Goal: Information Seeking & Learning: Learn about a topic

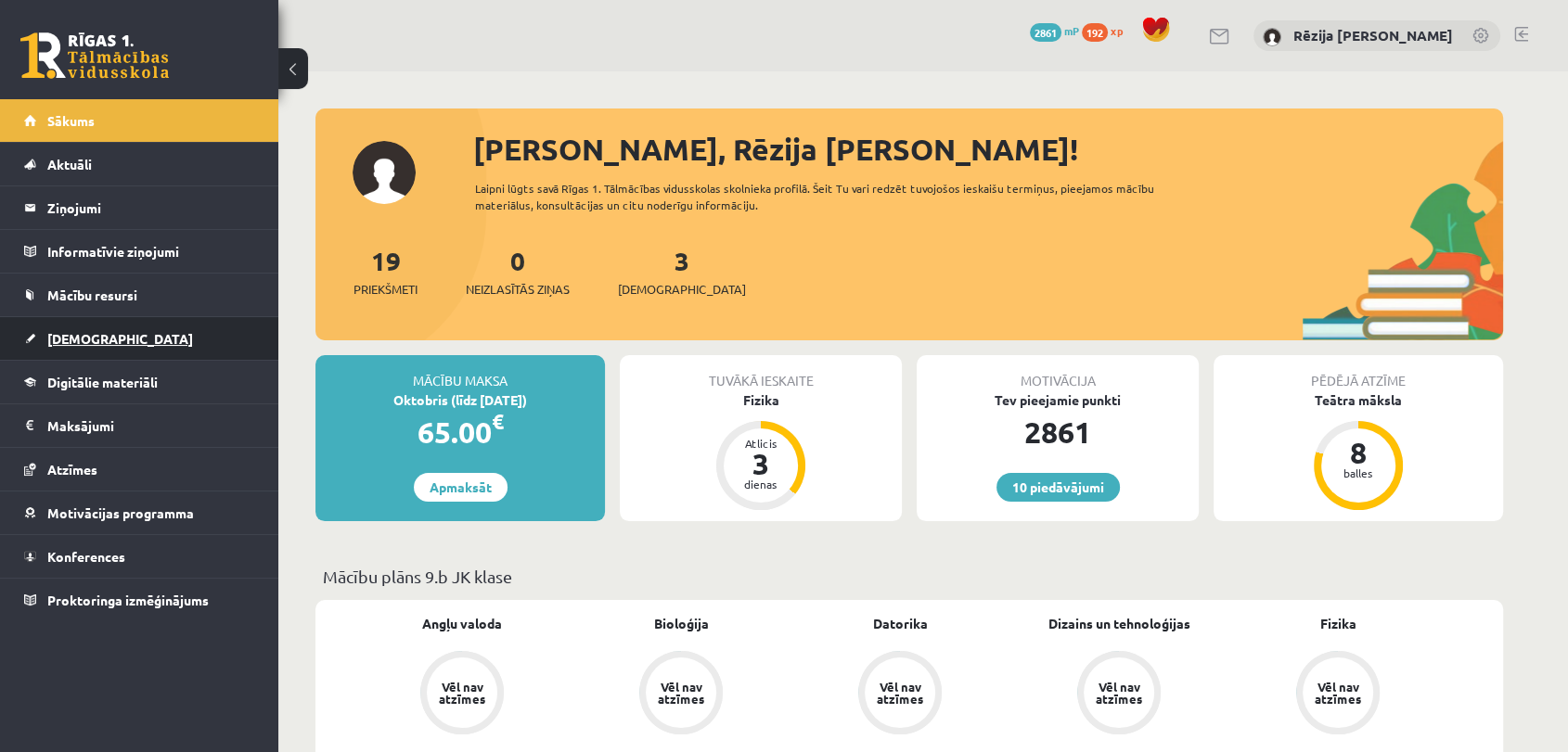
click at [74, 331] on span "[DEMOGRAPHIC_DATA]" at bounding box center [120, 339] width 146 height 17
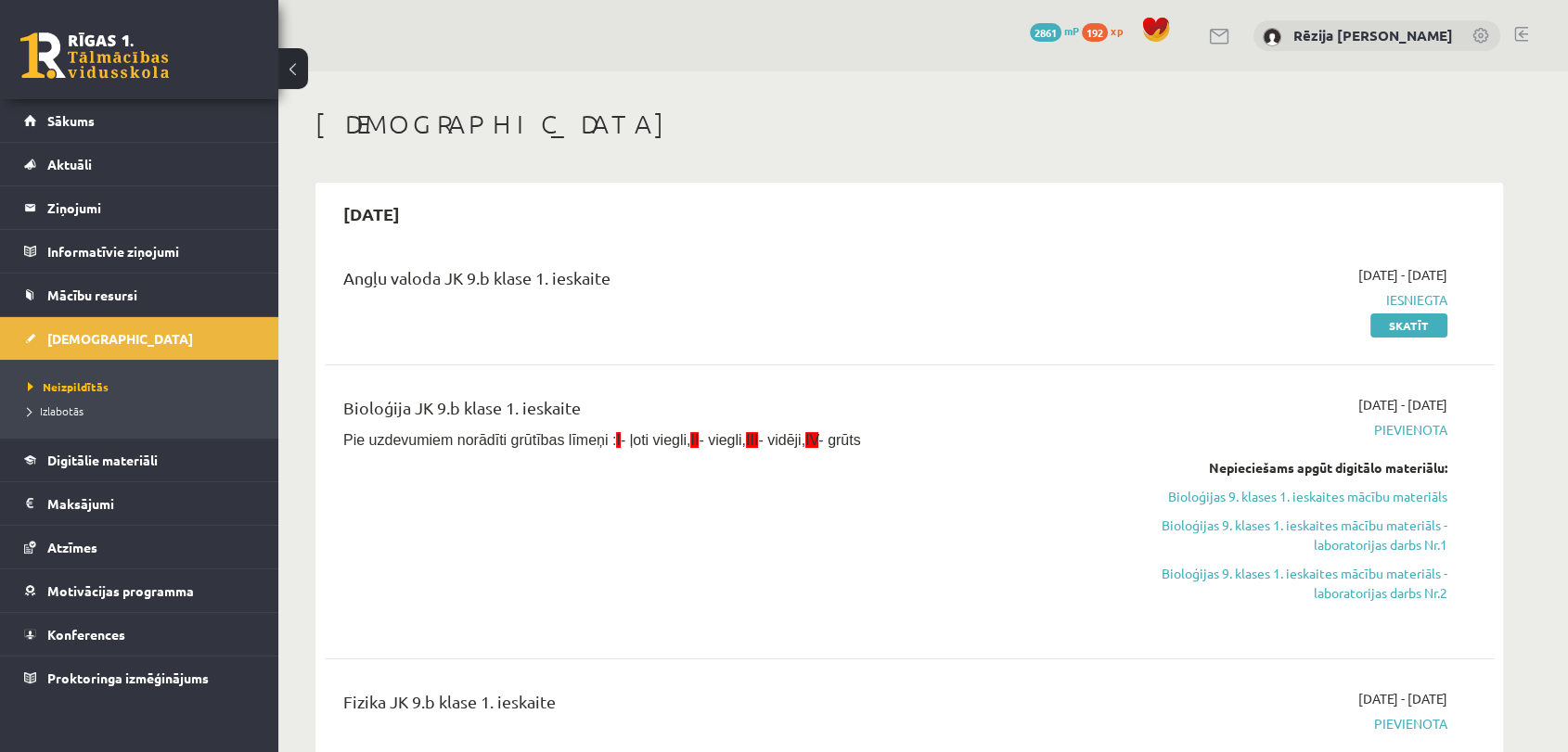
scroll to position [658, 0]
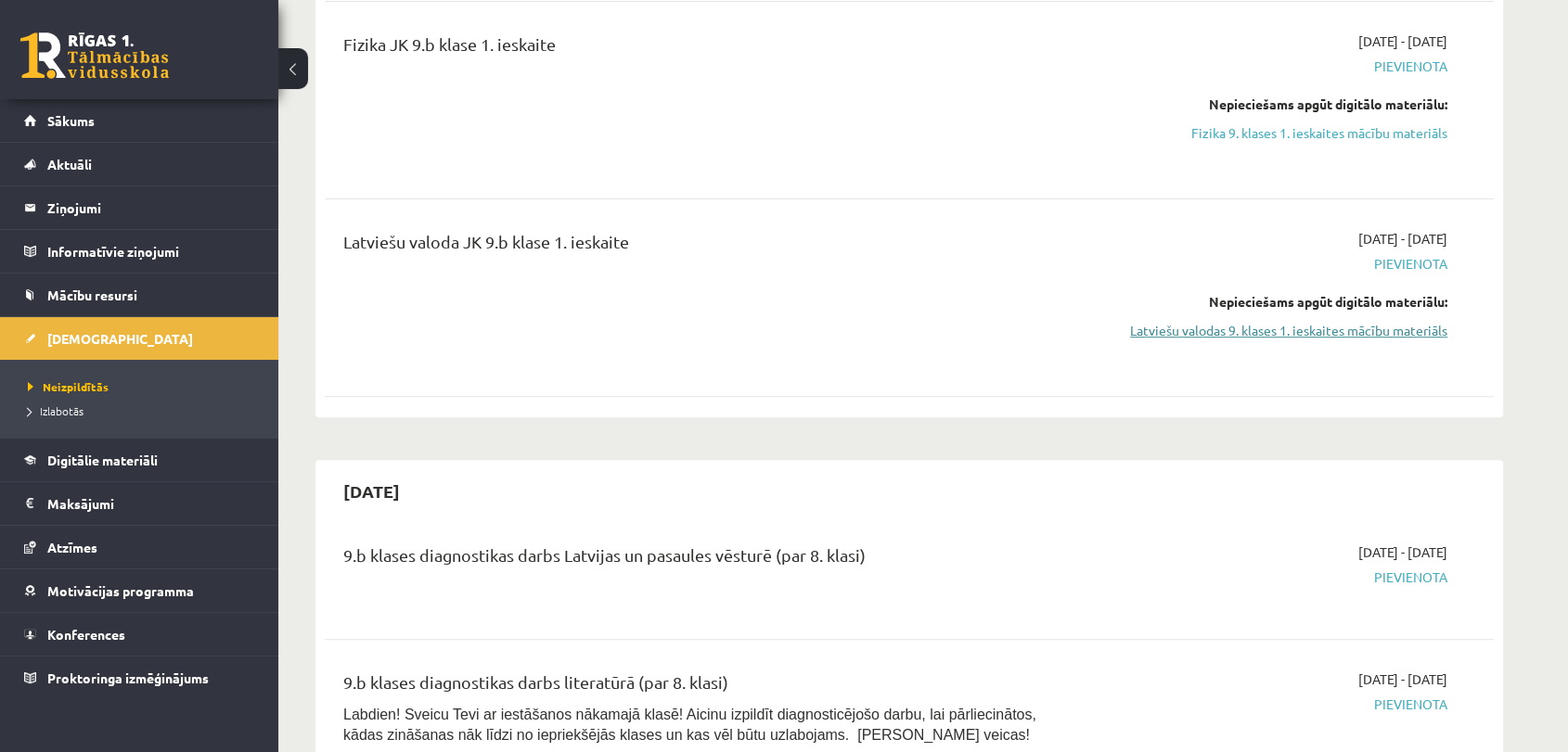
click at [1316, 334] on link "Latviešu valodas 9. klases 1. ieskaites mācību materiāls" at bounding box center [1273, 331] width 350 height 19
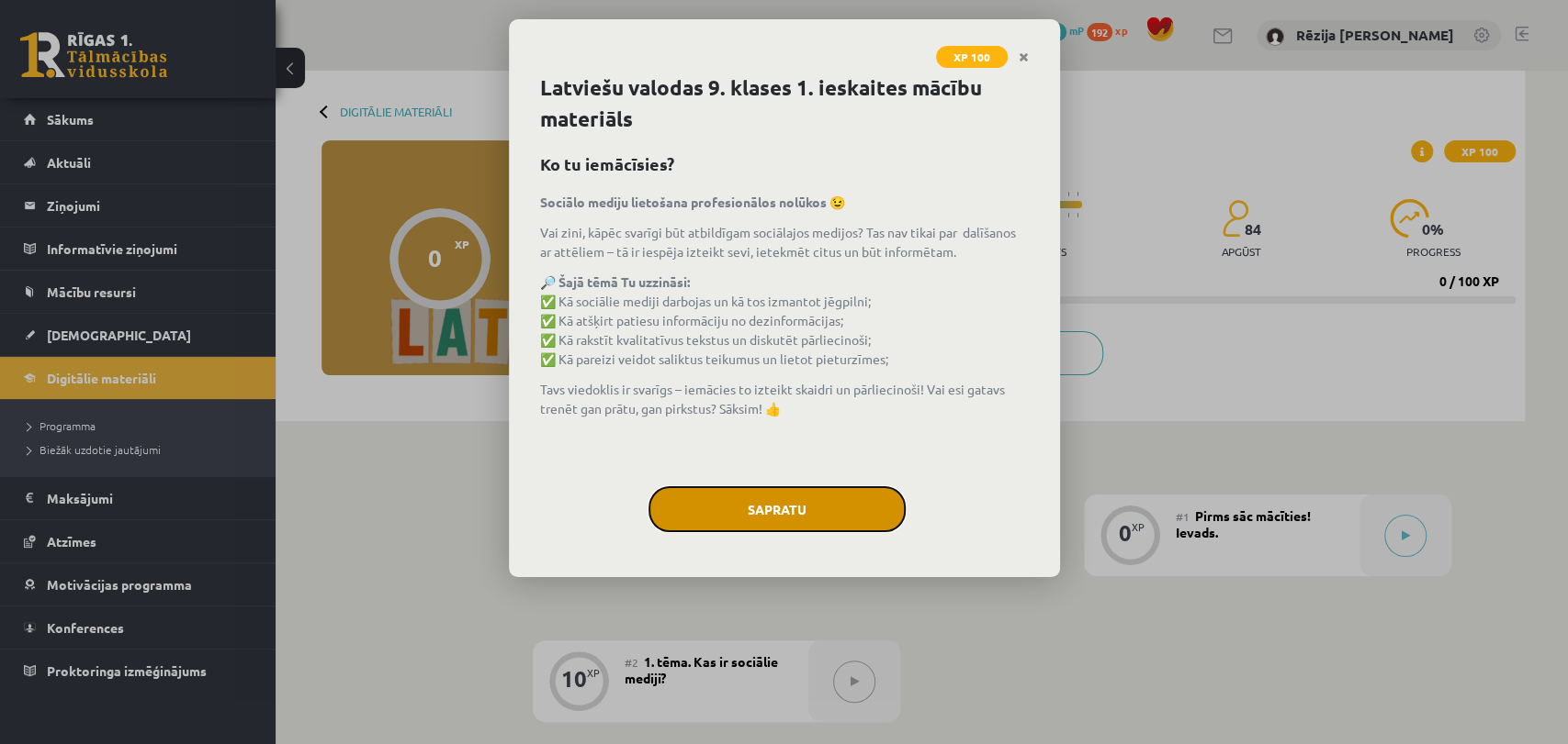
click at [788, 506] on button "Sapratu" at bounding box center [776, 509] width 258 height 46
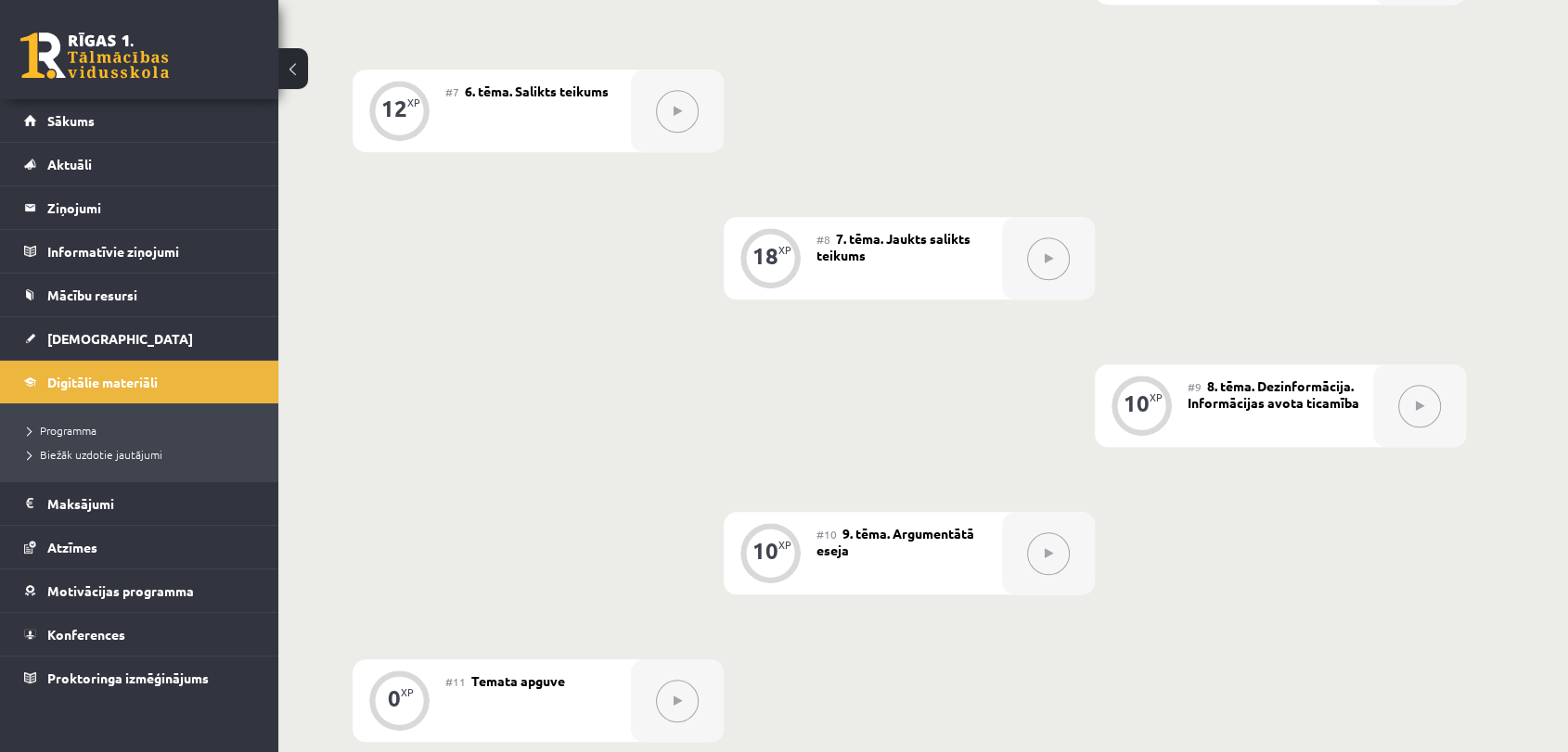
scroll to position [1630, 0]
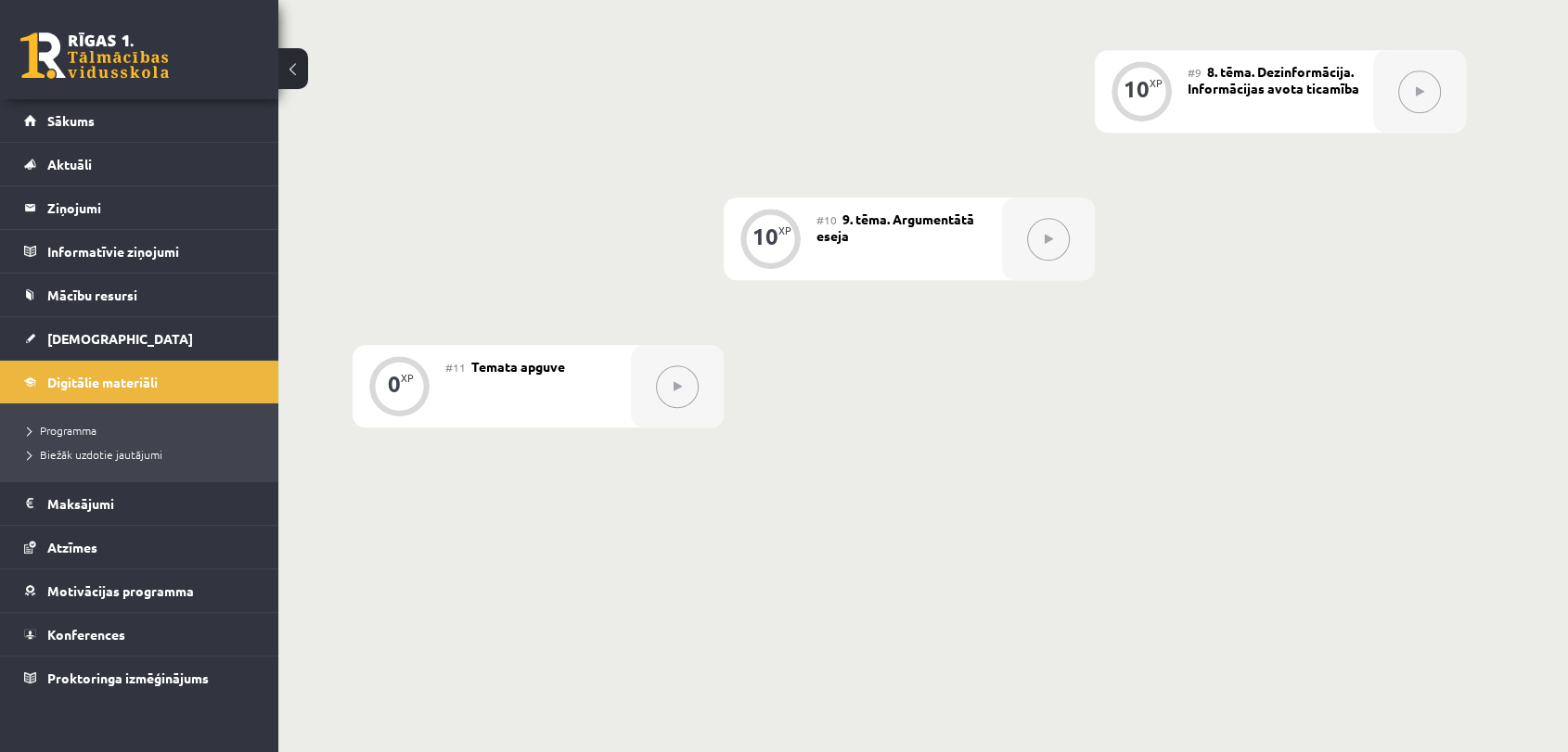
click at [1039, 239] on button at bounding box center [1049, 239] width 43 height 43
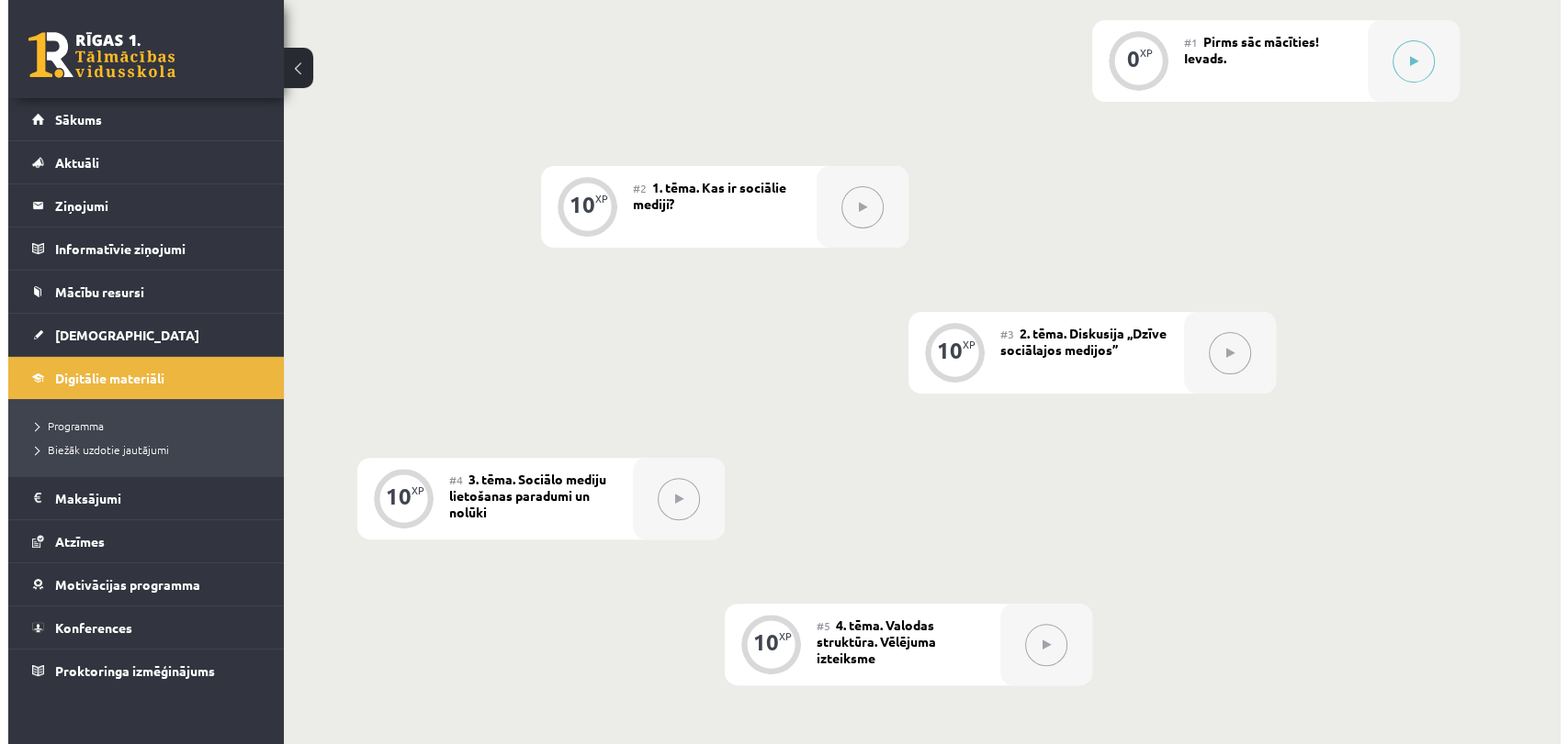
scroll to position [310, 0]
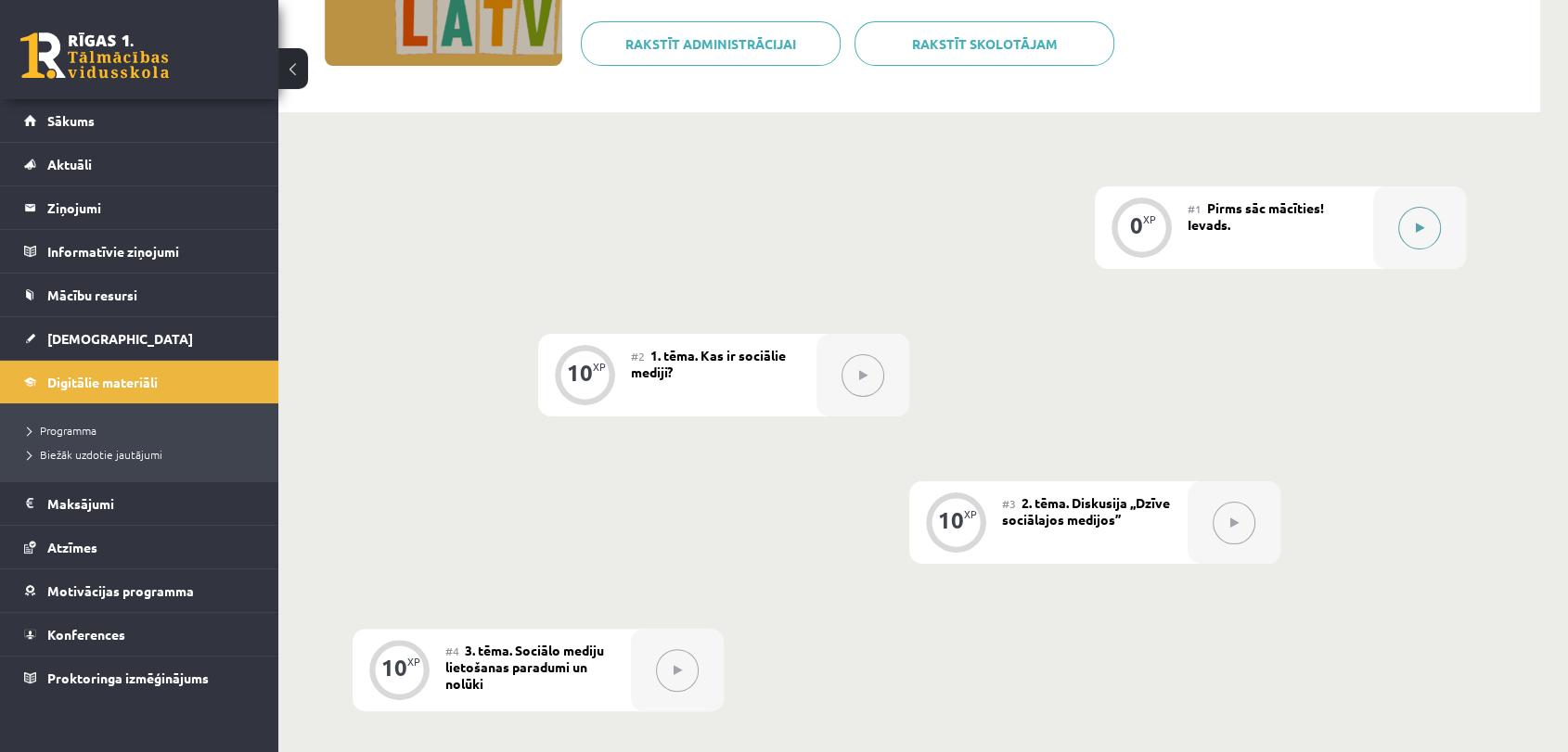
click at [1417, 214] on button at bounding box center [1419, 228] width 43 height 43
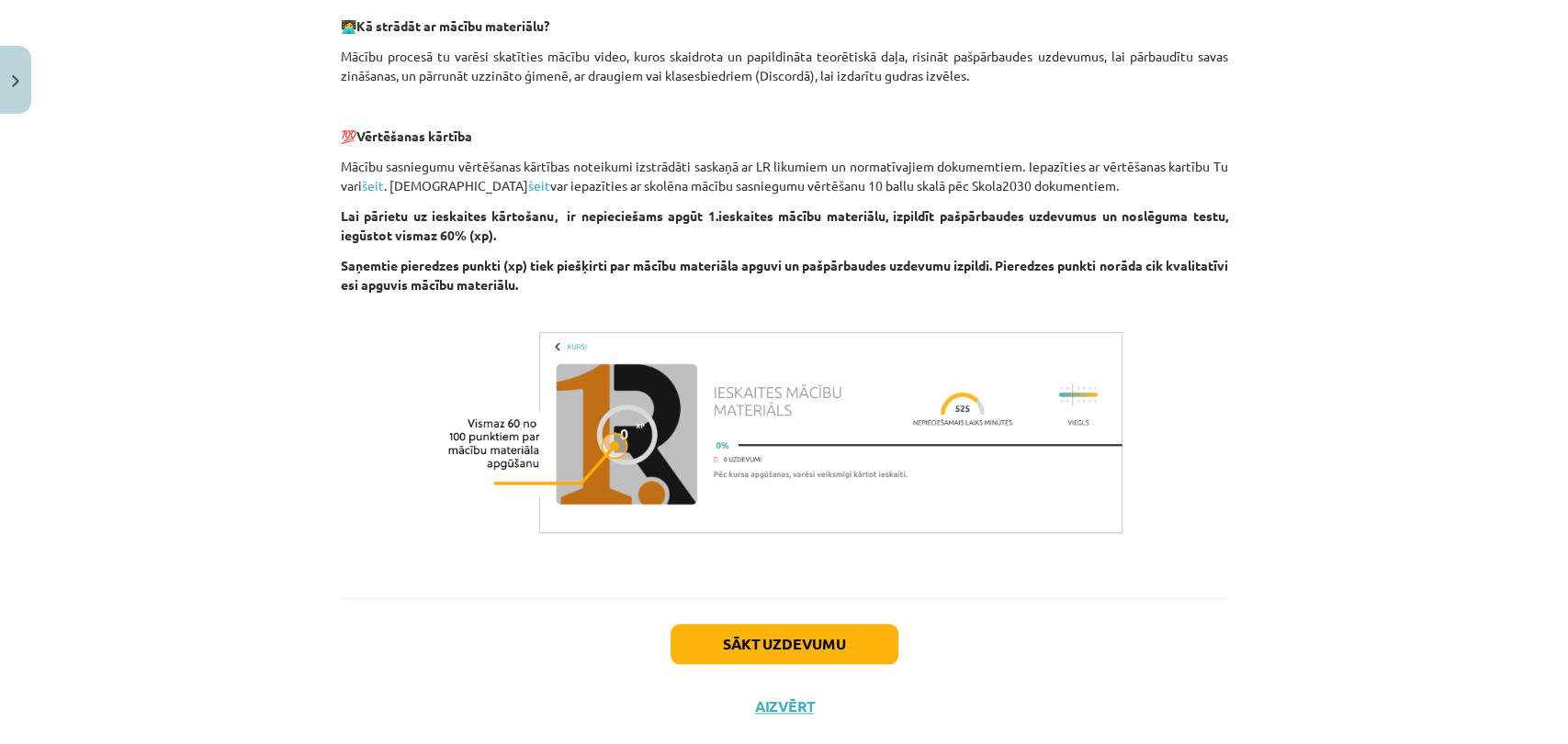
scroll to position [1002, 0]
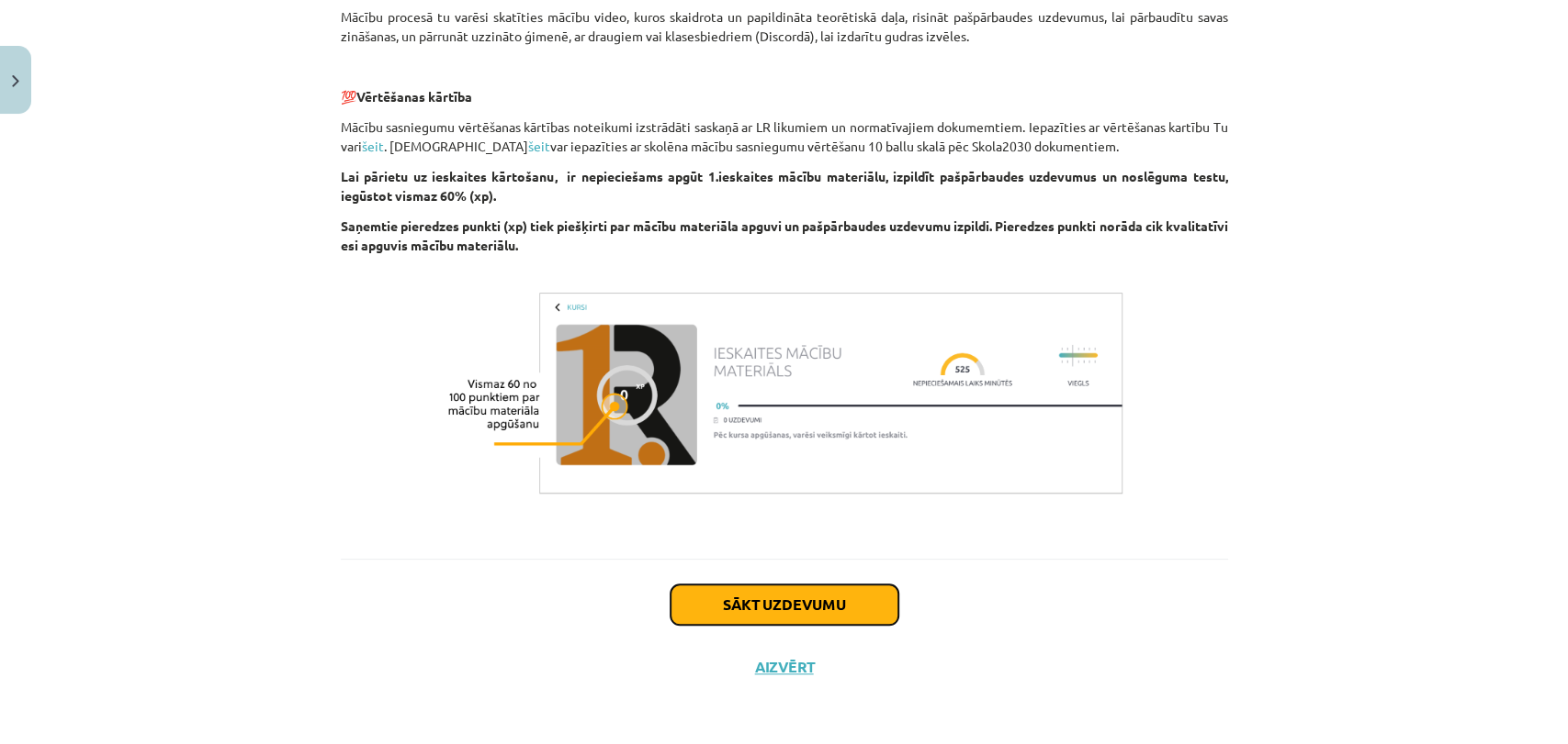
click at [756, 602] on button "Sākt uzdevumu" at bounding box center [784, 604] width 227 height 41
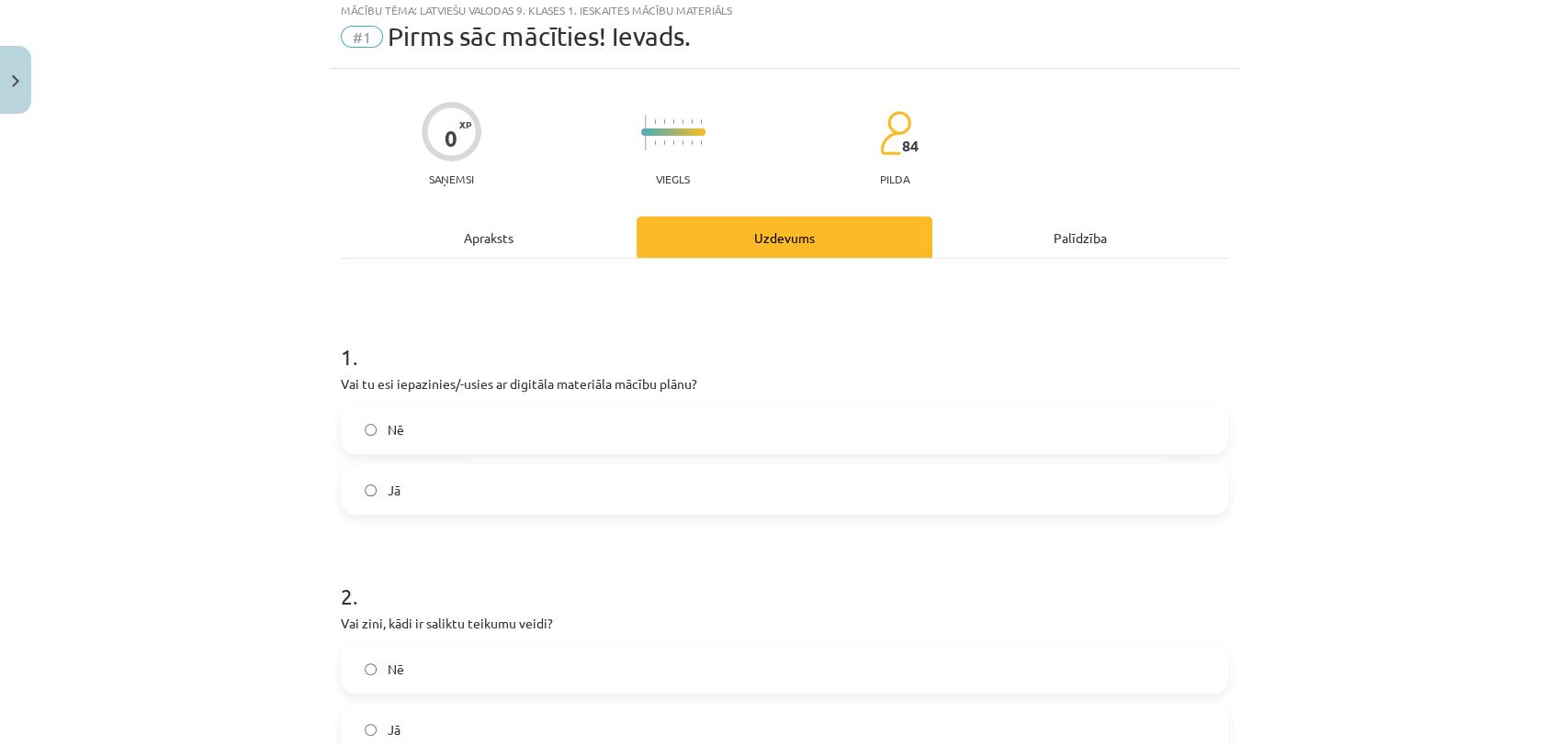
scroll to position [45, 0]
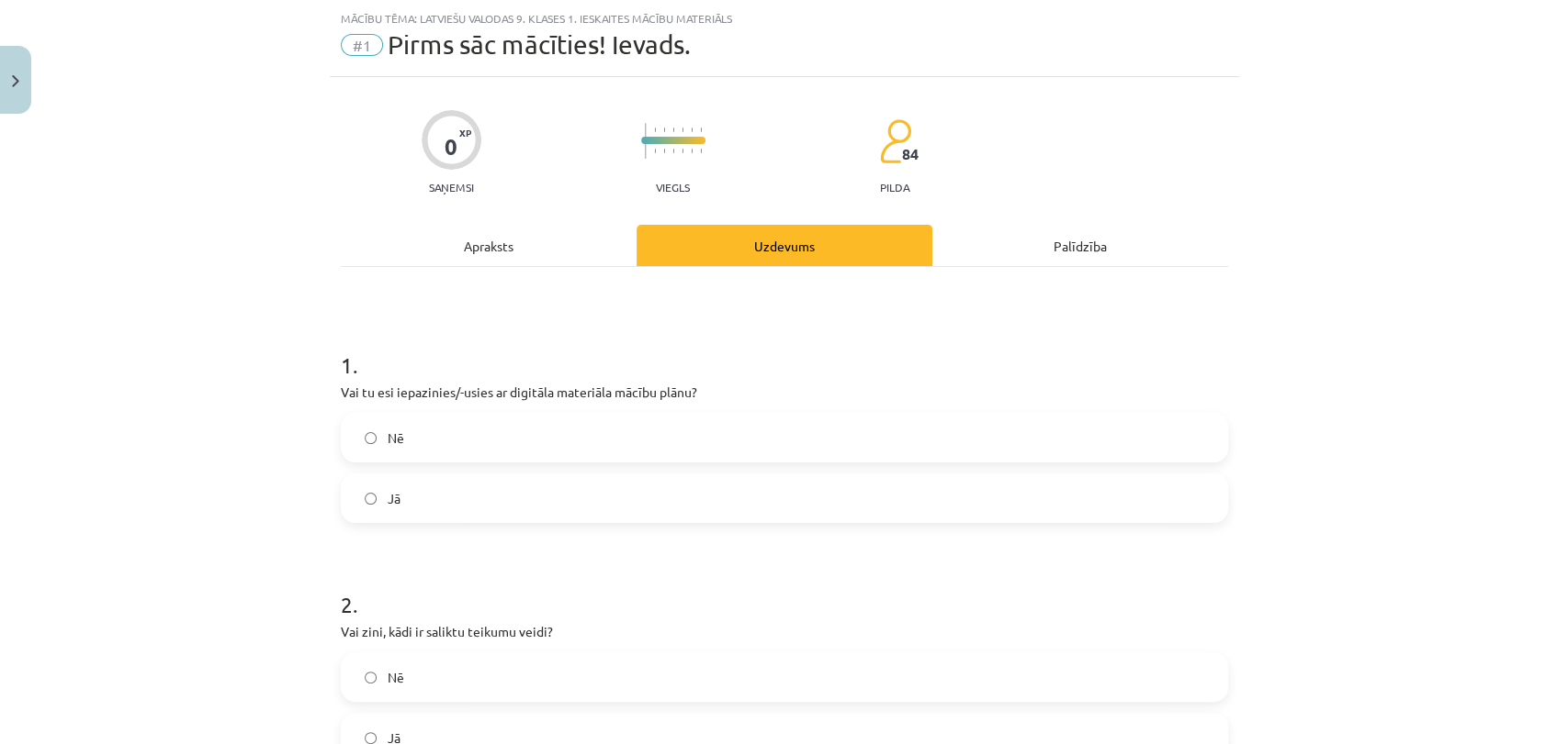
click at [433, 507] on label "Jā" at bounding box center [784, 498] width 883 height 46
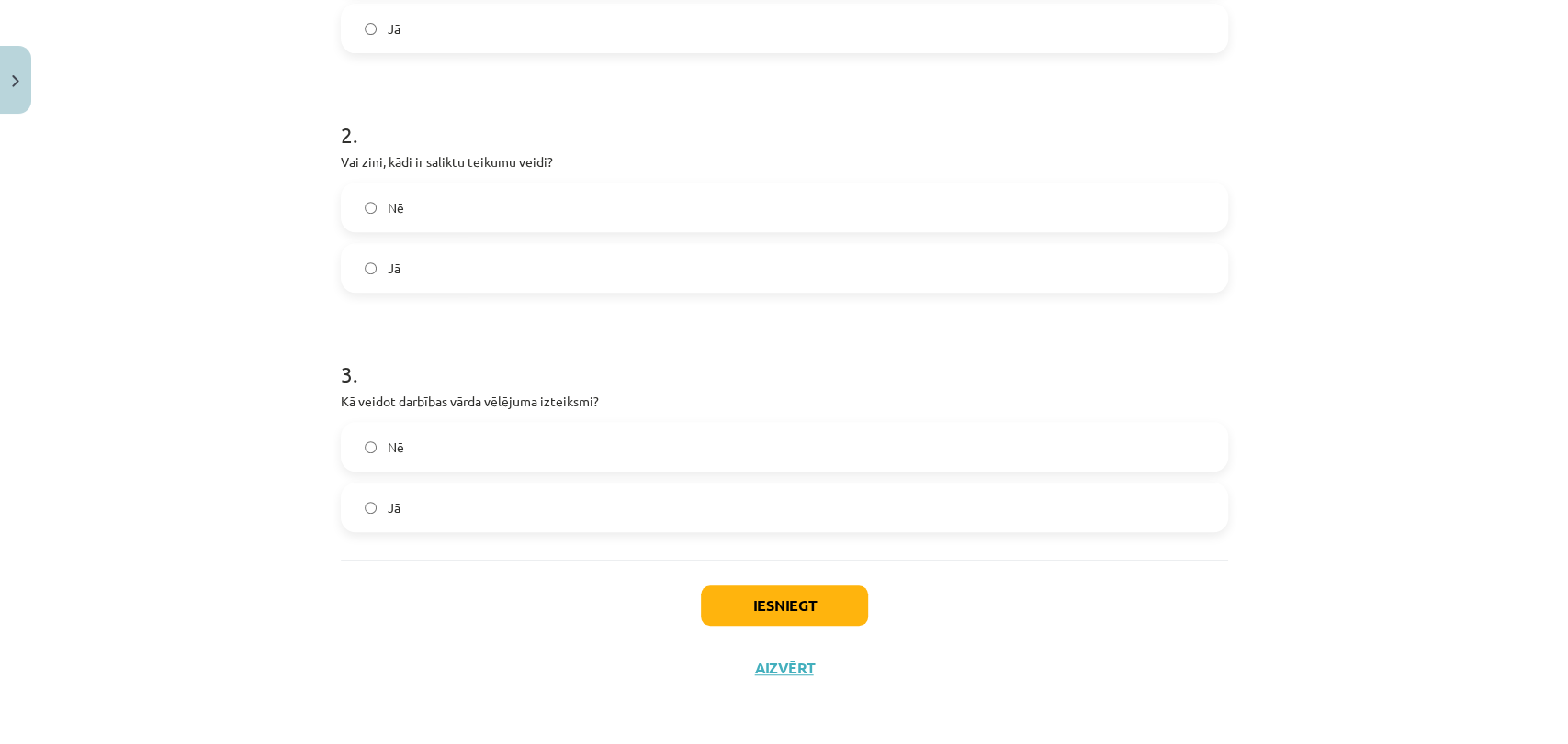
click at [408, 266] on label "Jā" at bounding box center [784, 268] width 883 height 46
click at [468, 504] on label "Jā" at bounding box center [784, 507] width 883 height 46
click at [826, 609] on button "Iesniegt" at bounding box center [784, 605] width 167 height 41
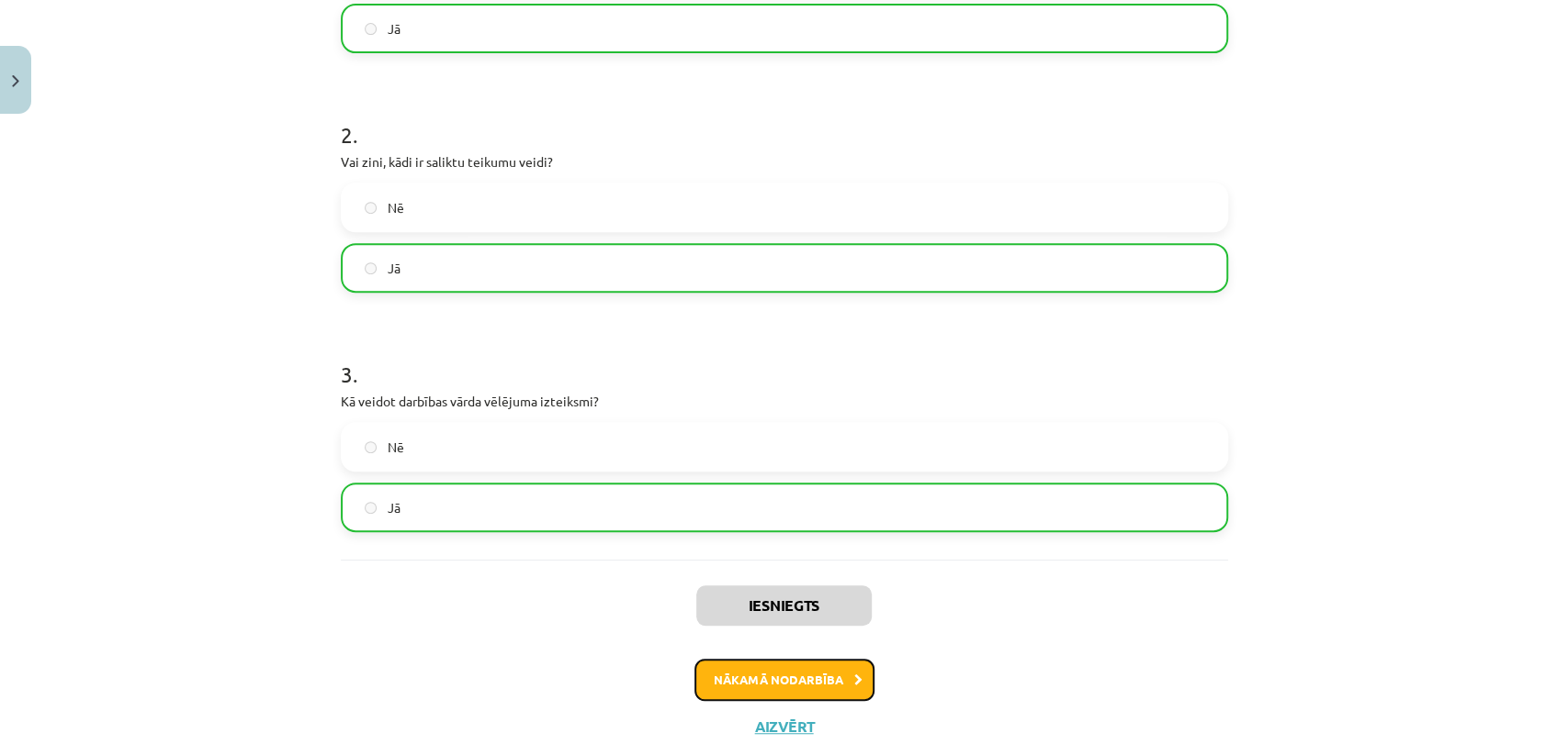
click at [789, 666] on button "Nākamā nodarbība" at bounding box center [784, 680] width 180 height 42
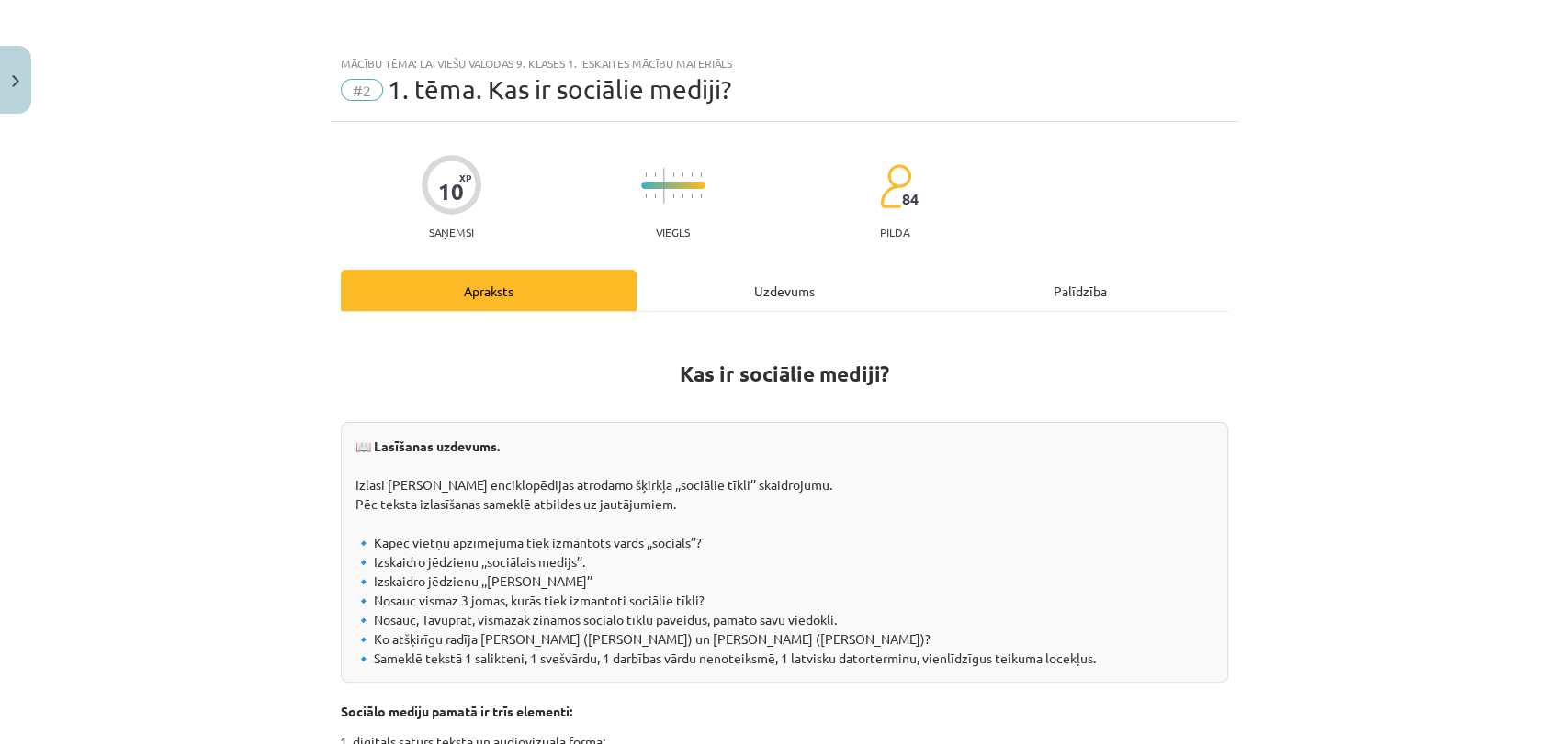
scroll to position [1147, 0]
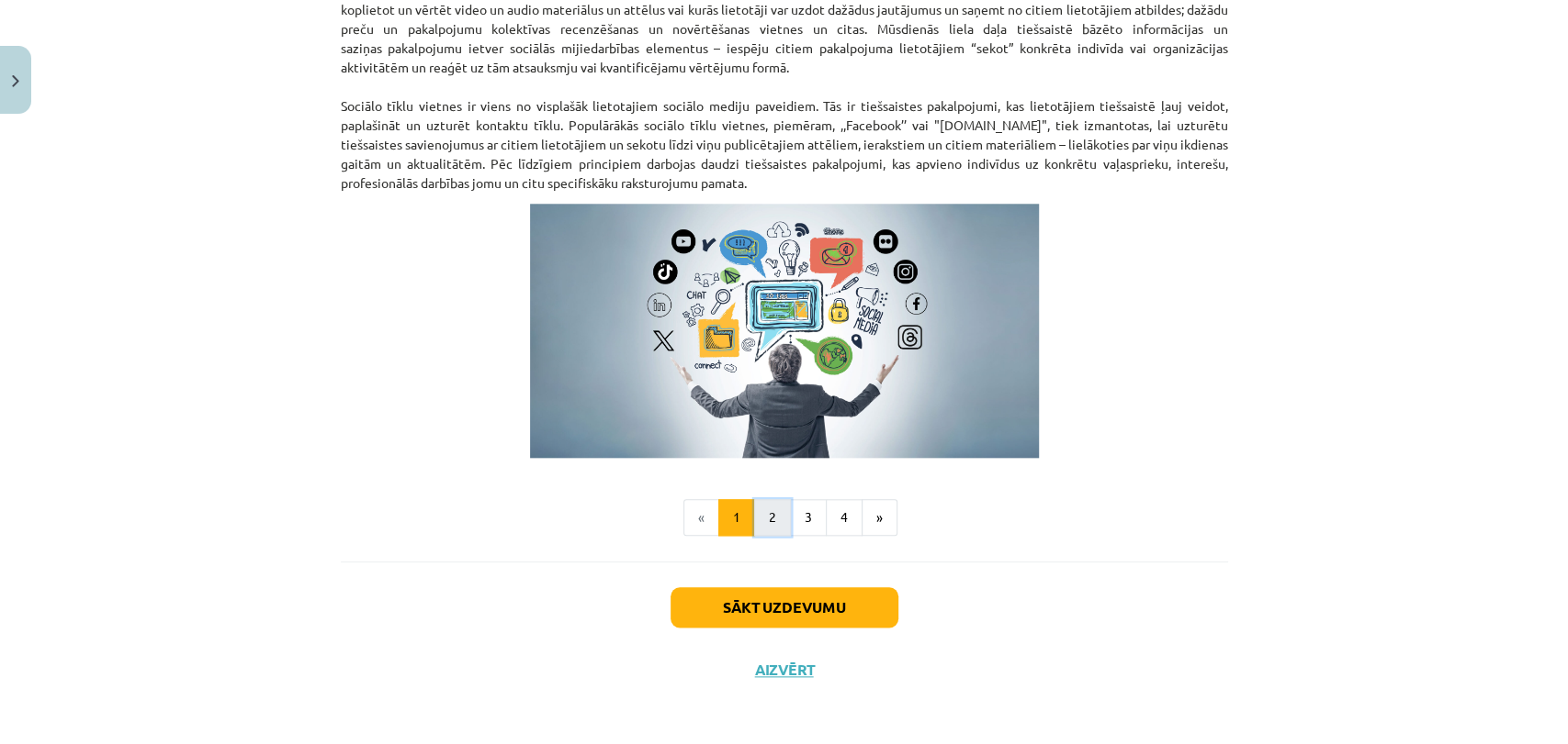
click at [779, 515] on button "2" at bounding box center [772, 518] width 37 height 37
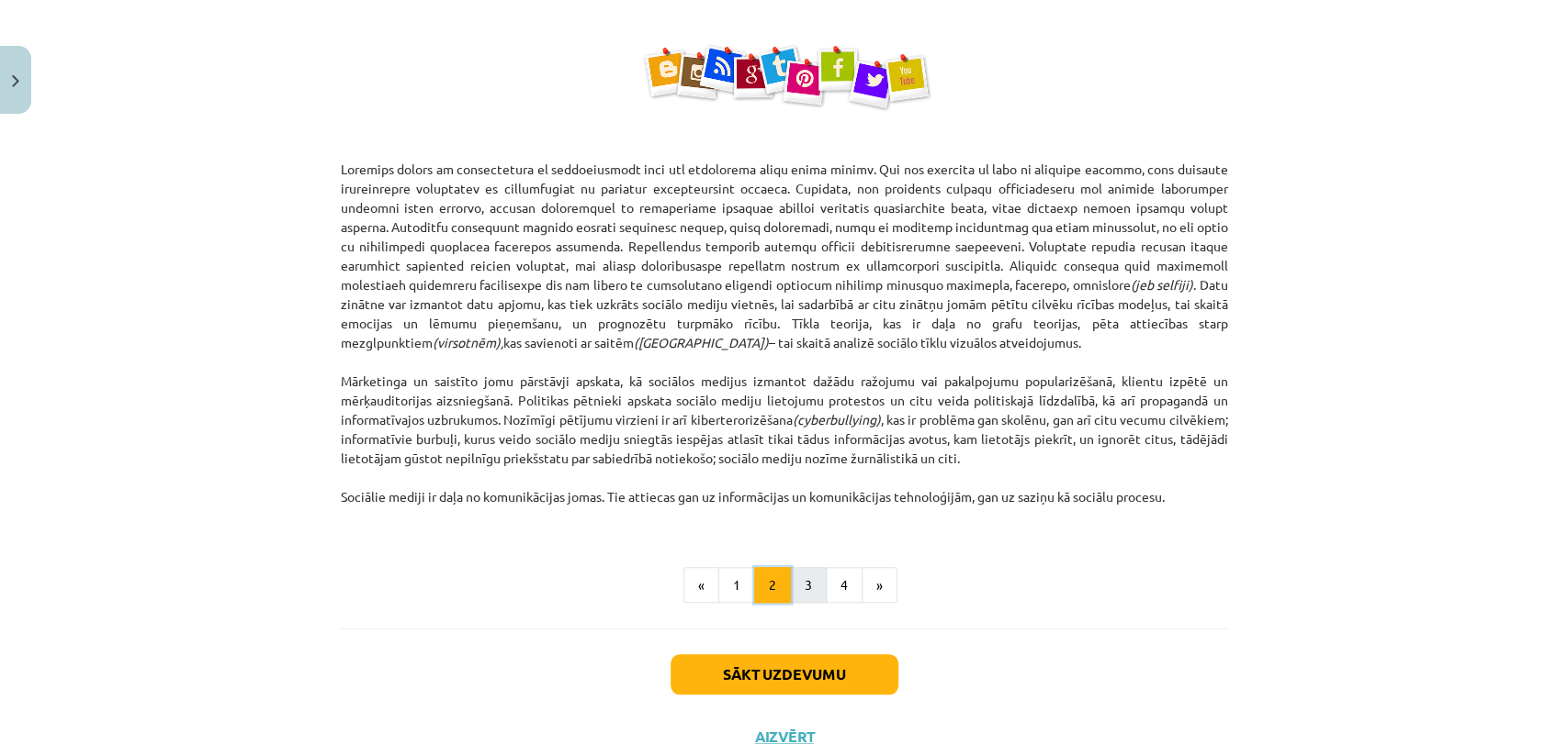
scroll to position [1096, 0]
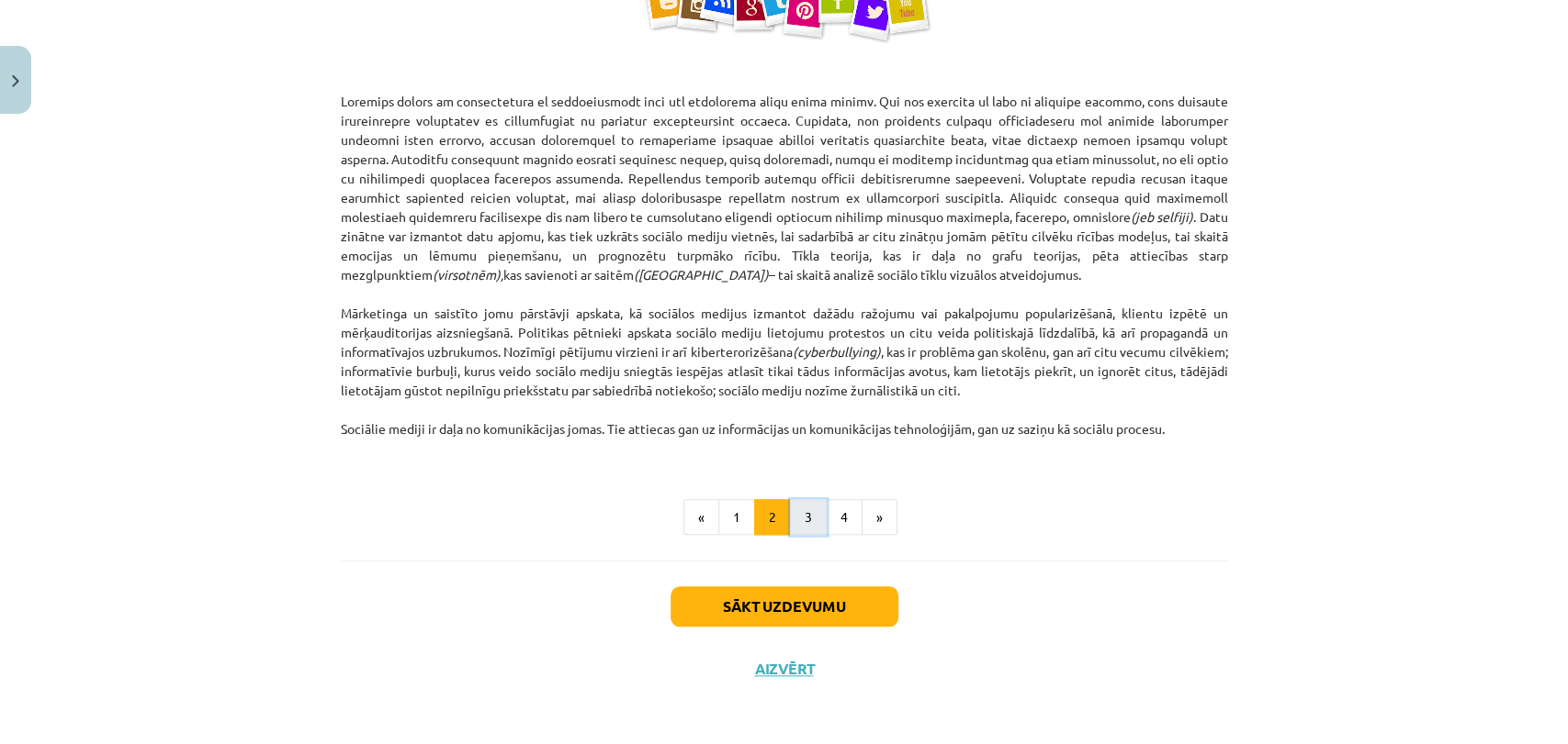
click at [815, 515] on button "3" at bounding box center [808, 518] width 37 height 37
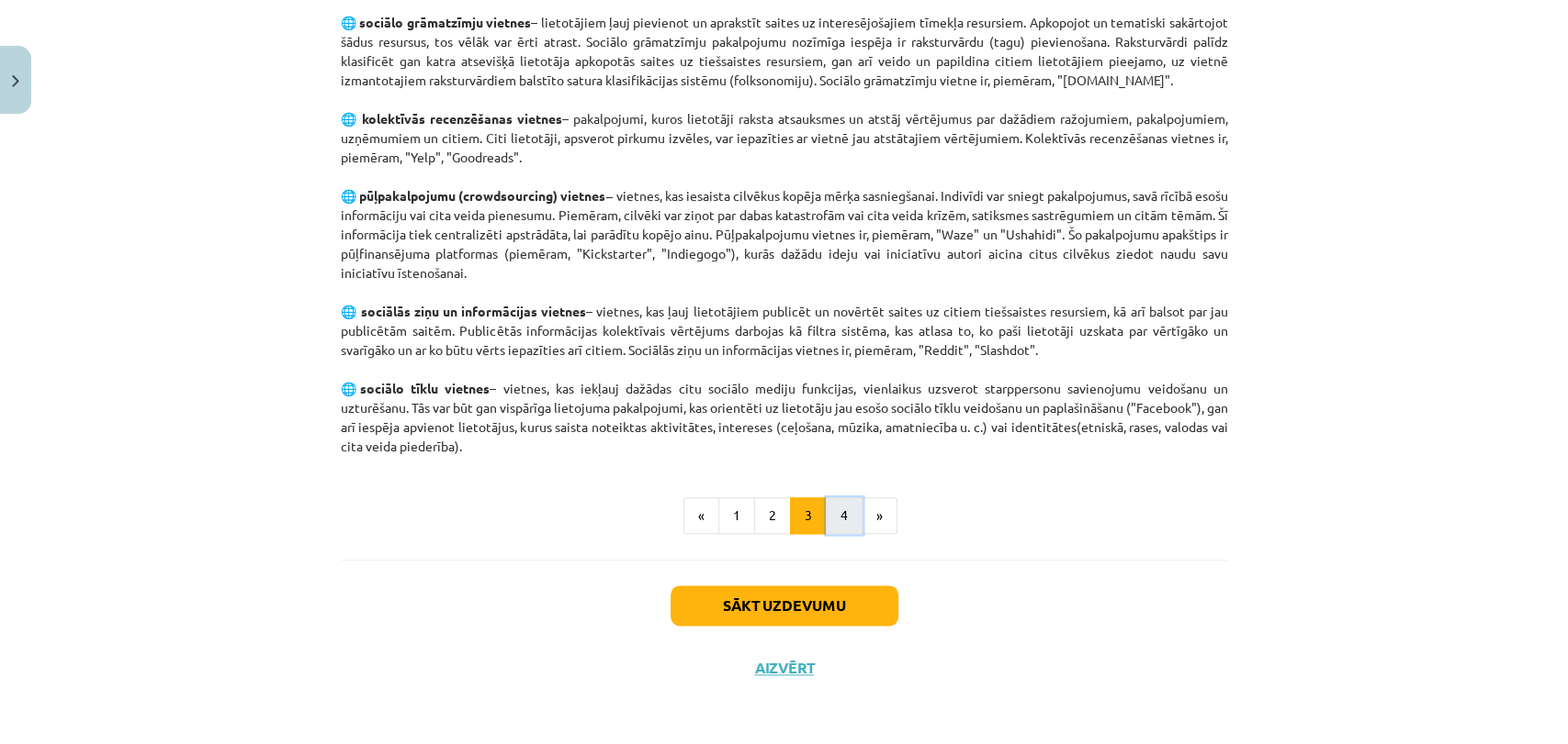
click at [832, 523] on button "4" at bounding box center [843, 516] width 37 height 37
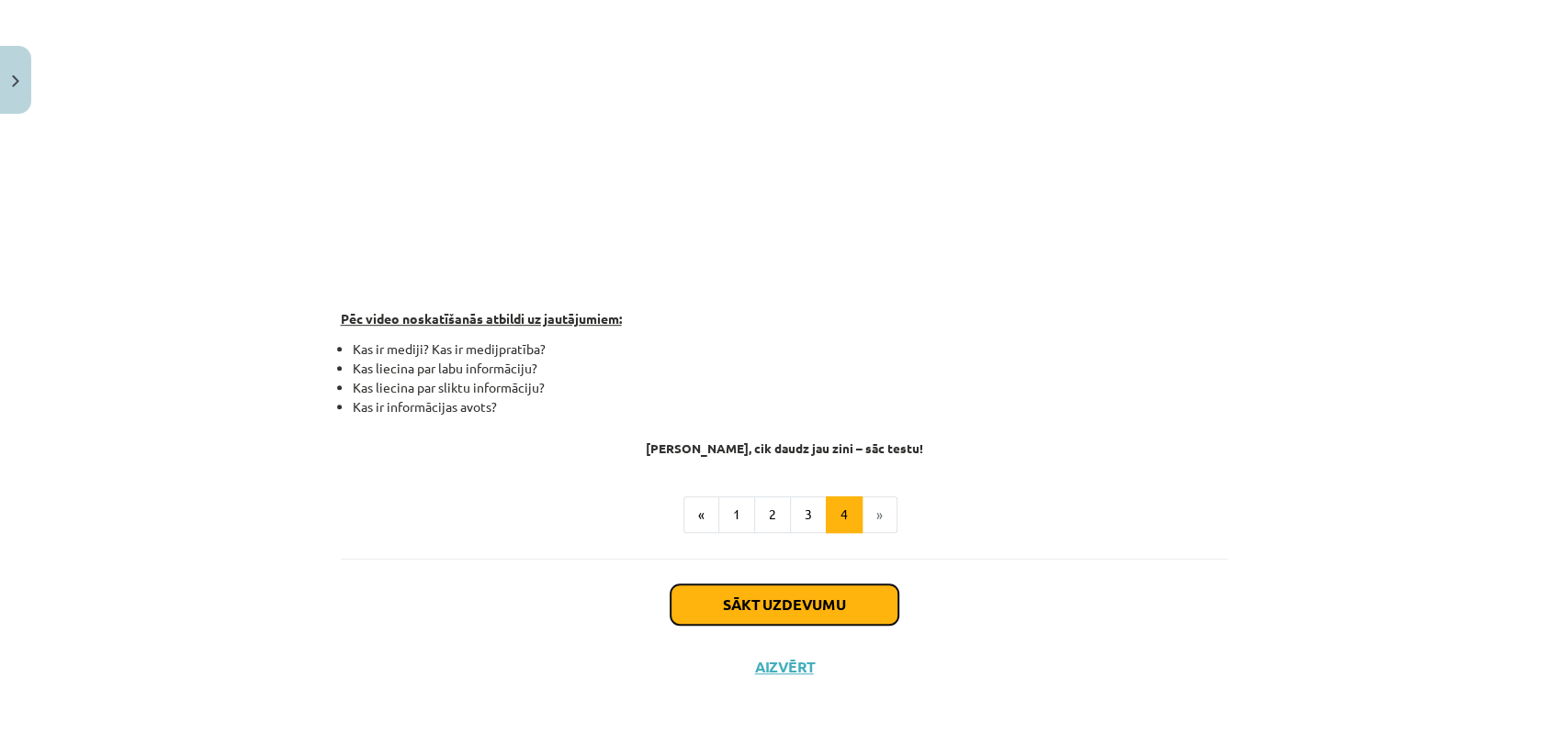
click at [809, 585] on button "Sākt uzdevumu" at bounding box center [784, 604] width 227 height 41
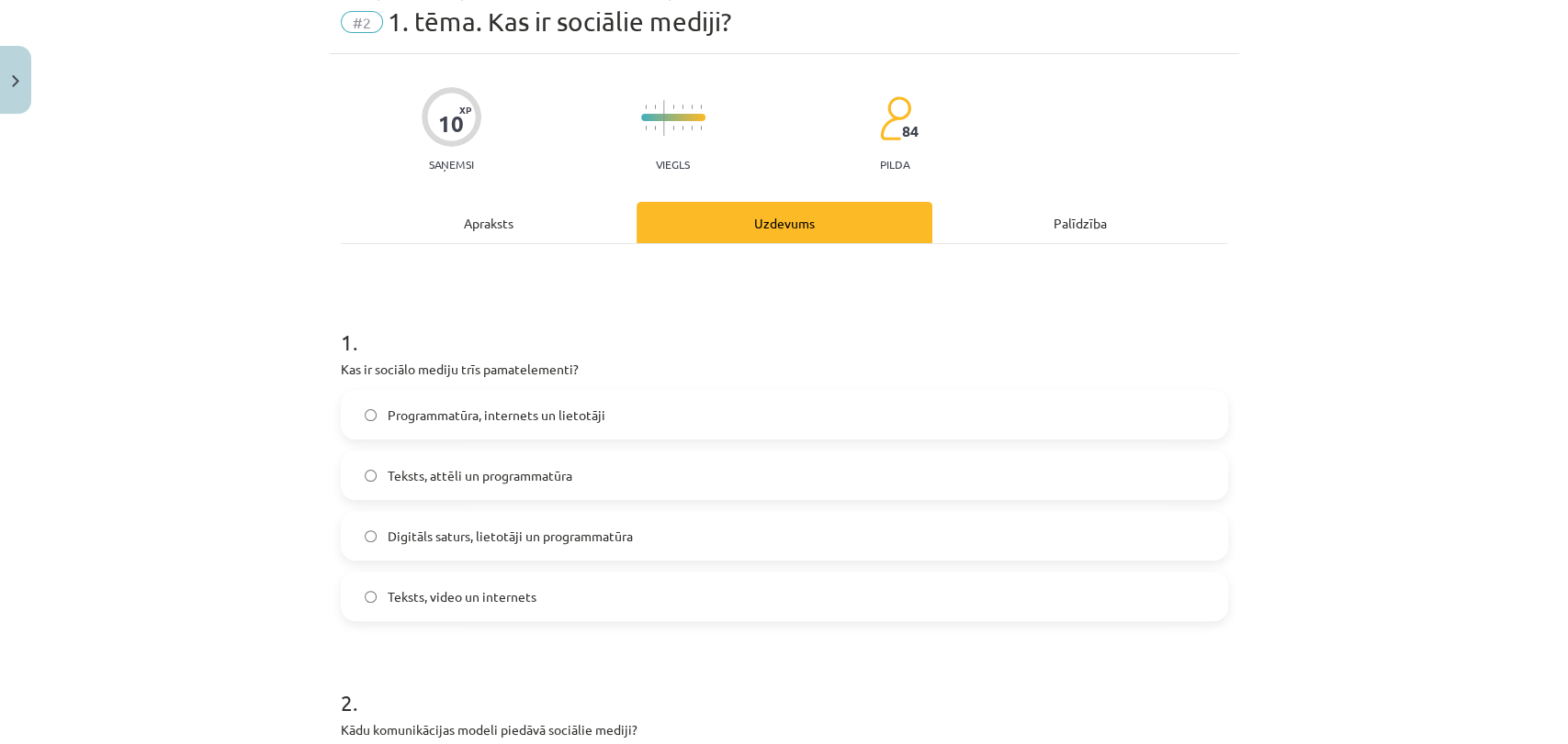
scroll to position [45, 0]
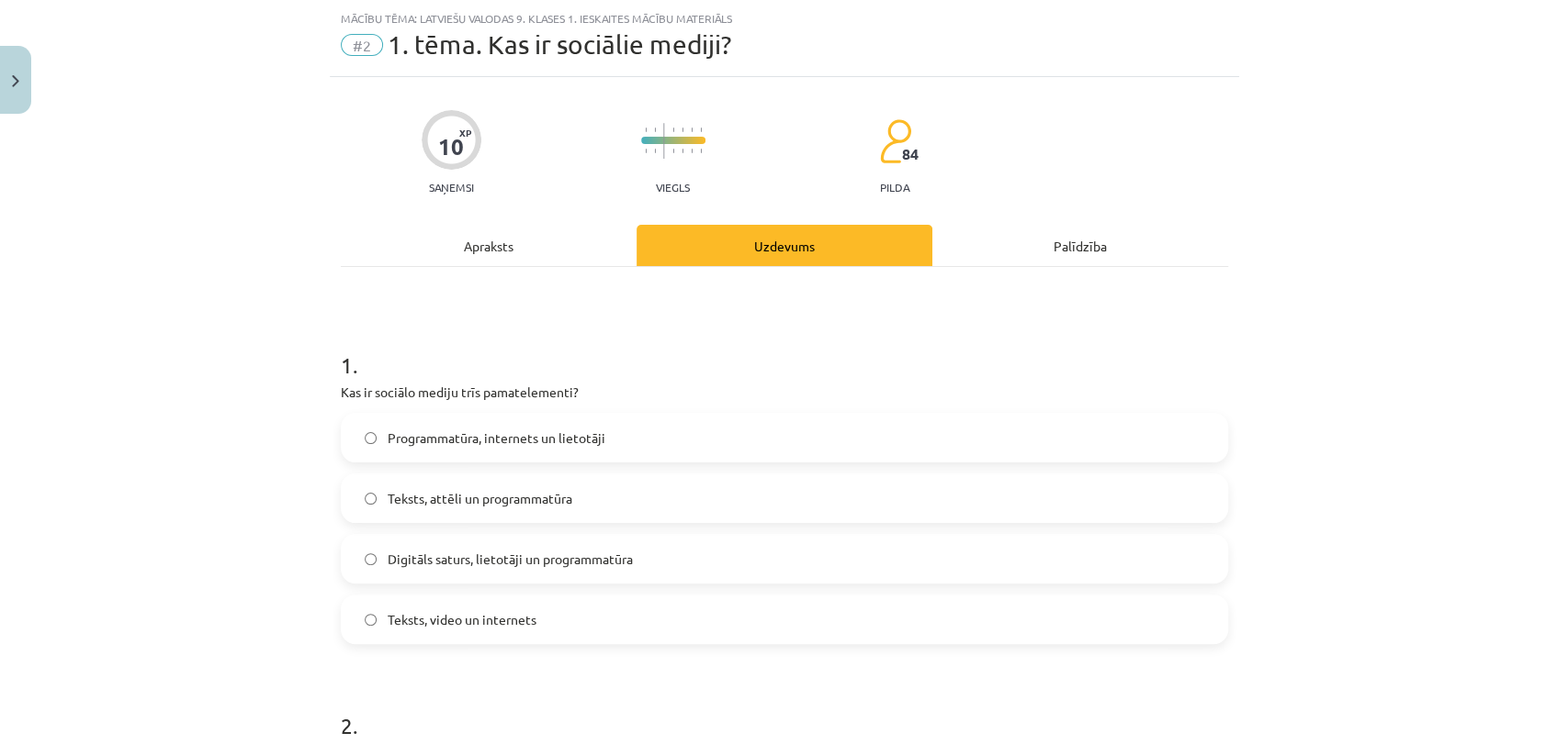
click at [556, 499] on span "Teksts, attēli un programmatūra" at bounding box center [480, 499] width 185 height 19
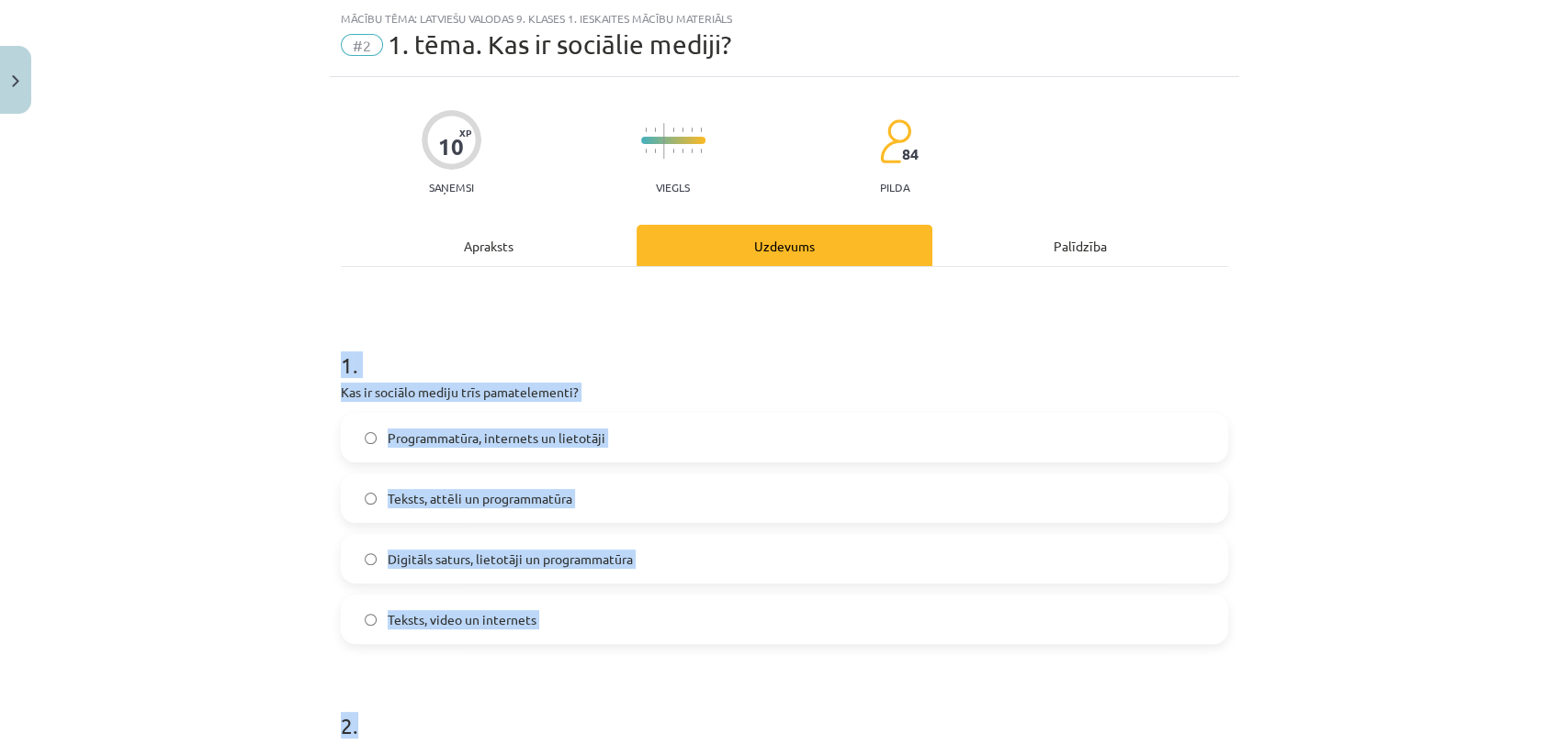
drag, startPoint x: 309, startPoint y: 338, endPoint x: 674, endPoint y: 644, distance: 476.3
click at [676, 651] on div "Mācību tēma: Latviešu valodas 9. klases 1. ieskaites mācību materiāls #2 1. tēm…" at bounding box center [784, 372] width 1568 height 744
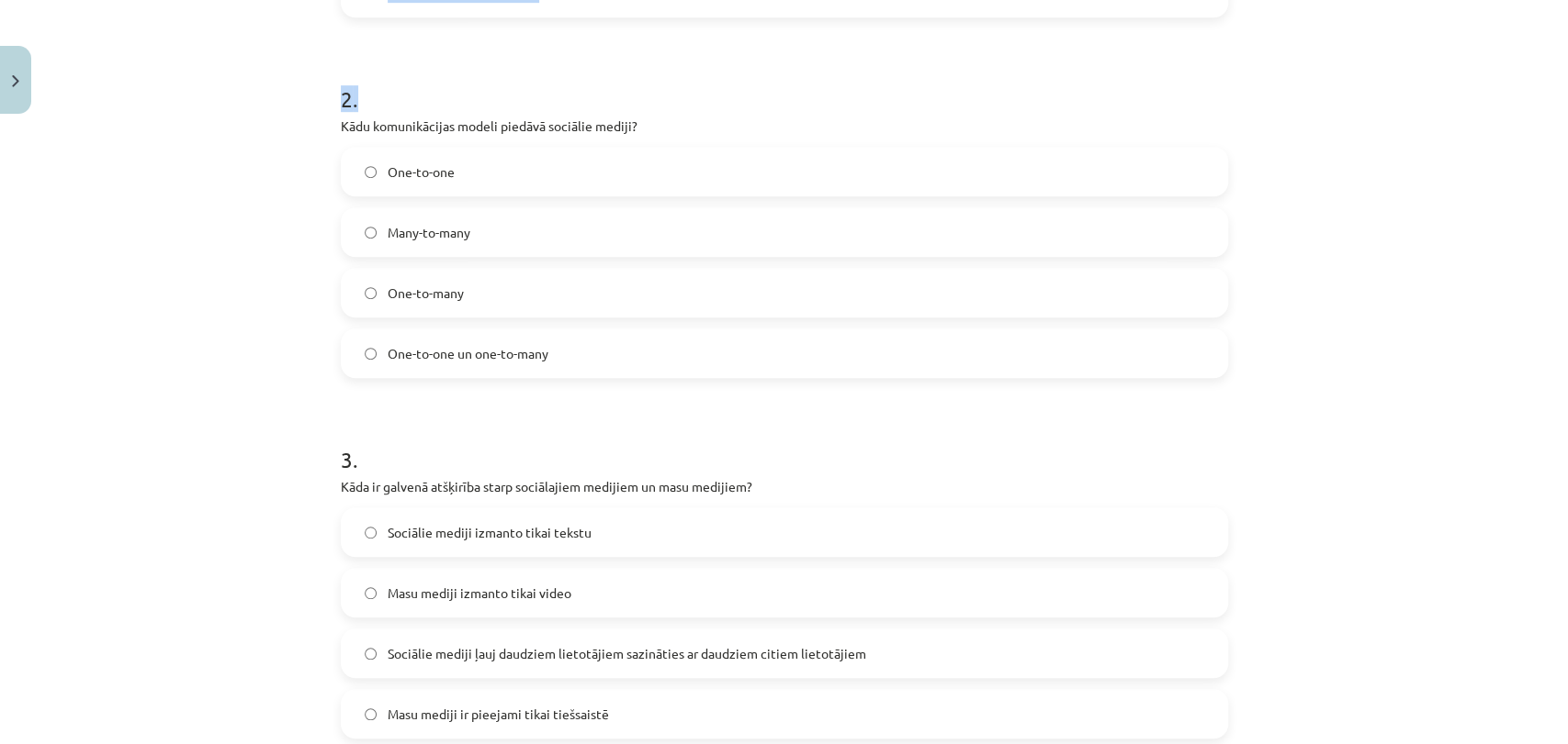
scroll to position [697, 0]
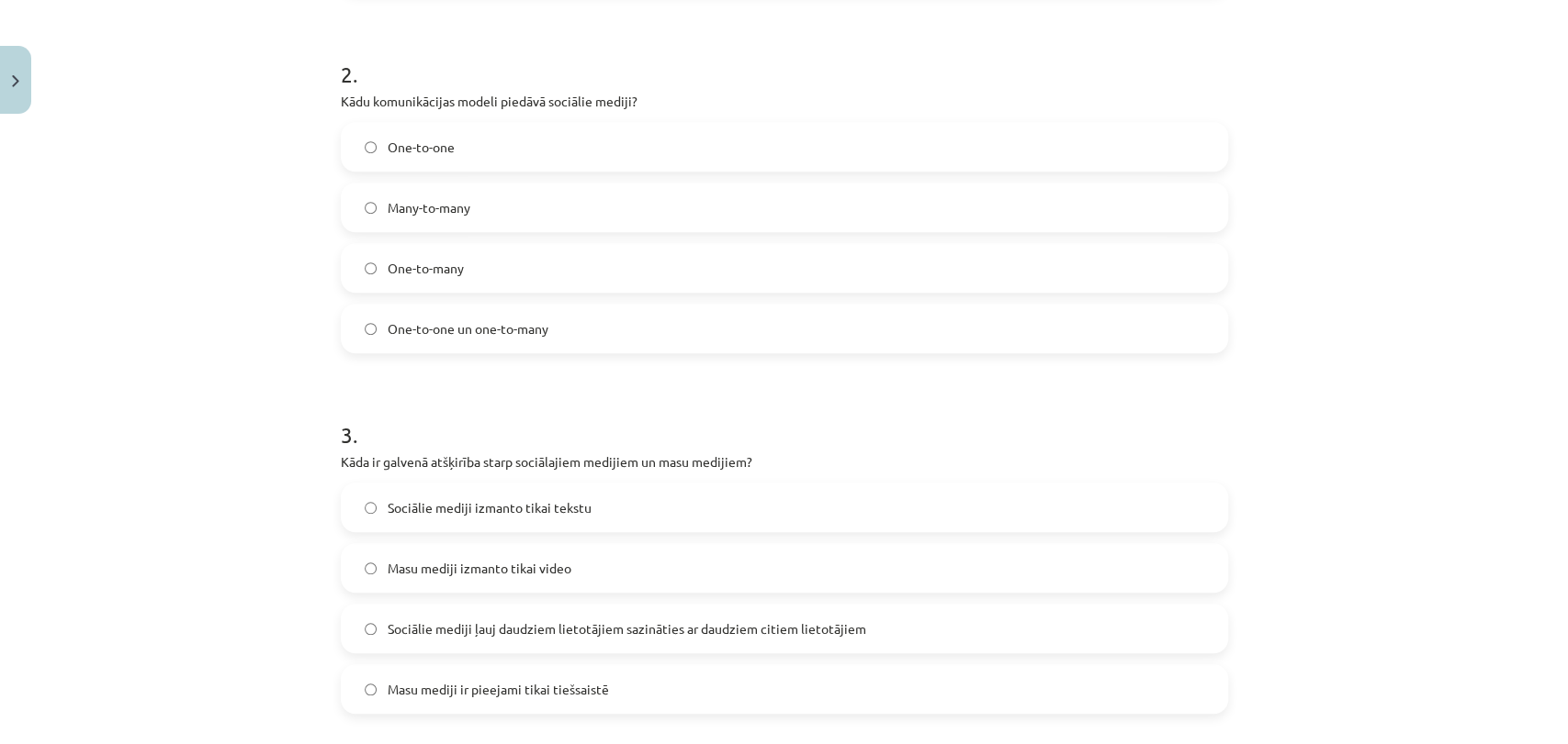
click at [280, 282] on div "Mācību tēma: Latviešu valodas 9. klases 1. ieskaites mācību materiāls #2 1. tēm…" at bounding box center [784, 372] width 1568 height 744
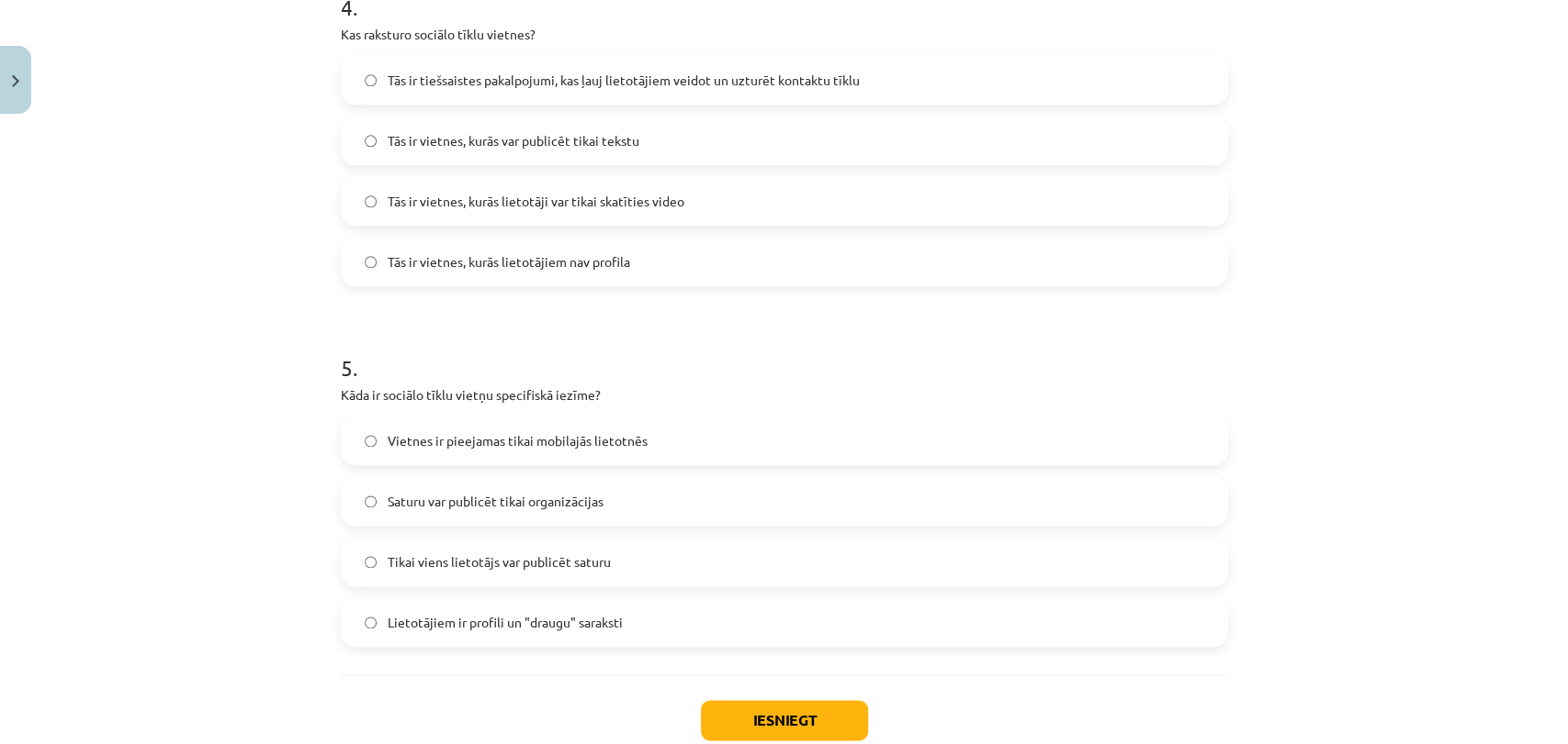
scroll to position [1601, 0]
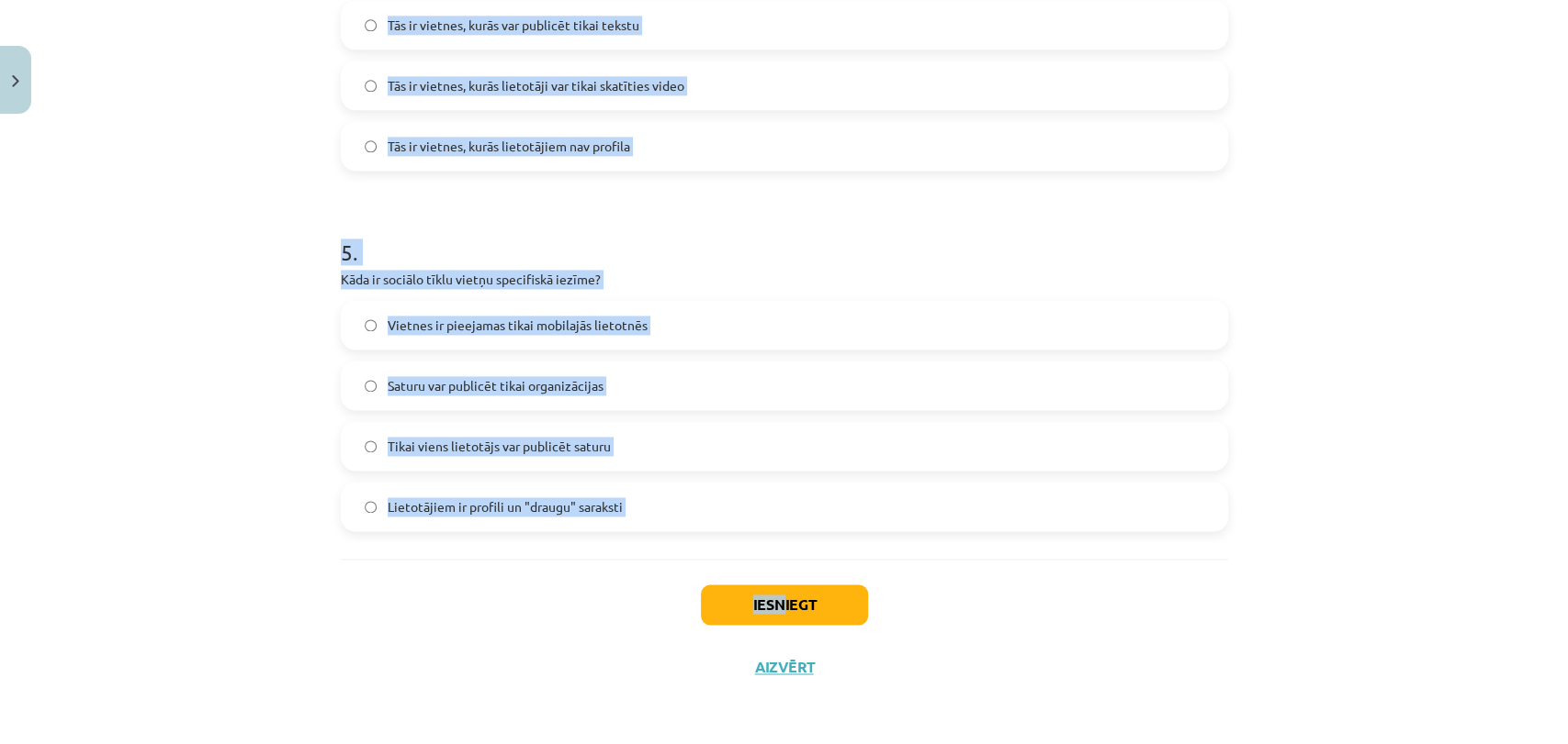
drag, startPoint x: 286, startPoint y: 375, endPoint x: 776, endPoint y: 592, distance: 535.9
click at [776, 592] on div "Mācību tēma: Latviešu valodas 9. klases 1. ieskaites mācību materiāls #2 1. tēm…" at bounding box center [784, 372] width 1568 height 744
copy div "4 . Lor ip dolorsi ametco adip elitseddoeius? Temporincidid, utlaboree do magna…"
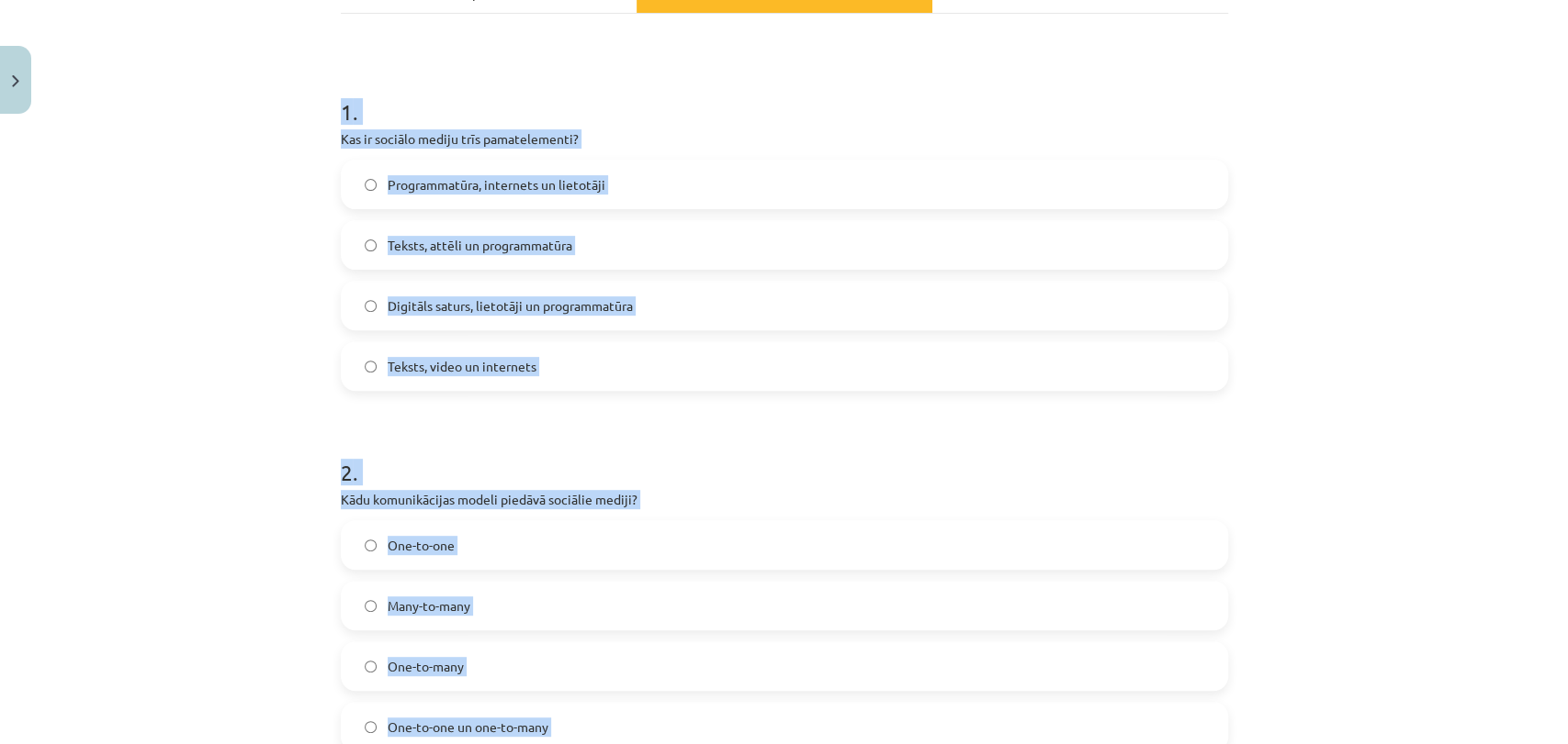
click at [199, 499] on div "Mācību tēma: Latviešu valodas 9. klases 1. ieskaites mācību materiāls #2 1. tēm…" at bounding box center [784, 372] width 1568 height 744
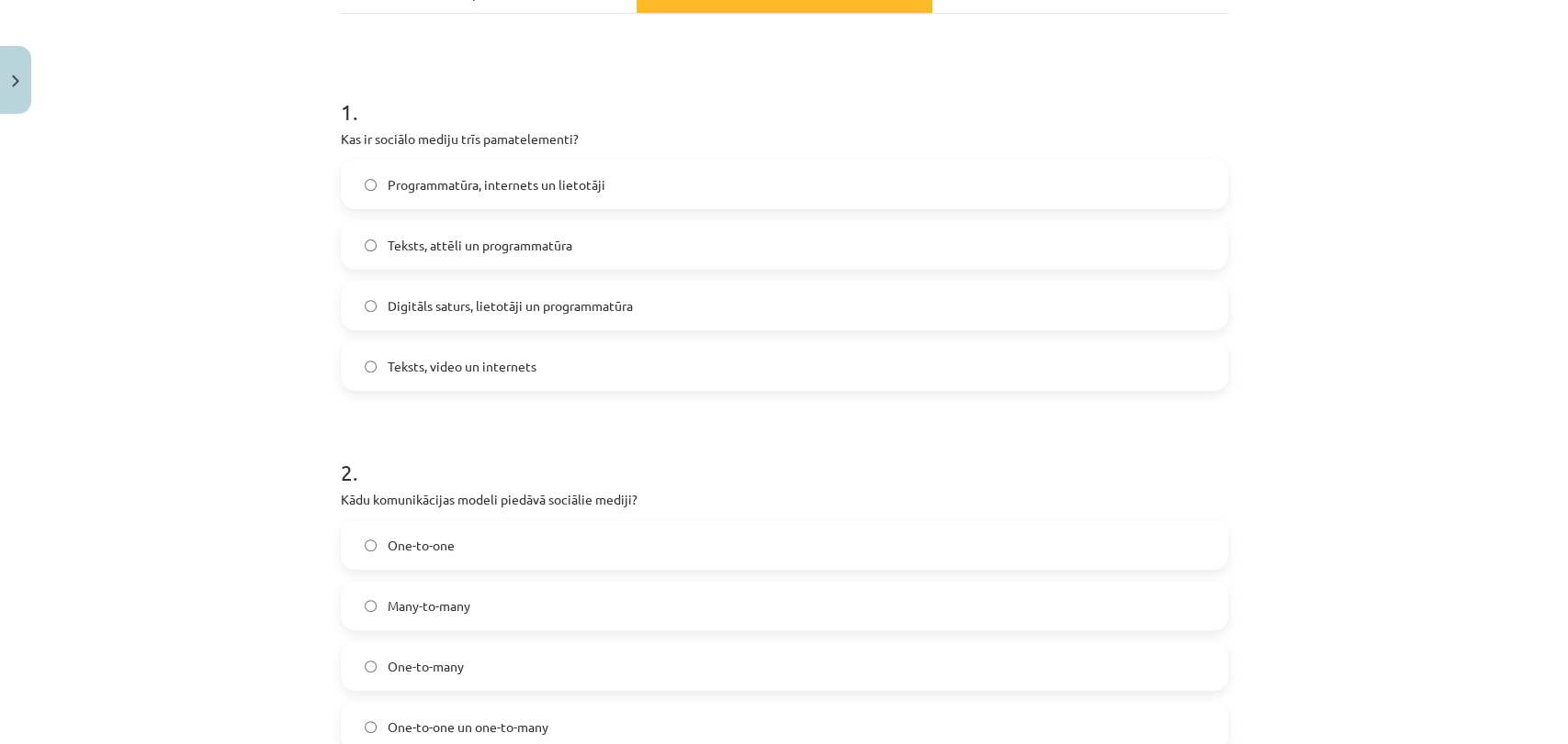
click at [222, 264] on div "Mācību tēma: Latviešu valodas 9. klases 1. ieskaites mācību materiāls #2 1. tēm…" at bounding box center [784, 372] width 1568 height 744
click at [245, 316] on div "Mācību tēma: Latviešu valodas 9. klases 1. ieskaites mācību materiāls #2 1. tēm…" at bounding box center [784, 372] width 1568 height 744
click at [484, 308] on span "Digitāls saturs, lietotāji un programmatūra" at bounding box center [510, 306] width 245 height 19
click at [405, 607] on span "Many-to-many" at bounding box center [429, 606] width 83 height 19
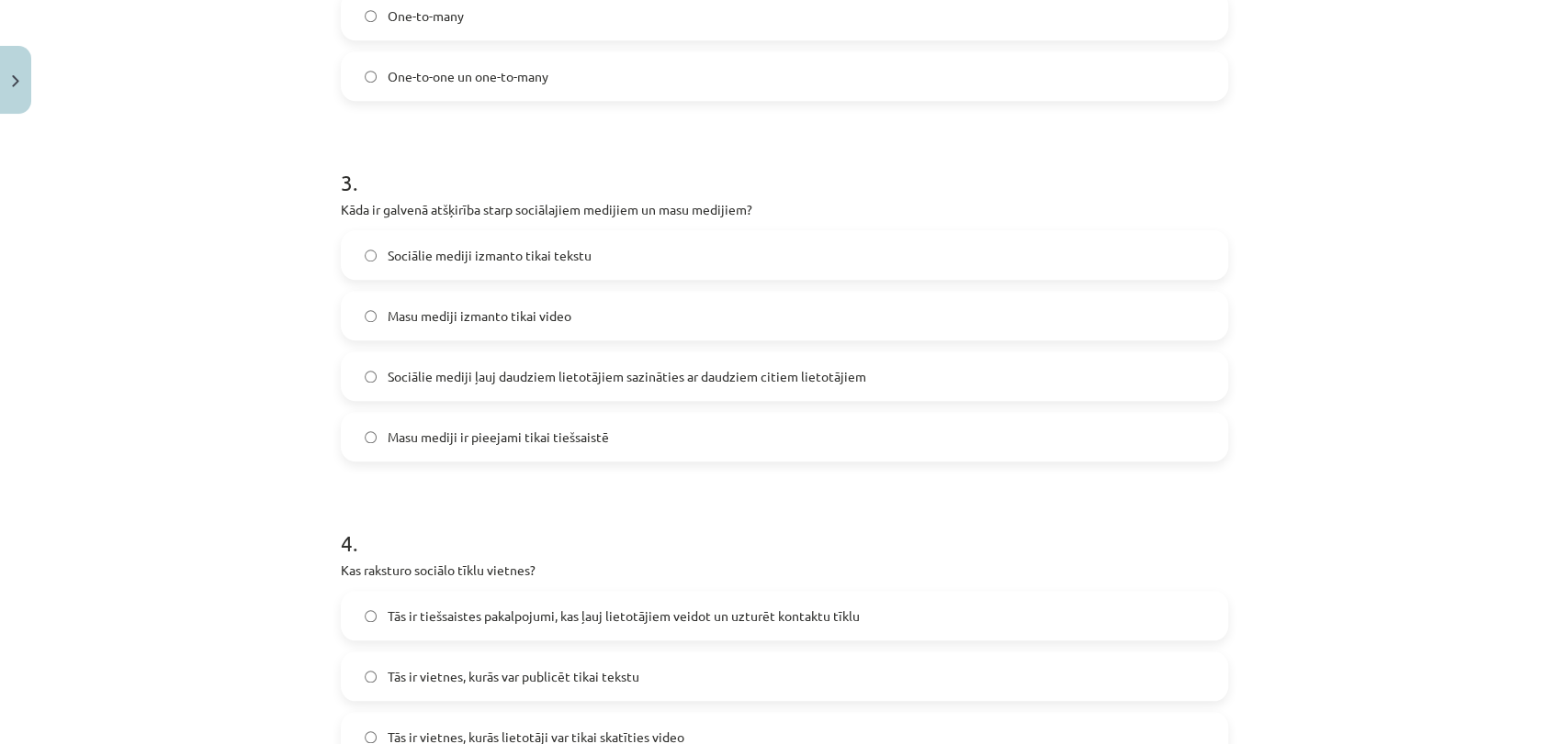
click at [725, 377] on span "Sociālie mediji ļauj daudziem lietotājiem sazināties ar daudziem citiem lietotā…" at bounding box center [626, 376] width 478 height 19
click at [522, 607] on span "Tās ir tiešsaistes pakalpojumi, kas ļauj lietotājiem veidot un uzturēt kontaktu…" at bounding box center [624, 616] width 472 height 19
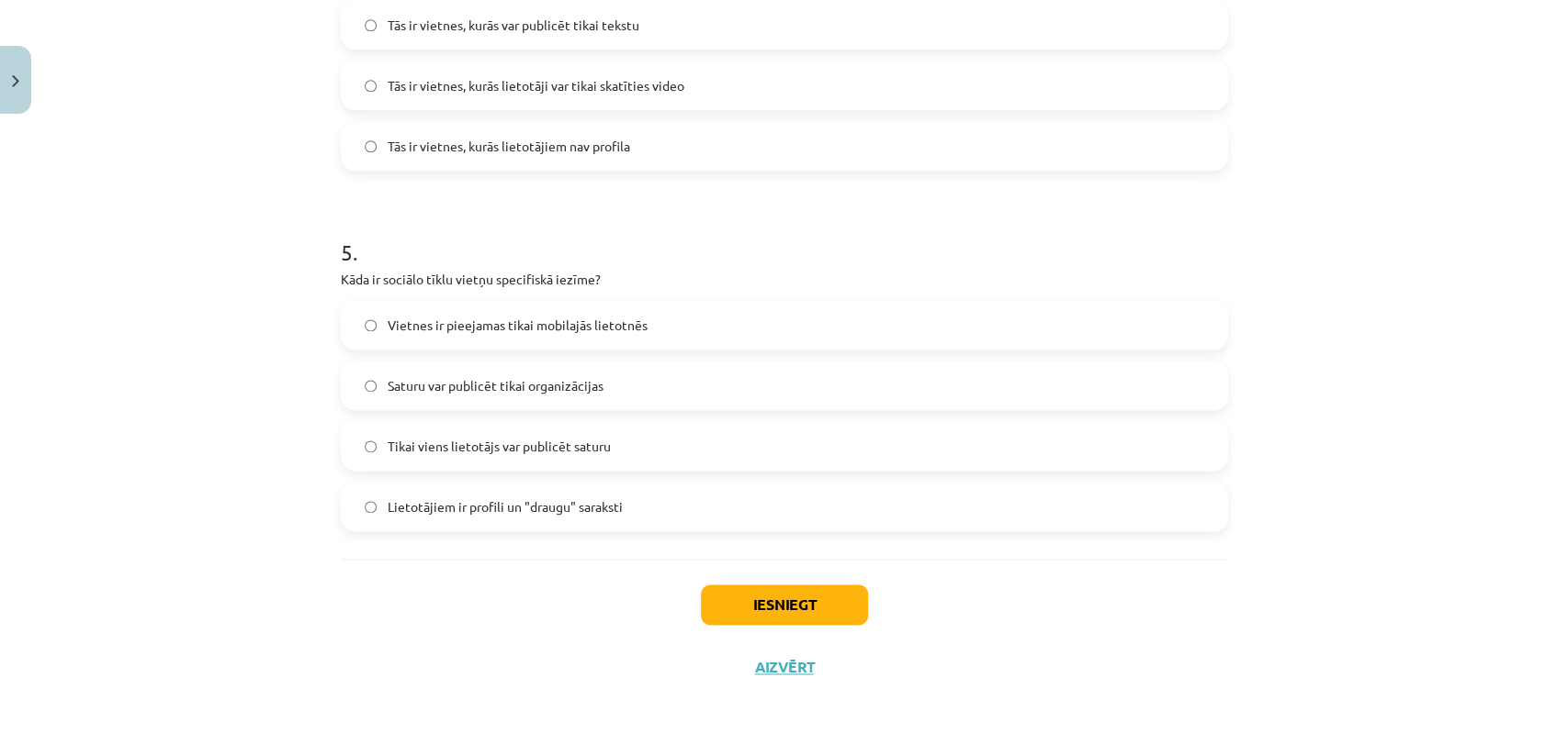
click at [598, 502] on span "Lietotājiem ir profili un "draugu" saraksti" at bounding box center [505, 507] width 235 height 19
click at [740, 587] on button "Iesniegt" at bounding box center [784, 604] width 167 height 41
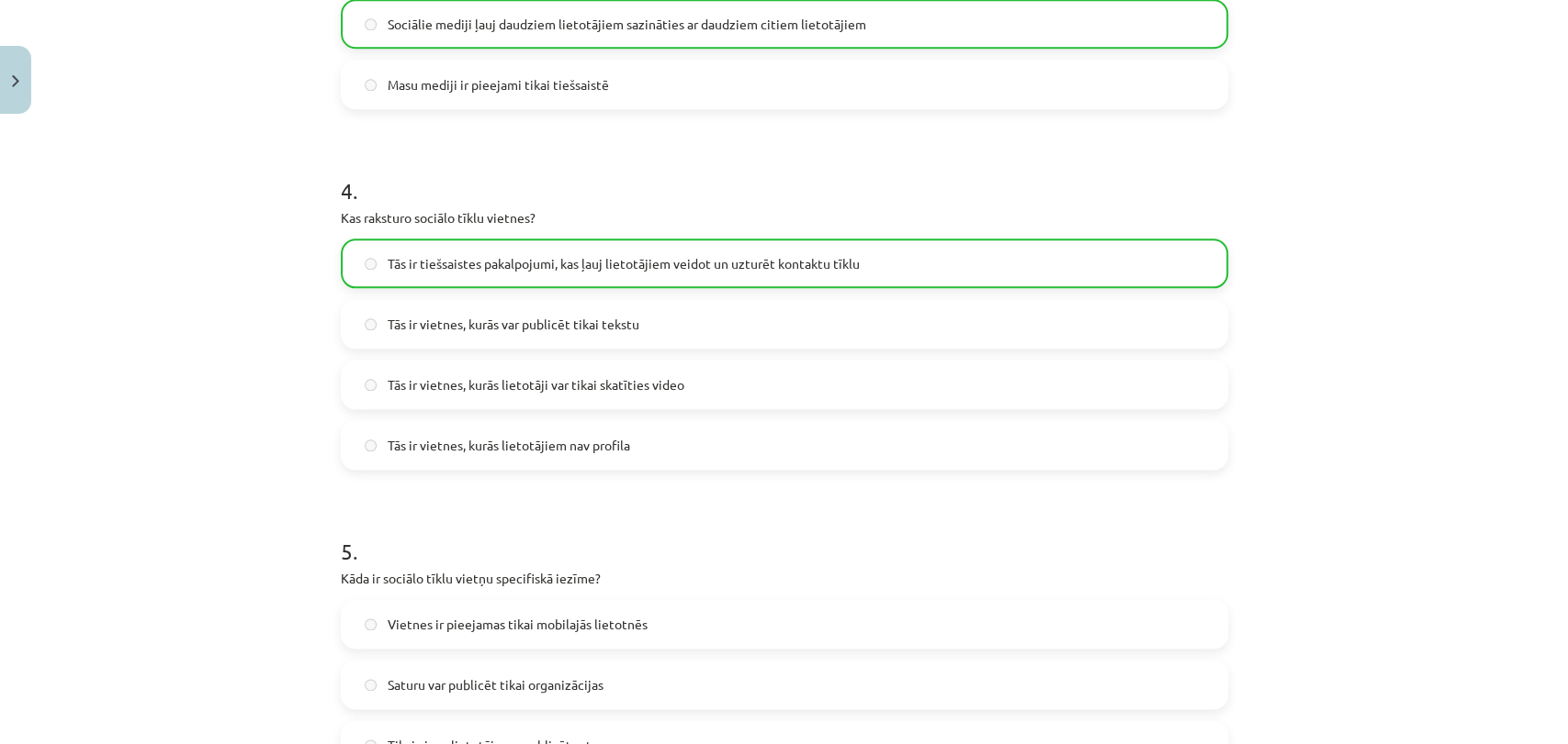
scroll to position [1659, 0]
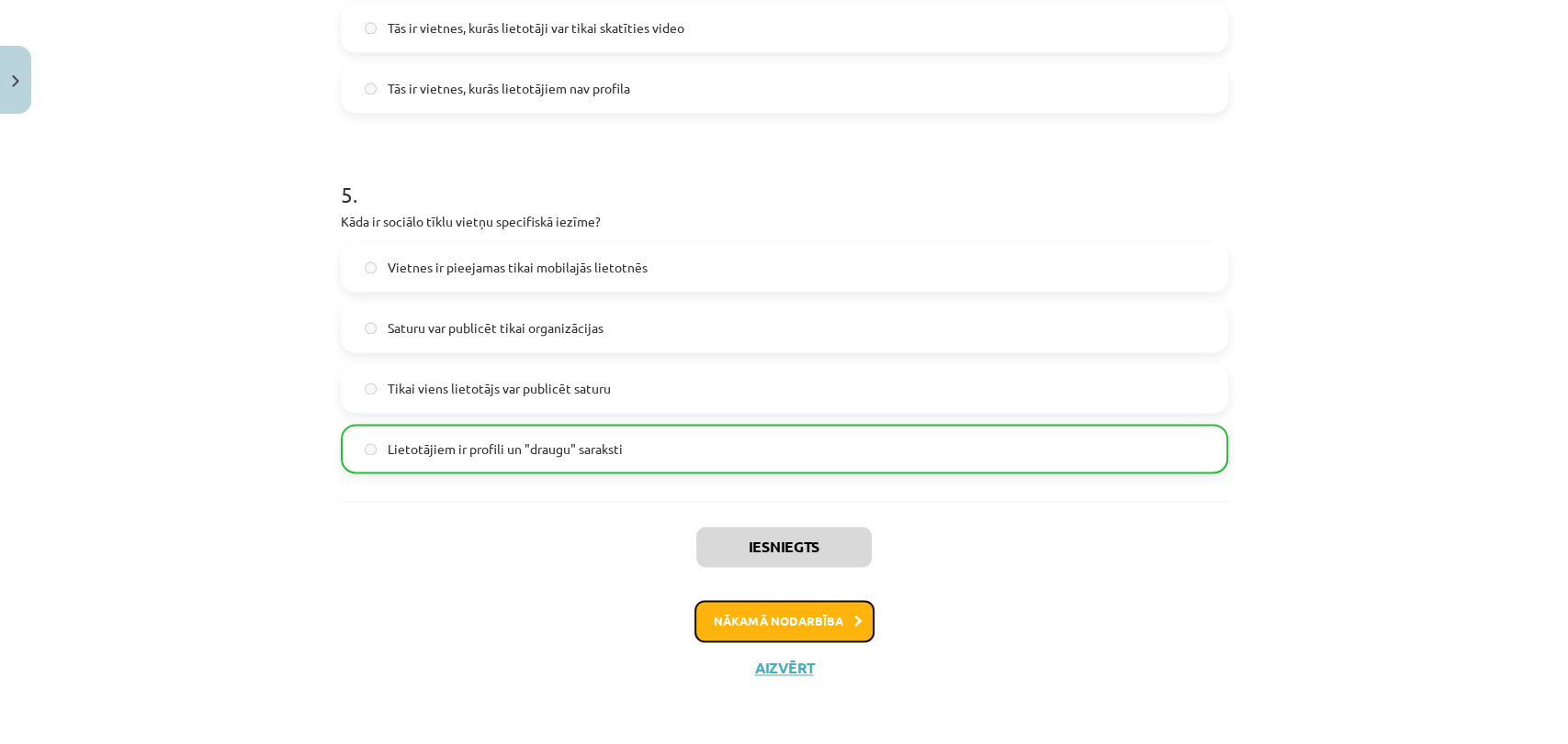
click at [841, 626] on button "Nākamā nodarbība" at bounding box center [784, 621] width 180 height 42
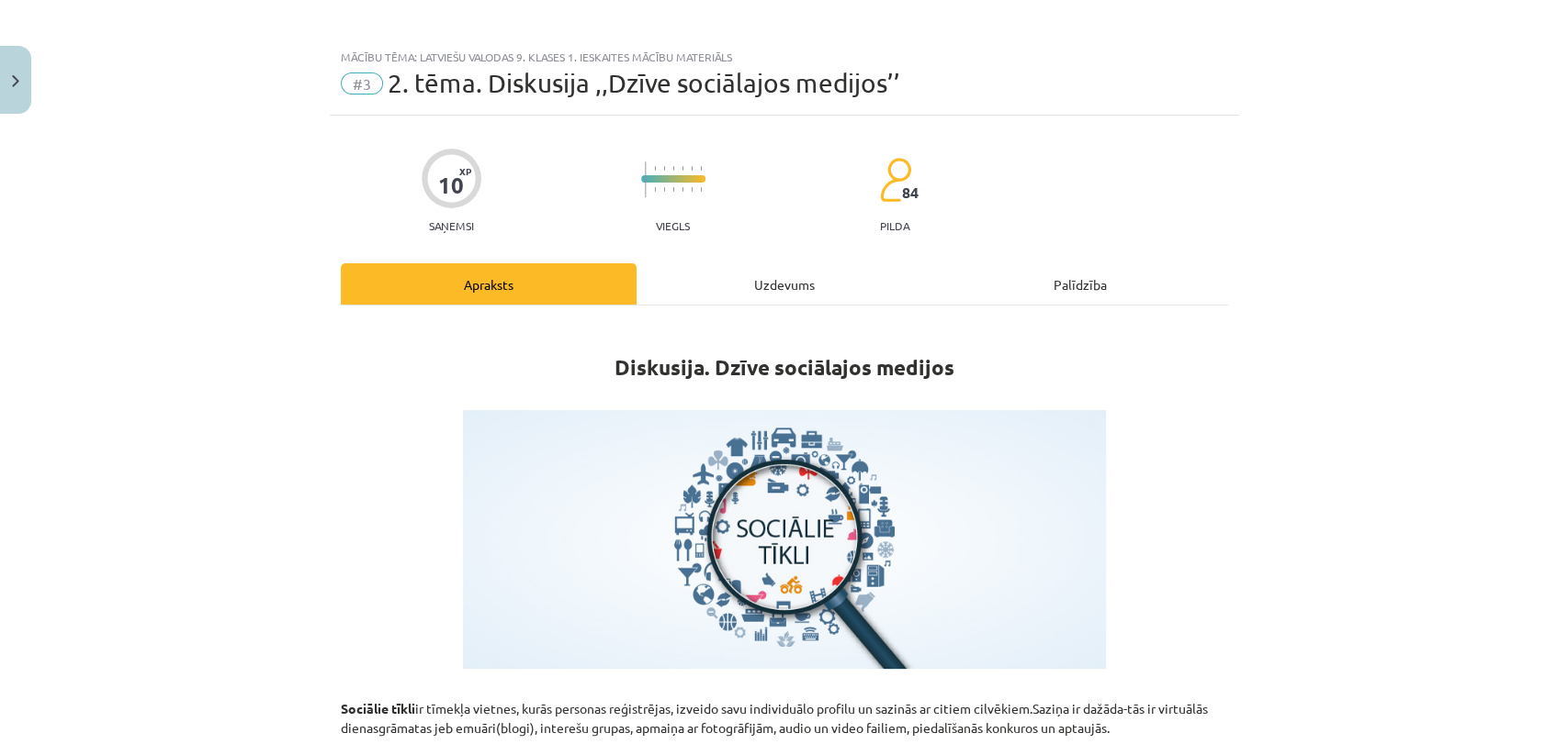
scroll to position [0, 0]
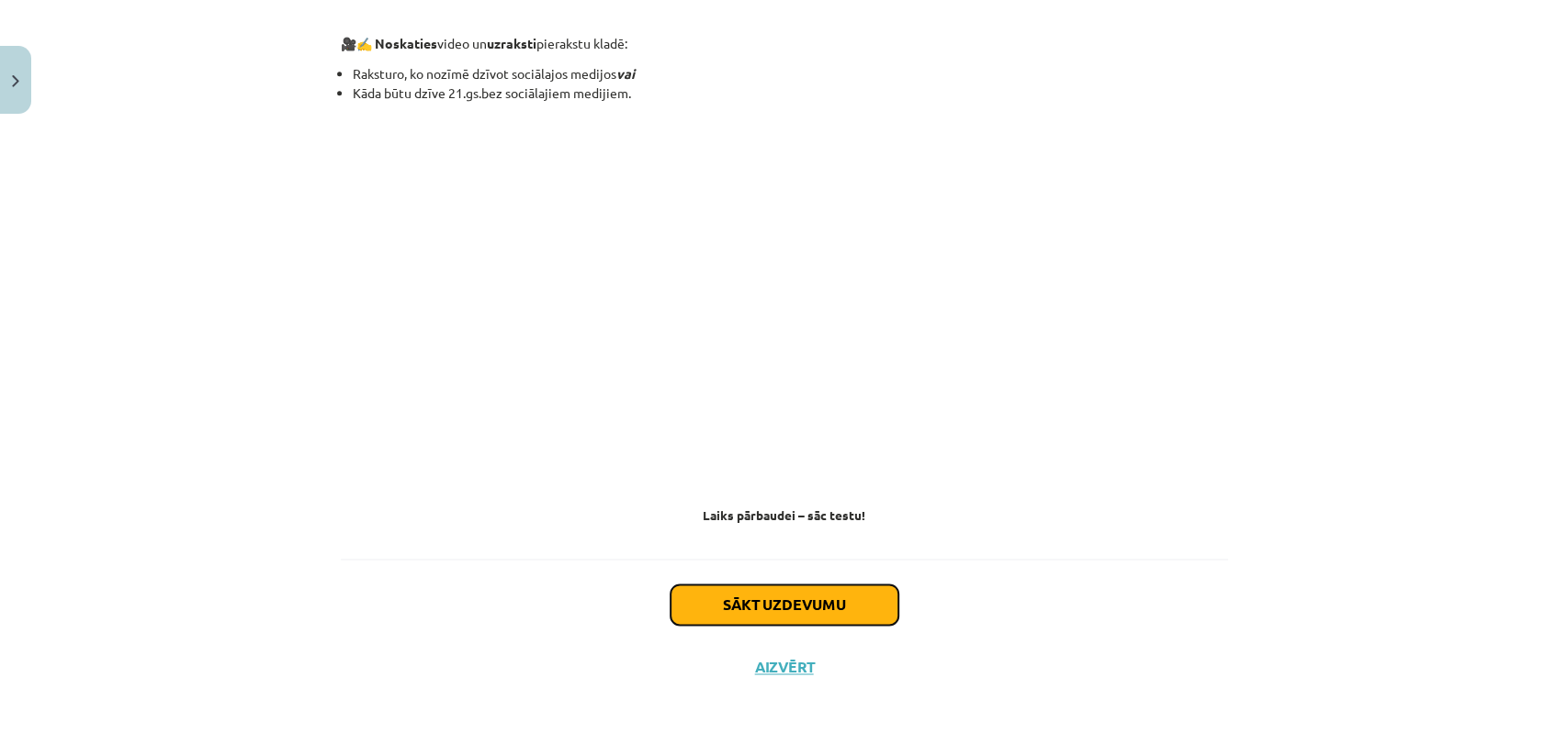
click at [815, 605] on button "Sākt uzdevumu" at bounding box center [784, 604] width 227 height 41
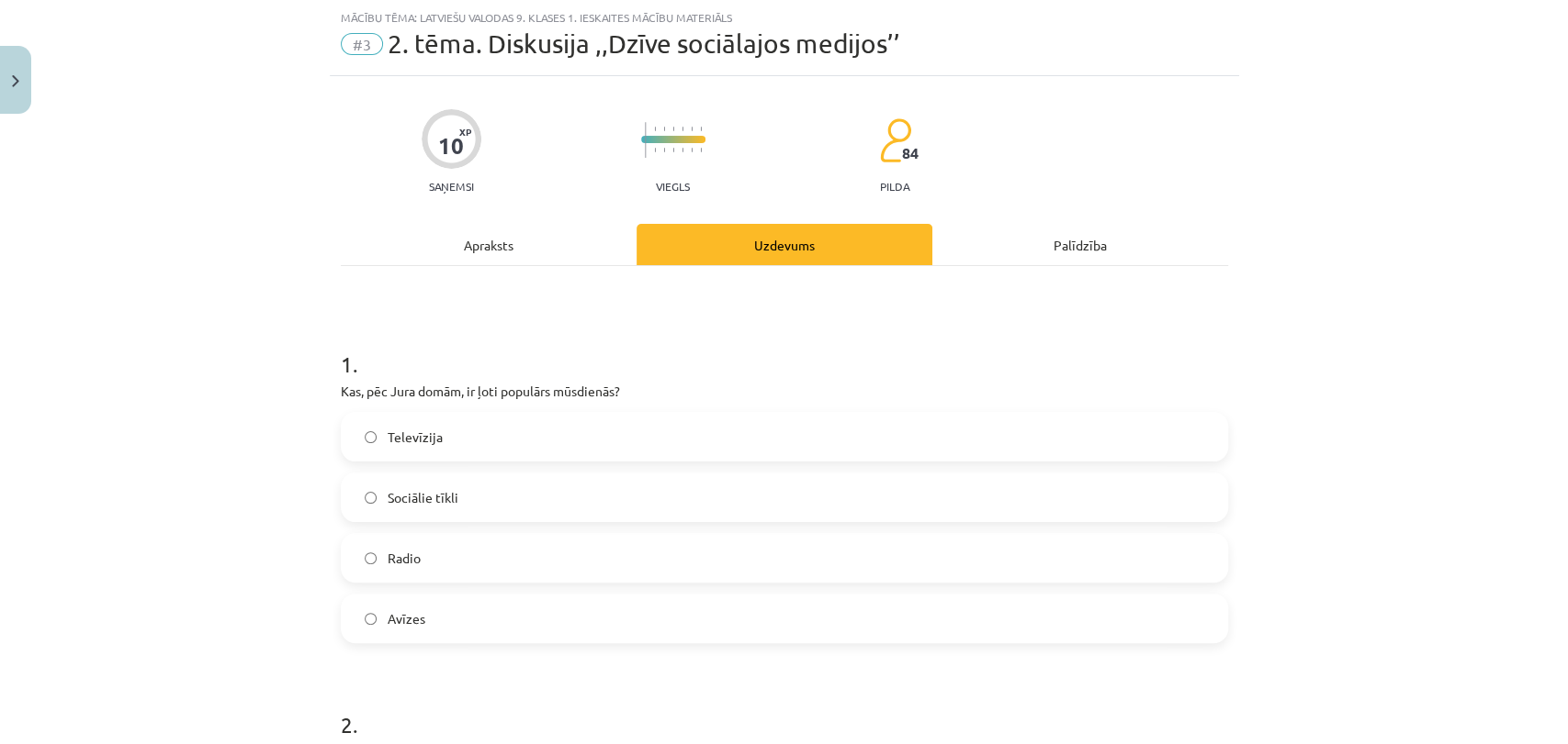
scroll to position [45, 0]
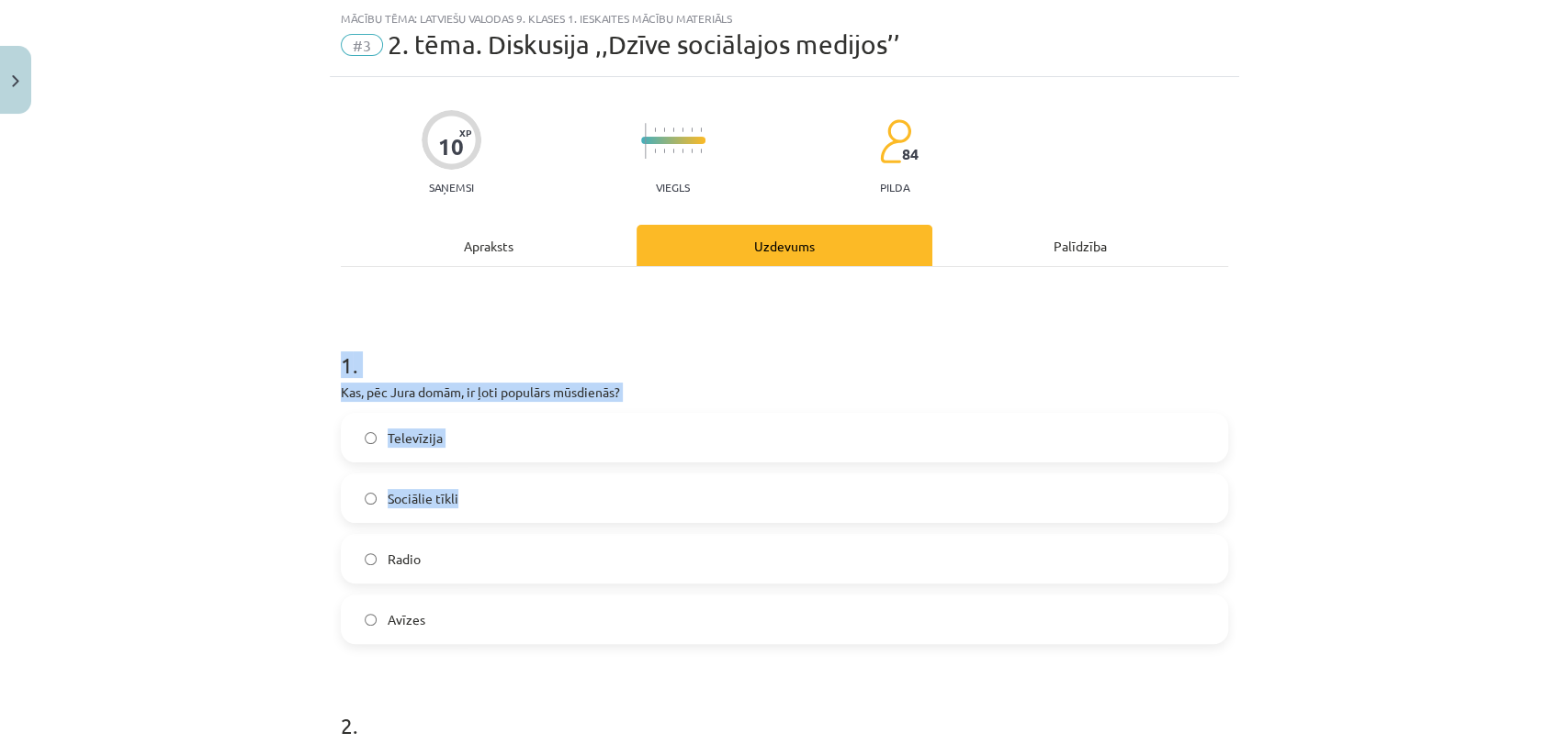
drag, startPoint x: 272, startPoint y: 329, endPoint x: 697, endPoint y: 494, distance: 455.9
click at [697, 494] on div "Mācību tēma: Latviešu valodas 9. klases 1. ieskaites mācību materiāls #3 2. tēm…" at bounding box center [784, 372] width 1568 height 744
click at [275, 430] on div "Mācību tēma: Latviešu valodas 9. klases 1. ieskaites mācību materiāls #3 2. tēm…" at bounding box center [784, 372] width 1568 height 744
click at [467, 238] on div "Apraksts" at bounding box center [488, 246] width 295 height 41
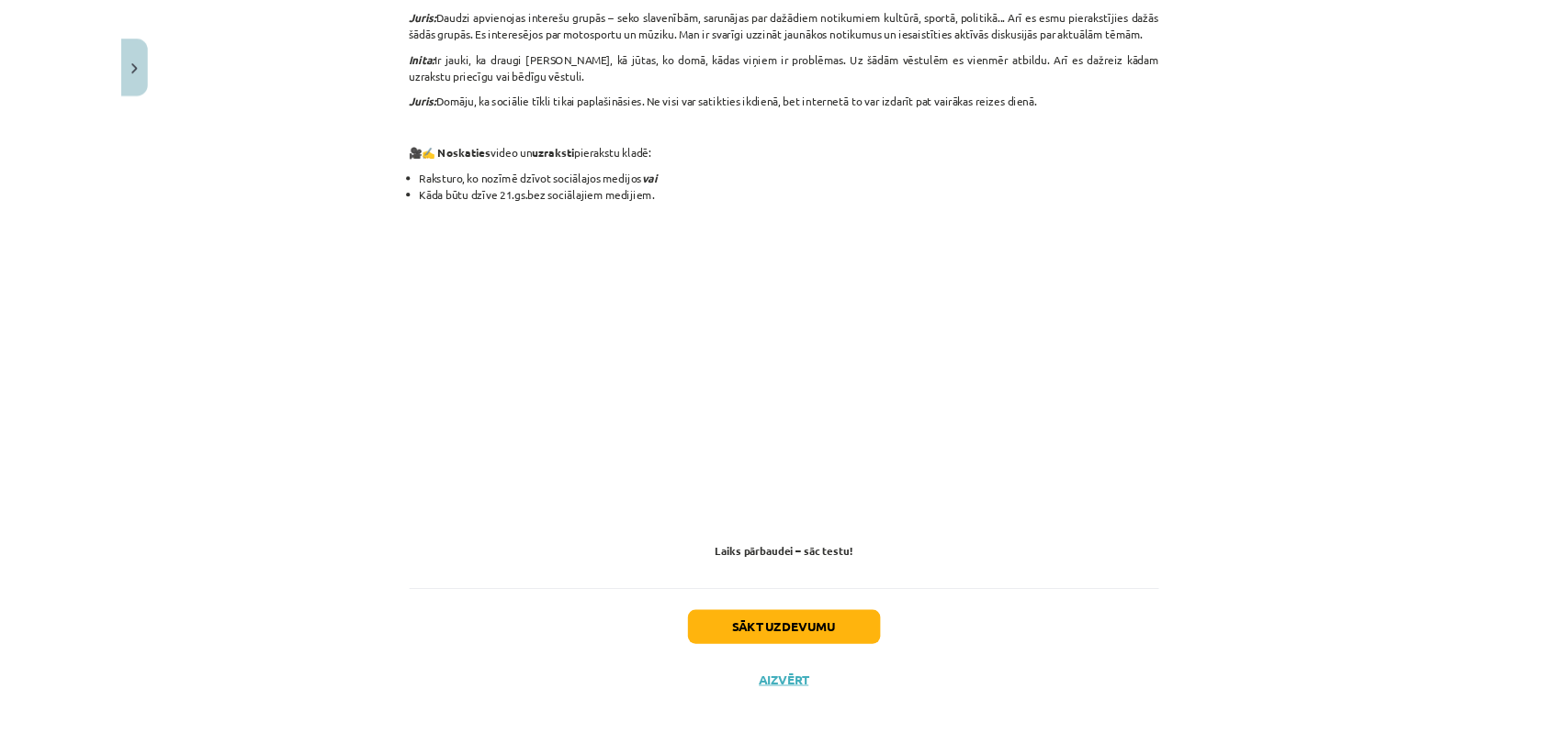
scroll to position [1116, 0]
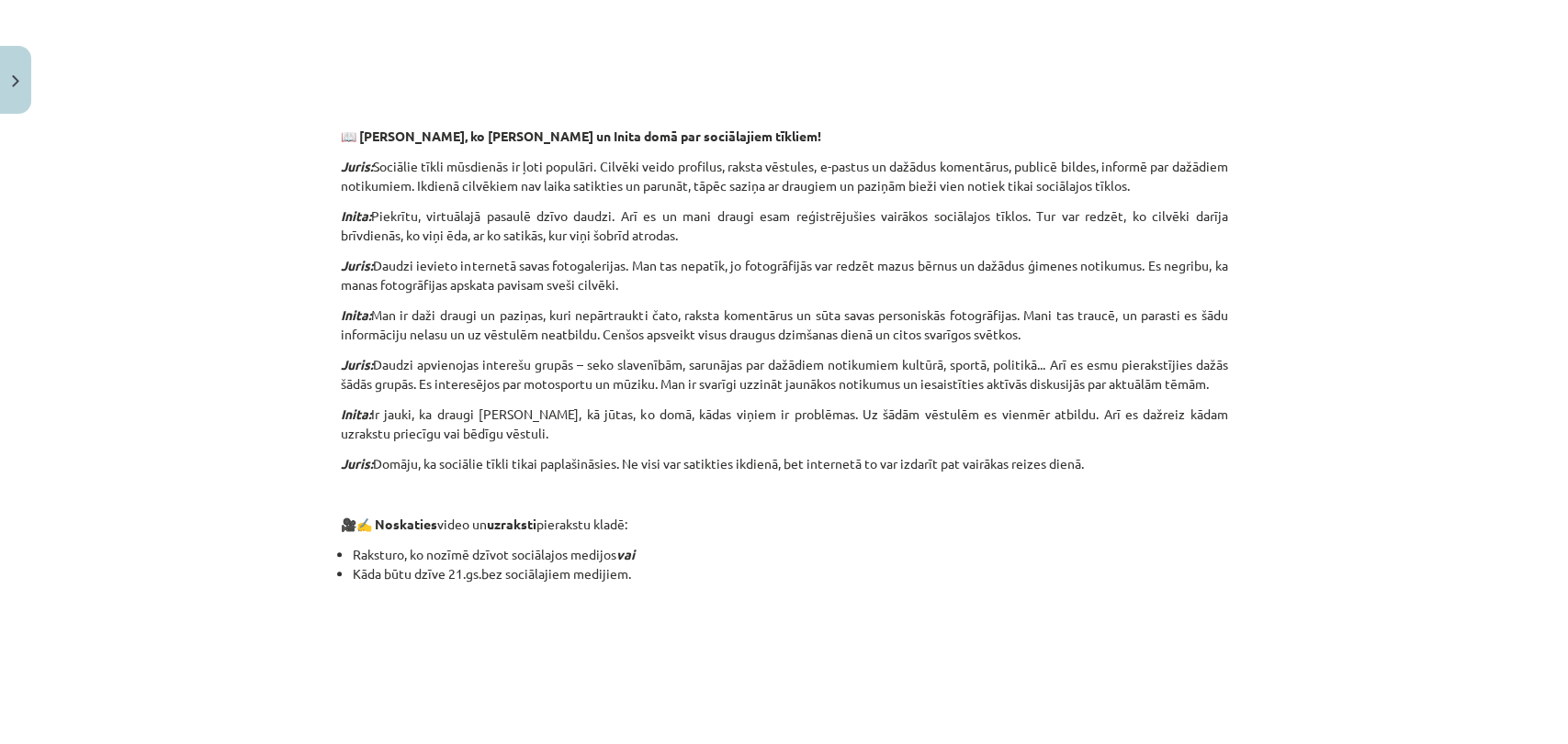
drag, startPoint x: 1566, startPoint y: 374, endPoint x: 1211, endPoint y: 387, distance: 355.2
click at [1211, 387] on p "[PERSON_NAME]: Daudzi apvienojas interešu grupās – seko slavenībām, sarunājas p…" at bounding box center [784, 374] width 887 height 39
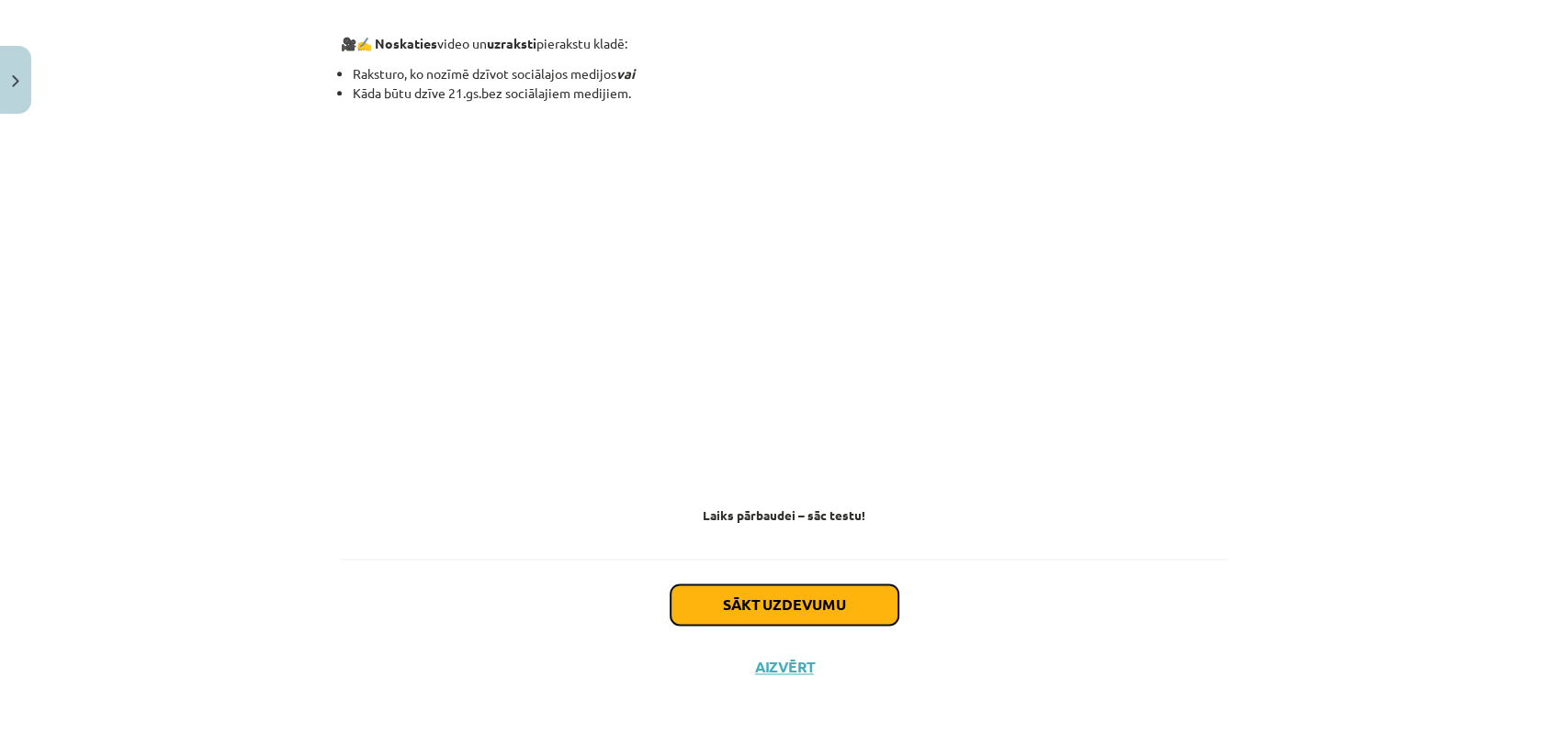
click at [797, 614] on button "Sākt uzdevumu" at bounding box center [784, 604] width 227 height 41
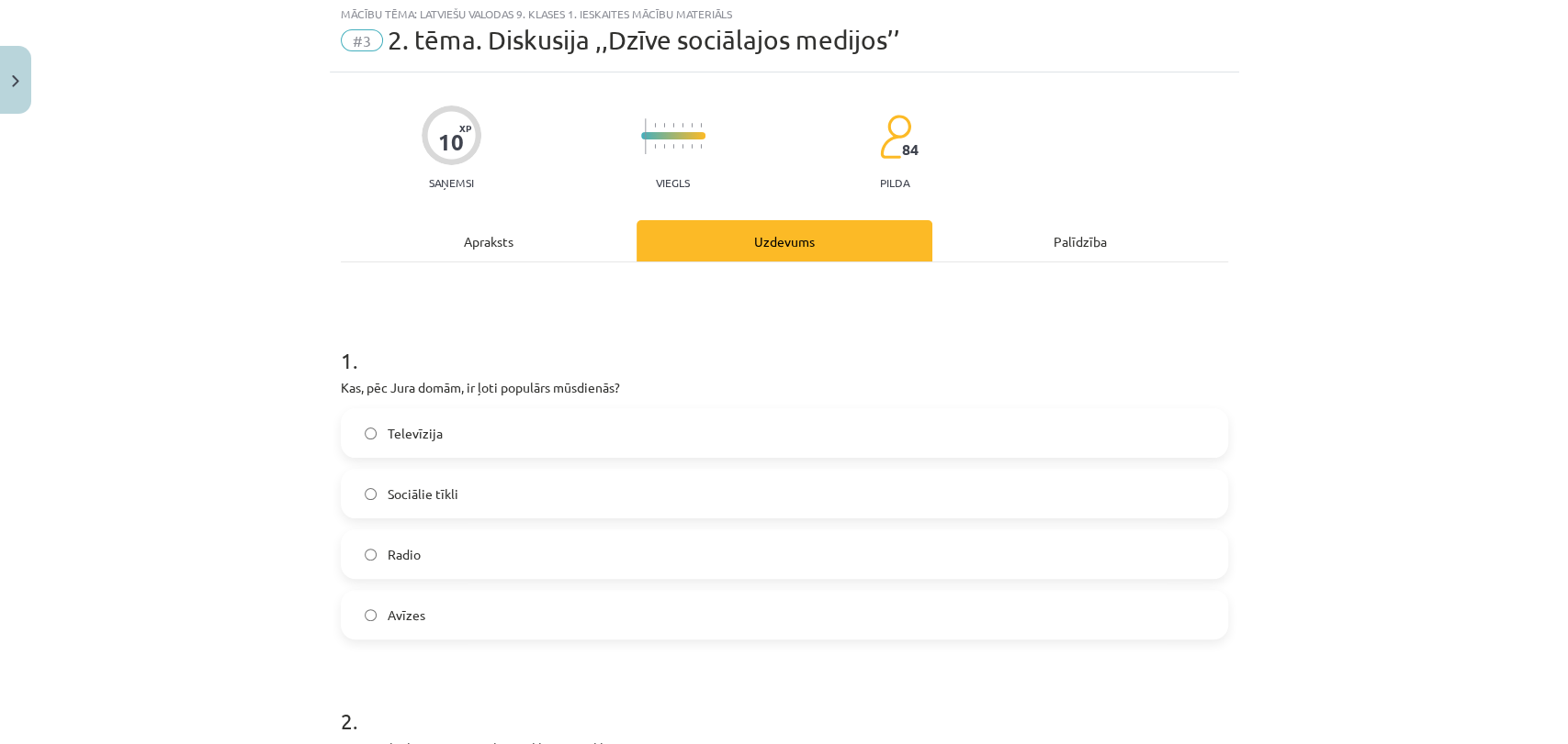
scroll to position [45, 0]
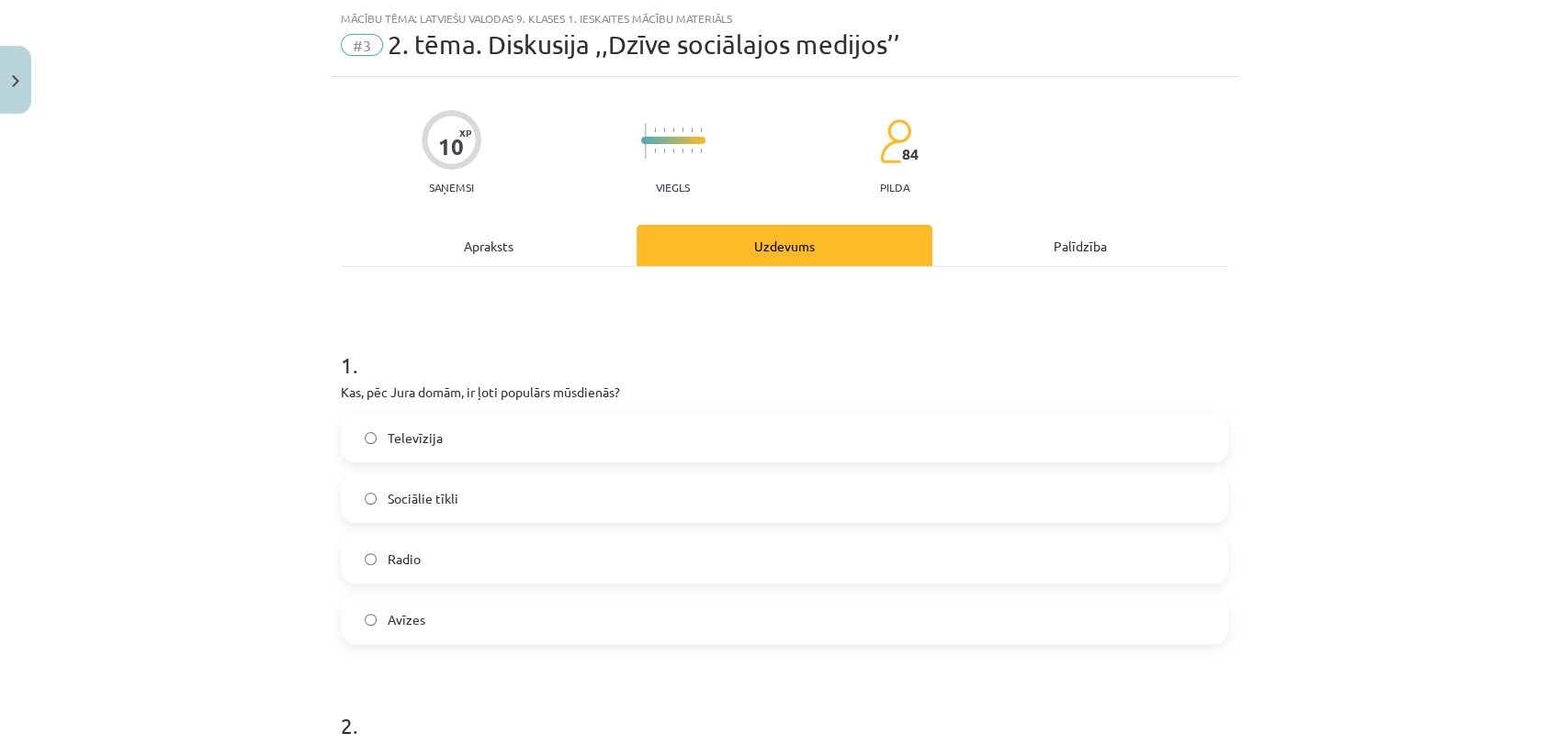
click at [536, 501] on label "Sociālie tīkli" at bounding box center [784, 498] width 883 height 46
click at [550, 258] on div "Apraksts" at bounding box center [488, 246] width 295 height 41
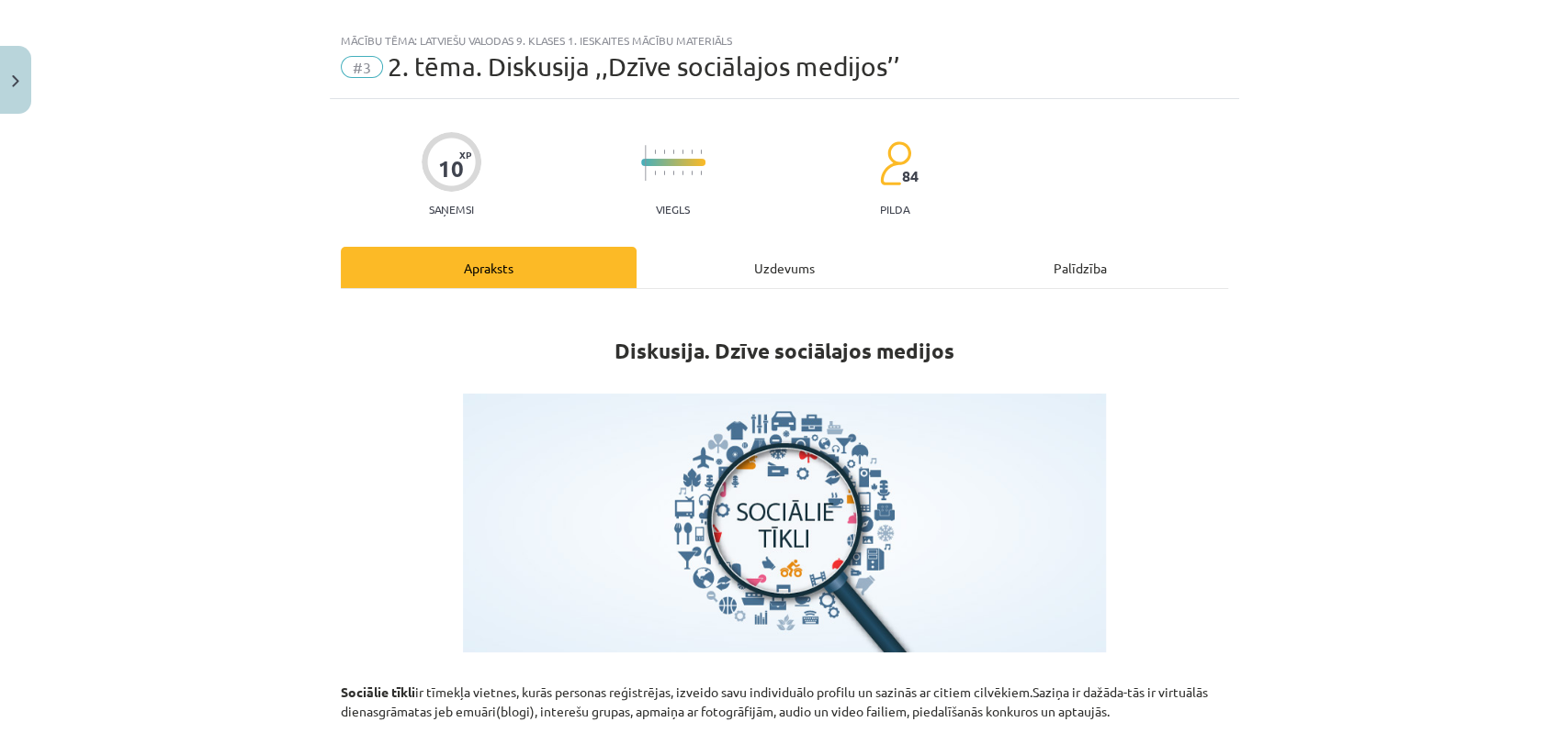
scroll to position [0, 0]
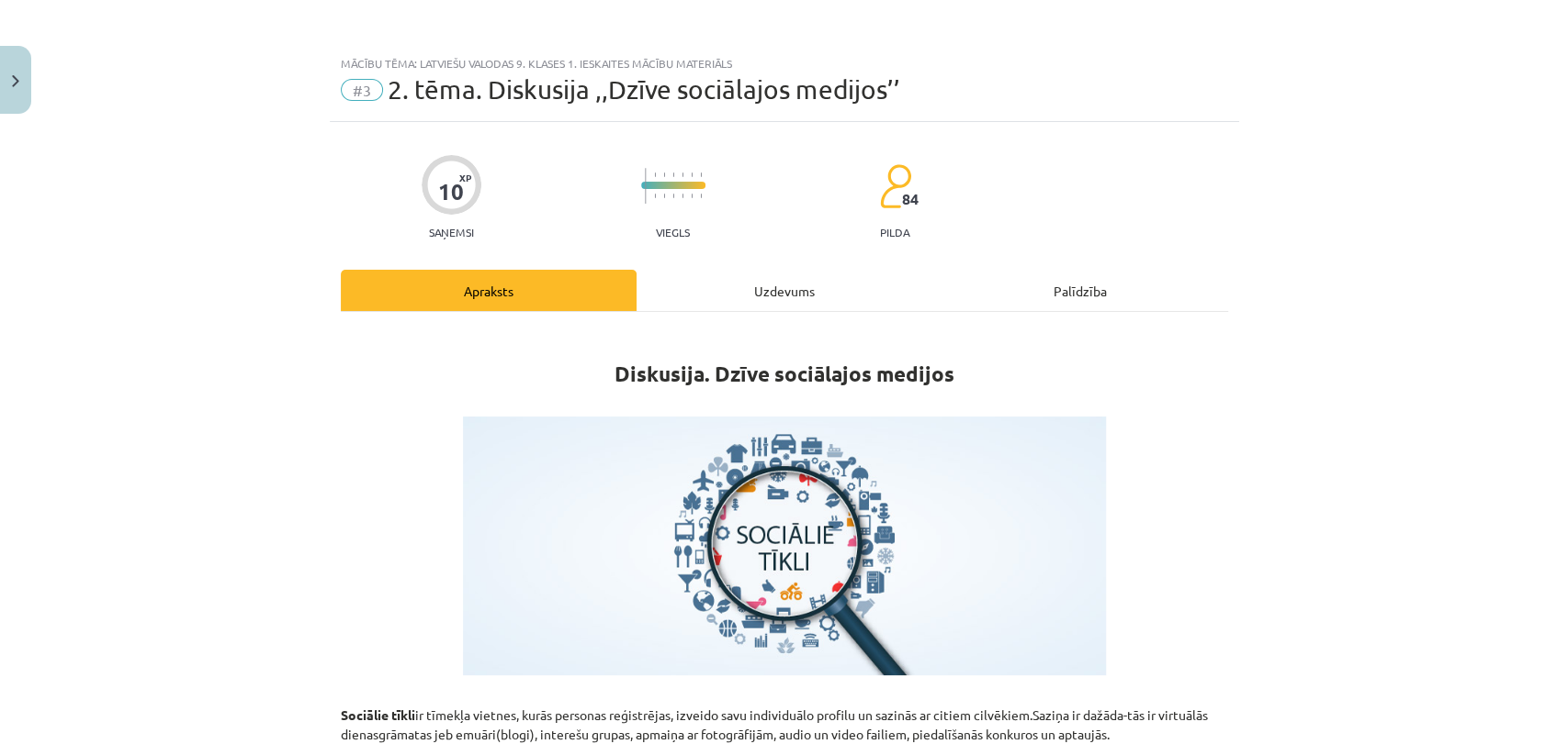
click at [748, 281] on div "Uzdevums" at bounding box center [784, 290] width 295 height 41
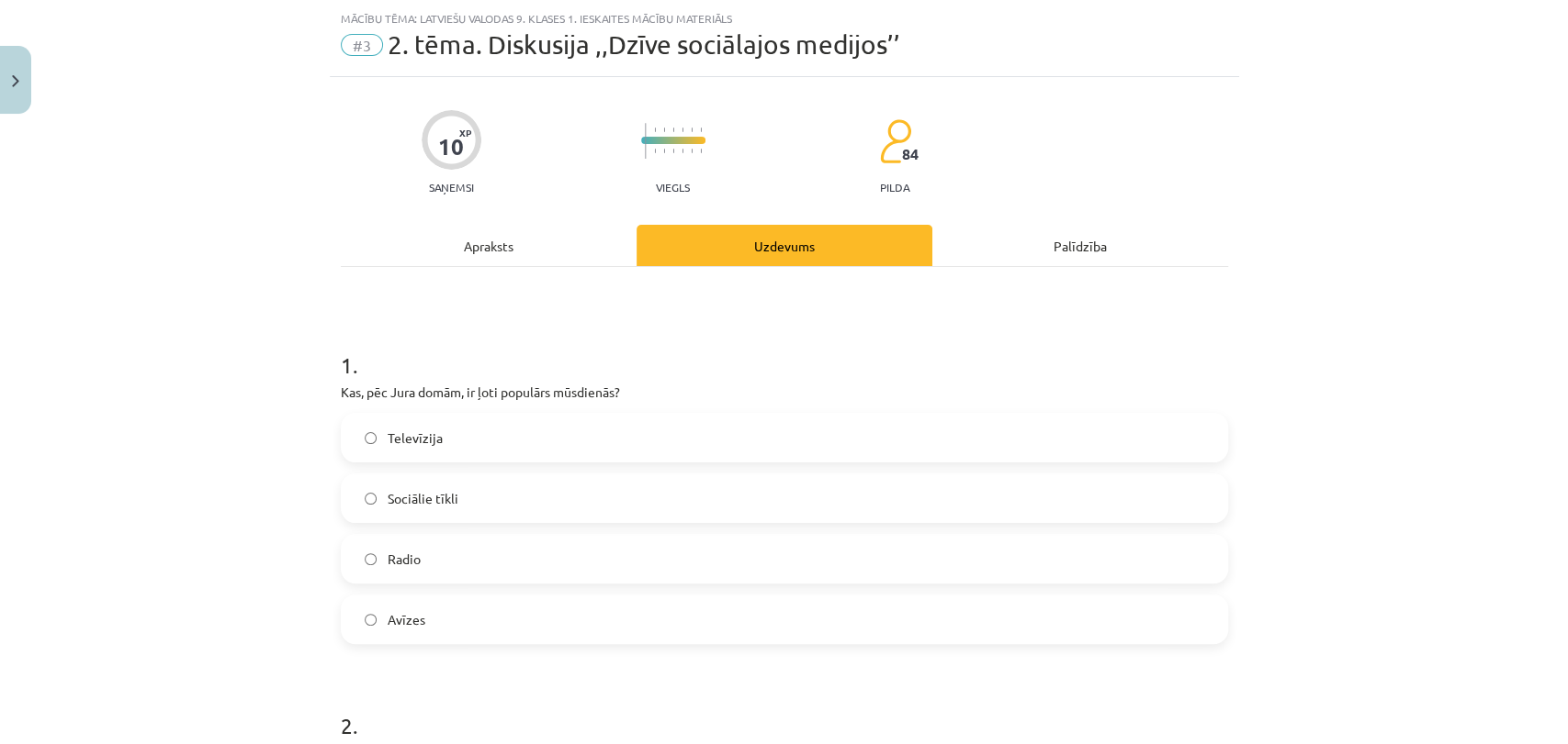
scroll to position [697, 0]
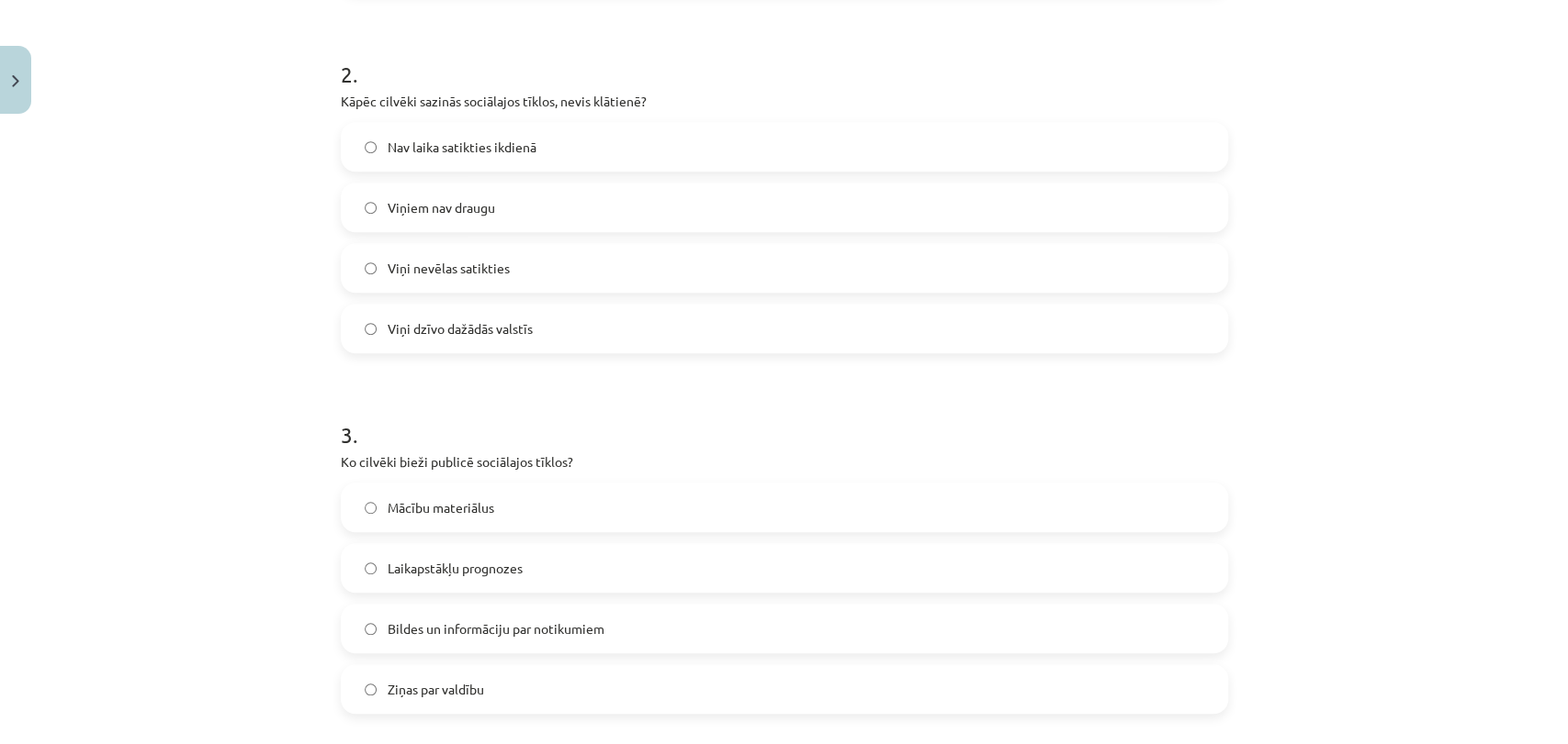
click at [477, 144] on span "Nav laika satikties ikdienā" at bounding box center [462, 147] width 149 height 19
click at [578, 627] on span "Bildes un informāciju par notikumiem" at bounding box center [496, 629] width 217 height 19
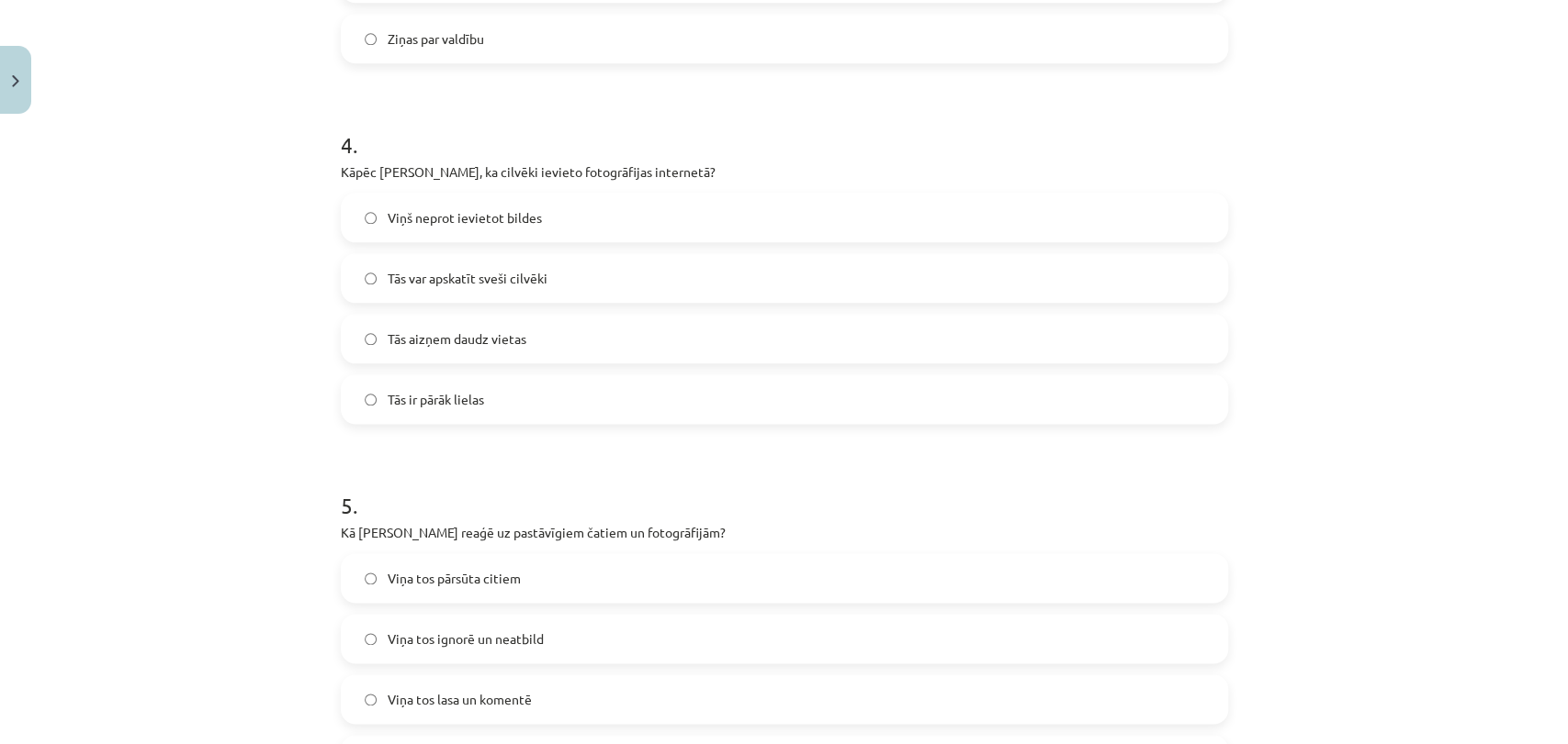
click at [580, 288] on label "Tās var apskatīt sveši cilvēki" at bounding box center [784, 278] width 883 height 46
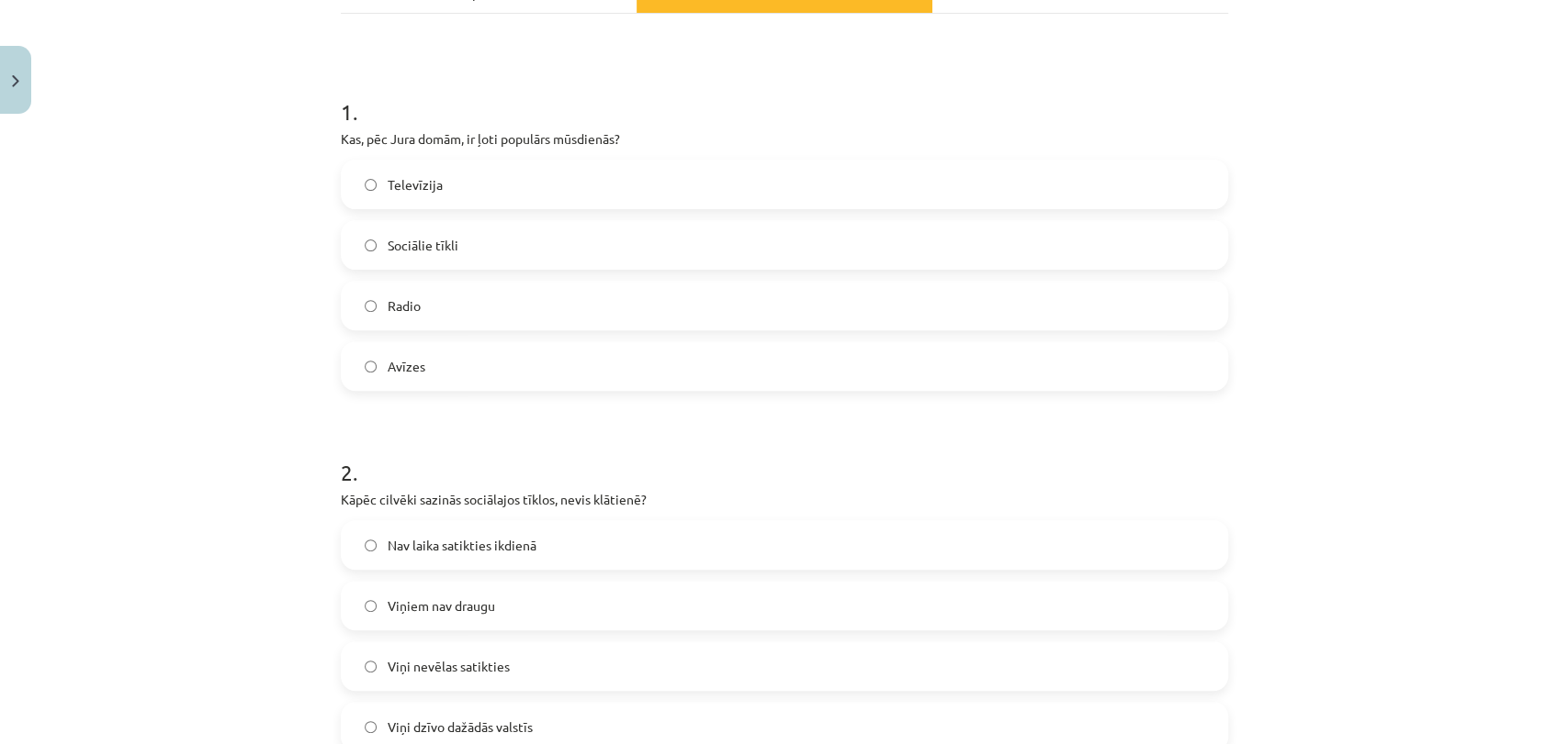
scroll to position [0, 0]
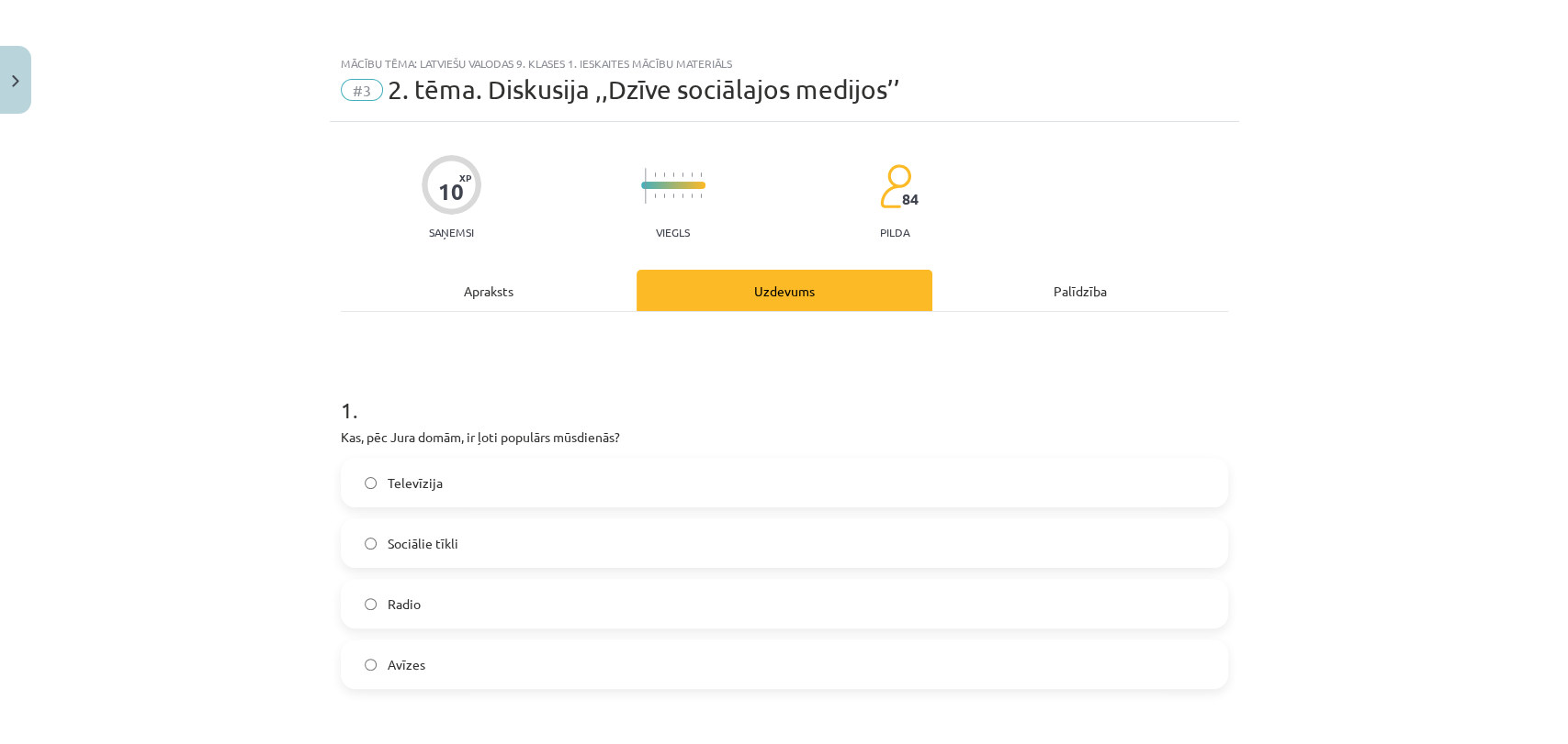
click at [536, 289] on div "Apraksts" at bounding box center [488, 290] width 295 height 41
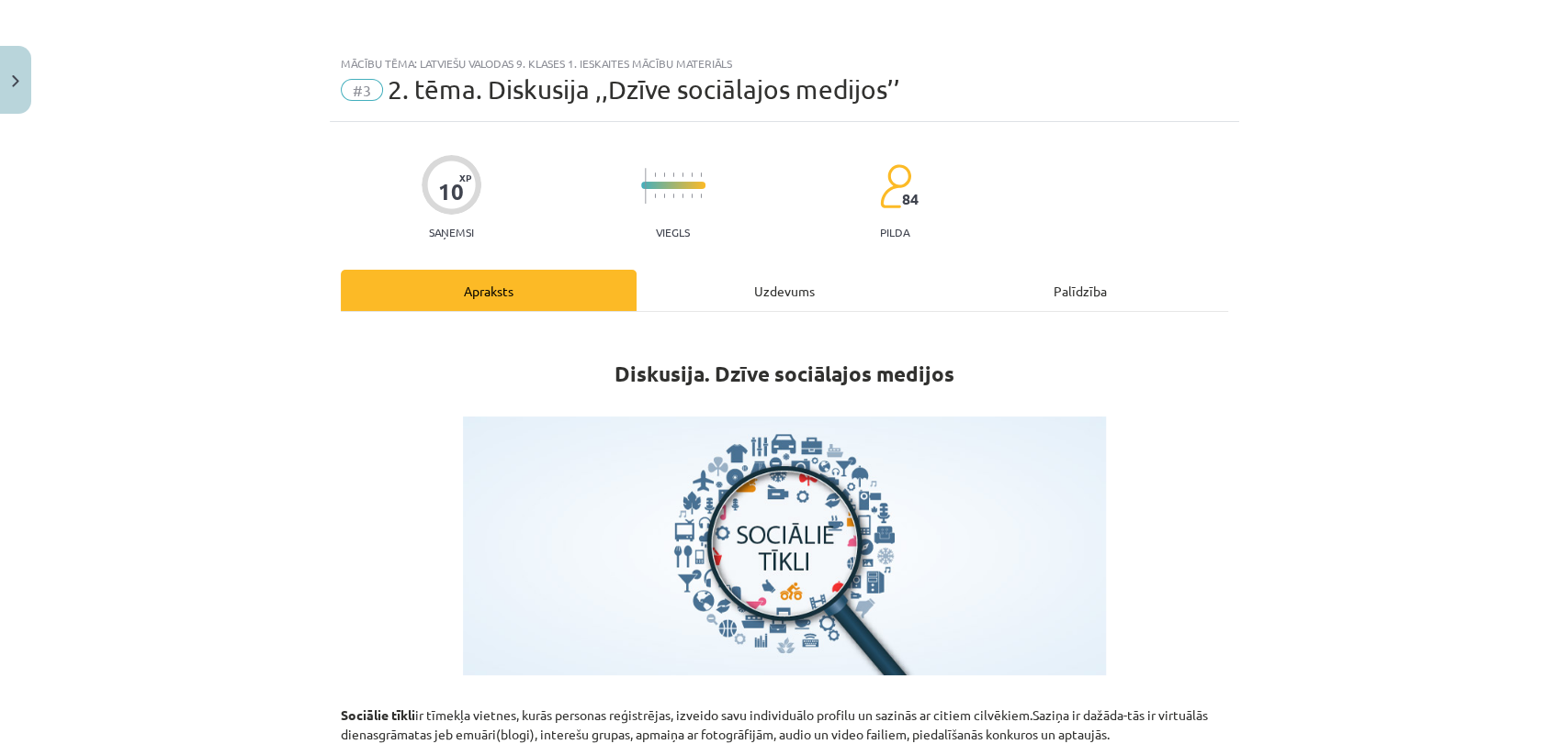
click at [749, 285] on div "Uzdevums" at bounding box center [784, 290] width 295 height 41
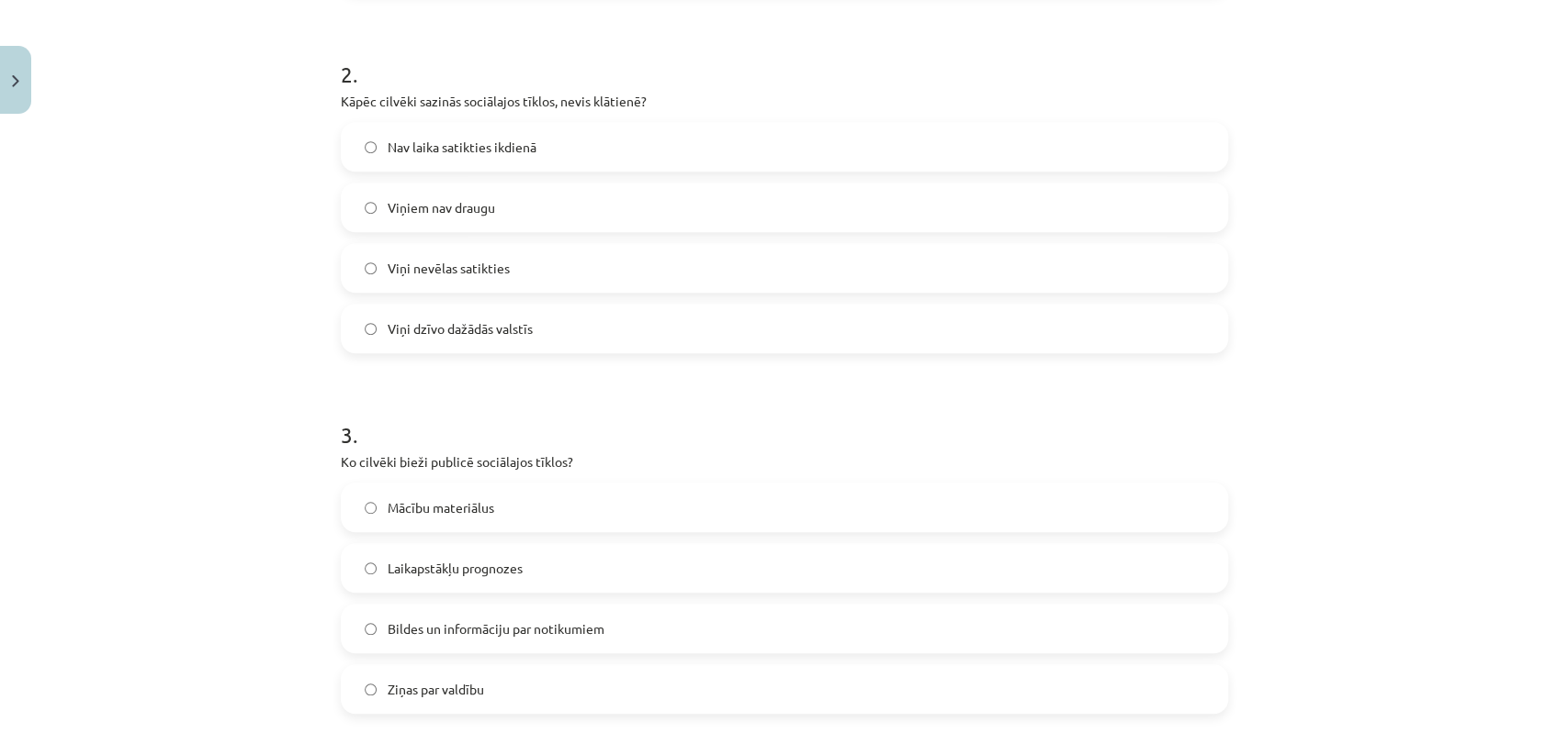
scroll to position [1601, 0]
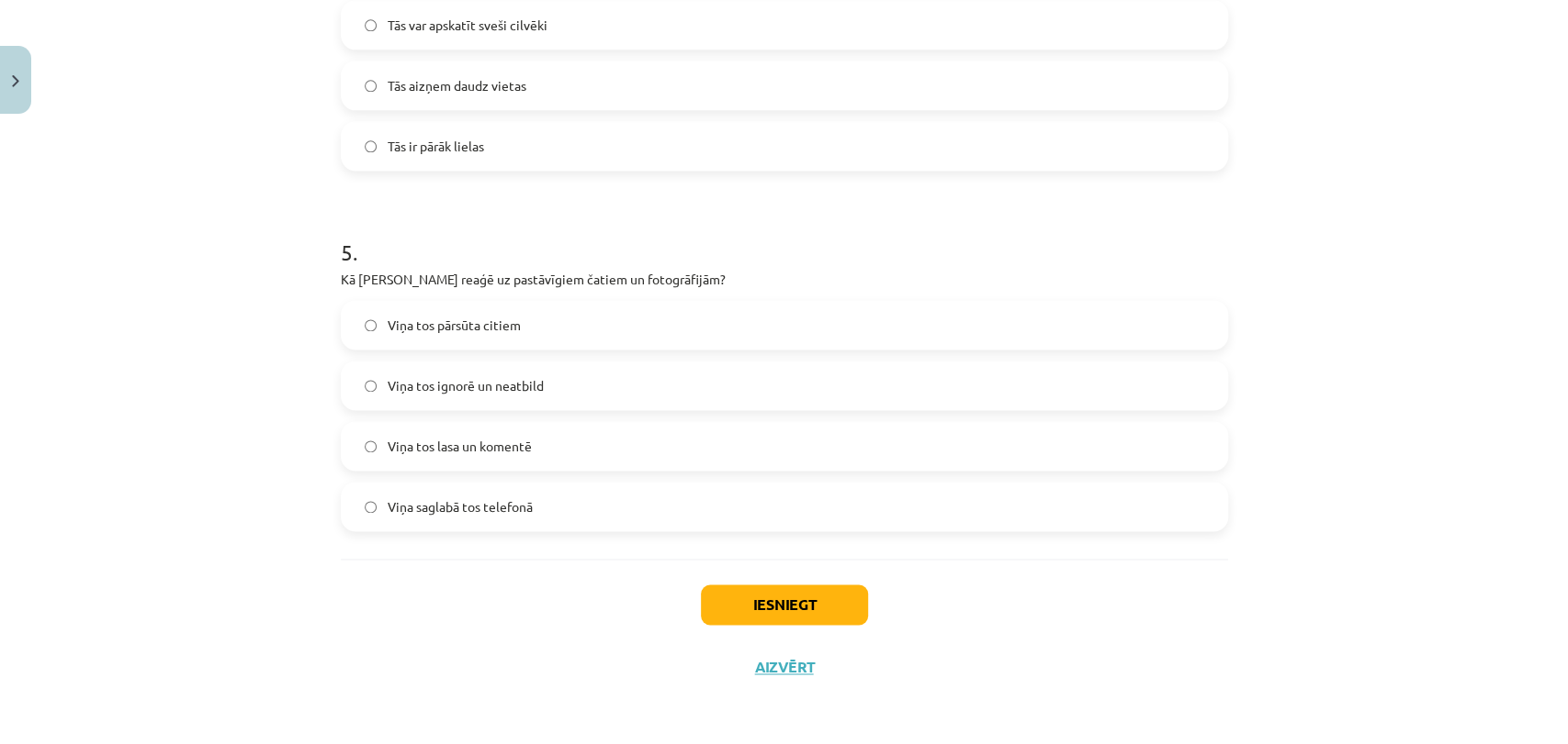
click at [570, 388] on label "Viņa tos ignorē un neatbild" at bounding box center [784, 386] width 883 height 46
click at [754, 591] on button "Iesniegt" at bounding box center [784, 604] width 167 height 41
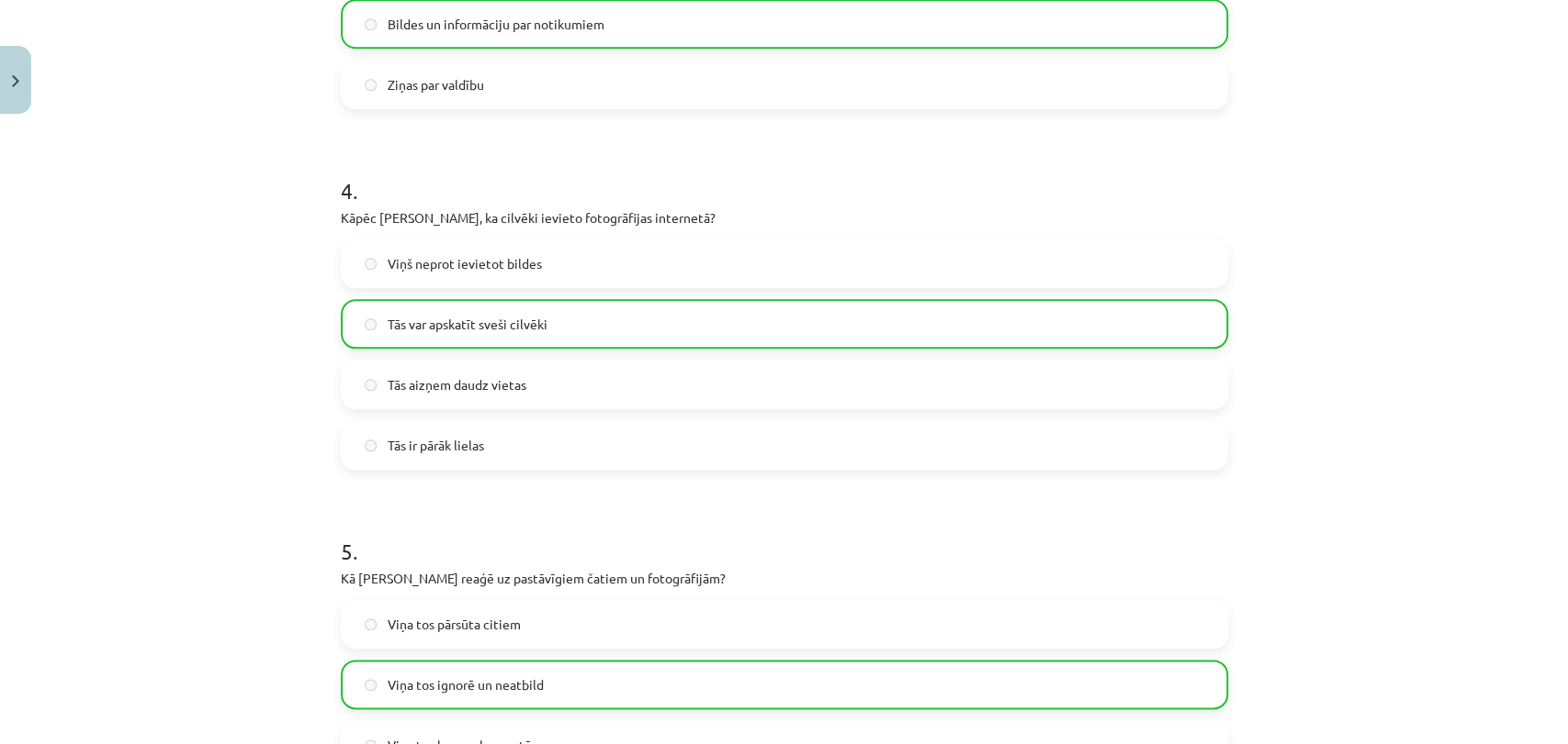
scroll to position [1659, 0]
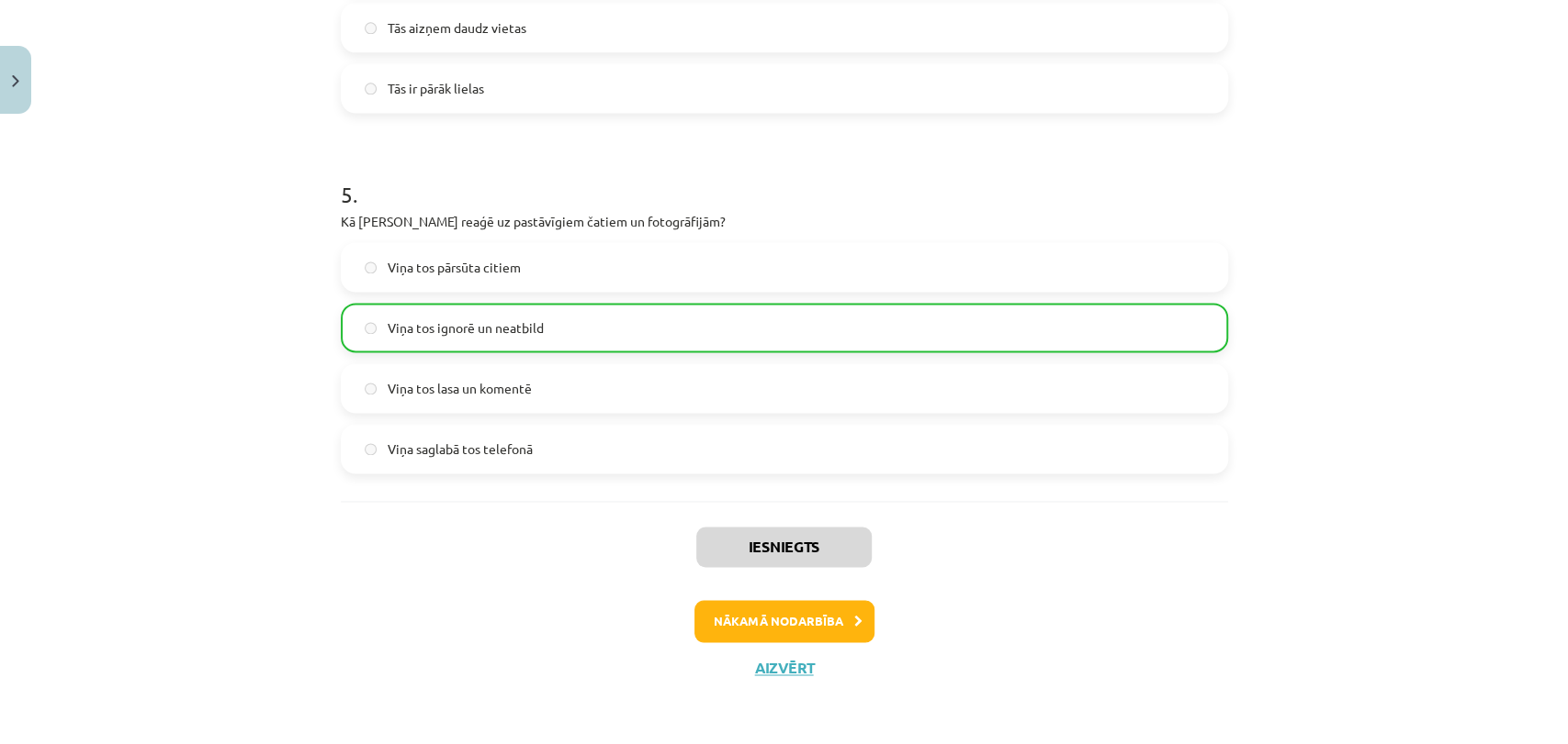
click at [805, 644] on div "Iesniegts Nākamā nodarbība Aizvērt" at bounding box center [784, 595] width 887 height 188
click at [810, 605] on button "Nākamā nodarbība" at bounding box center [784, 621] width 180 height 42
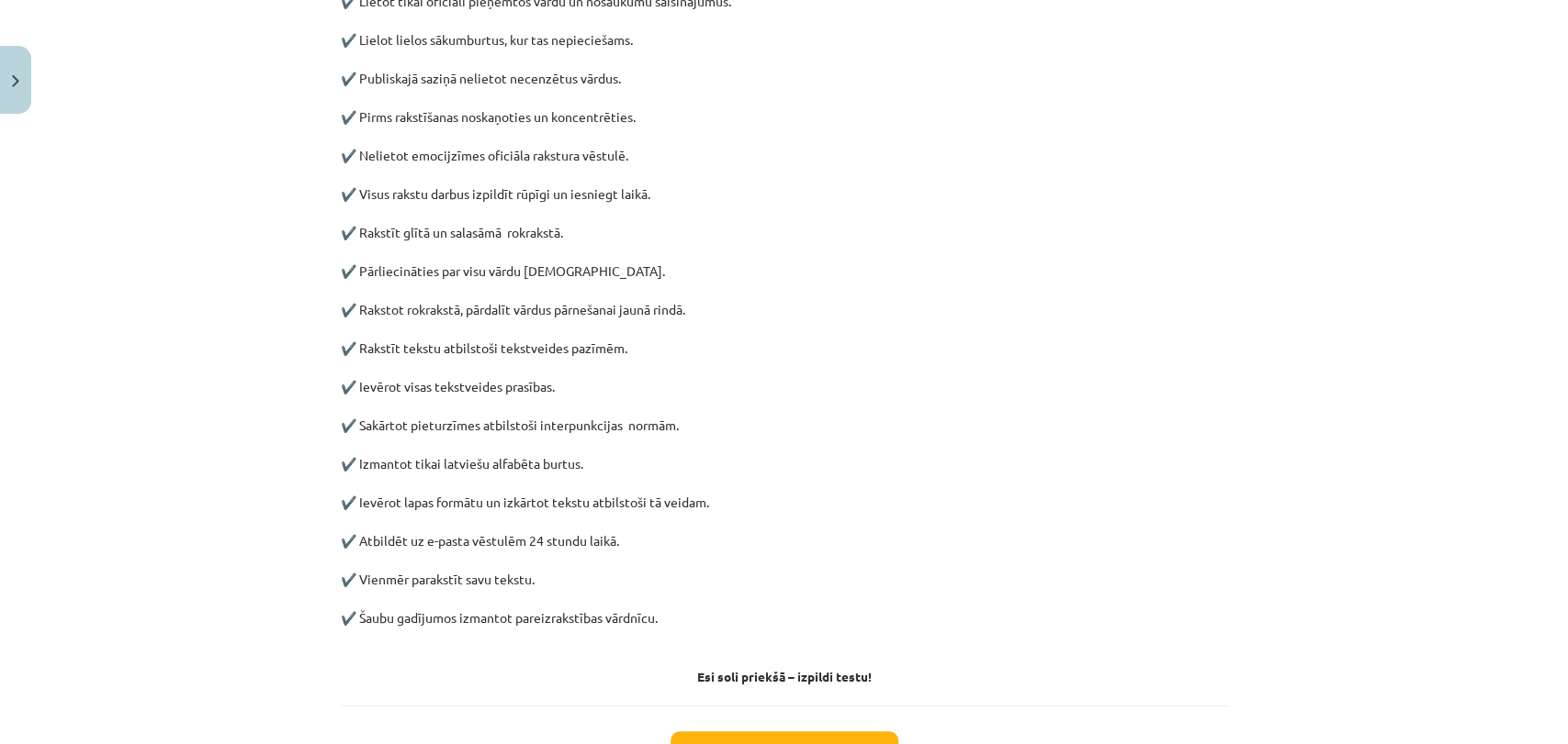
scroll to position [45, 0]
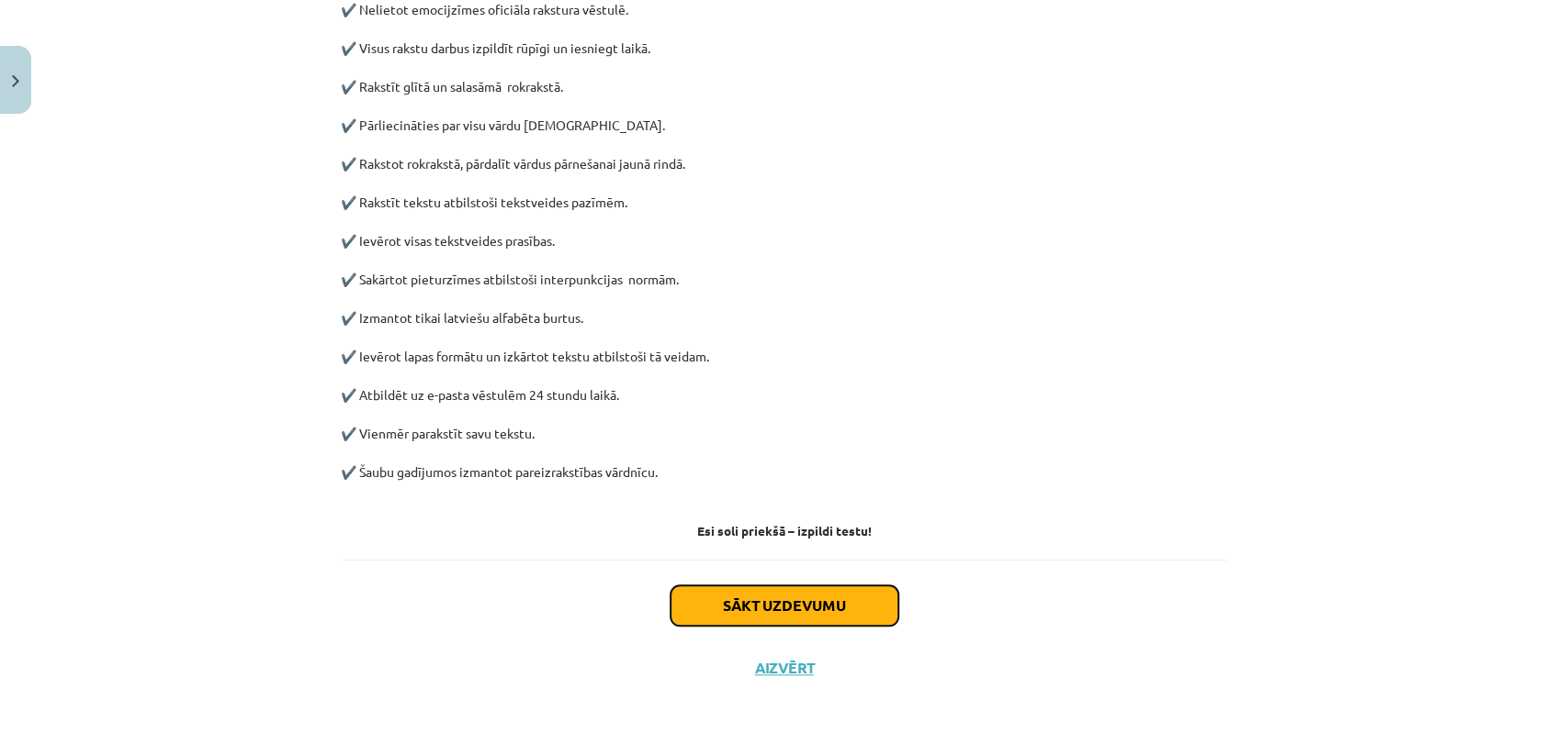
click at [706, 596] on button "Sākt uzdevumu" at bounding box center [784, 605] width 227 height 41
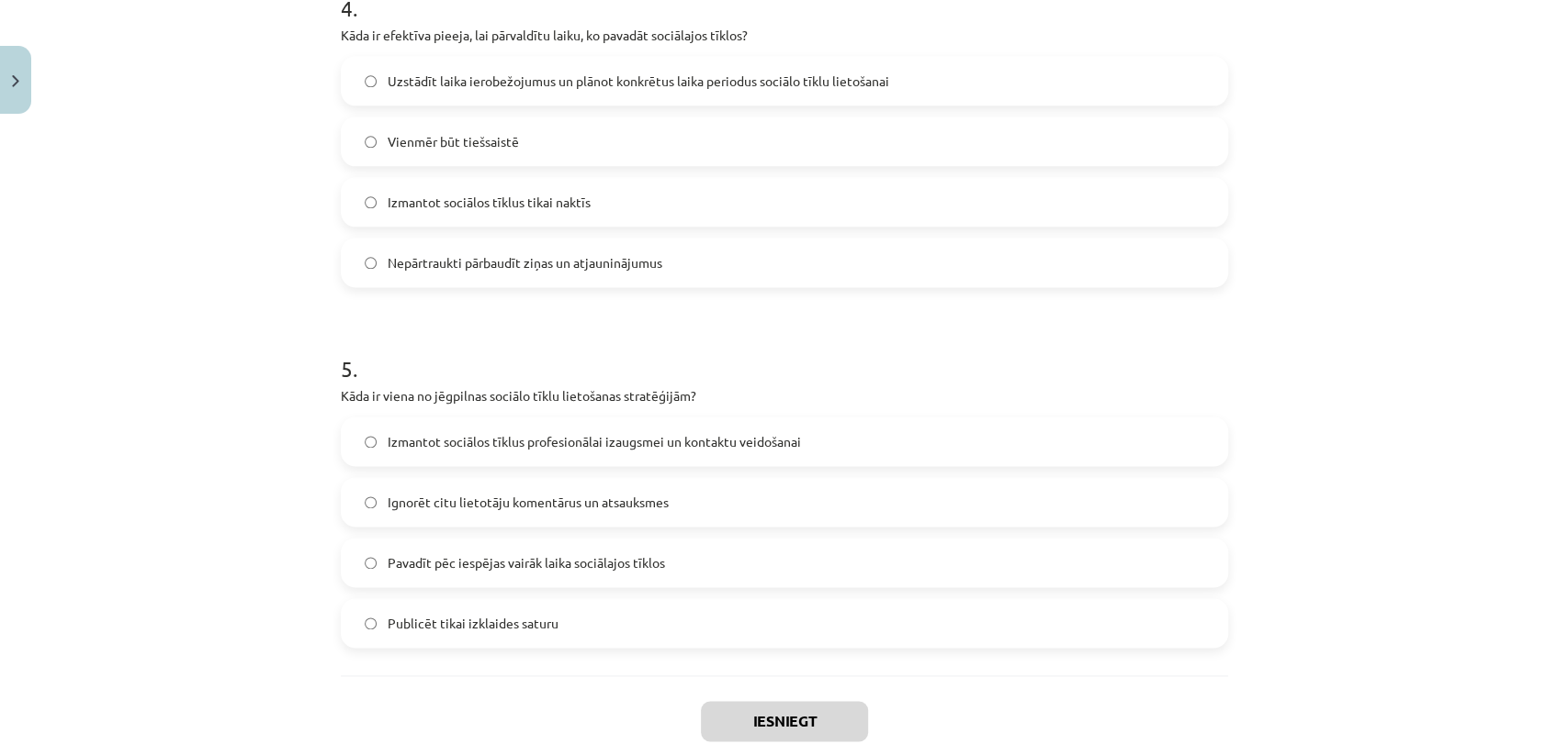
scroll to position [1601, 0]
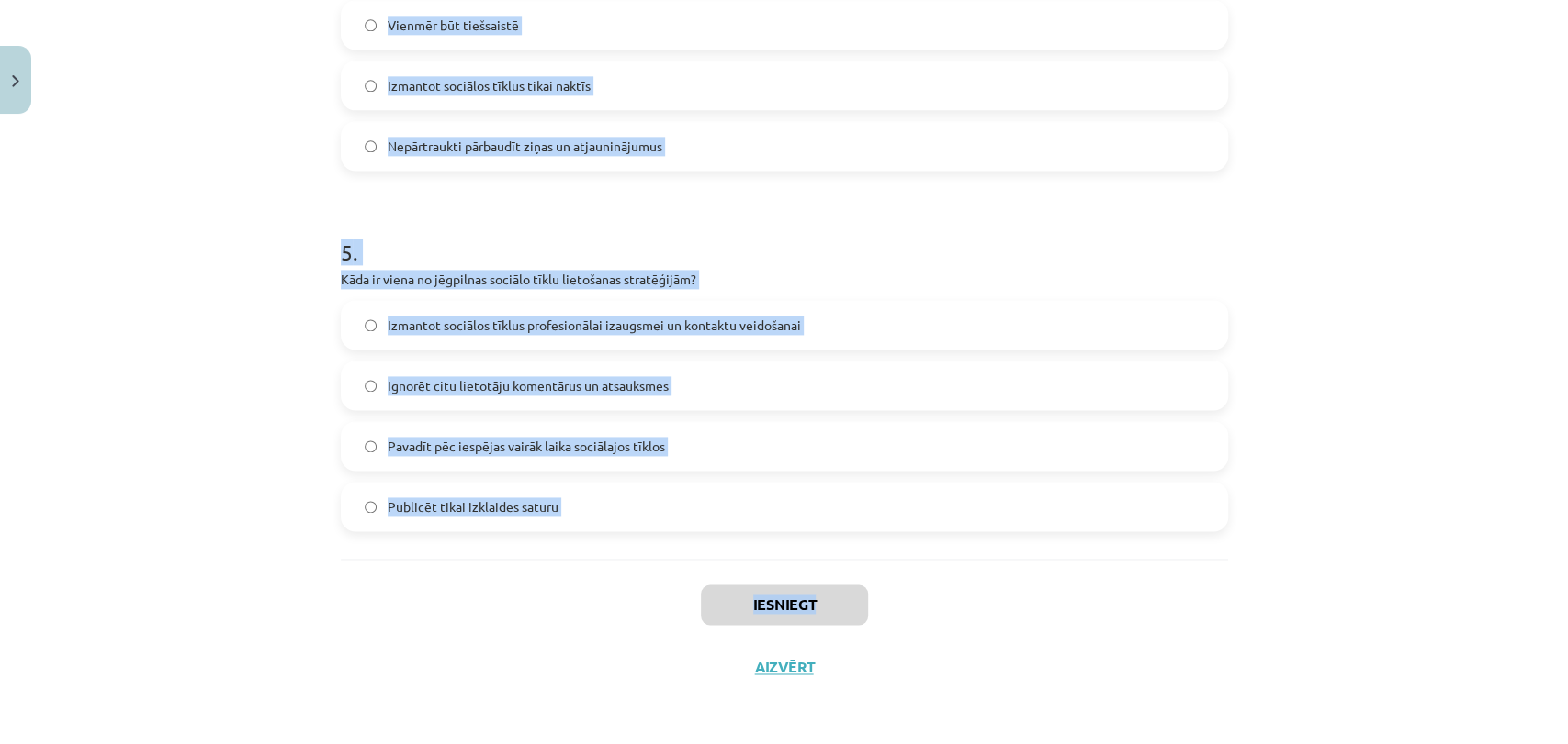
click at [858, 595] on div "Mācību tēma: Latviešu valodas 9. klases 1. ieskaites mācību materiāls #4 3. tēm…" at bounding box center [784, 372] width 1568 height 744
copy div "5 . Lo ipsumdol, si ametcon adipiscin elitsedd eiu tempor incididuntut? Laboree…"
click at [199, 334] on div "Mācību tēma: Latviešu valodas 9. klases 1. ieskaites mācību materiāls #4 3. tēm…" at bounding box center [784, 372] width 1568 height 744
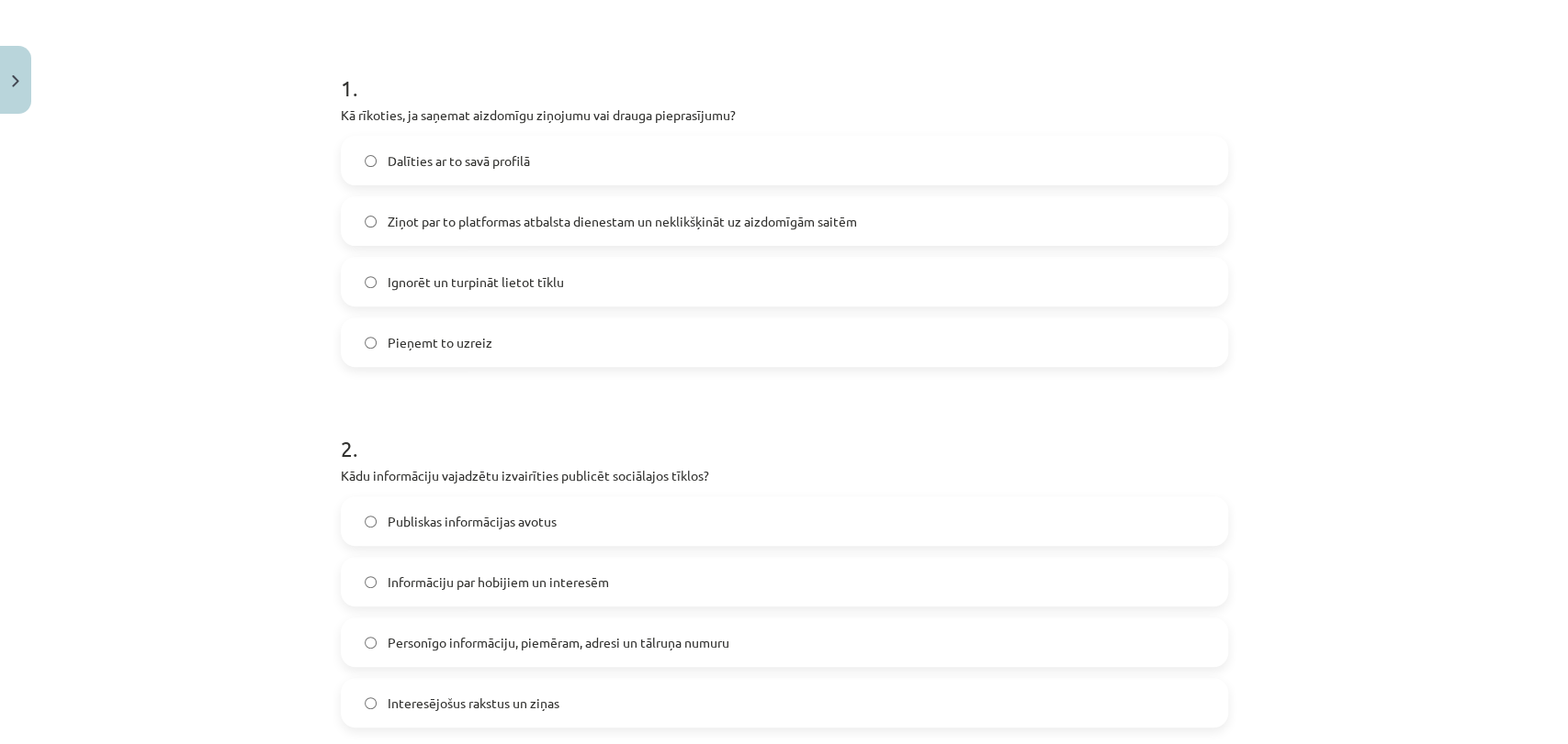
scroll to position [0, 0]
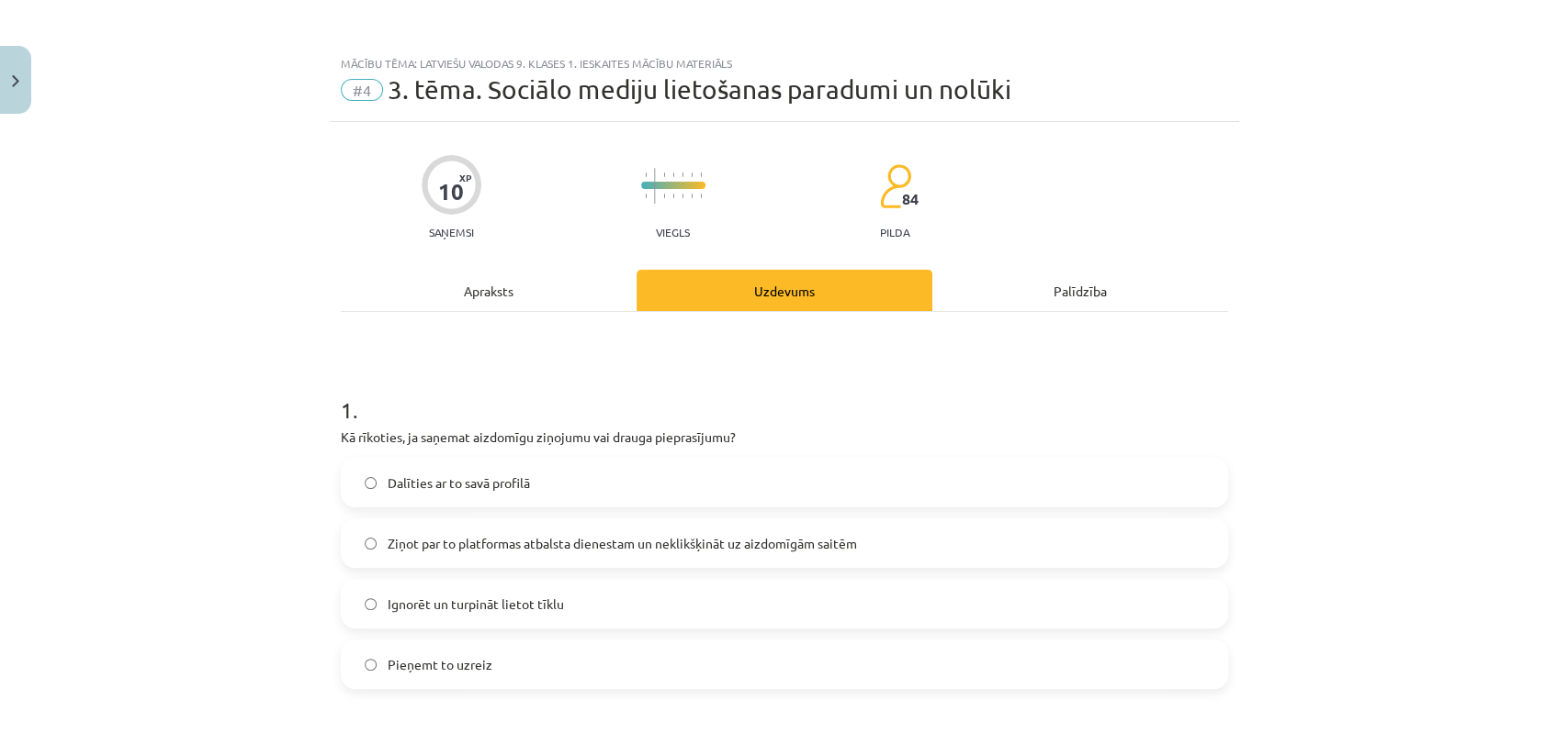
click at [694, 540] on span "Ziņot par to platformas atbalsta dienestam un neklikšķināt uz aizdomīgām saitēm" at bounding box center [622, 544] width 469 height 19
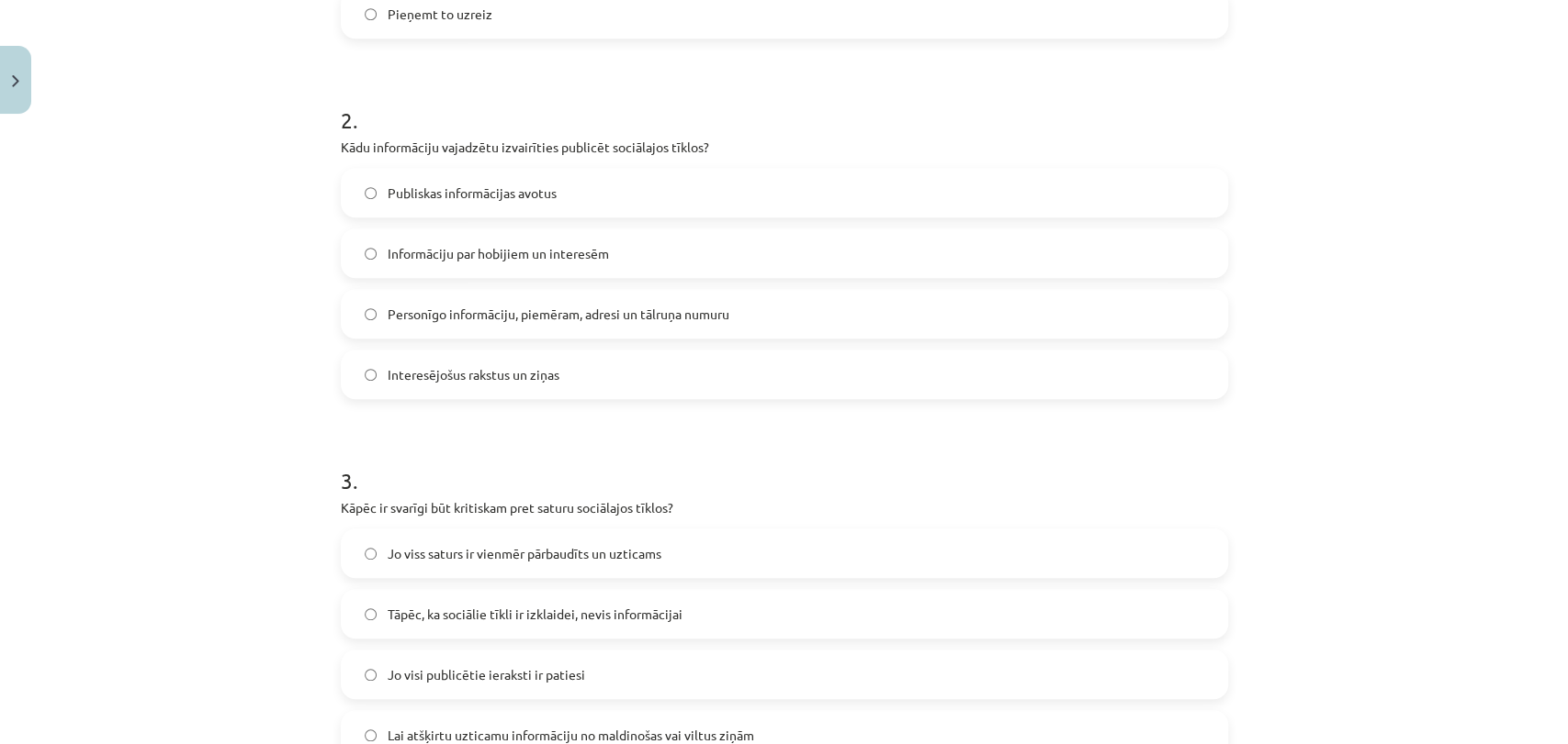
click at [694, 315] on span "Personīgo informāciju, piemēram, adresi un tālruņa numuru" at bounding box center [559, 314] width 342 height 19
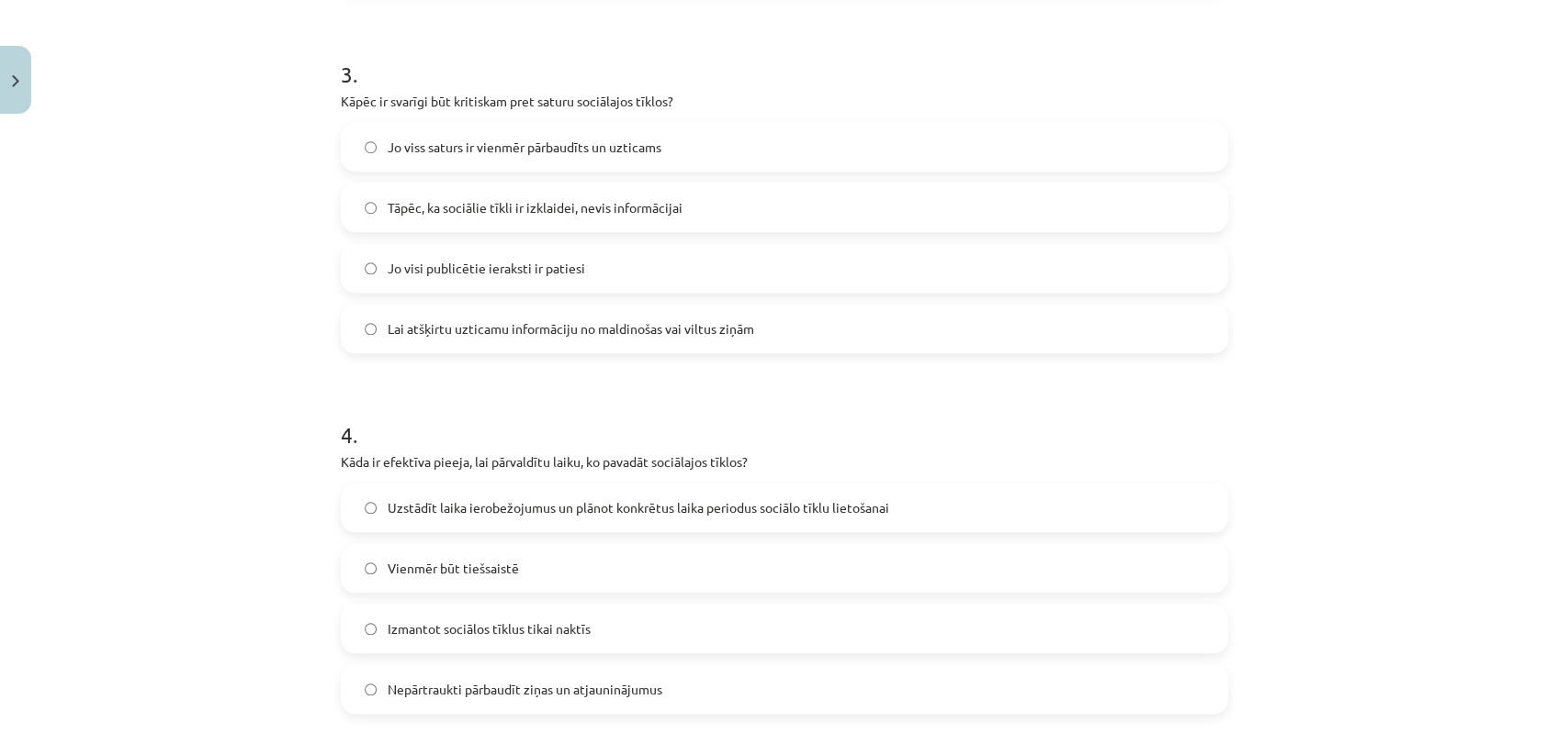
scroll to position [995, 0]
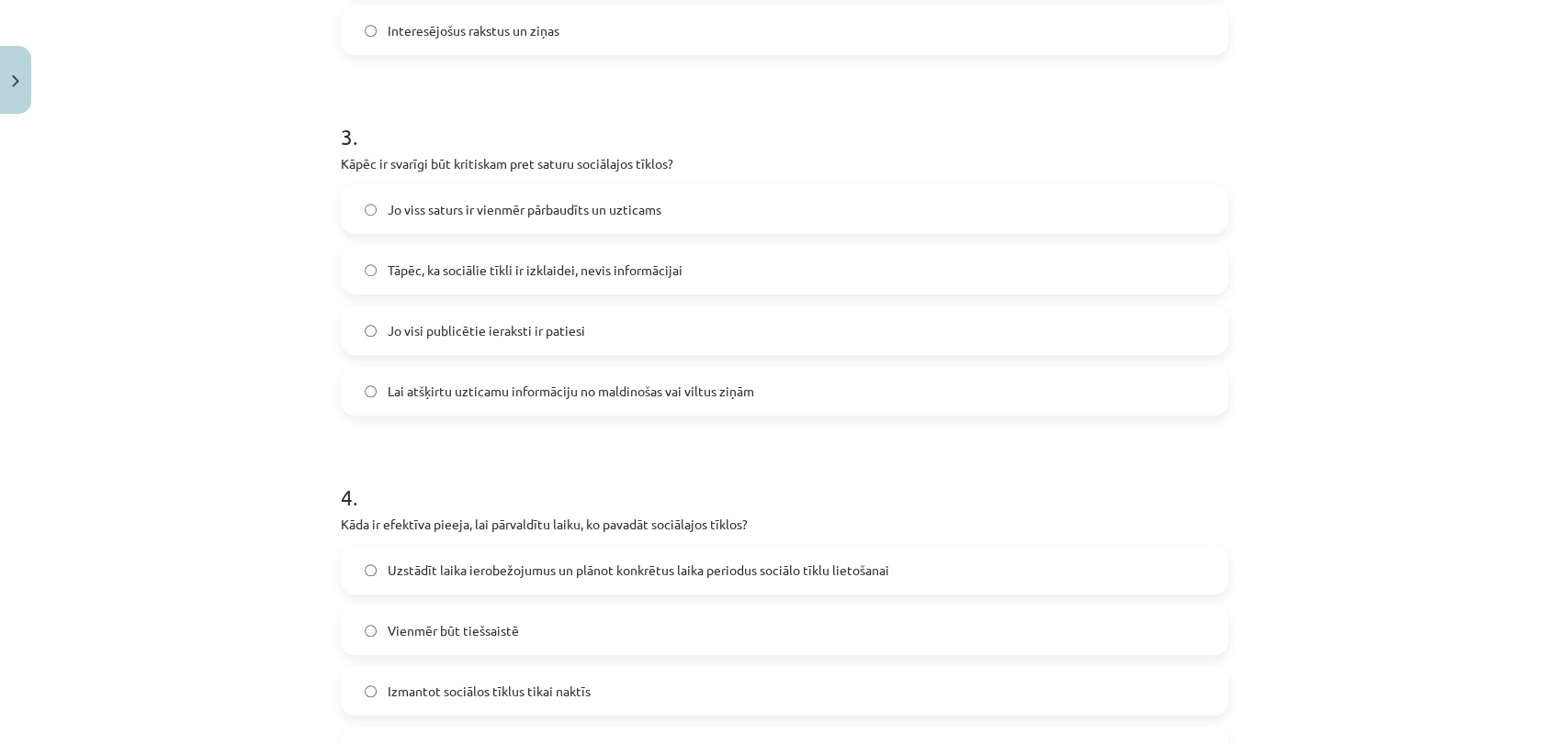
click at [700, 398] on span "Lai atšķirtu uzticamu informāciju no maldinošas vai viltus ziņām" at bounding box center [571, 391] width 366 height 19
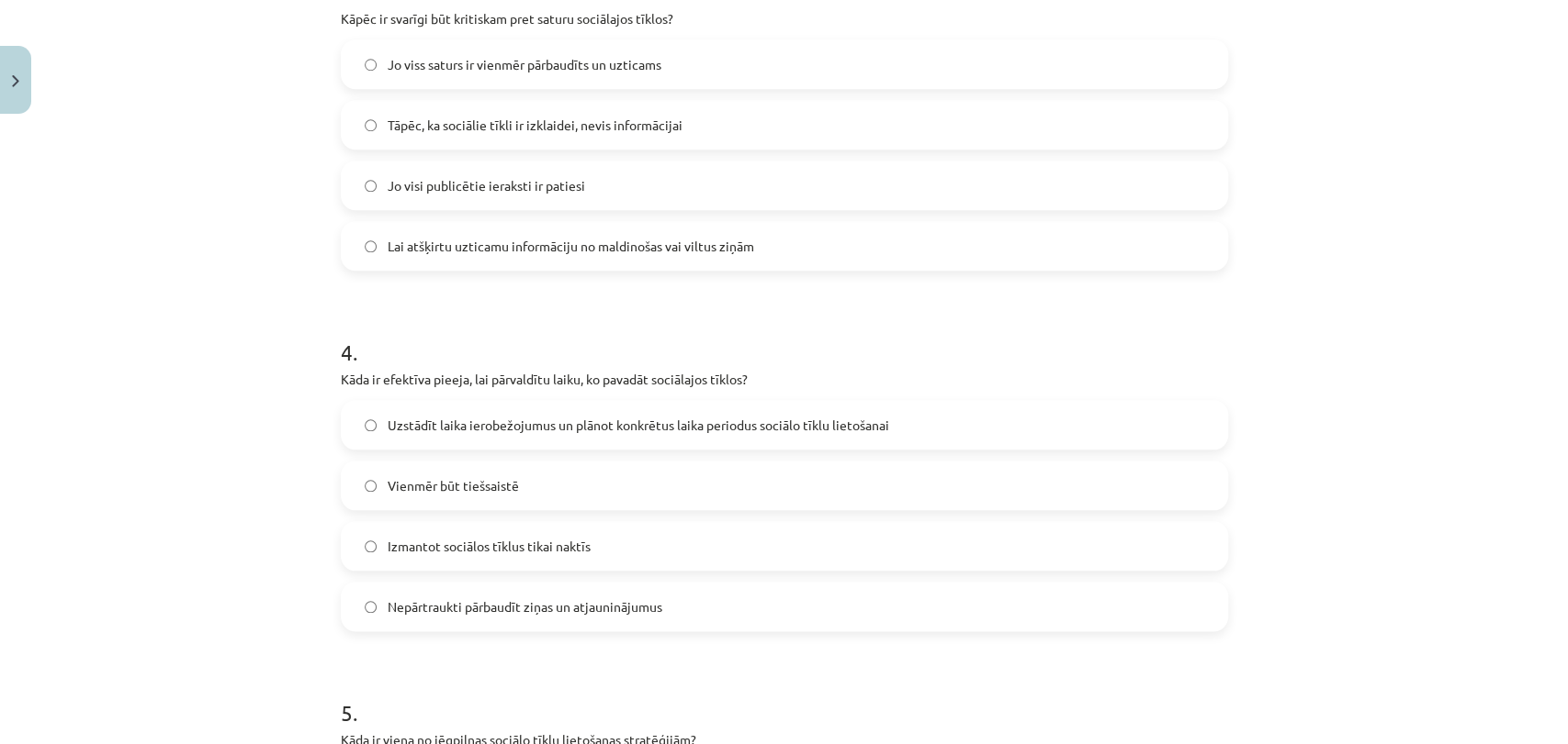
scroll to position [1157, 0]
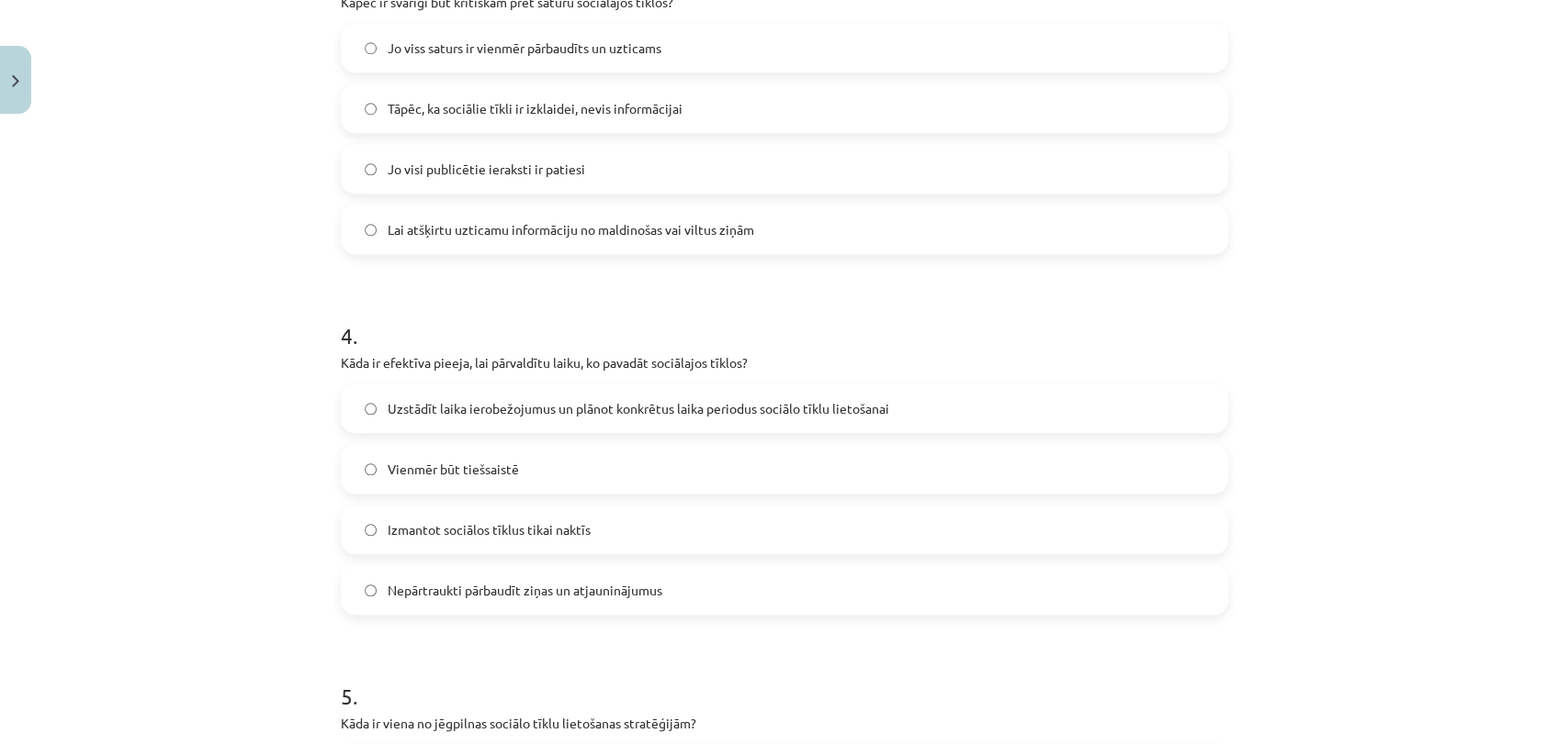
click at [580, 411] on span "Uzstādīt laika ierobežojumus un plānot konkrētus laika periodus sociālo tīklu l…" at bounding box center [639, 408] width 502 height 19
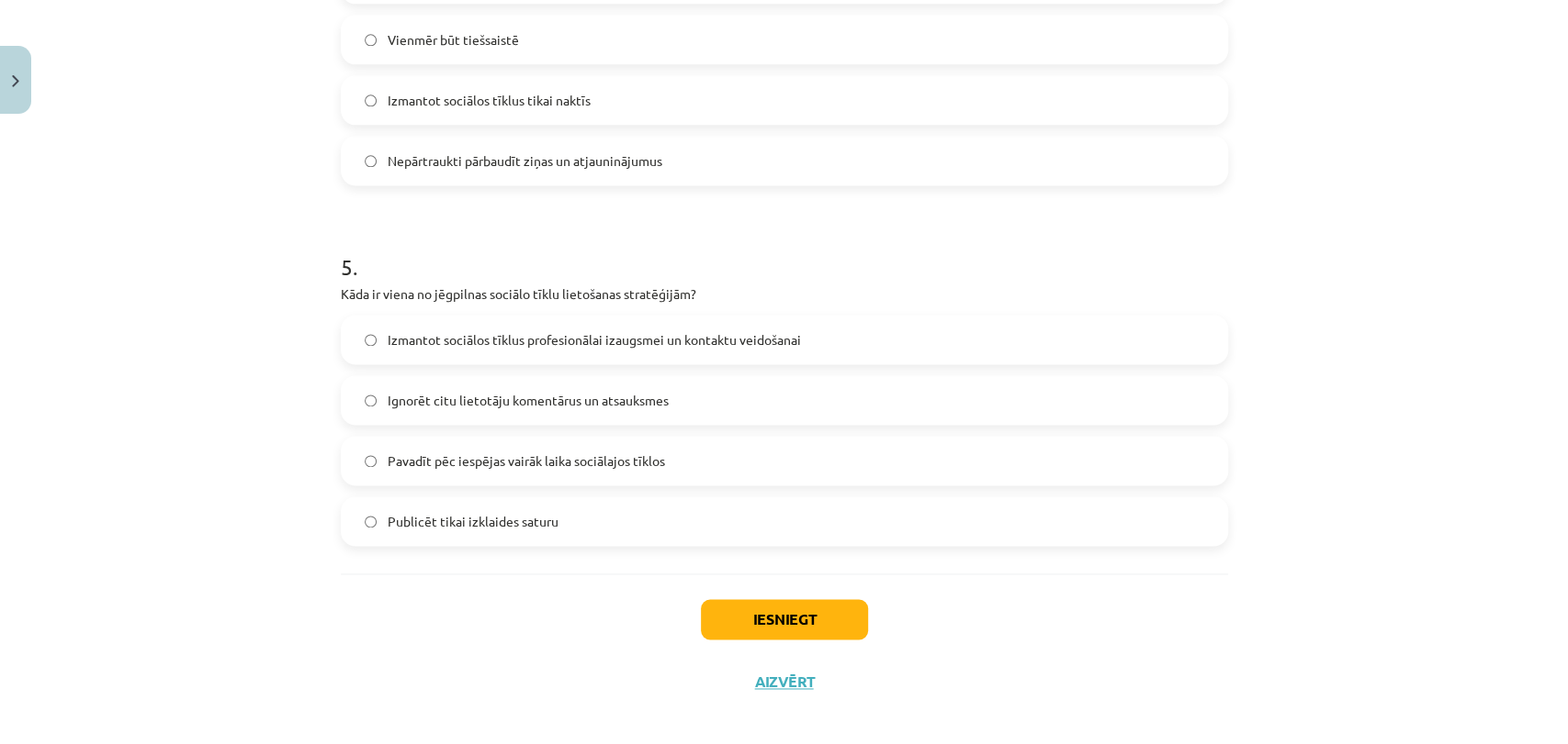
scroll to position [1601, 0]
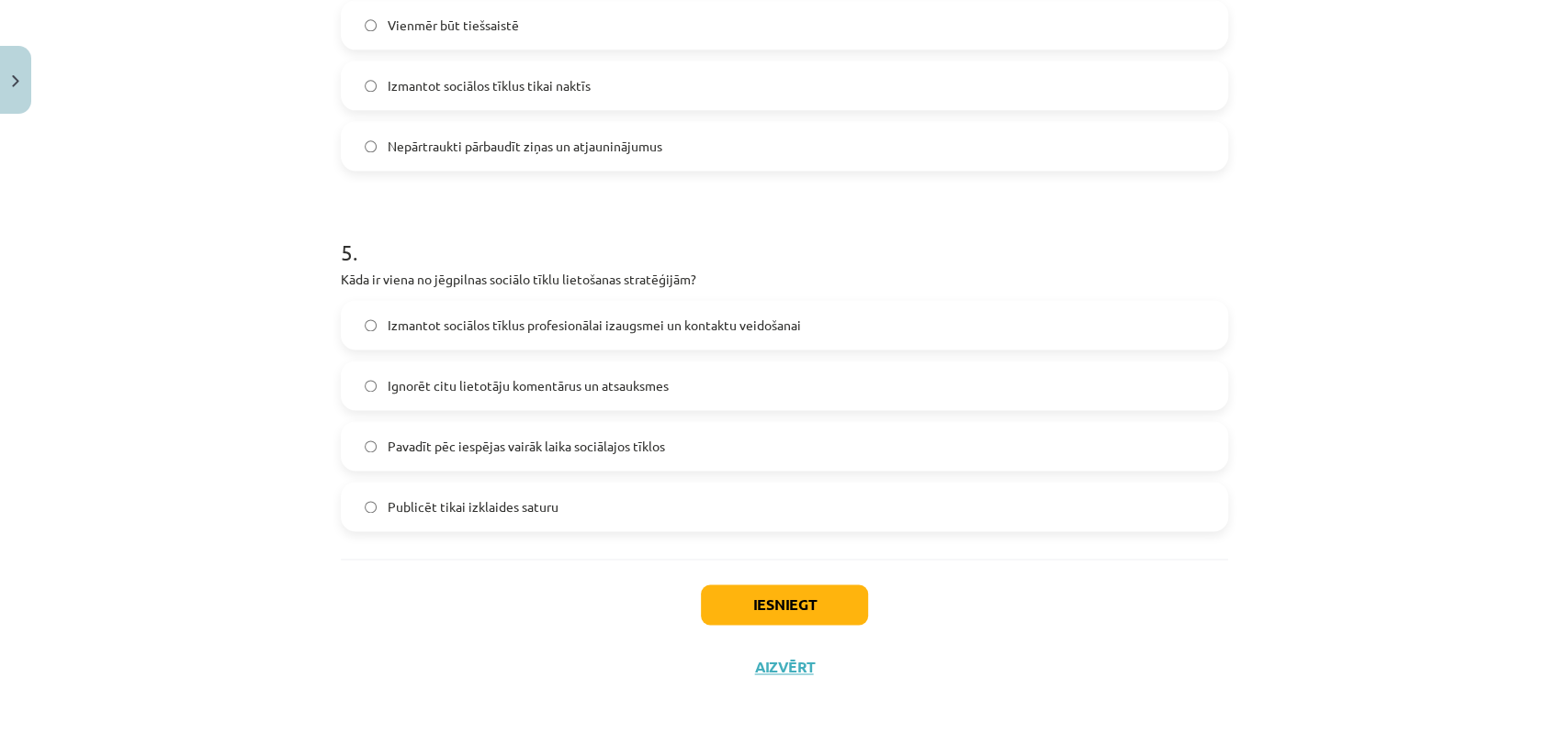
click at [787, 332] on span "Izmantot sociālos tīklus profesionālai izaugsmei un kontaktu veidošanai" at bounding box center [594, 325] width 413 height 19
click at [741, 604] on button "Iesniegt" at bounding box center [784, 604] width 167 height 41
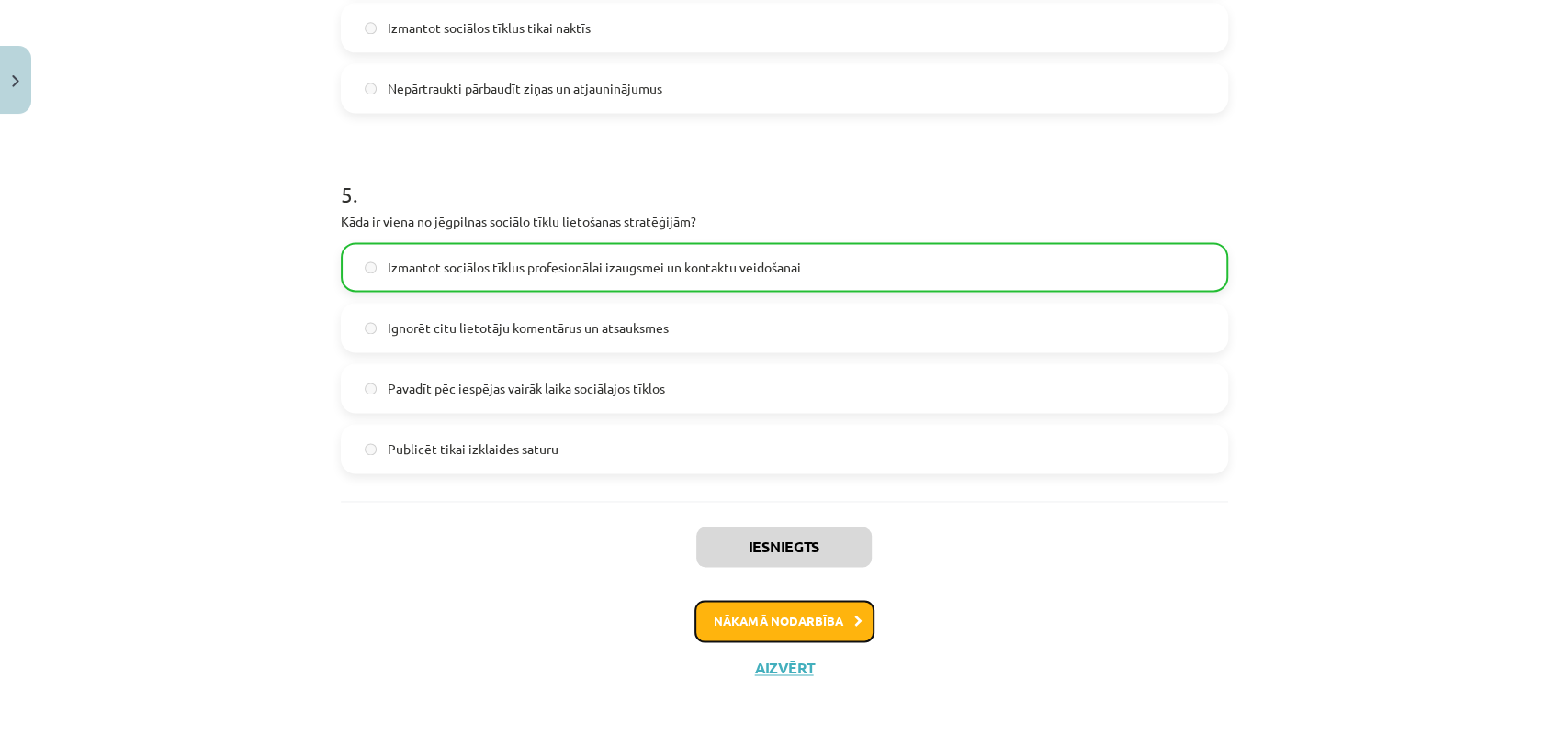
click at [771, 636] on button "Nākamā nodarbība" at bounding box center [784, 621] width 180 height 42
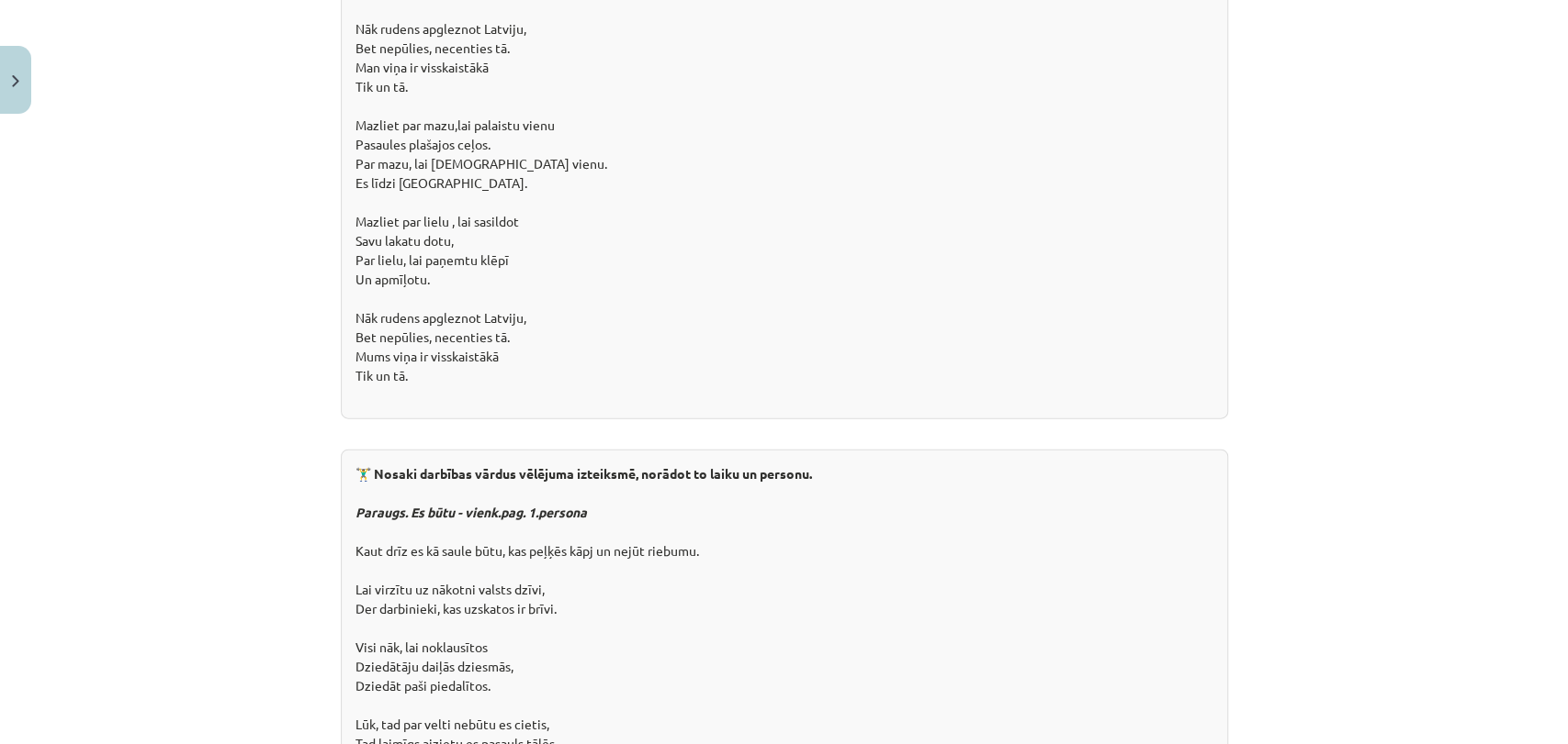
scroll to position [3331, 0]
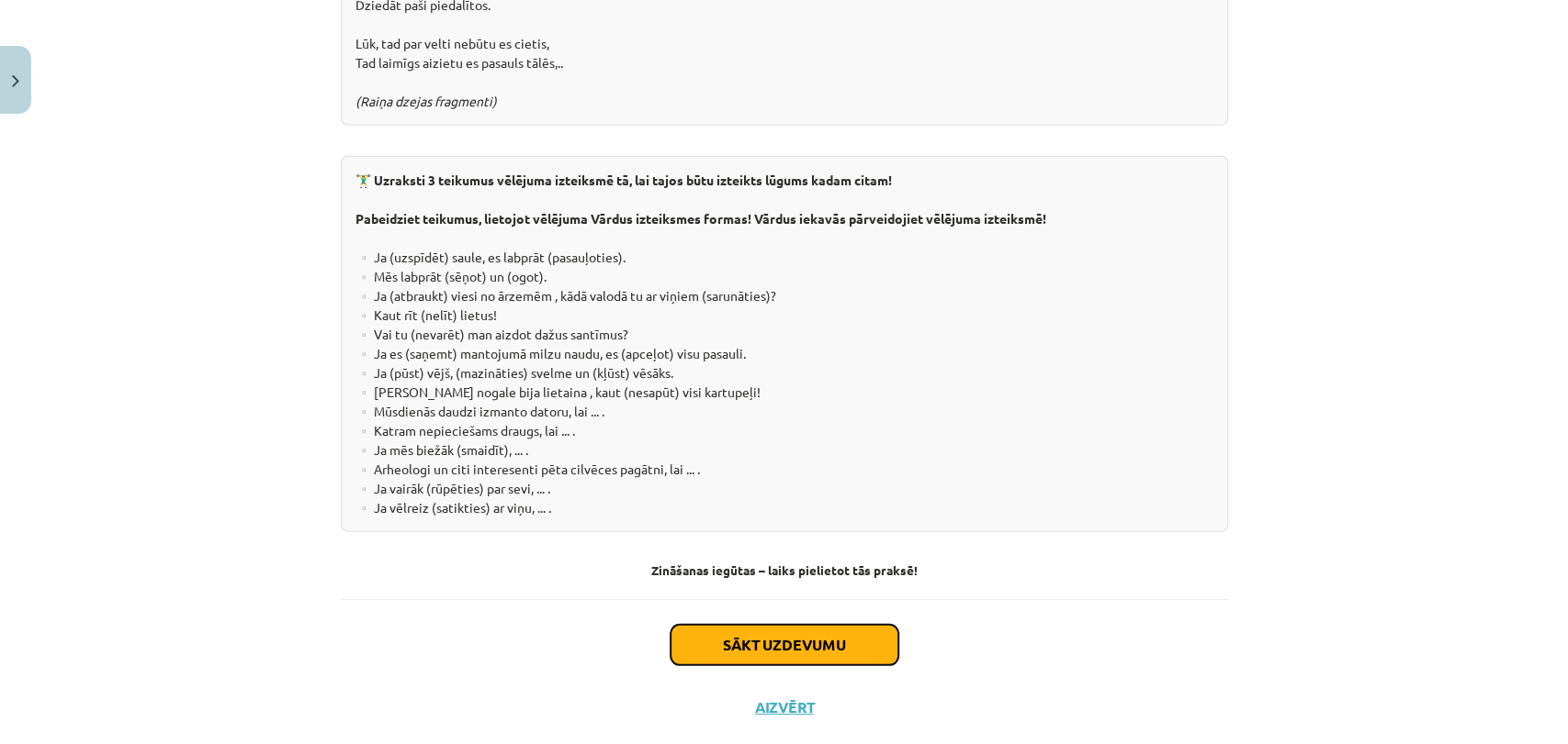
click at [745, 625] on button "Sākt uzdevumu" at bounding box center [784, 645] width 227 height 41
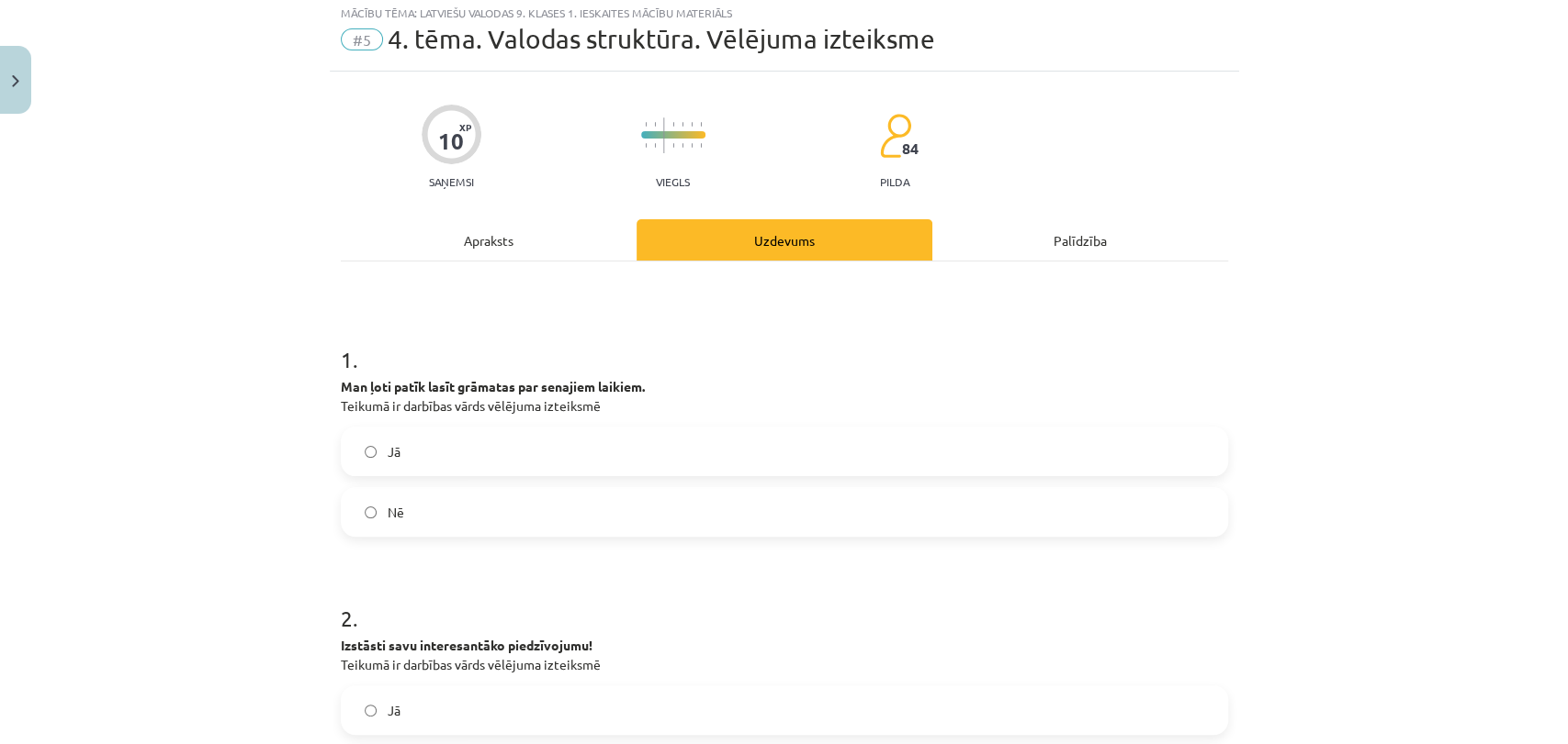
scroll to position [45, 0]
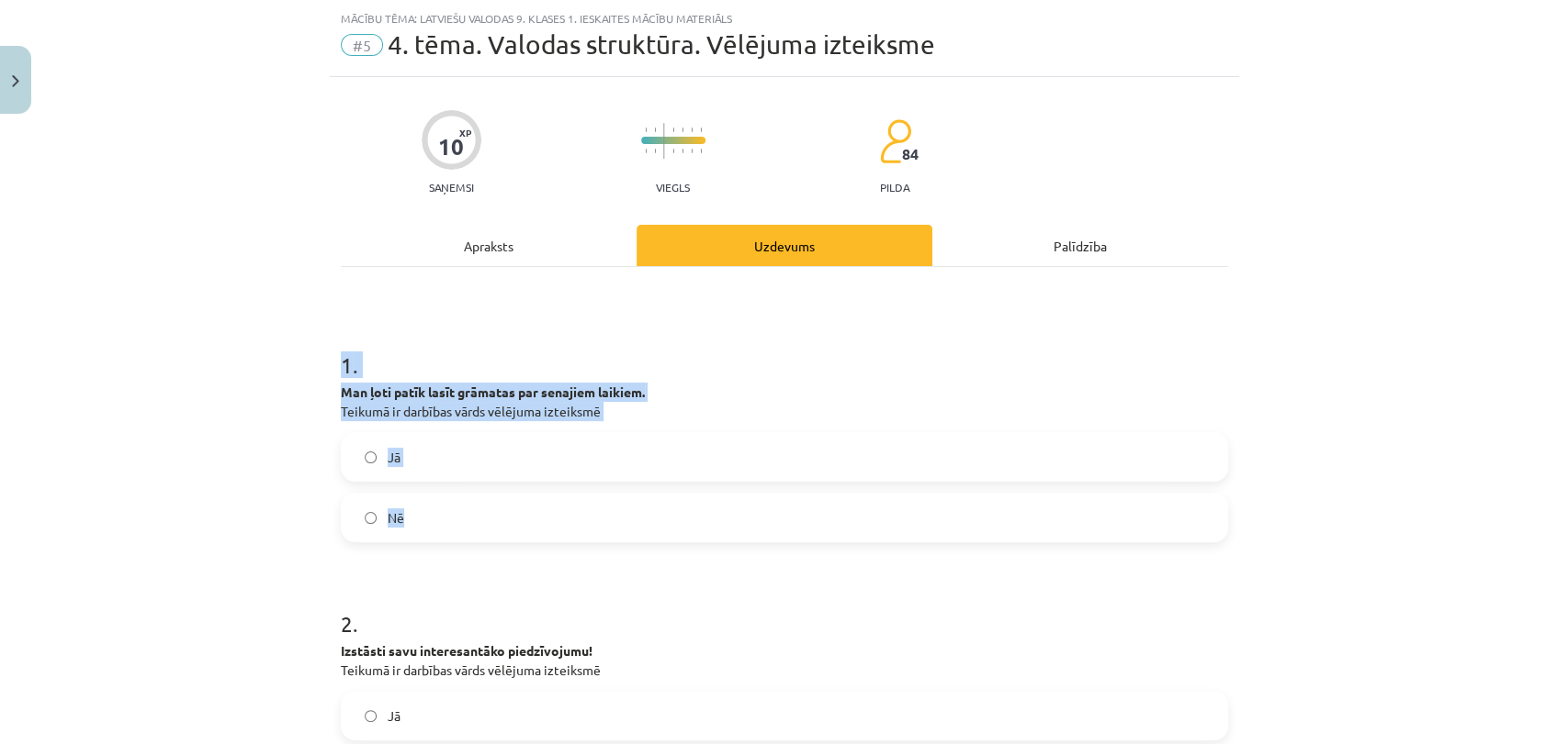
drag, startPoint x: 315, startPoint y: 340, endPoint x: 659, endPoint y: 533, distance: 394.4
click at [659, 533] on div "Mācību tēma: Latviešu valodas 9. klases 1. ieskaites mācību materiāls #5 4. tēm…" at bounding box center [784, 372] width 1568 height 744
copy div "1 . Man ļoti patīk lasīt grāmatas par senajiem laikiem. Teikumā ir darbības vār…"
click at [390, 520] on span "Nē" at bounding box center [396, 518] width 17 height 19
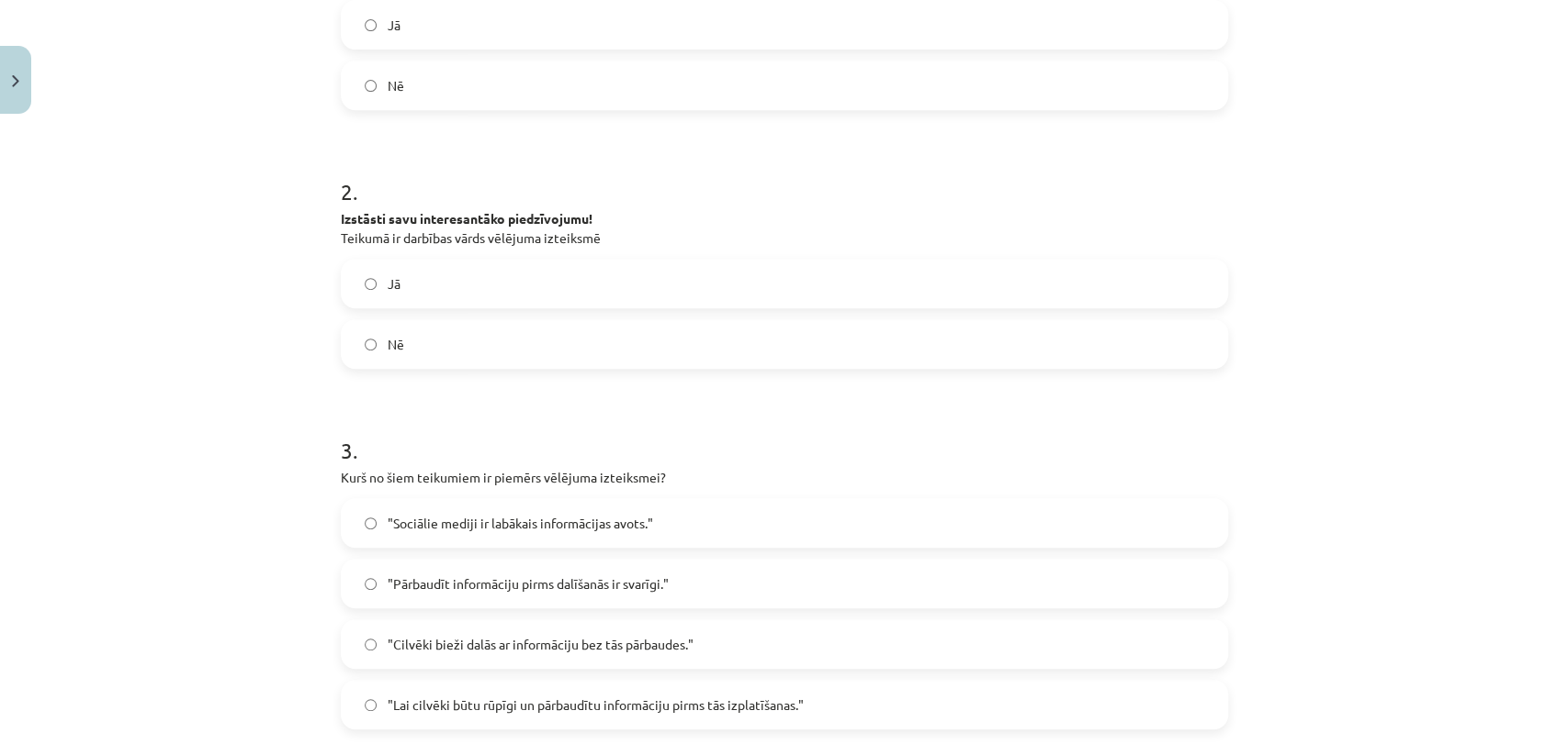
scroll to position [471, 0]
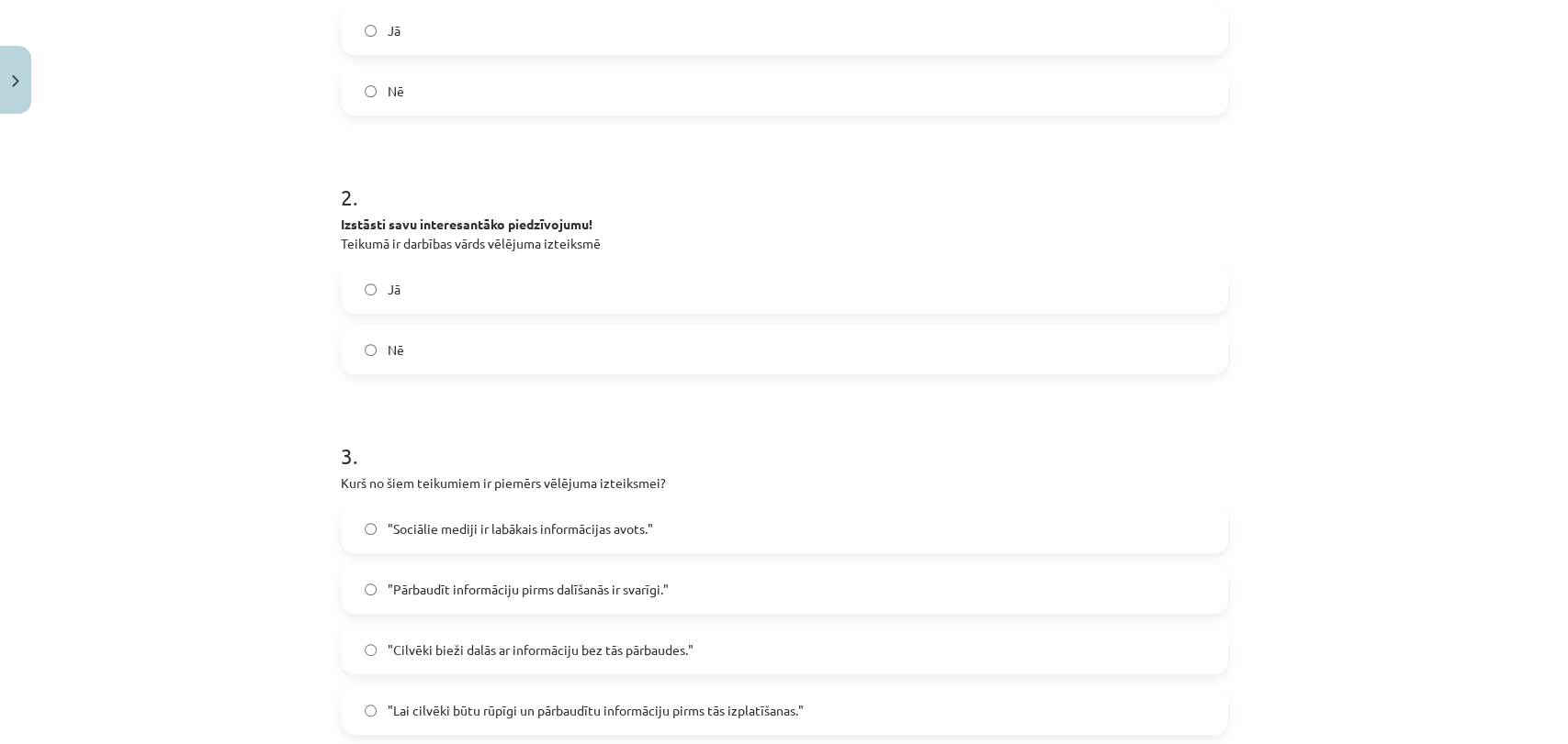
click at [376, 289] on label "Jā" at bounding box center [784, 289] width 883 height 46
drag, startPoint x: 440, startPoint y: 251, endPoint x: 546, endPoint y: 296, distance: 115.2
click at [687, 405] on div "10 XP Saņemsi Viegls 84 pilda Apraksts Uzdevums Palīdzība 1 . Man ļoti patīk la…" at bounding box center [784, 525] width 909 height 1750
click at [115, 455] on div "Mācību tēma: Latviešu valodas 9. klases 1. ieskaites mācību materiāls #5 4. tēm…" at bounding box center [784, 372] width 1568 height 744
drag, startPoint x: 225, startPoint y: 604, endPoint x: 244, endPoint y: 606, distance: 19.1
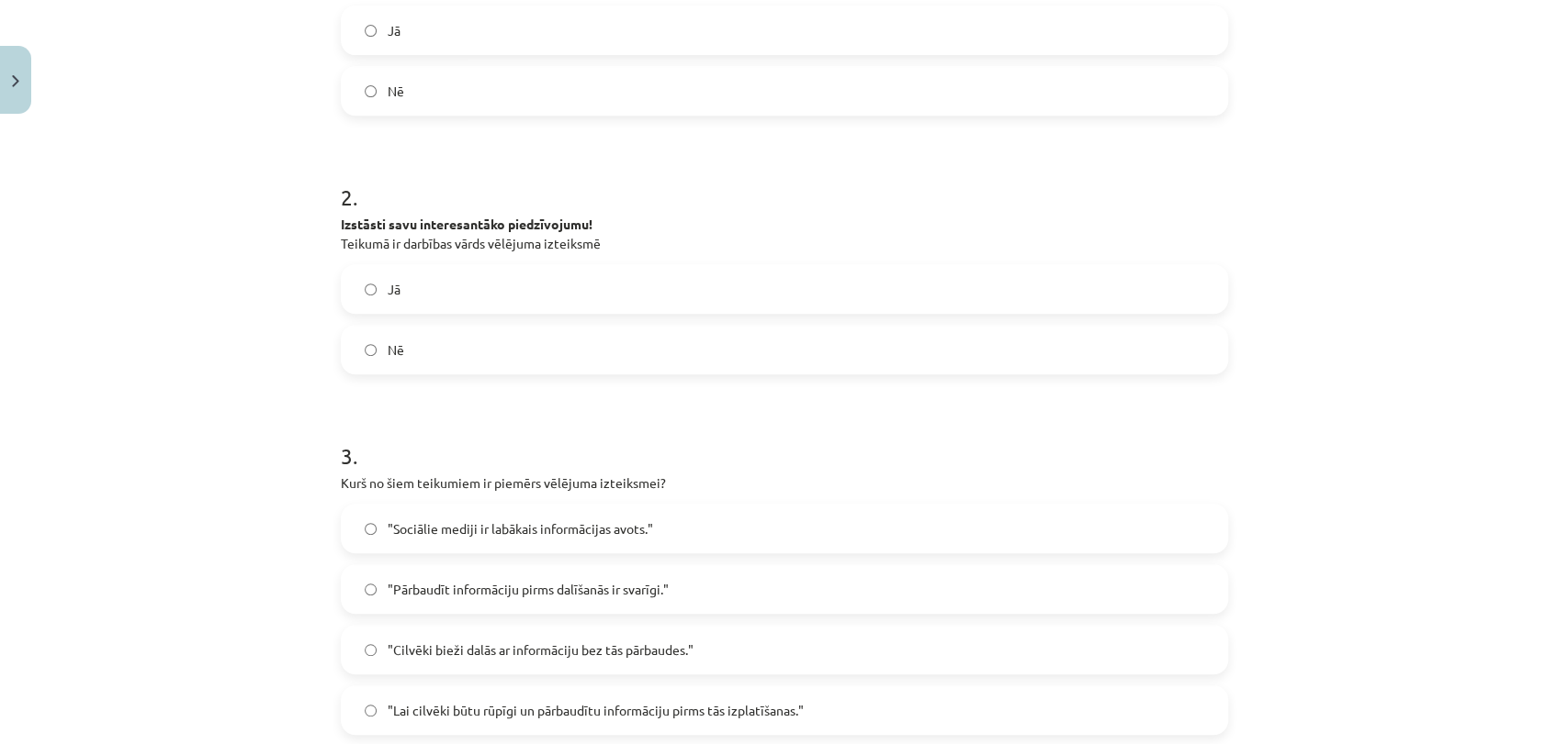
click at [227, 610] on div "Mācību tēma: Latviešu valodas 9. klases 1. ieskaites mācību materiāls #5 4. tēm…" at bounding box center [784, 372] width 1568 height 744
drag, startPoint x: 330, startPoint y: 169, endPoint x: 562, endPoint y: 295, distance: 264.0
click at [562, 295] on div "10 XP Saņemsi Viegls 84 pilda Apraksts Uzdevums Palīdzība 1 . Man ļoti patīk la…" at bounding box center [784, 525] width 909 height 1750
click at [225, 246] on div "Mācību tēma: Latviešu valodas 9. klases 1. ieskaites mācību materiāls #5 4. tēm…" at bounding box center [784, 372] width 1568 height 744
drag, startPoint x: 368, startPoint y: 197, endPoint x: 468, endPoint y: 223, distance: 103.3
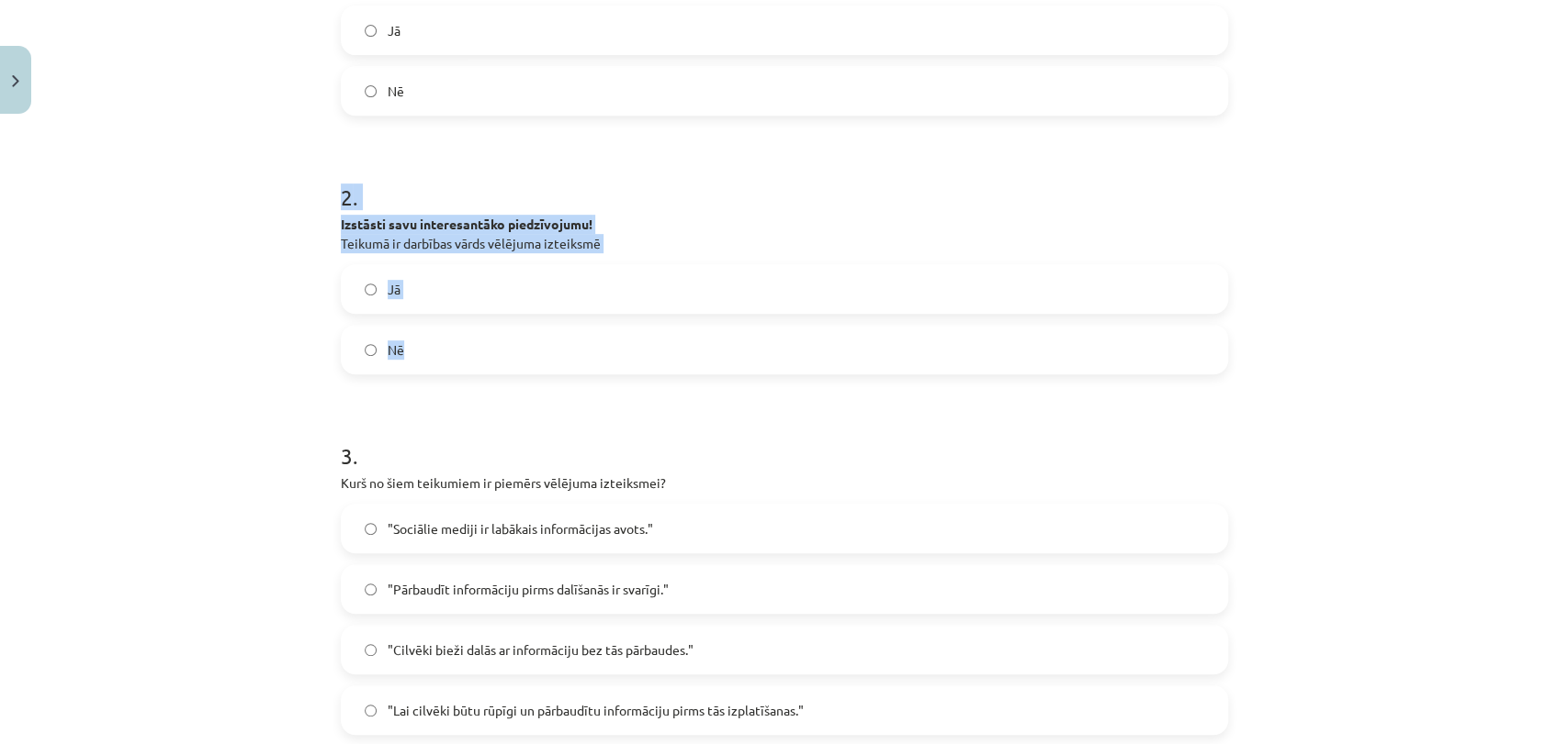
click at [526, 350] on div "Mācību tēma: Latviešu valodas 9. klases 1. ieskaites mācību materiāls #5 4. tēm…" at bounding box center [784, 372] width 1568 height 744
copy div "2 . Izstāsti savu interesantāko piedzīvojumu! Teikumā ir darbības vārds vēlējum…"
click at [237, 376] on div "Mācību tēma: Latviešu valodas 9. klases 1. ieskaites mācību materiāls #5 4. tēm…" at bounding box center [784, 372] width 1568 height 744
click at [427, 363] on label "Nē" at bounding box center [784, 350] width 883 height 46
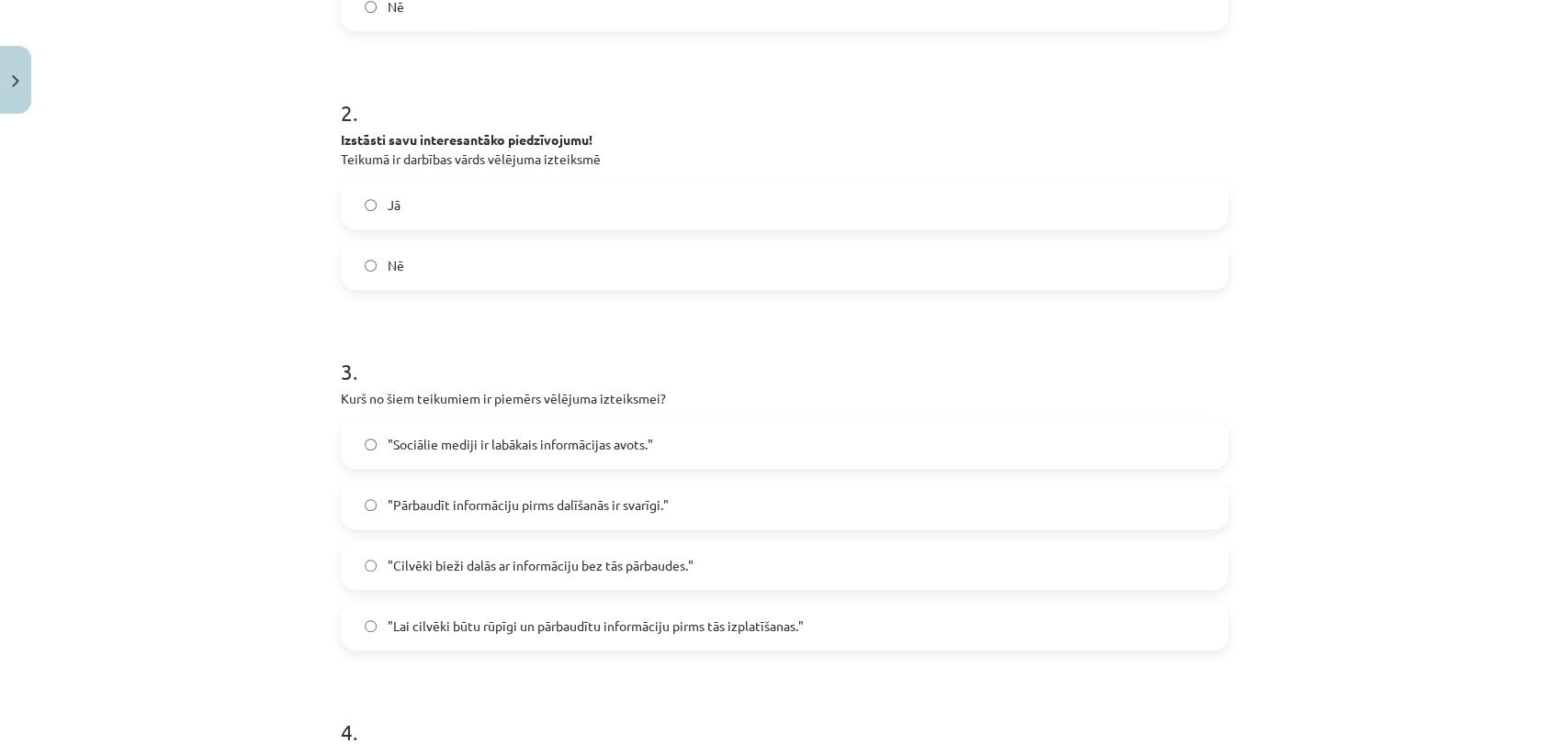
scroll to position [558, 0]
click at [622, 628] on span ""Lai cilvēki būtu rūpīgi un pārbaudītu informāciju pirms tās izplatīšanas."" at bounding box center [595, 624] width 416 height 19
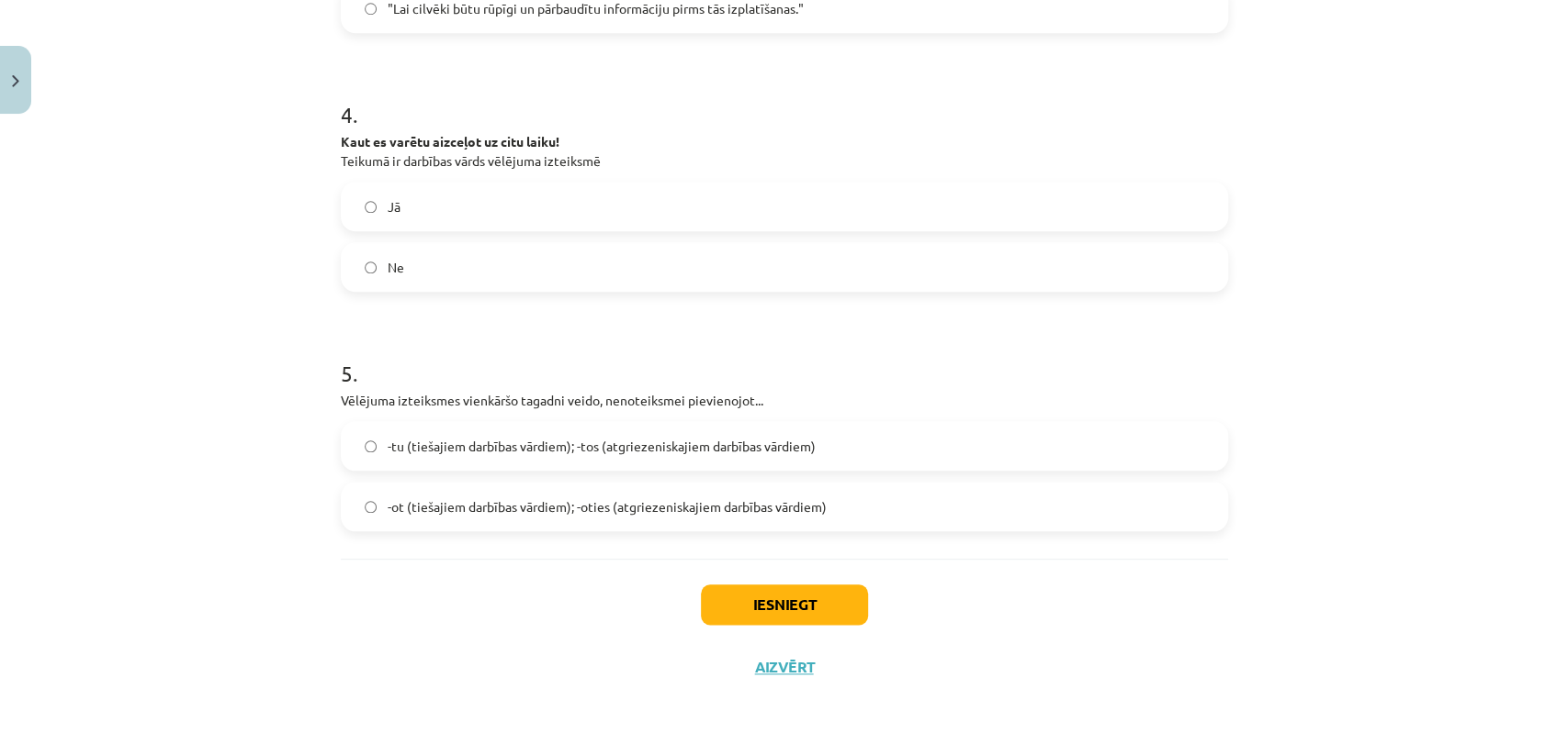
click at [431, 217] on label "Jā" at bounding box center [784, 207] width 883 height 46
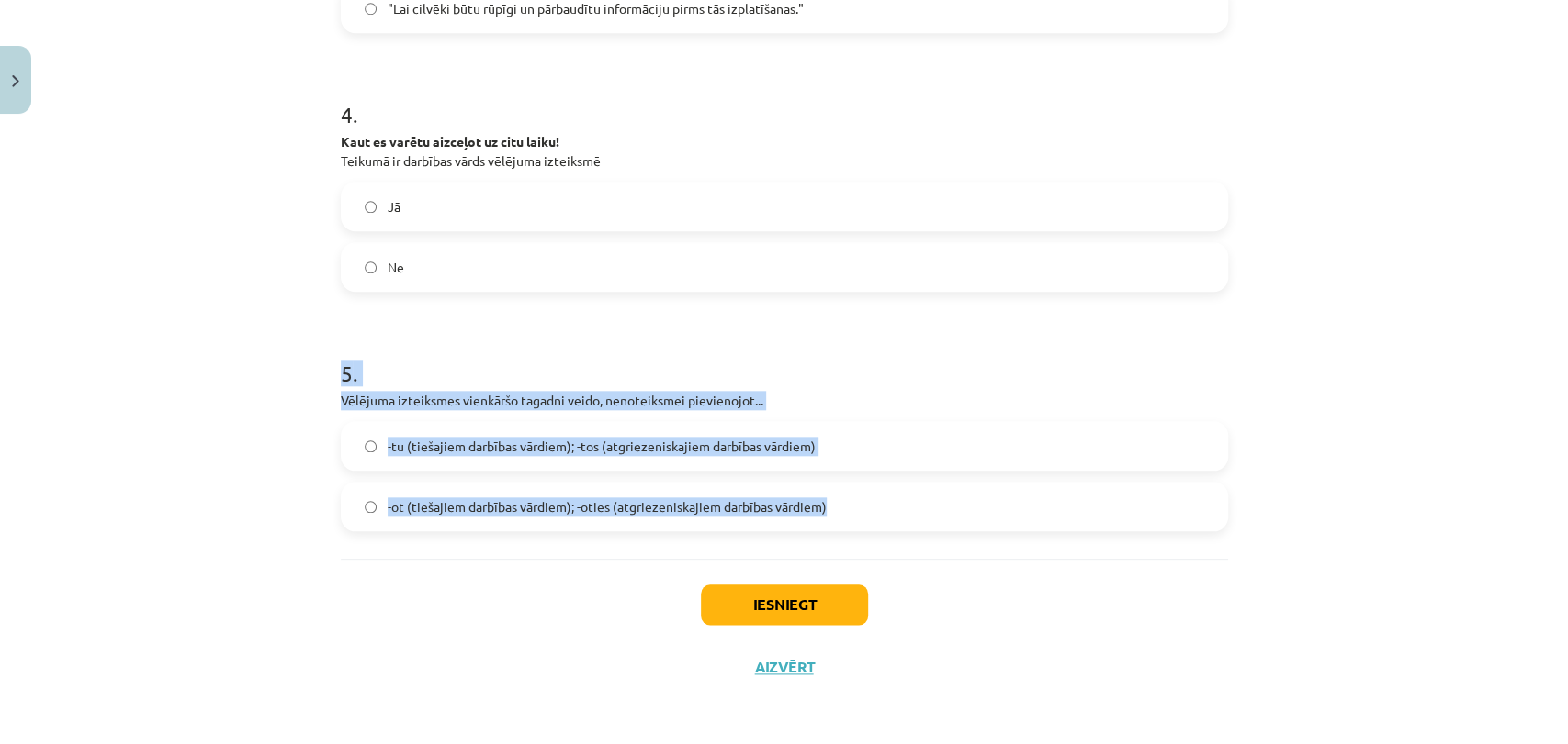
drag, startPoint x: 262, startPoint y: 338, endPoint x: 892, endPoint y: 517, distance: 654.9
click at [892, 517] on div "Mācību tēma: Latviešu valodas 9. klases 1. ieskaites mācību materiāls #5 4. tēm…" at bounding box center [784, 372] width 1568 height 744
click at [892, 517] on label "-ot (tiešajiem darbības vārdiem); -oties (atgriezeniskajiem darbības vārdiem)" at bounding box center [784, 506] width 883 height 46
drag, startPoint x: 295, startPoint y: 345, endPoint x: 901, endPoint y: 531, distance: 633.9
click at [901, 531] on div "Mācību tēma: Latviešu valodas 9. klases 1. ieskaites mācību materiāls #5 4. tēm…" at bounding box center [784, 372] width 1568 height 744
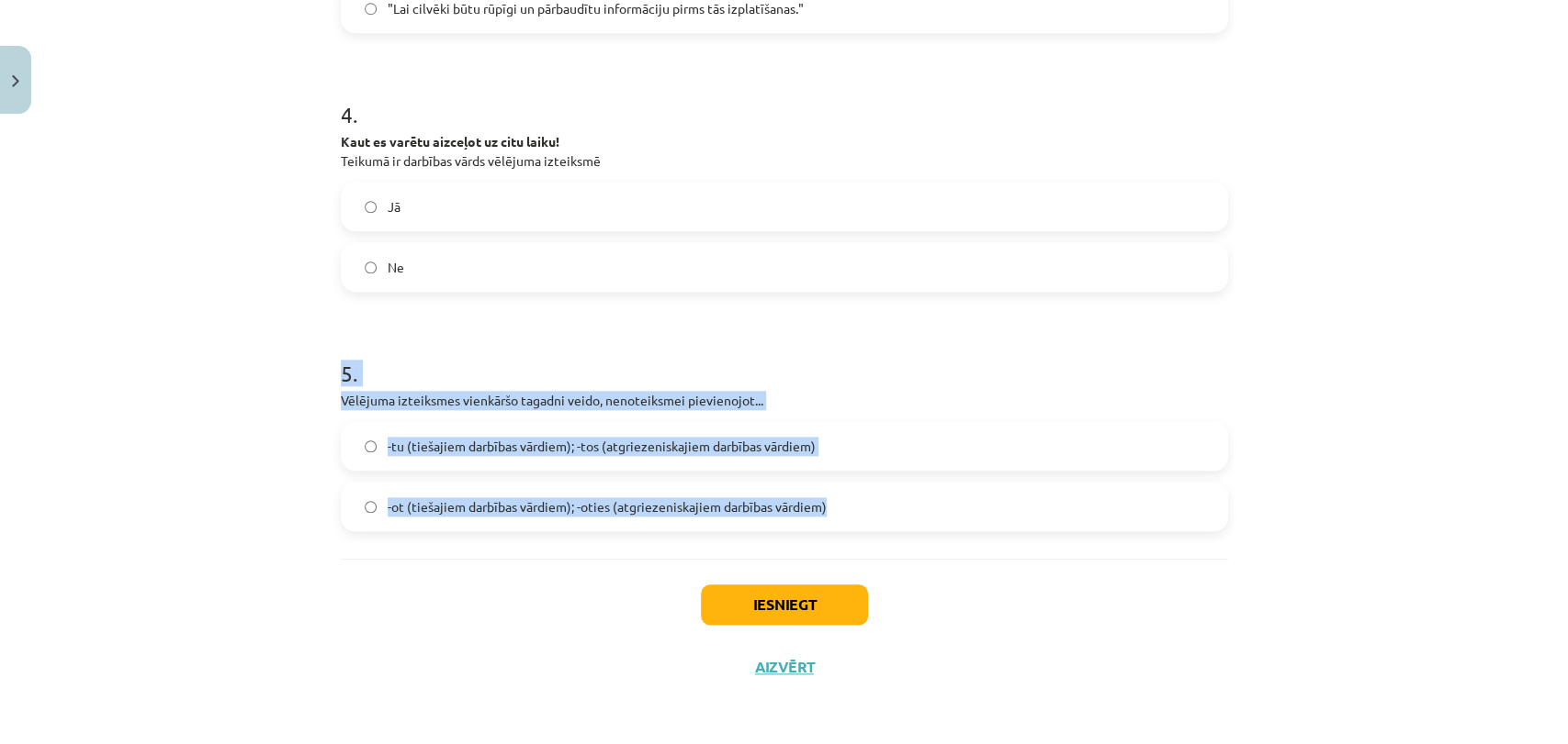
copy div "5 . Vēlējuma izteiksmes vienkāršo tagadni veido, nenoteiksmei pievienojot... -t…"
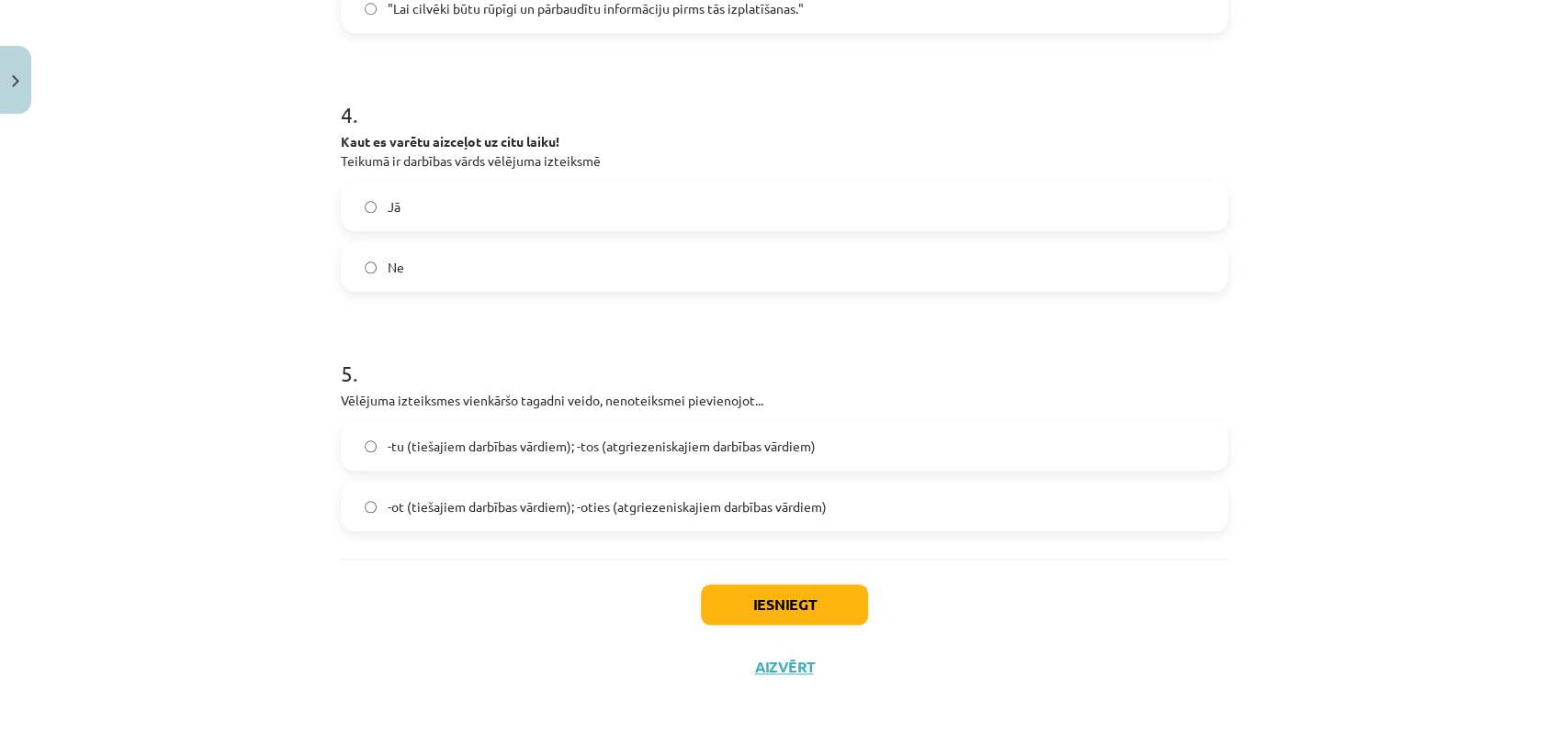
click at [341, 574] on div "Iesniegt Aizvērt" at bounding box center [784, 623] width 887 height 128
click at [655, 451] on span "-tu (tiešajiem darbības vārdiem); -tos (atgriezeniskajiem darbības vārdiem)" at bounding box center [602, 446] width 428 height 19
click at [745, 597] on button "Iesniegt" at bounding box center [784, 604] width 167 height 41
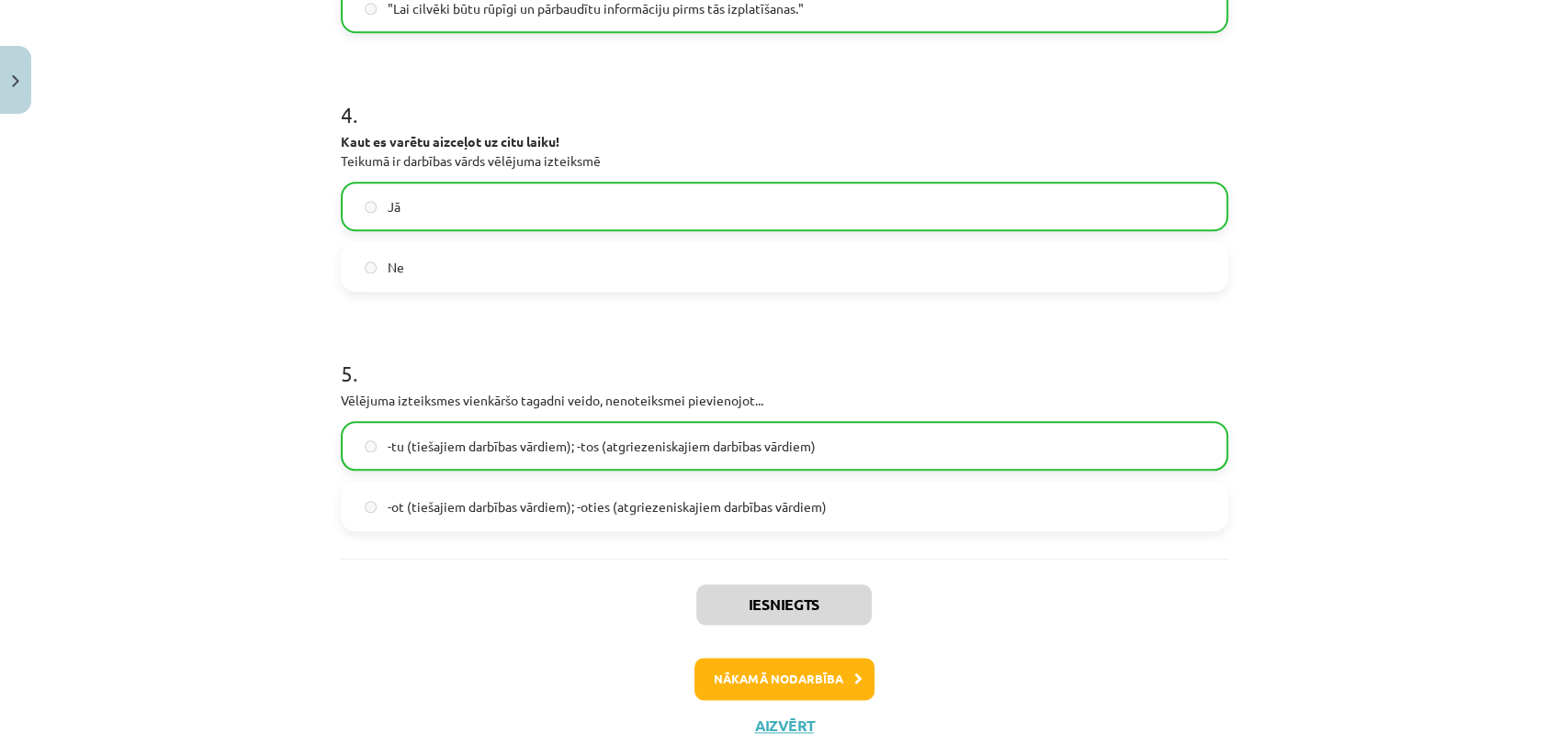
scroll to position [0, 0]
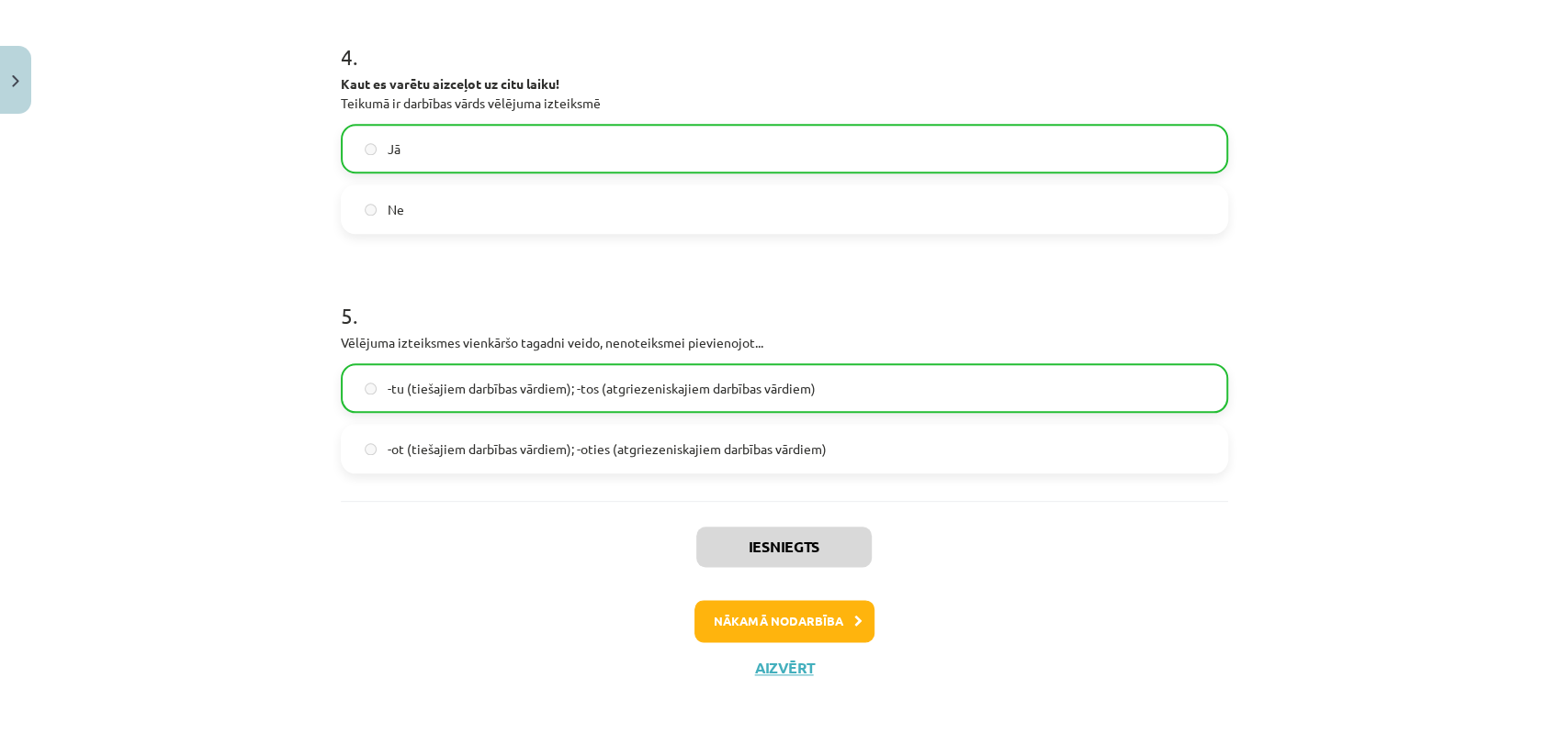
click at [838, 644] on div "Iesniegts Nākamā nodarbība Aizvērt" at bounding box center [784, 595] width 887 height 188
click at [830, 615] on button "Nākamā nodarbība" at bounding box center [784, 621] width 180 height 42
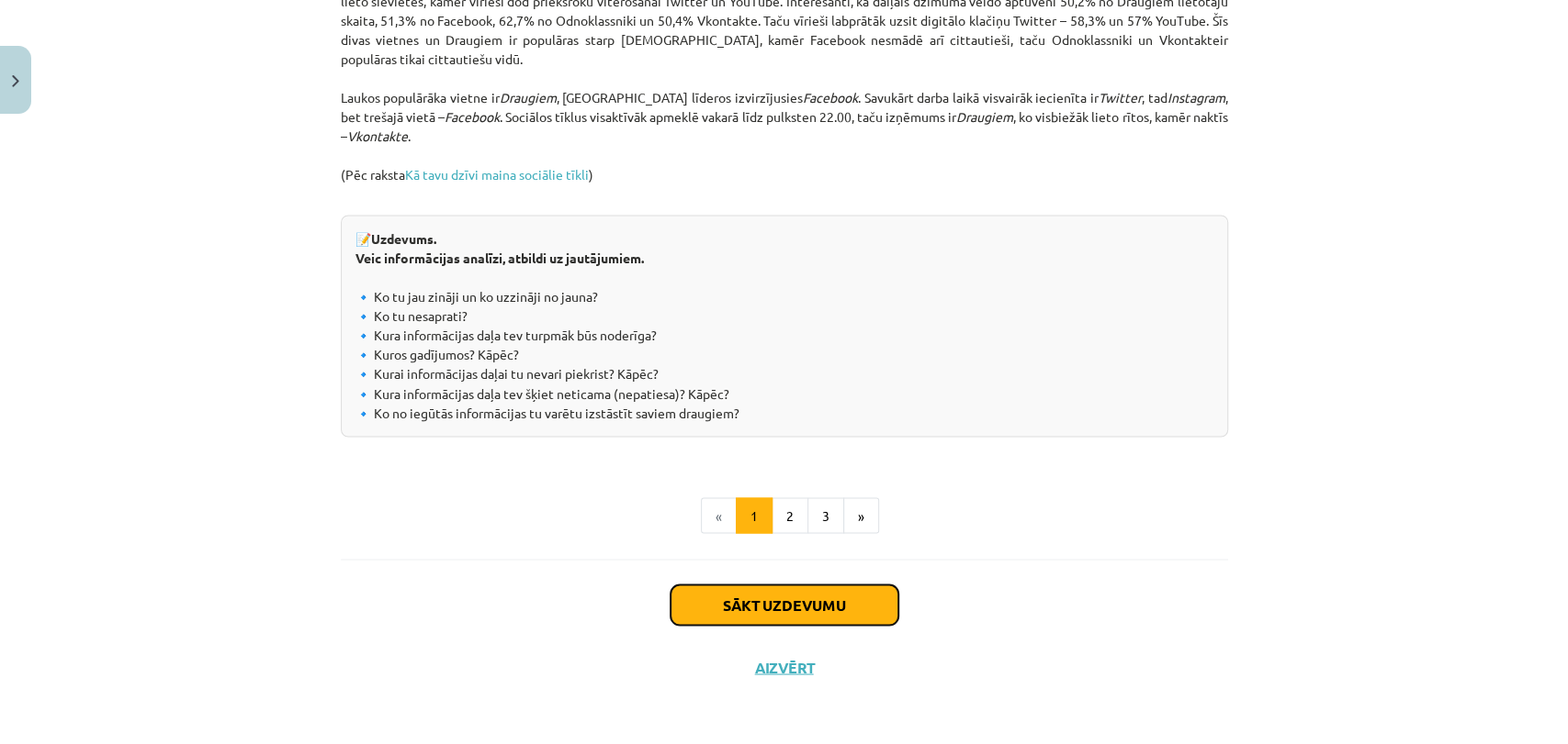
click at [796, 616] on button "Sākt uzdevumu" at bounding box center [784, 604] width 227 height 41
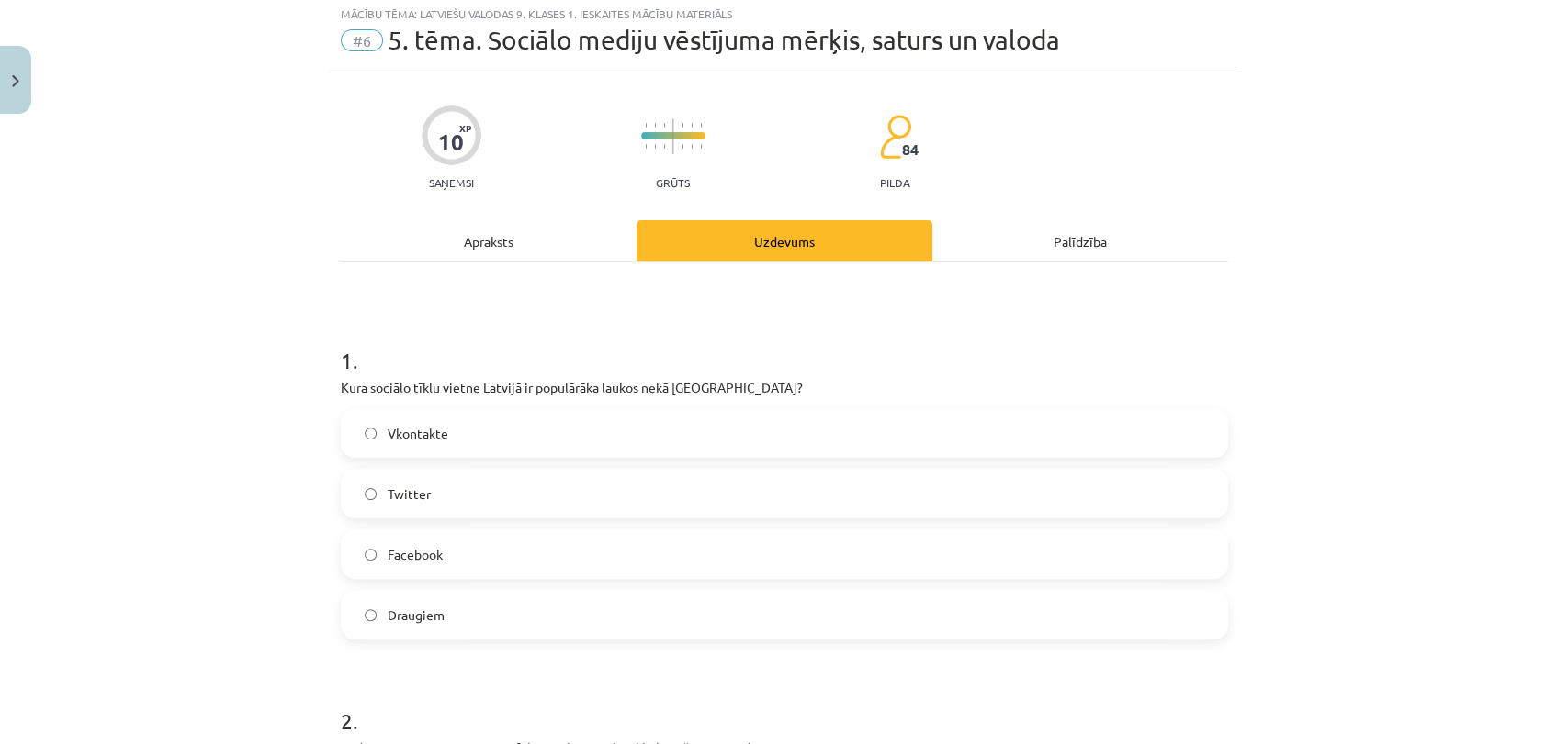
scroll to position [45, 0]
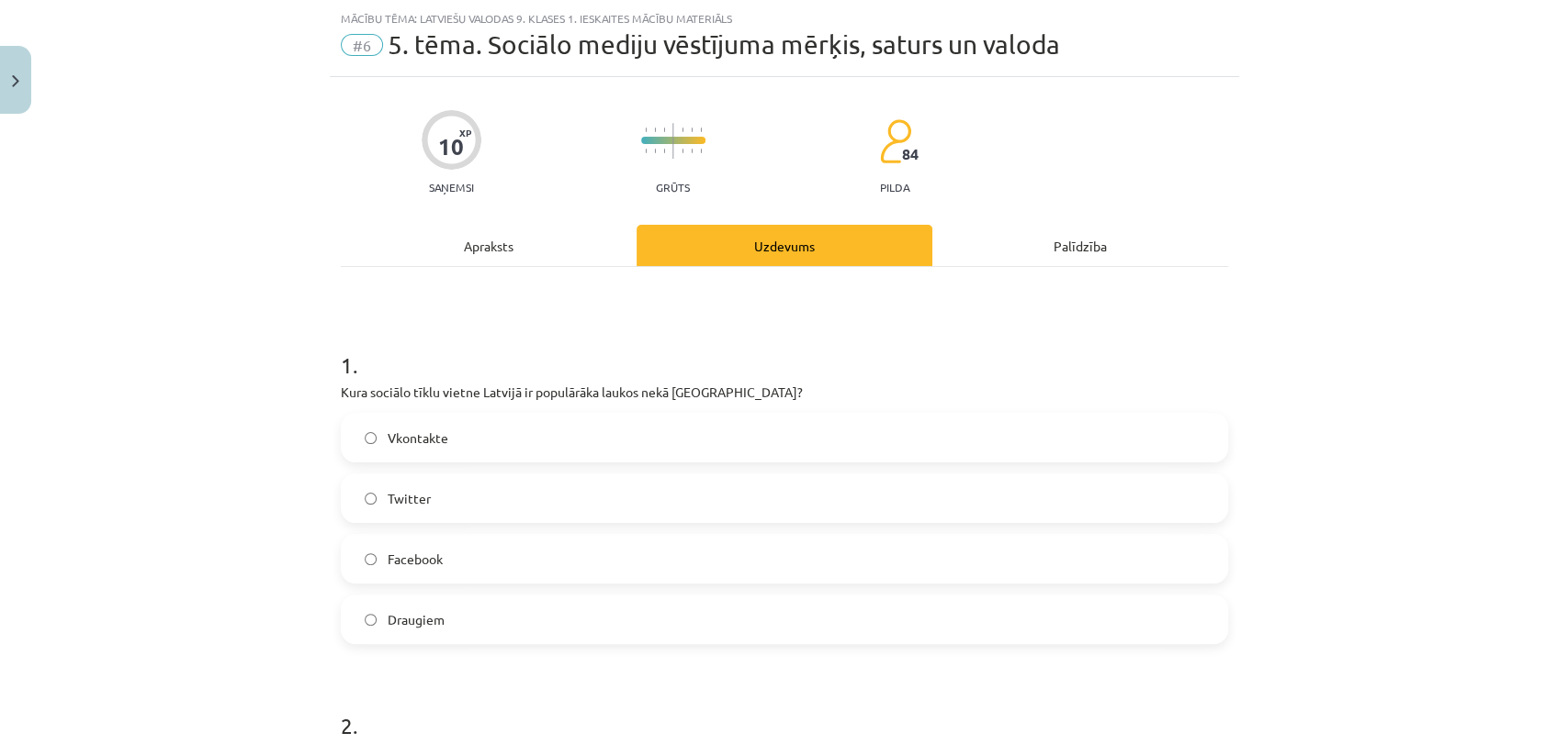
click at [551, 575] on label "Facebook" at bounding box center [784, 559] width 883 height 46
click at [451, 246] on div "Apraksts" at bounding box center [488, 246] width 295 height 41
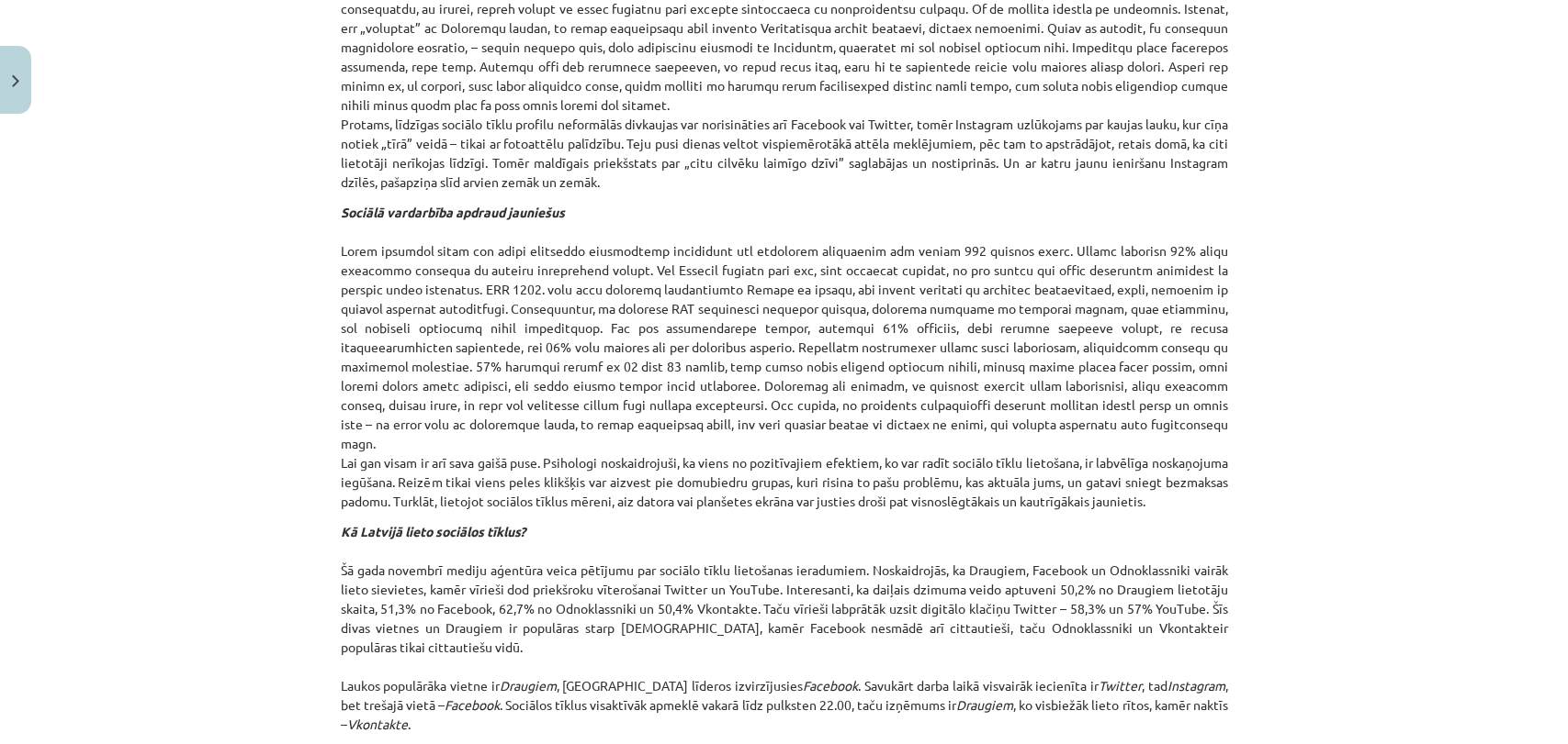
scroll to position [1979, 0]
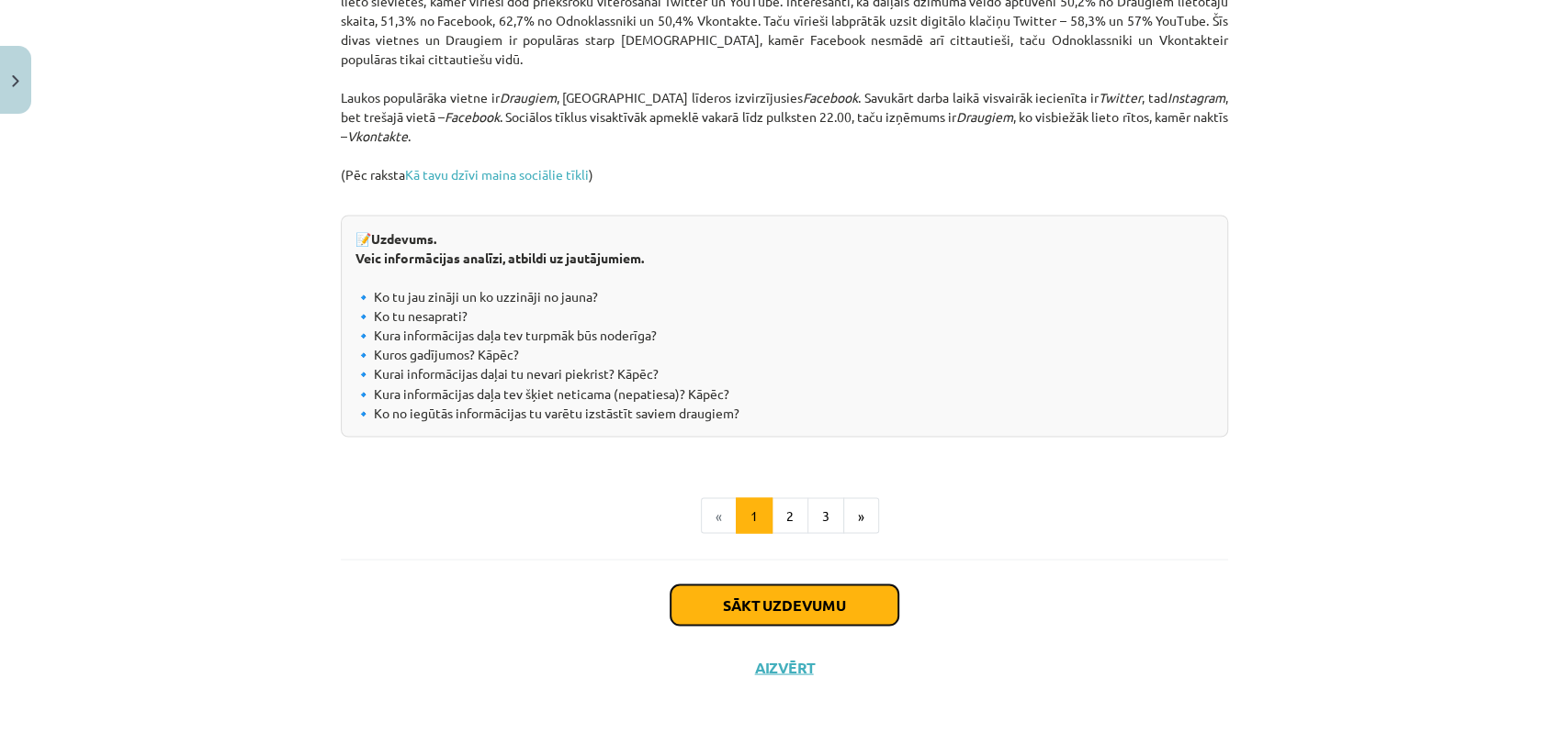
click at [710, 601] on button "Sākt uzdevumu" at bounding box center [784, 604] width 227 height 41
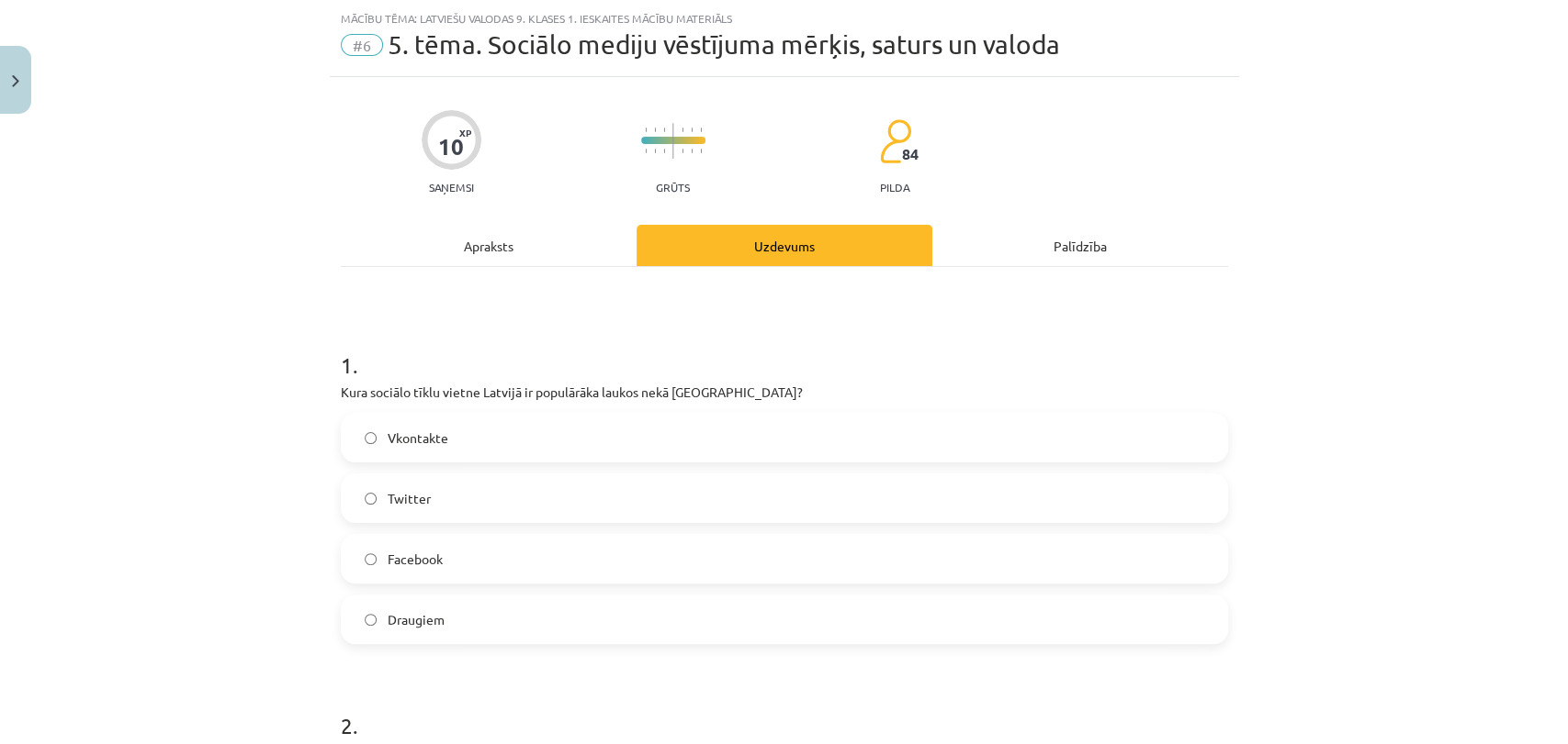
click at [430, 610] on span "Draugiem" at bounding box center [416, 620] width 57 height 19
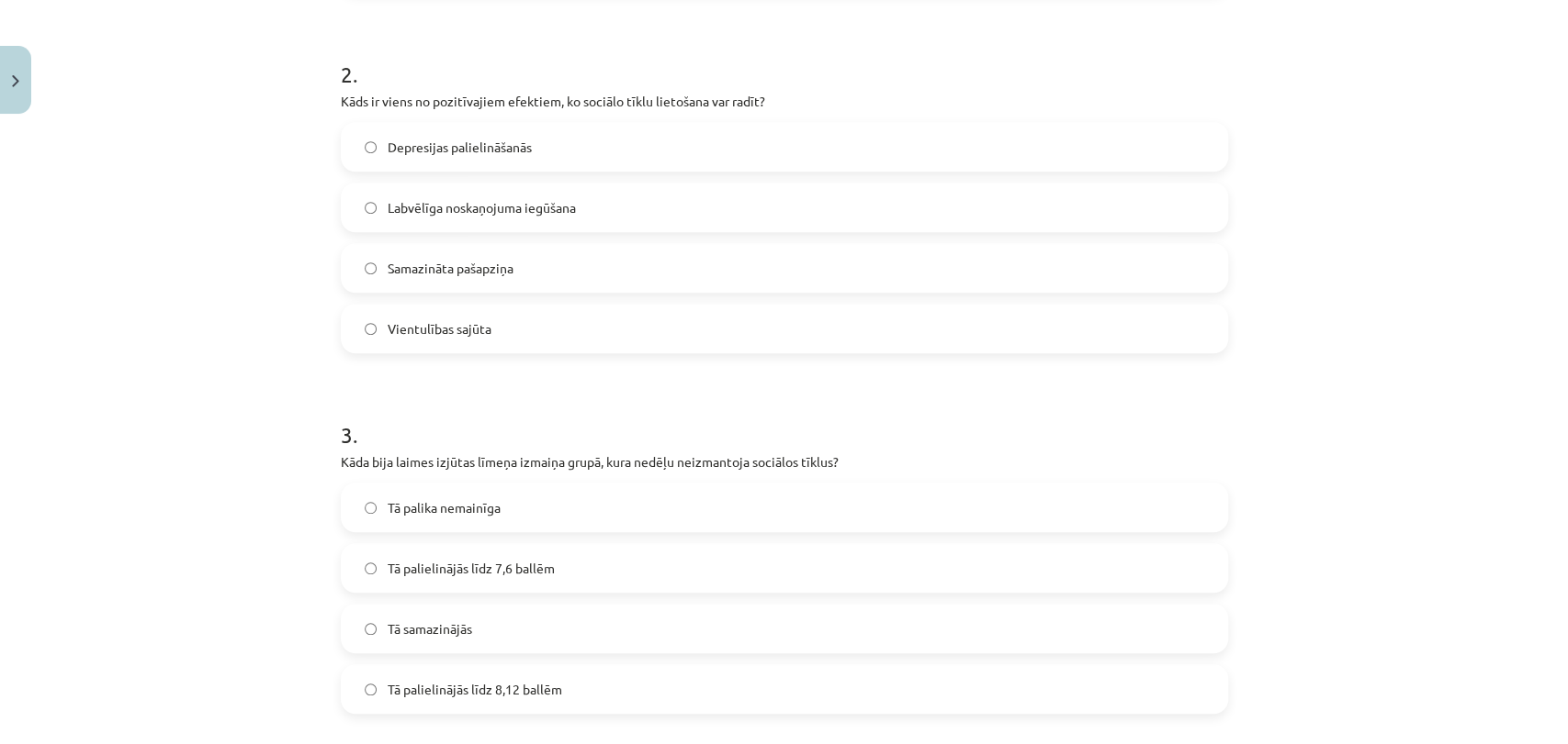
click at [669, 211] on label "Labvēlīga noskaņojuma iegūšana" at bounding box center [784, 207] width 883 height 46
click at [522, 637] on label "Tā samazinājās" at bounding box center [784, 629] width 883 height 46
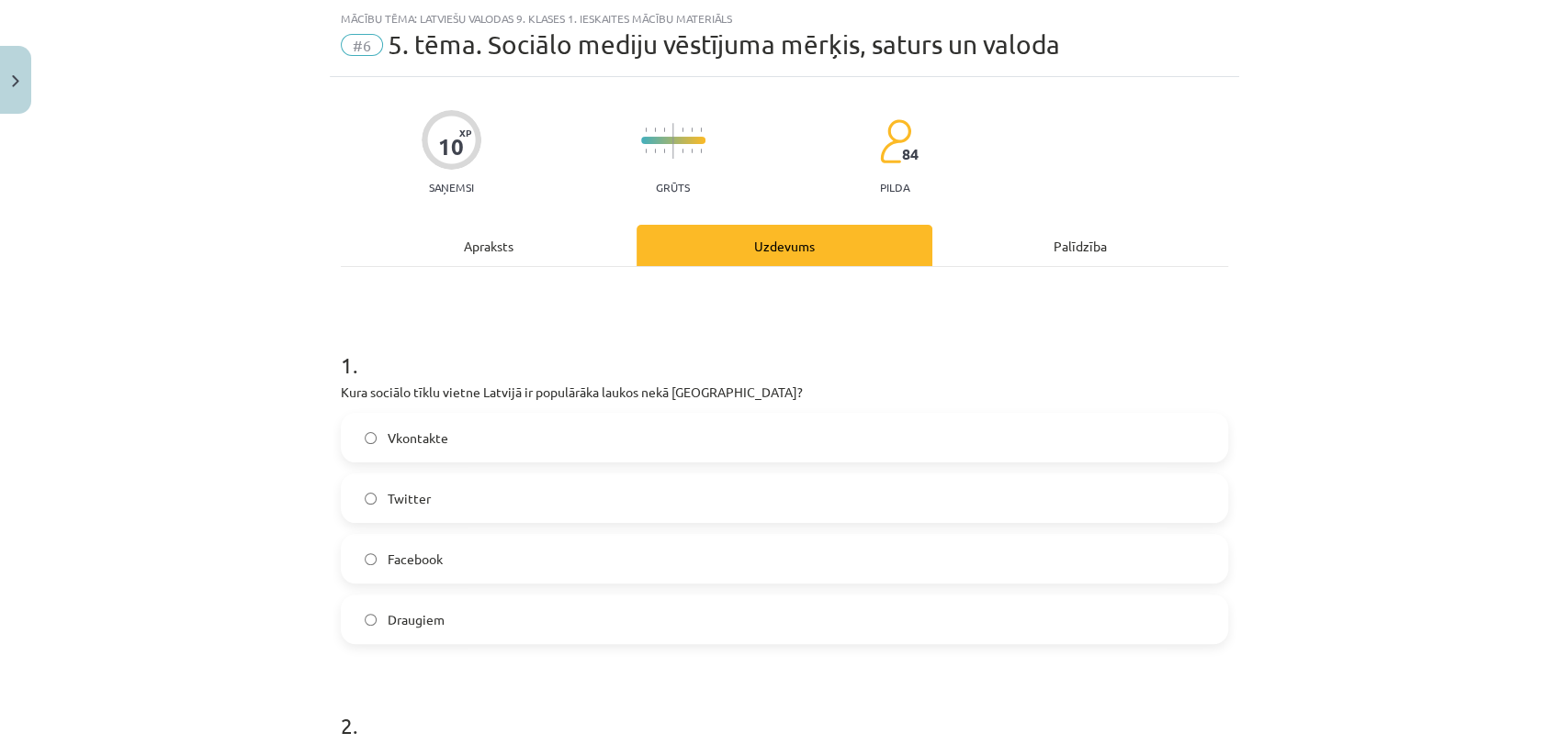
click at [568, 253] on div "Apraksts" at bounding box center [488, 246] width 295 height 41
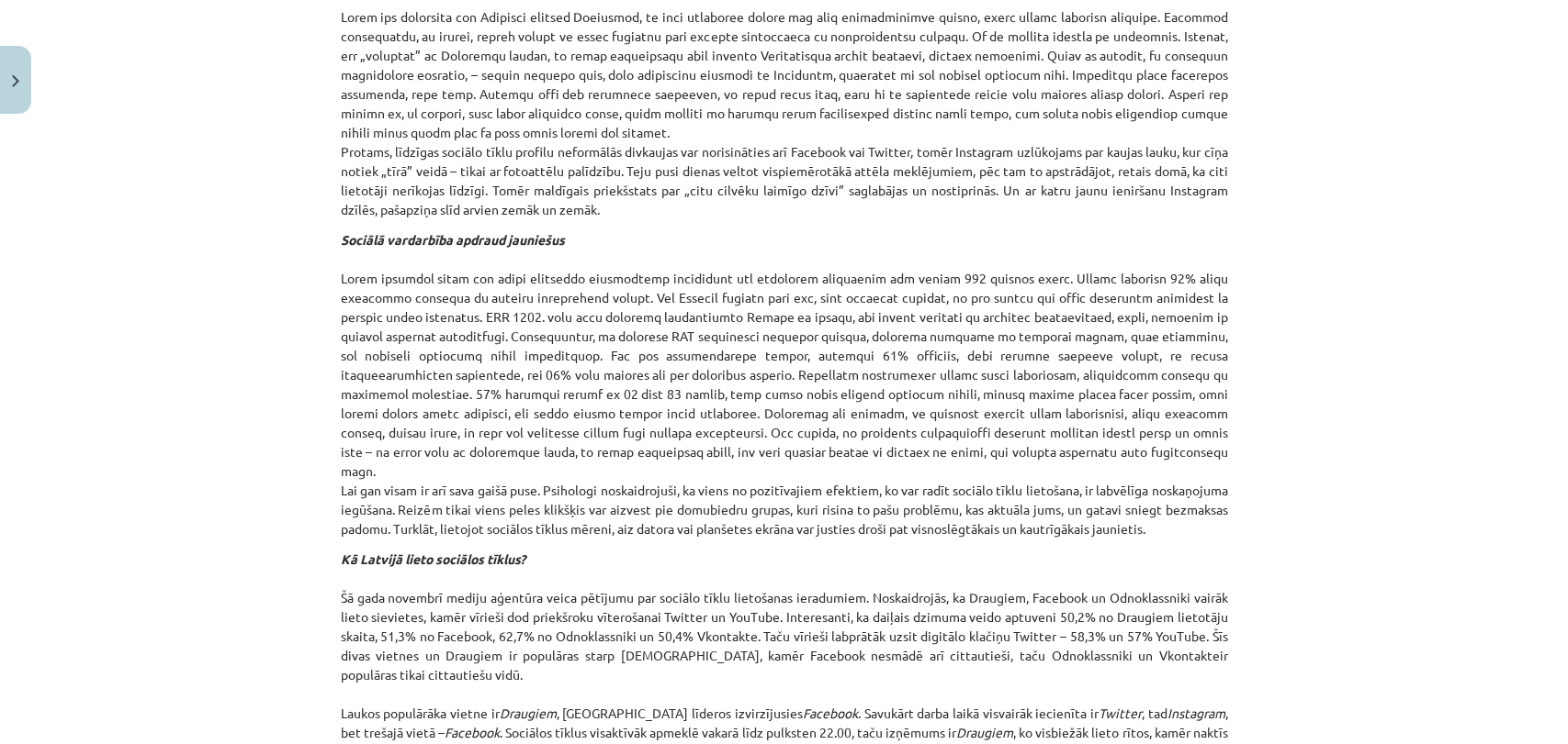
scroll to position [1979, 0]
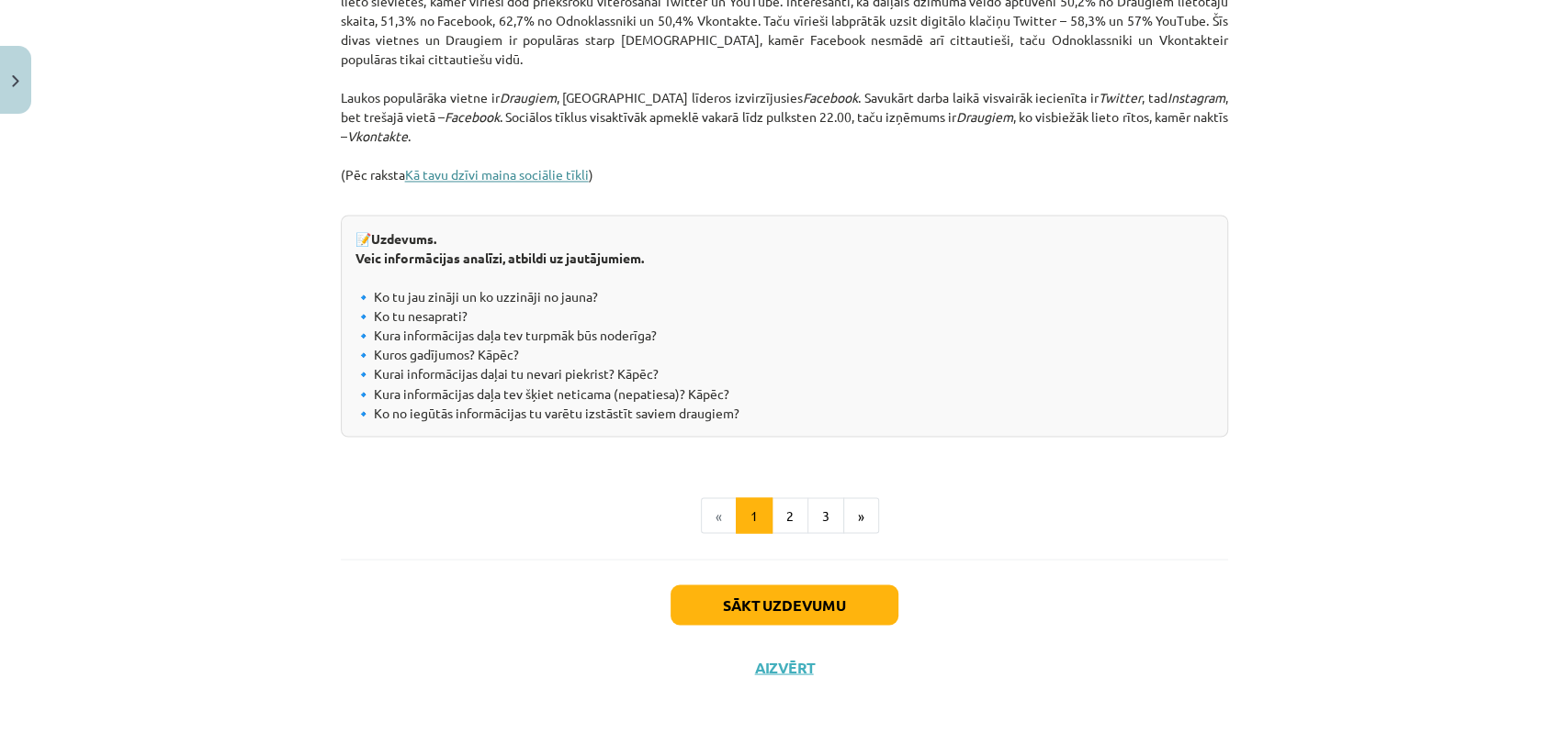
click at [541, 176] on link "Kā tavu dzīvi maina sociālie tīkli" at bounding box center [496, 174] width 184 height 17
click at [762, 602] on button "Sākt uzdevumu" at bounding box center [784, 604] width 227 height 41
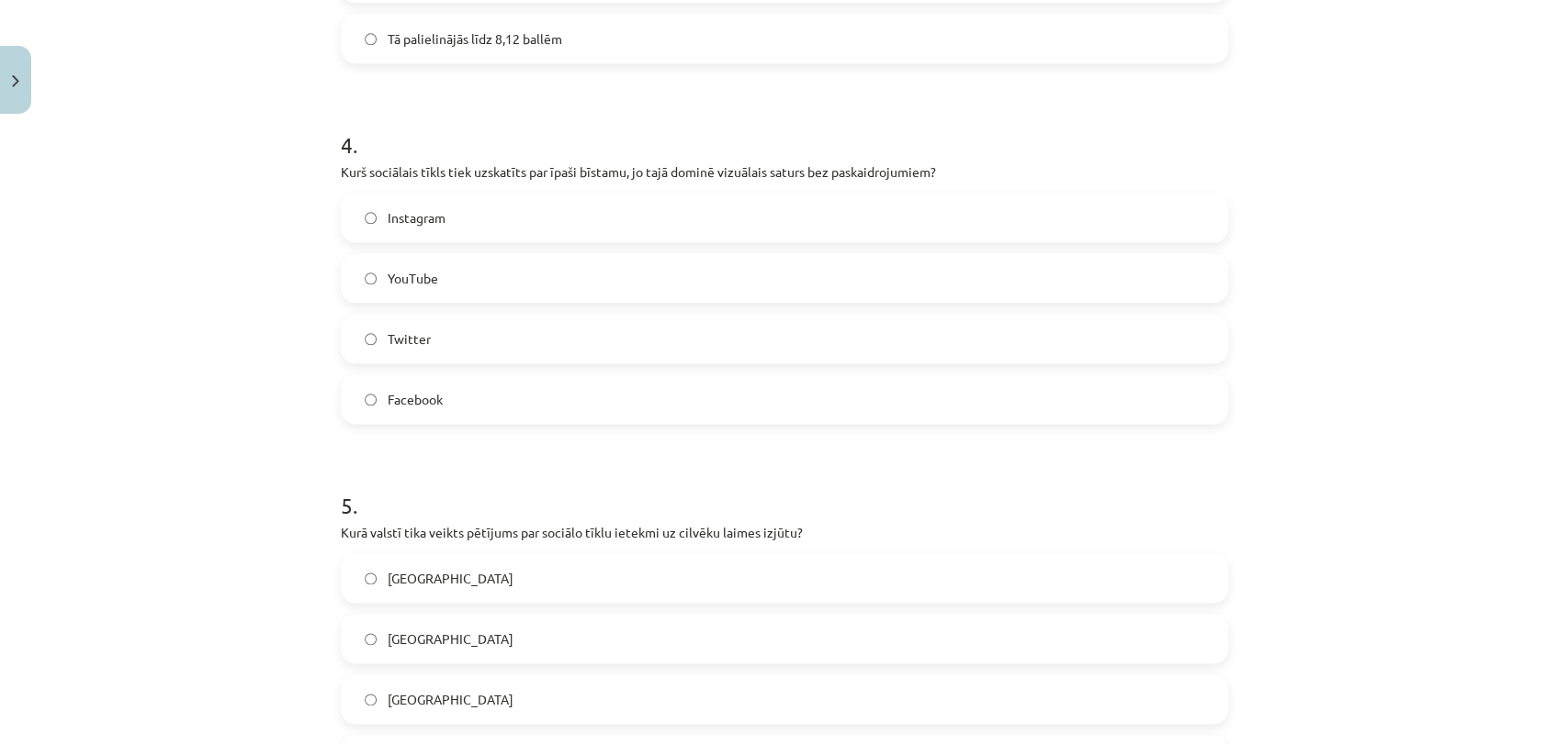
scroll to position [697, 0]
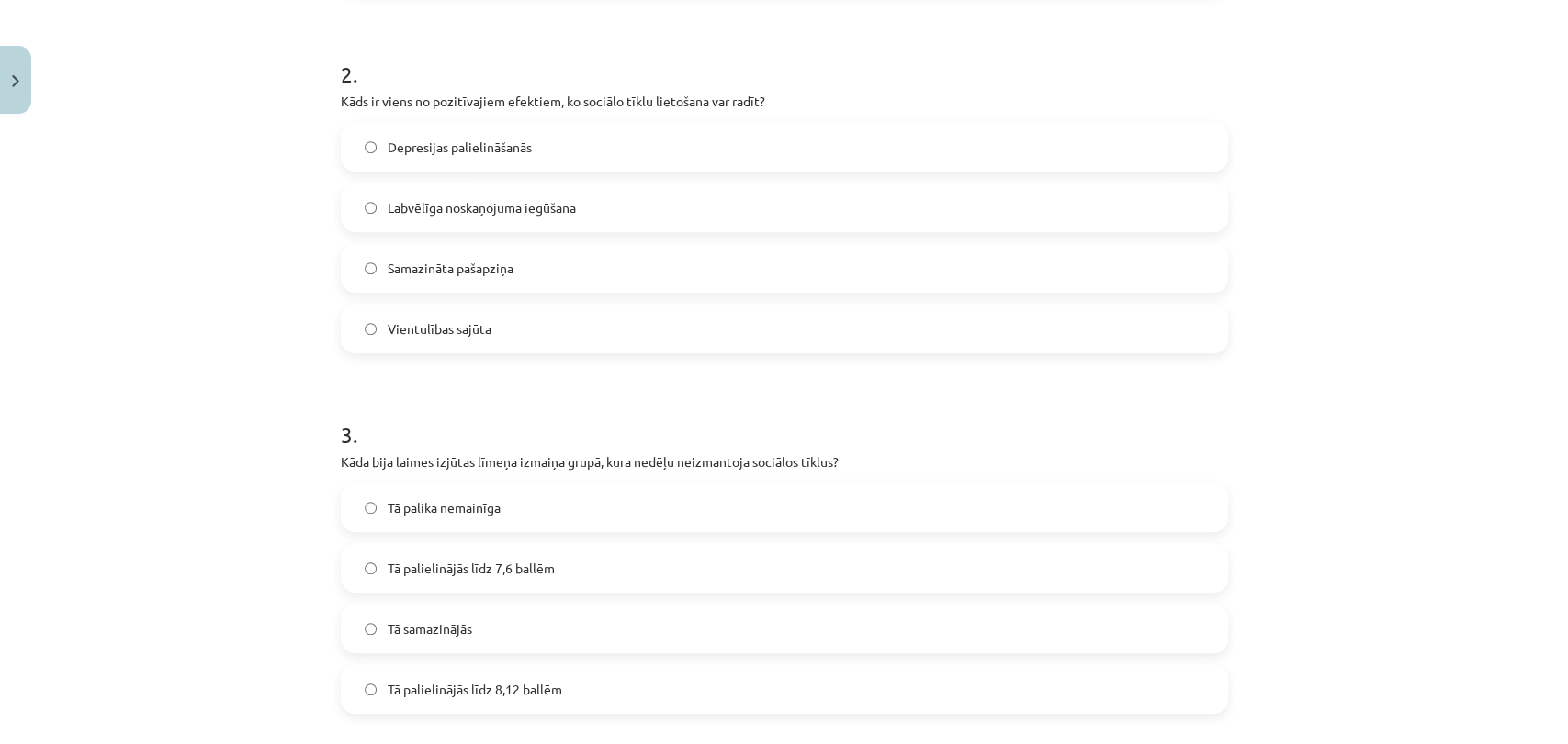
click at [519, 573] on span "Tā palielinājās līdz 7,6 ballēm" at bounding box center [471, 569] width 167 height 19
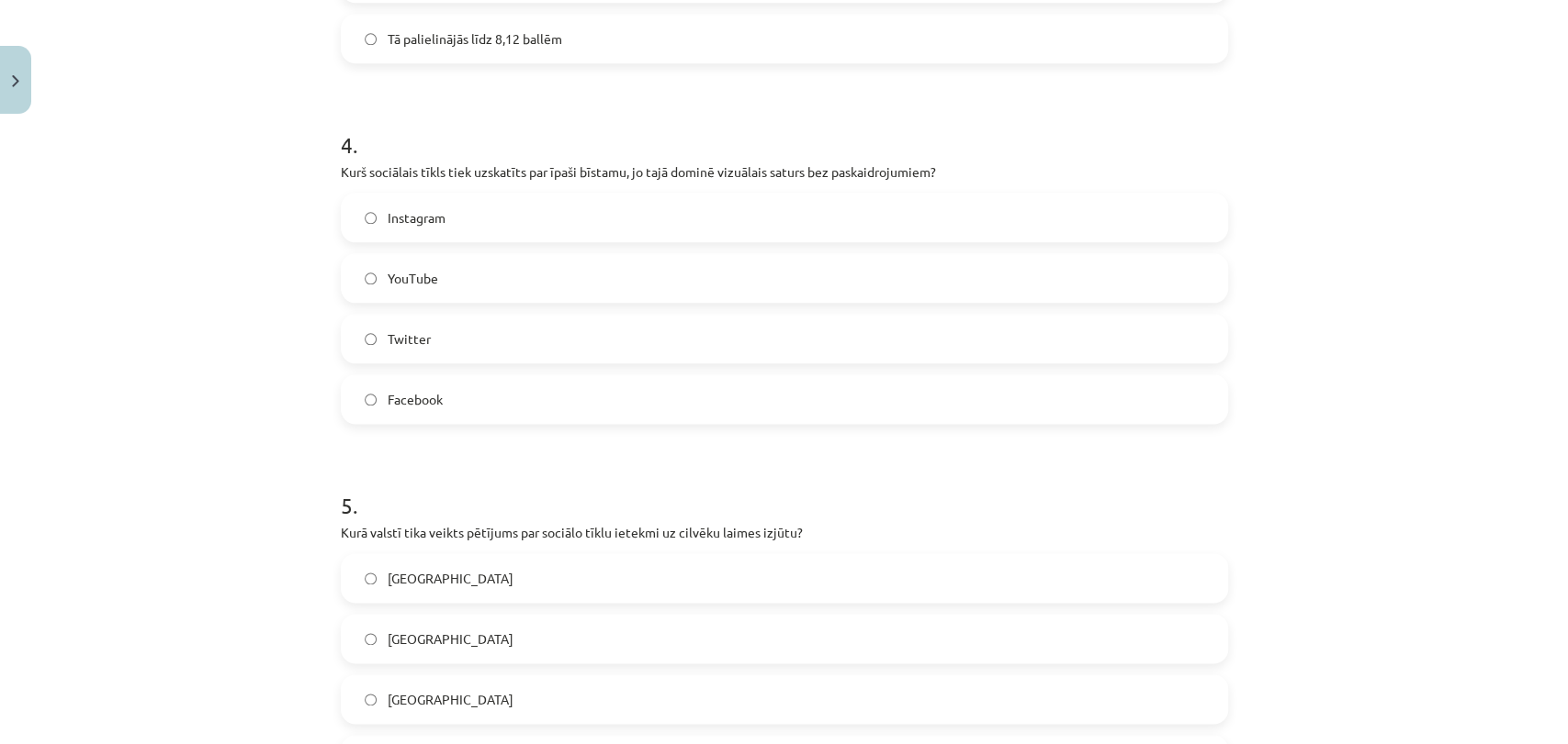
click at [404, 217] on span "Instagram" at bounding box center [416, 218] width 58 height 19
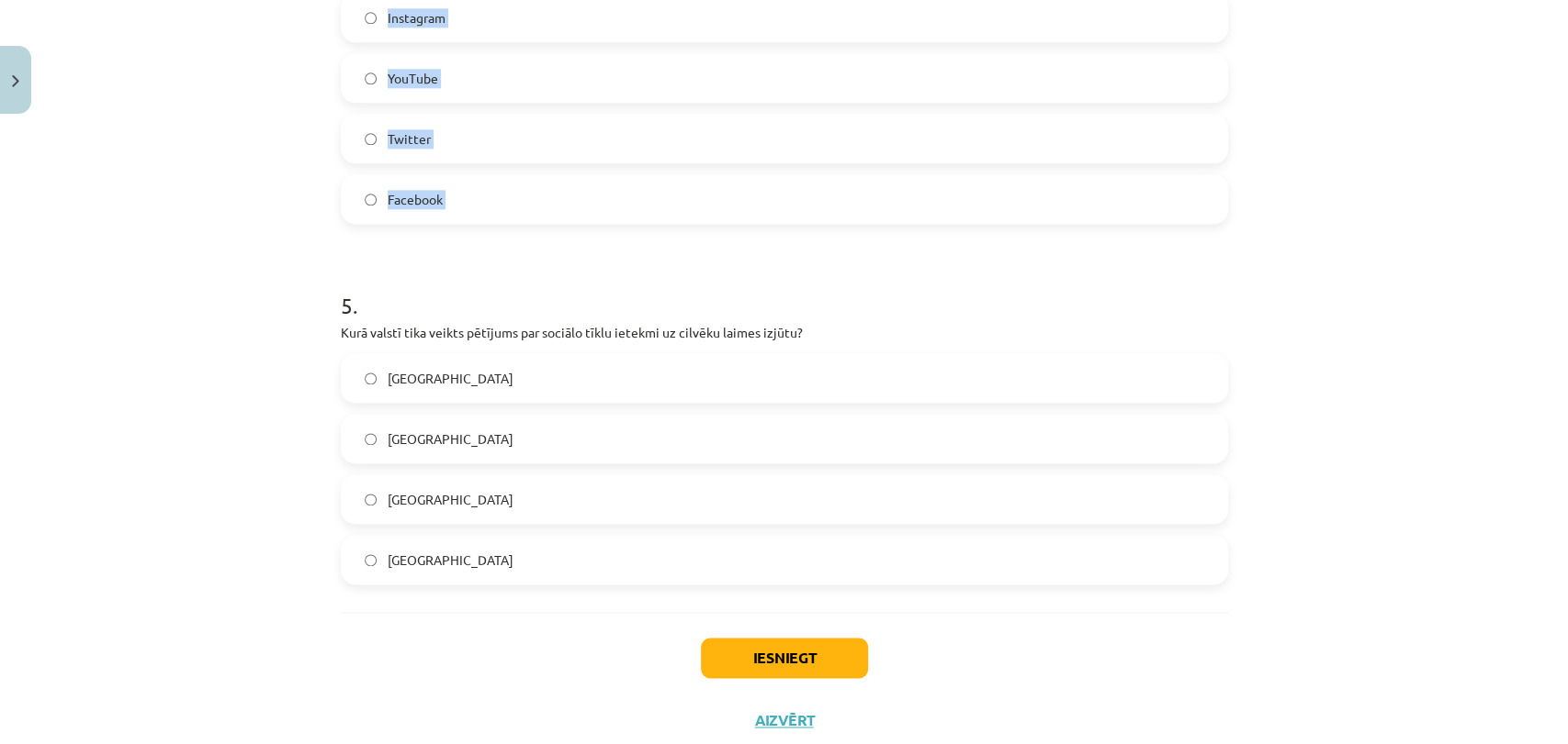
scroll to position [1601, 0]
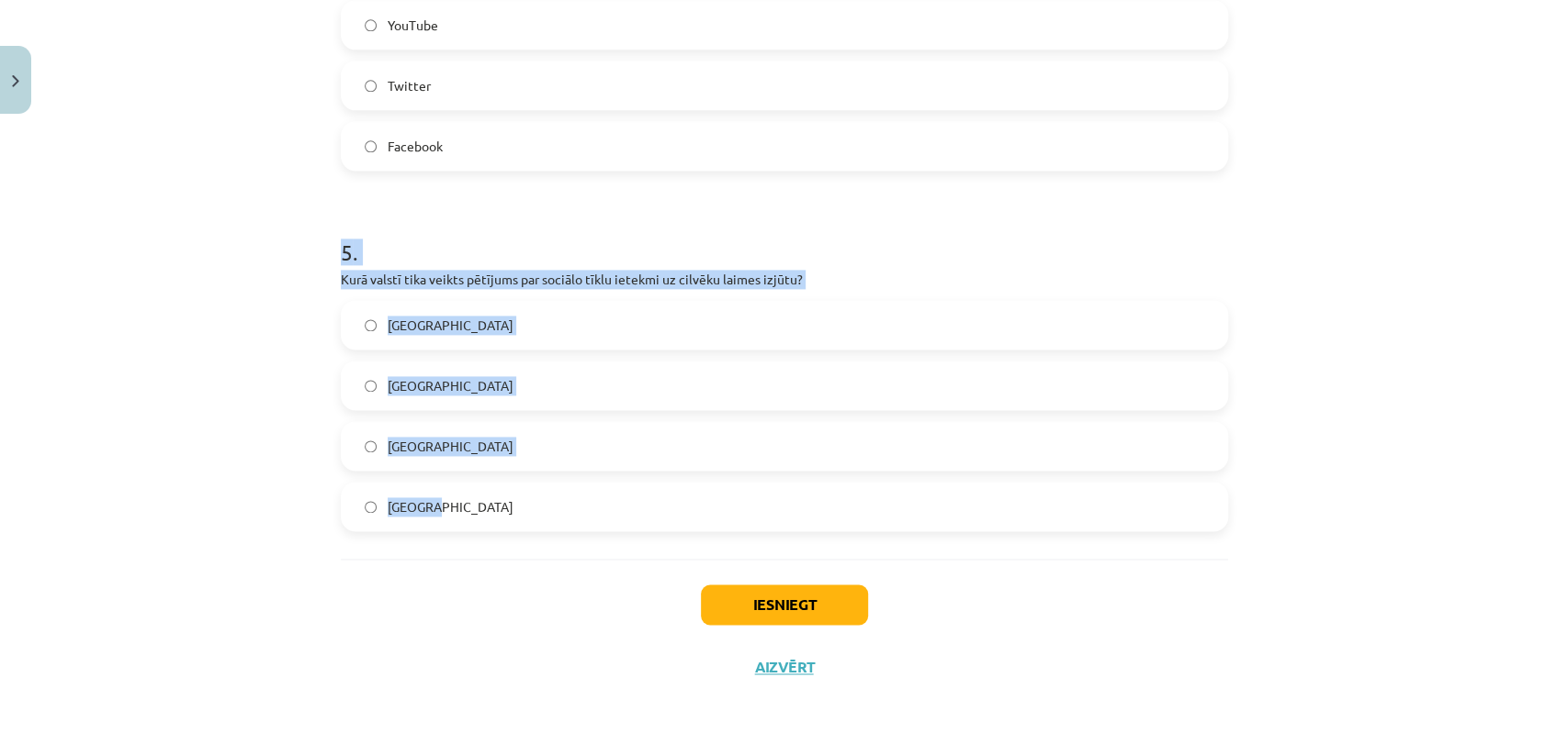
drag, startPoint x: 293, startPoint y: 497, endPoint x: 632, endPoint y: 554, distance: 343.8
click at [632, 554] on div "Mācību tēma: Latviešu valodas 9. klases 1. ieskaites mācību materiāls #6 5. tēm…" at bounding box center [784, 372] width 1568 height 744
copy div "5 . Kurā valstī tika veikts pētījums par sociālo tīklu ietekmi uz cilvēku laime…"
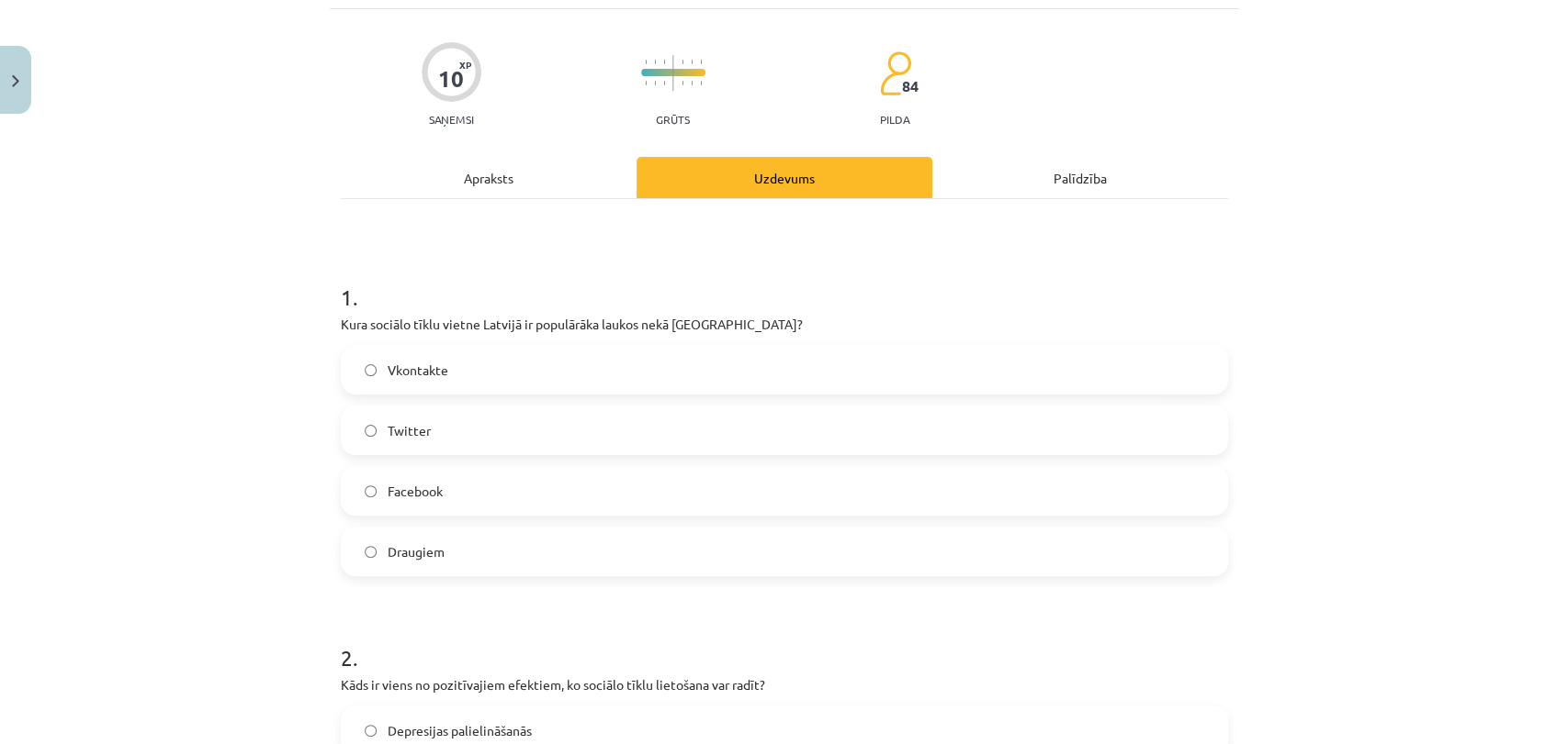
scroll to position [0, 0]
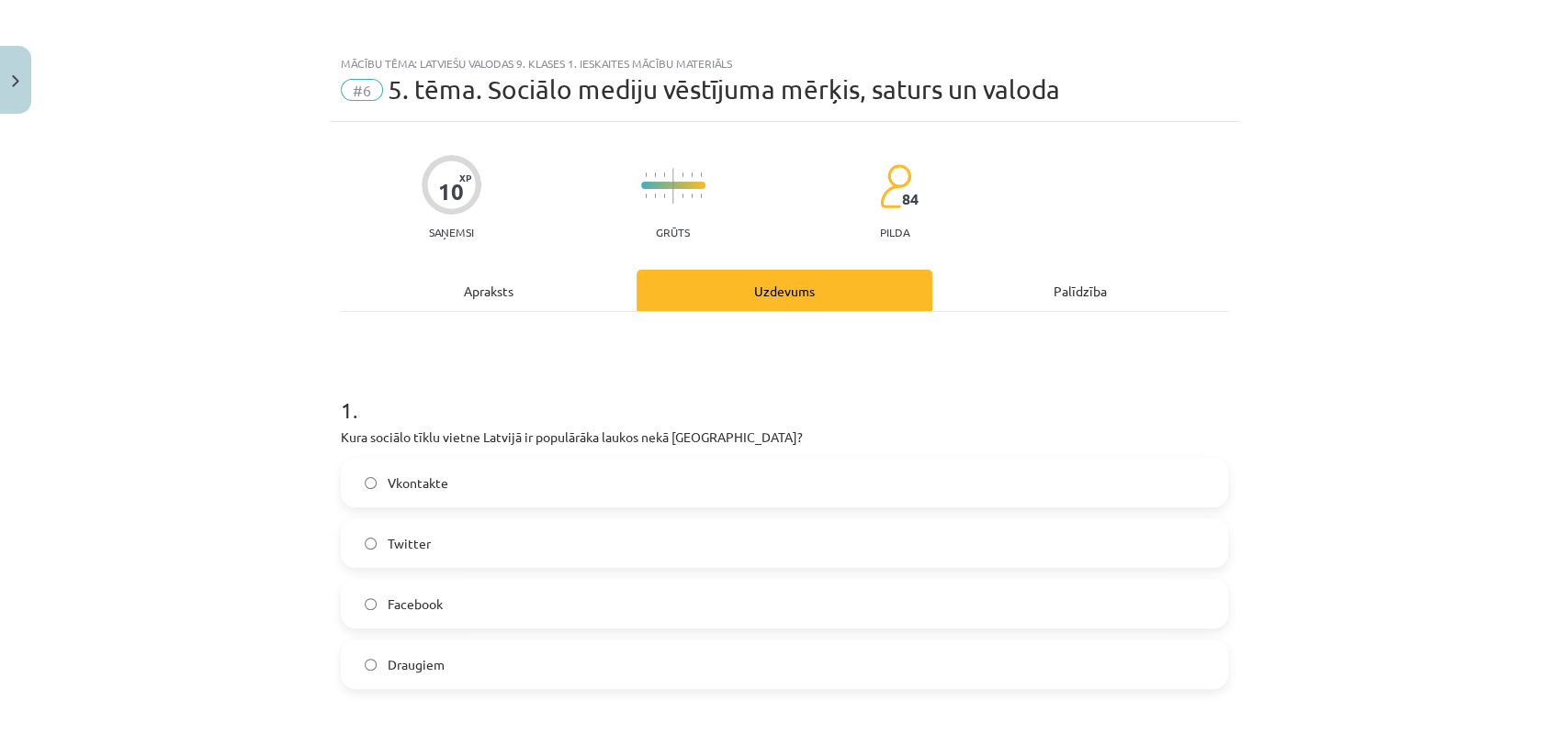
click at [447, 282] on div "Apraksts" at bounding box center [488, 290] width 295 height 41
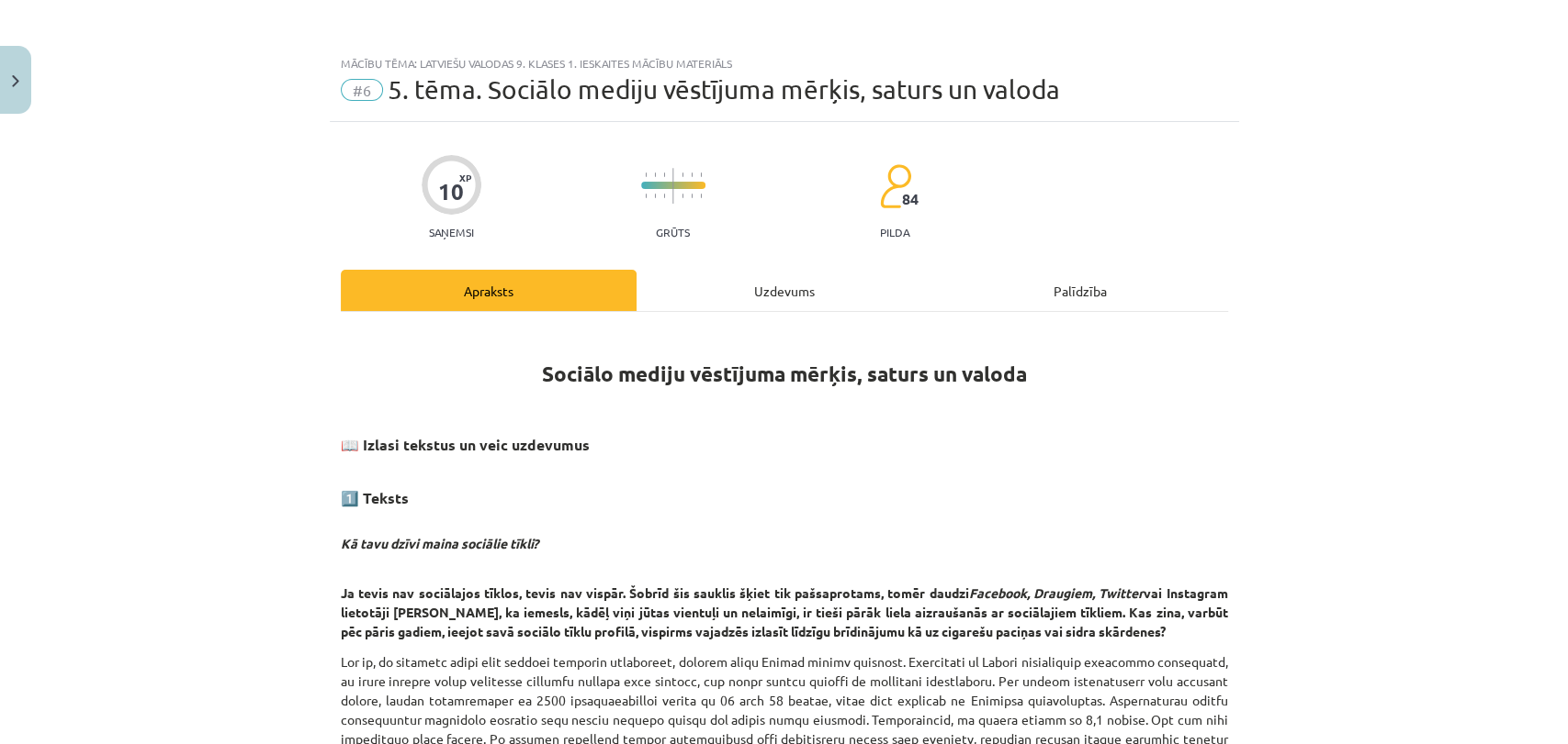
scroll to position [45, 0]
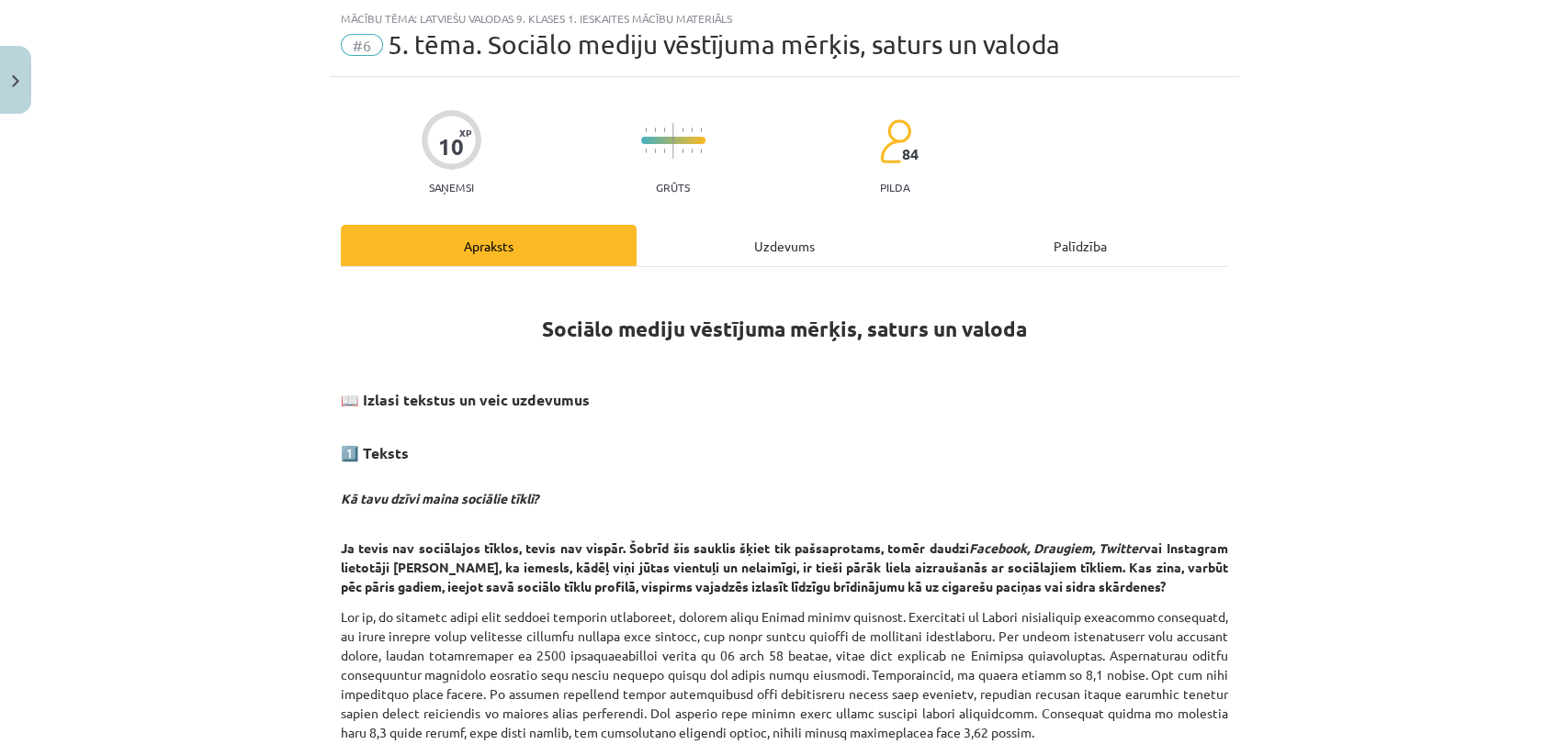
click at [784, 227] on div "Uzdevums" at bounding box center [784, 246] width 295 height 41
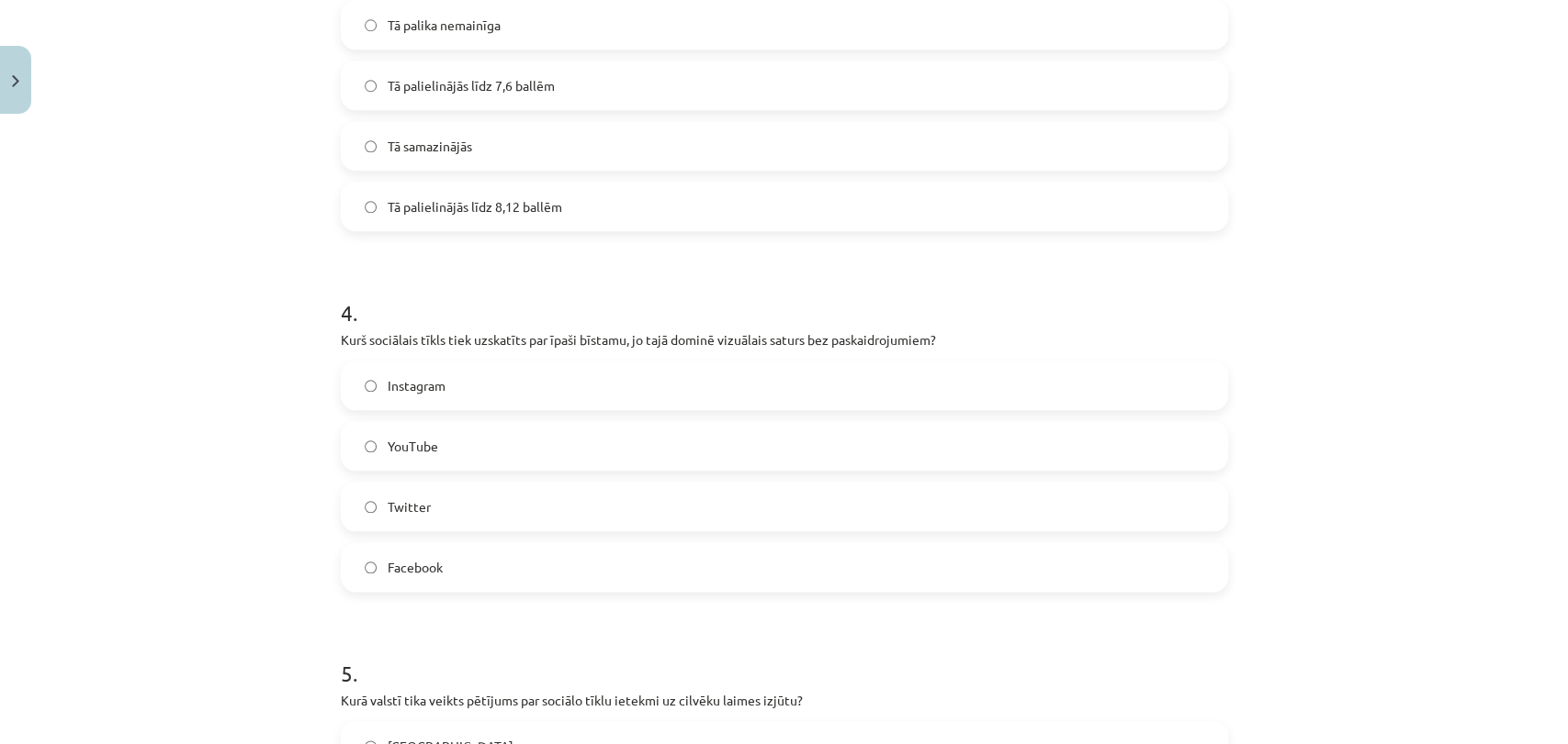
scroll to position [1601, 0]
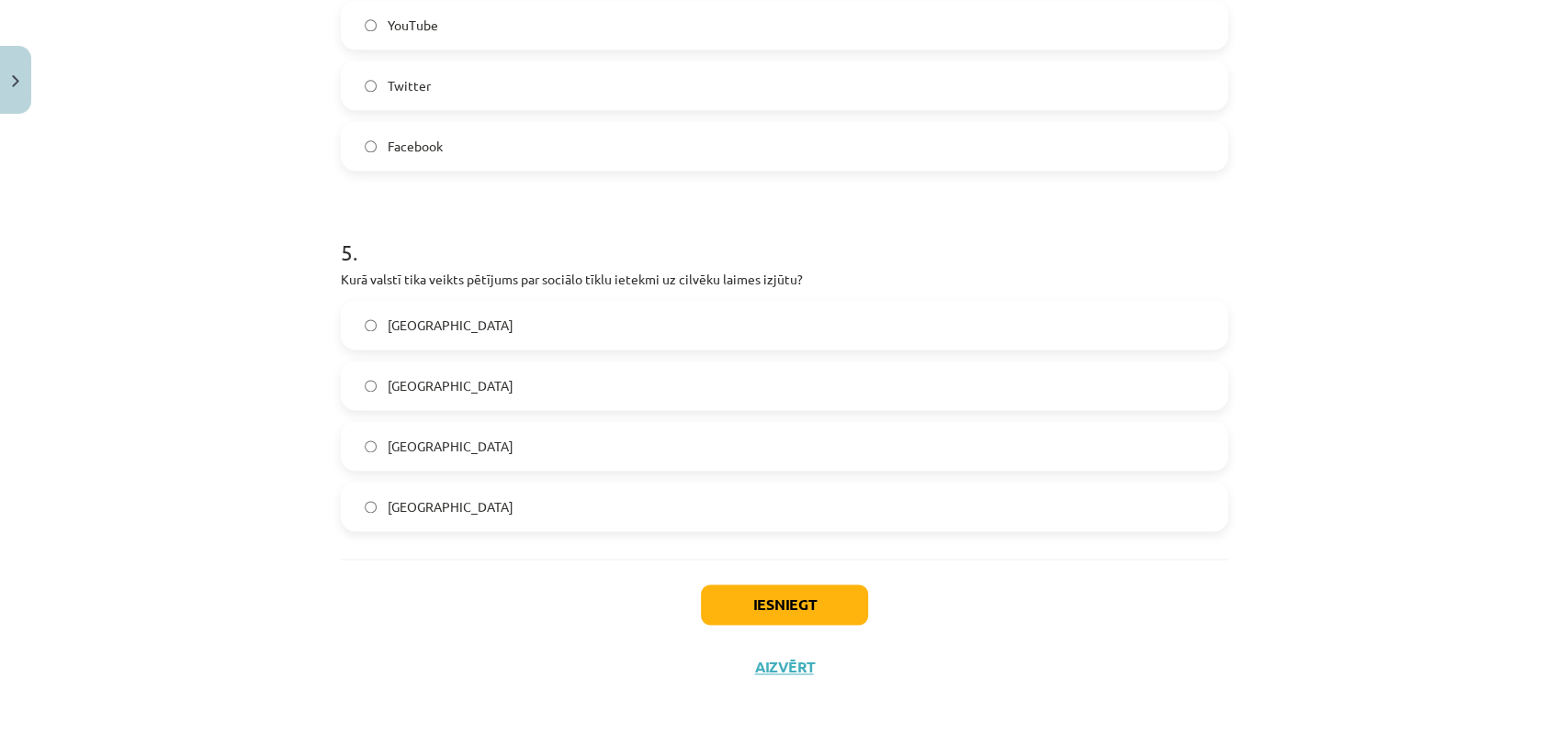
click at [448, 431] on label "[GEOGRAPHIC_DATA]" at bounding box center [784, 446] width 883 height 46
click at [778, 598] on button "Iesniegt" at bounding box center [784, 604] width 167 height 41
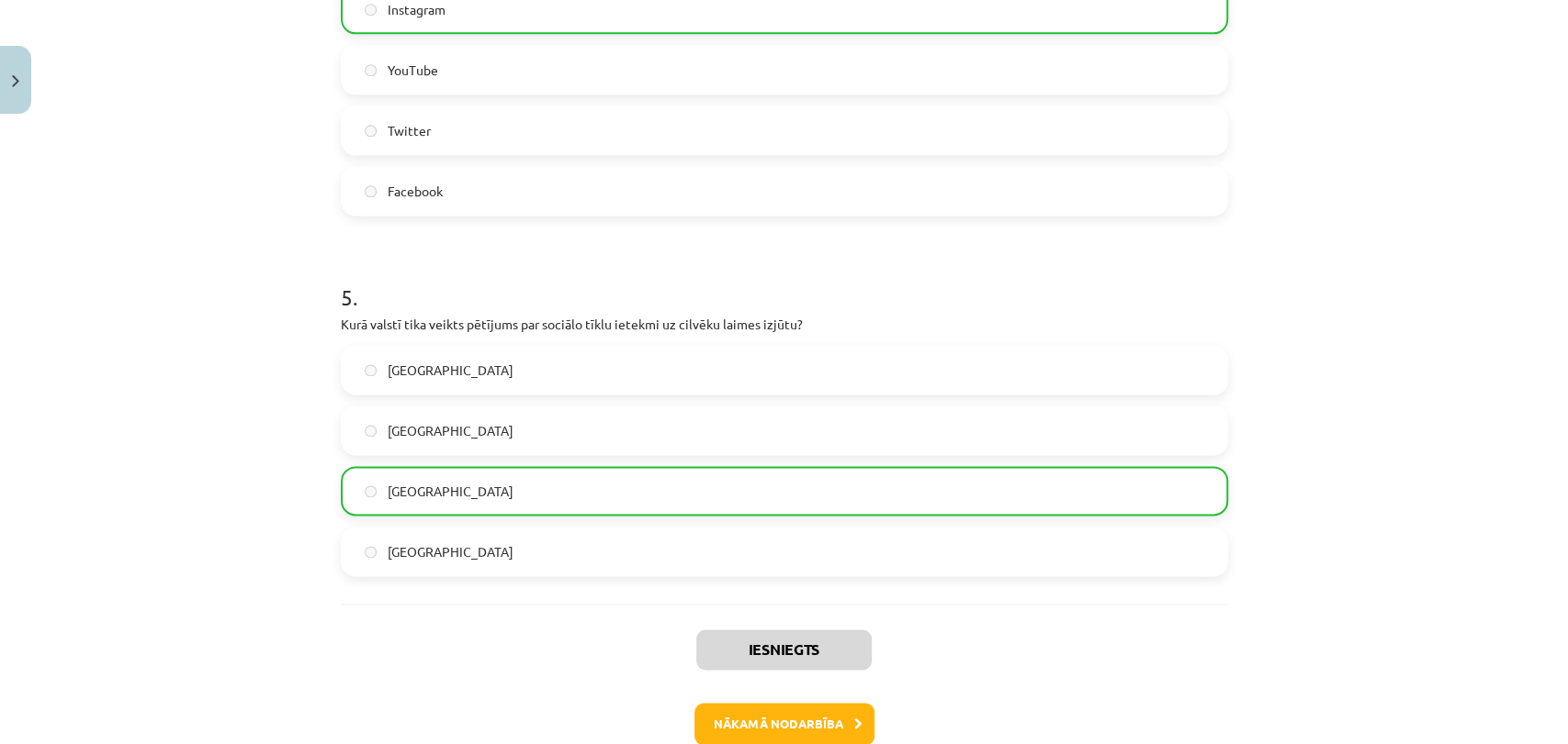
scroll to position [1539, 0]
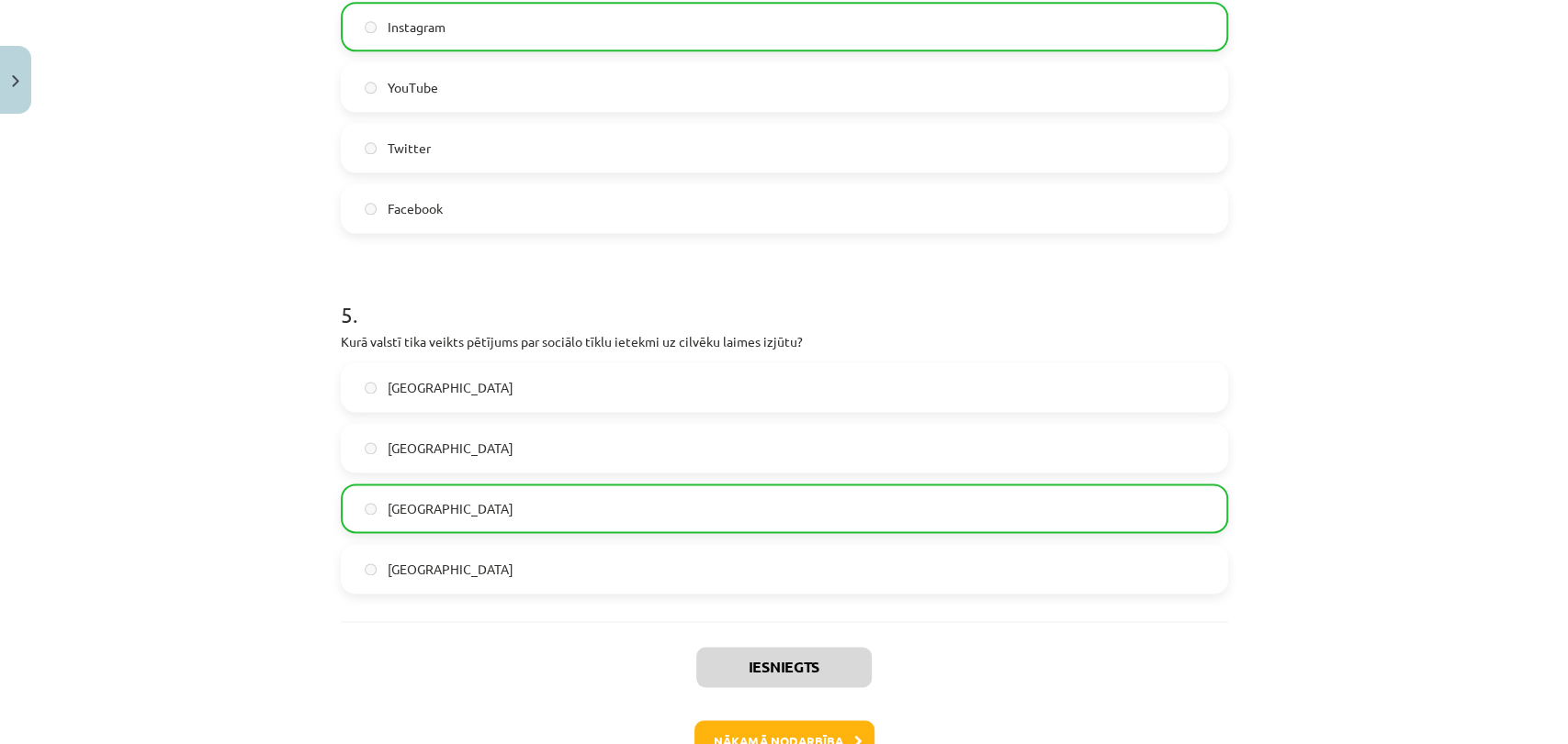
click at [867, 735] on div "Nākamā nodarbība" at bounding box center [784, 741] width 865 height 42
click at [847, 731] on button "Nākamā nodarbība" at bounding box center [784, 741] width 180 height 42
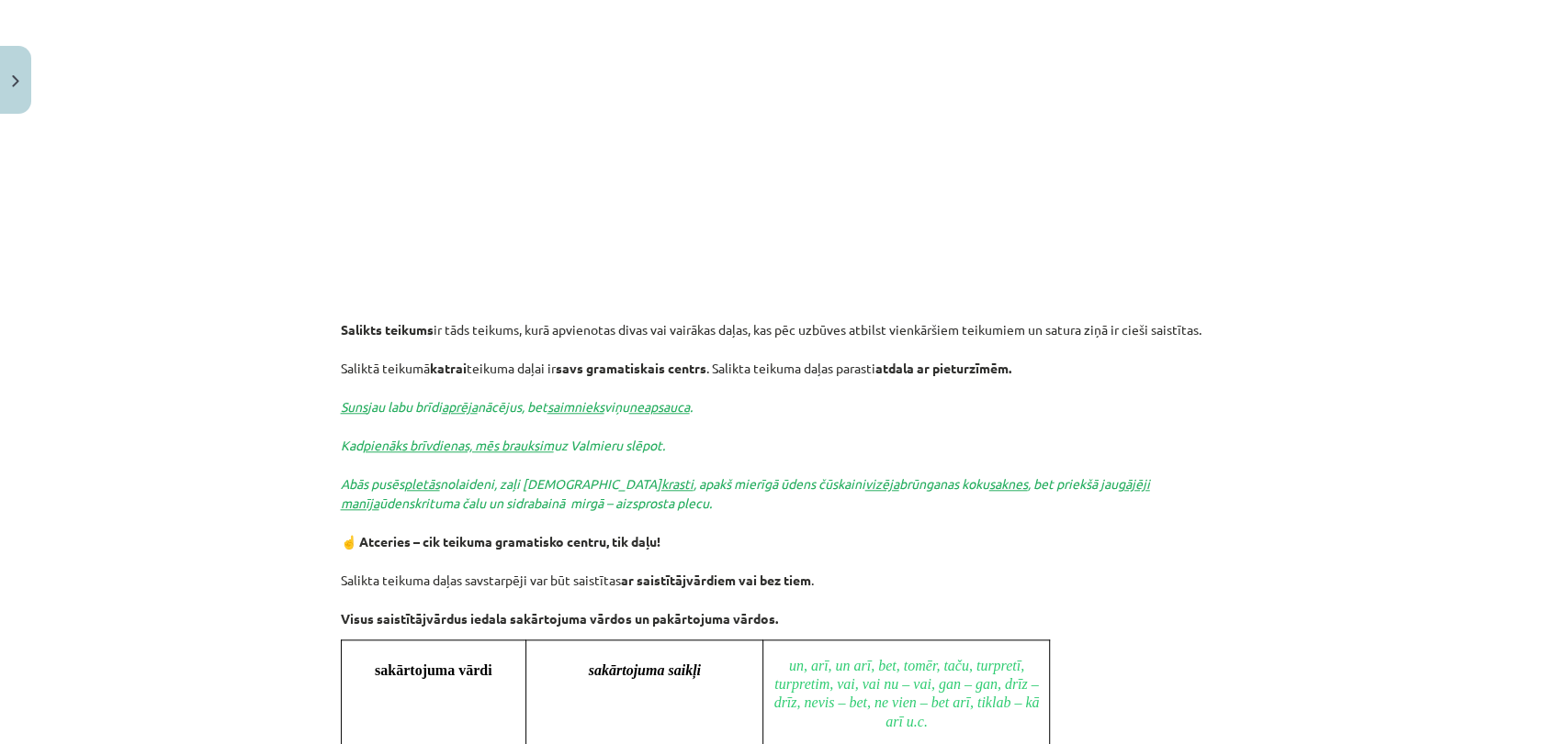
scroll to position [1711, 0]
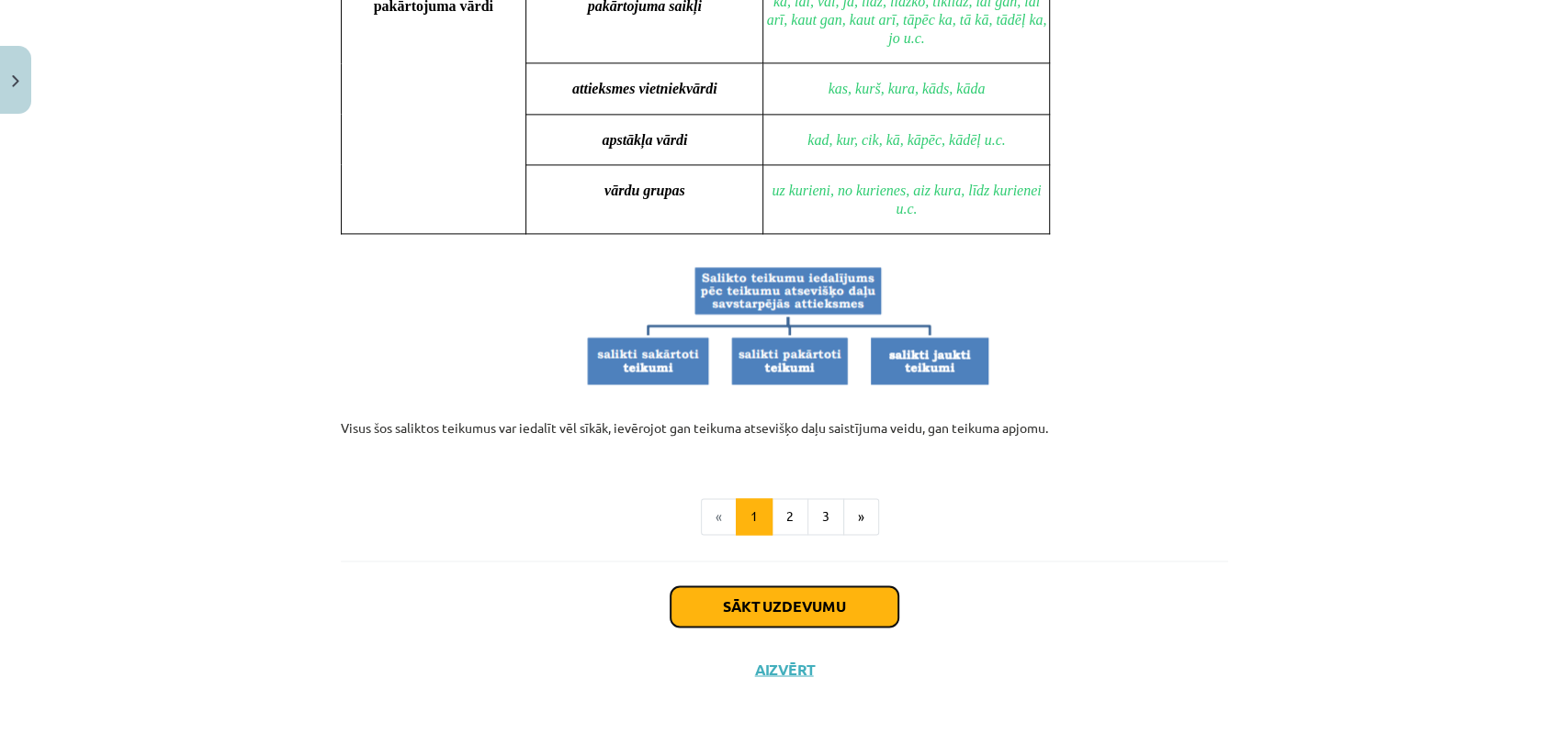
click at [781, 612] on button "Sākt uzdevumu" at bounding box center [784, 606] width 227 height 41
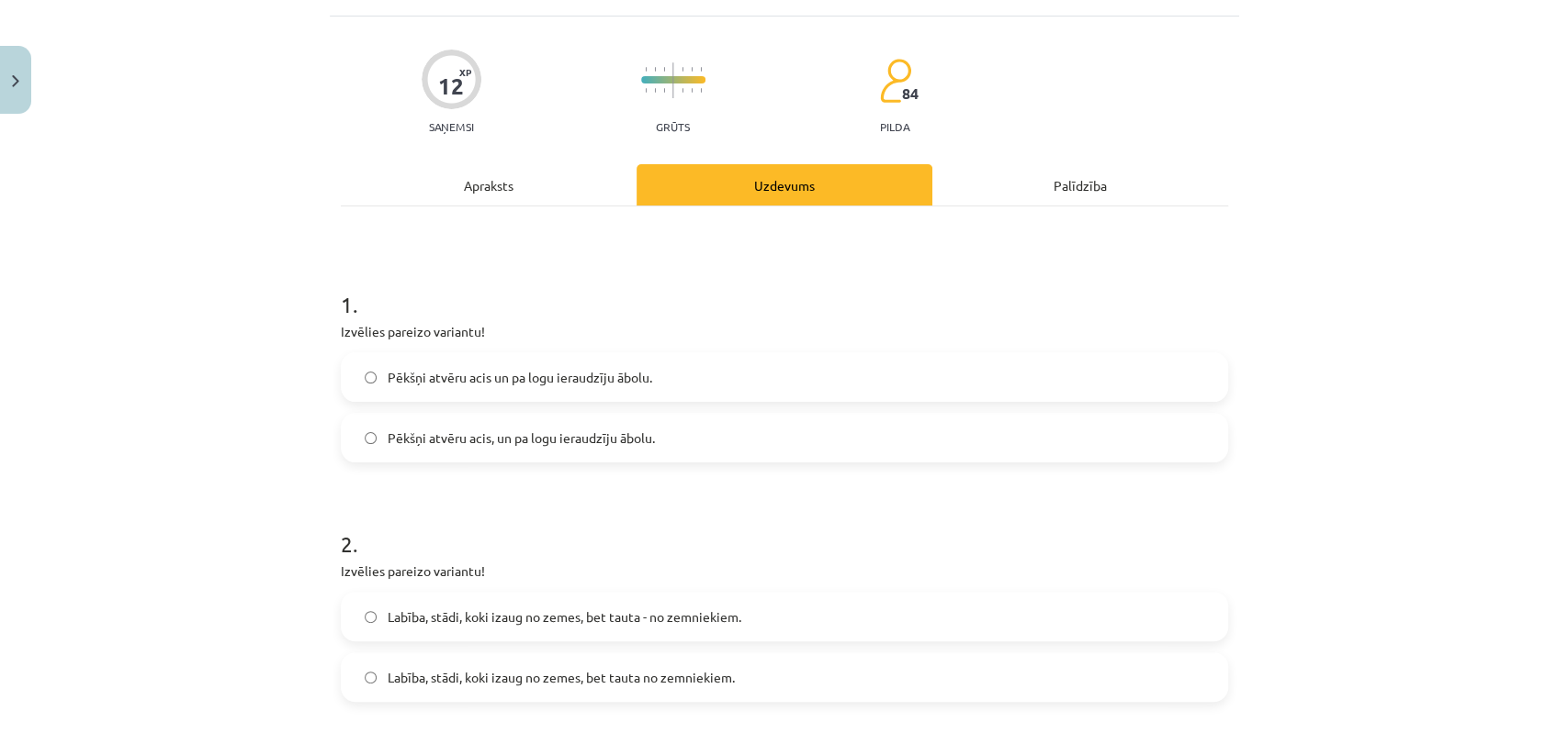
scroll to position [45, 0]
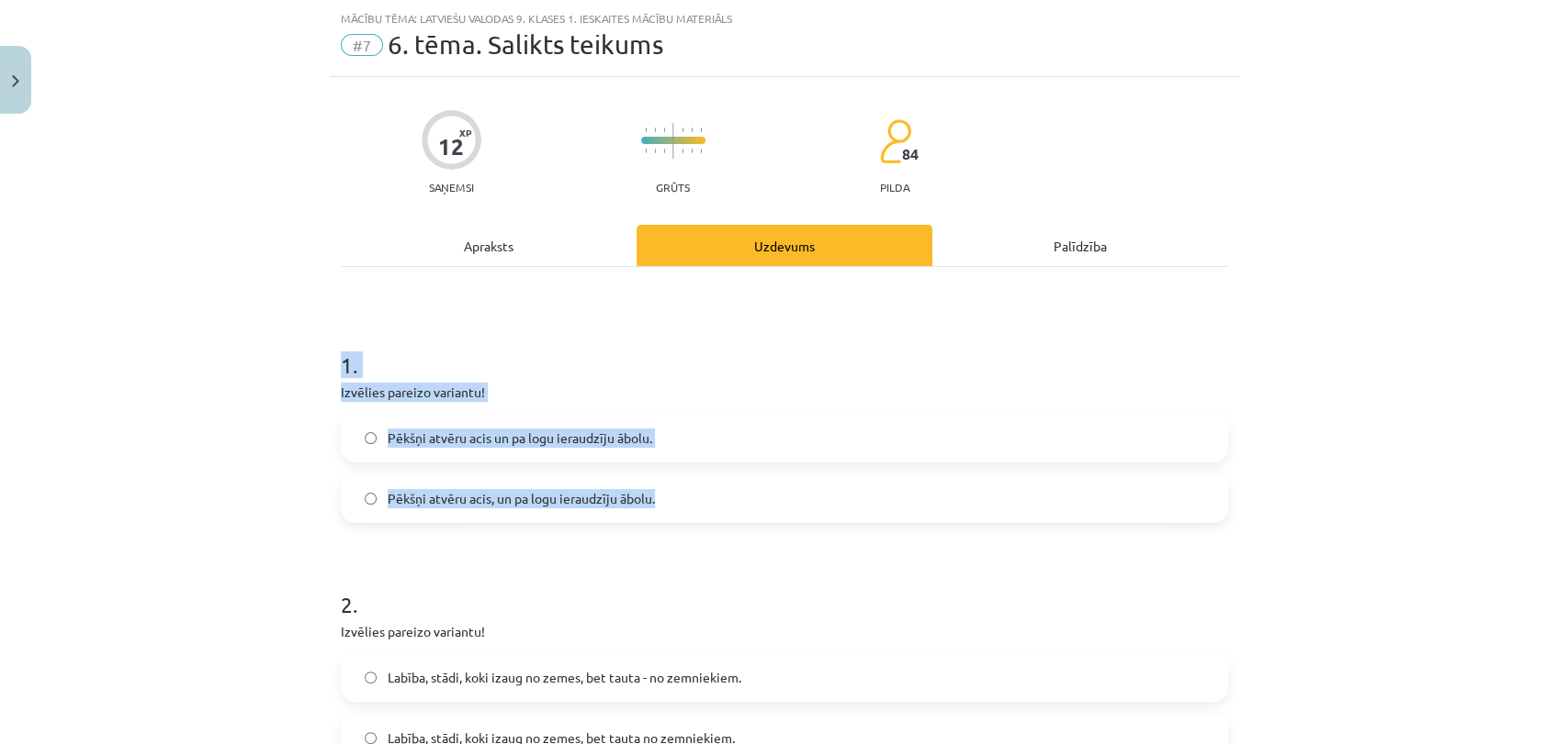
drag, startPoint x: 302, startPoint y: 337, endPoint x: 662, endPoint y: 521, distance: 404.3
click at [662, 521] on div "Mācību tēma: Latviešu valodas 9. klases 1. ieskaites mācību materiāls #7 6. tēm…" at bounding box center [784, 372] width 1568 height 744
copy div "1 . Izvēlies pareizo variantu! Pēkšņi atvēru acis un pa logu ieraudzīju ābolu. …"
click at [357, 470] on div "Pēkšņi atvēru acis un pa logu ieraudzīju ābolu. Pēkšņi atvēru acis, un pa logu …" at bounding box center [784, 468] width 887 height 110
click at [264, 457] on div "Mācību tēma: Latviešu valodas 9. klases 1. ieskaites mācību materiāls #7 6. tēm…" at bounding box center [784, 372] width 1568 height 744
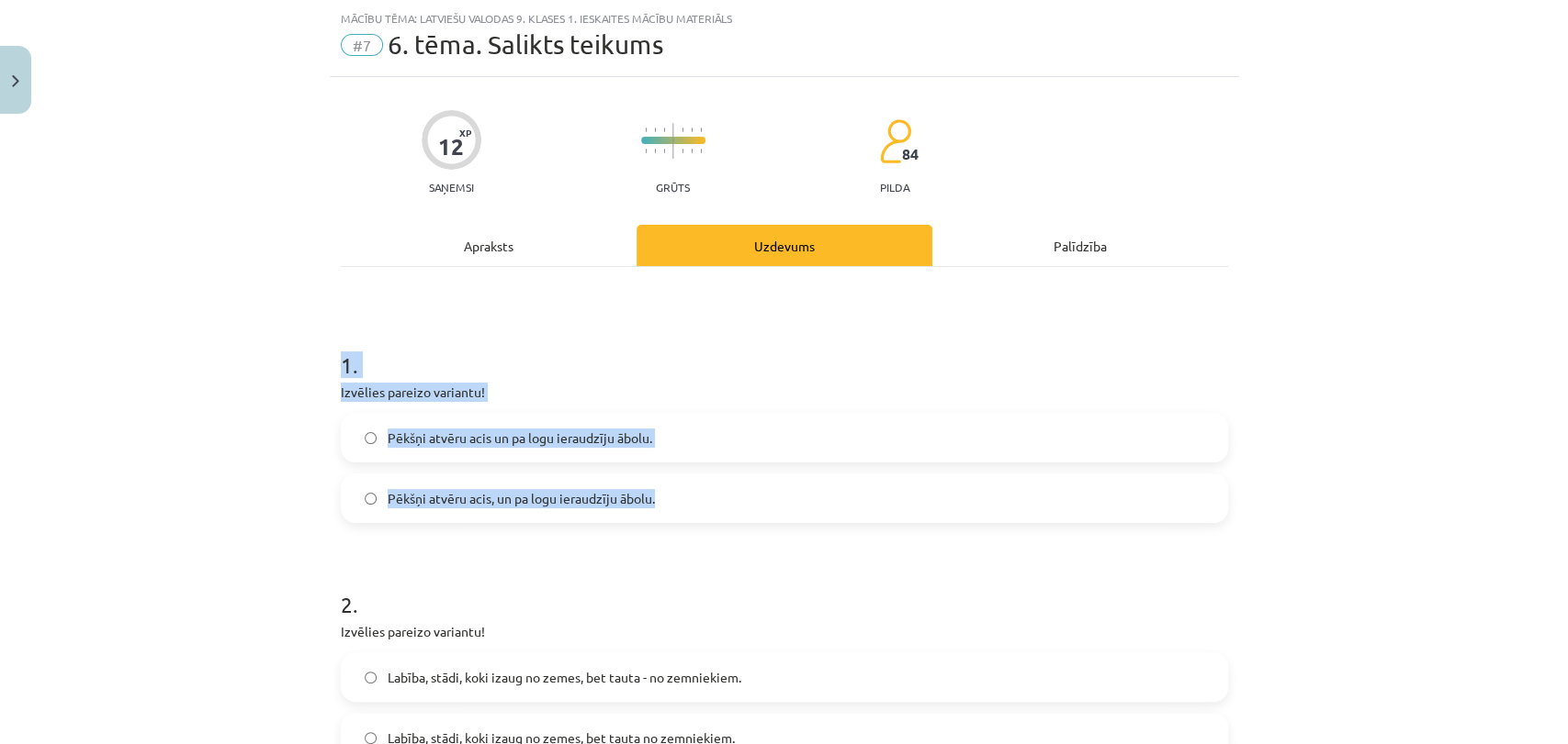
click at [367, 507] on label "Pēkšņi atvēru acis, un pa logu ieraudzīju ābolu." at bounding box center [784, 498] width 883 height 46
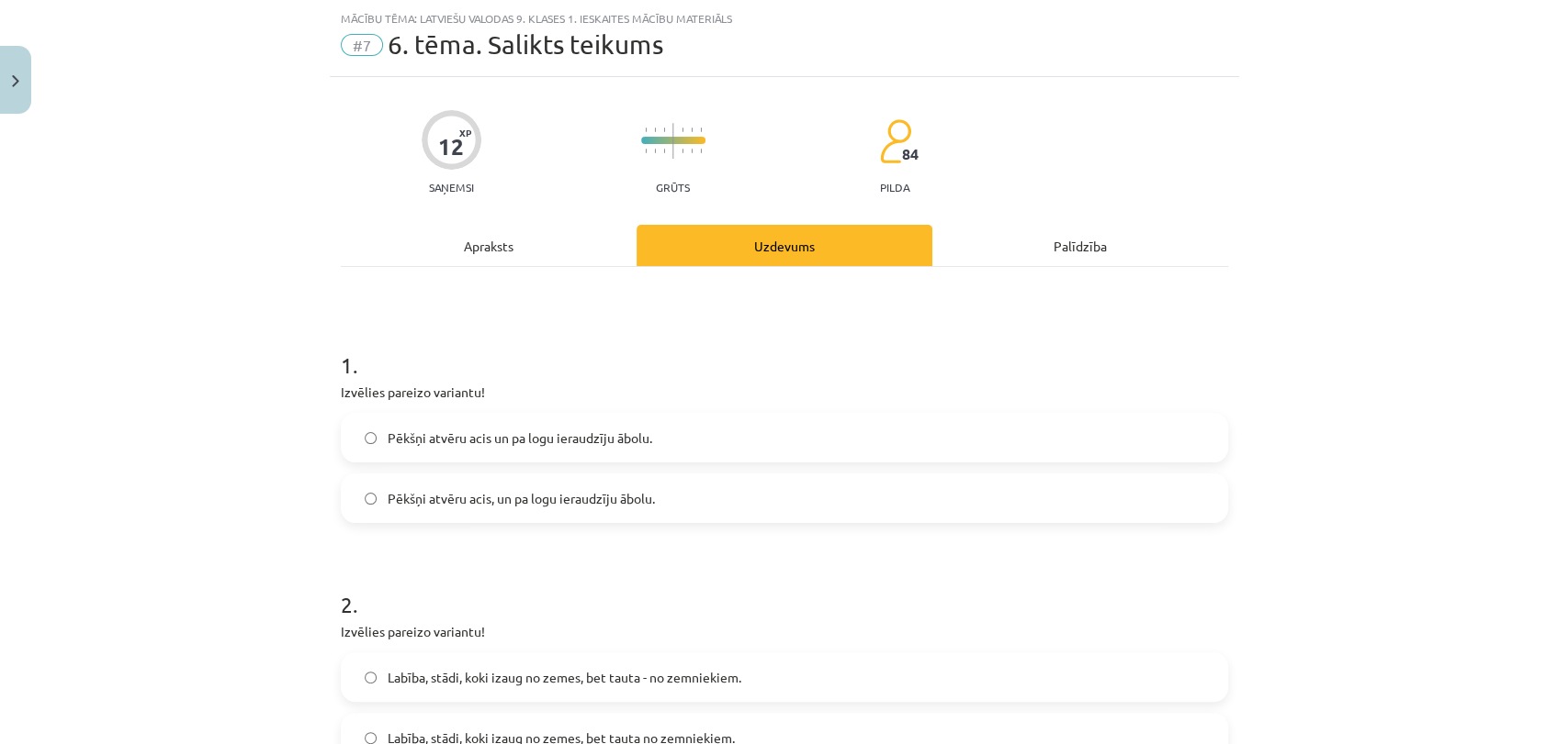
drag, startPoint x: 292, startPoint y: 556, endPoint x: 337, endPoint y: 523, distance: 55.8
click at [292, 557] on div "Mācību tēma: Latviešu valodas 9. klases 1. ieskaites mācību materiāls #7 6. tēm…" at bounding box center [784, 372] width 1568 height 744
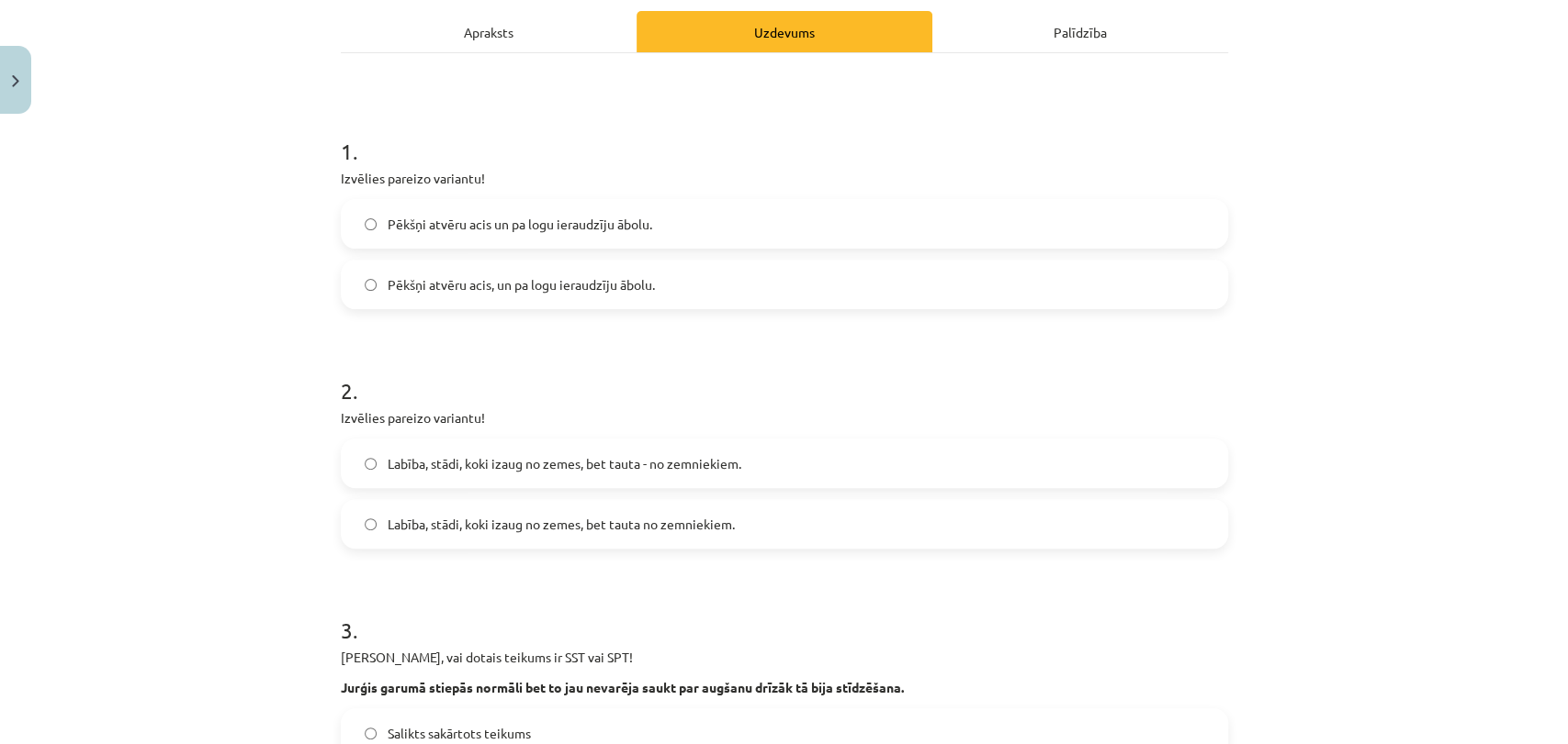
scroll to position [301, 0]
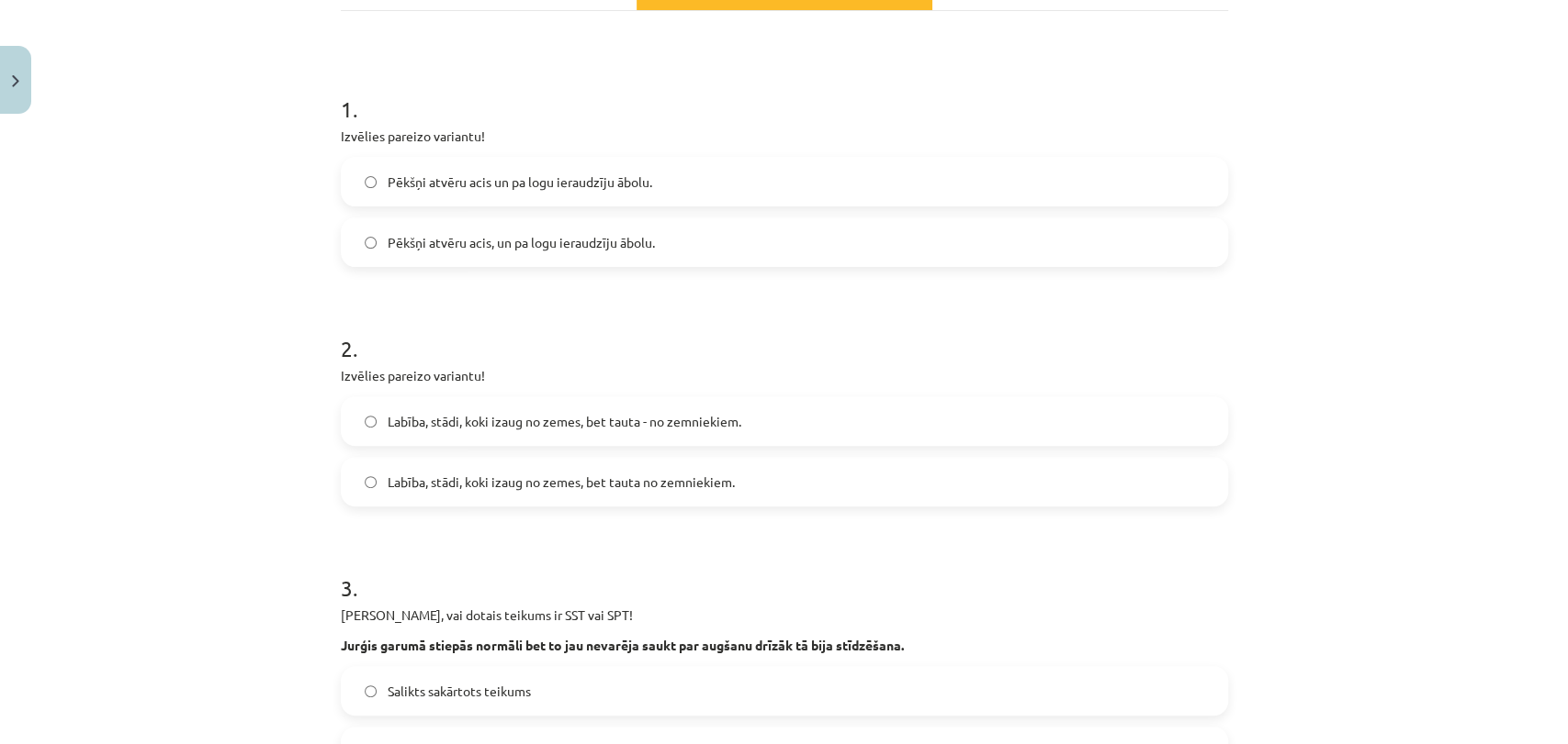
click at [675, 426] on span "Labība, stādi, koki izaug no zemes, bet tauta - no zemniekiem." at bounding box center [564, 422] width 354 height 19
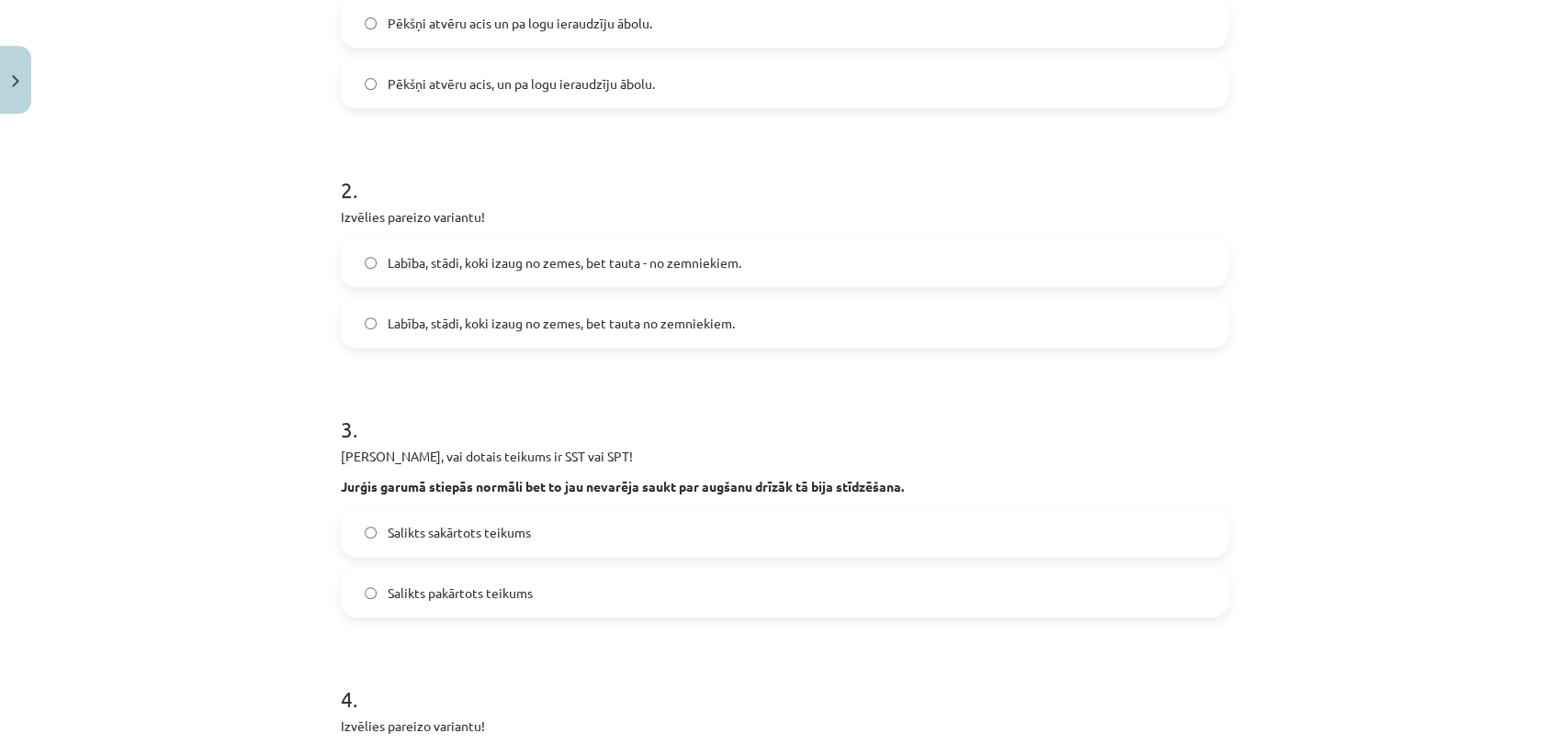
scroll to position [495, 0]
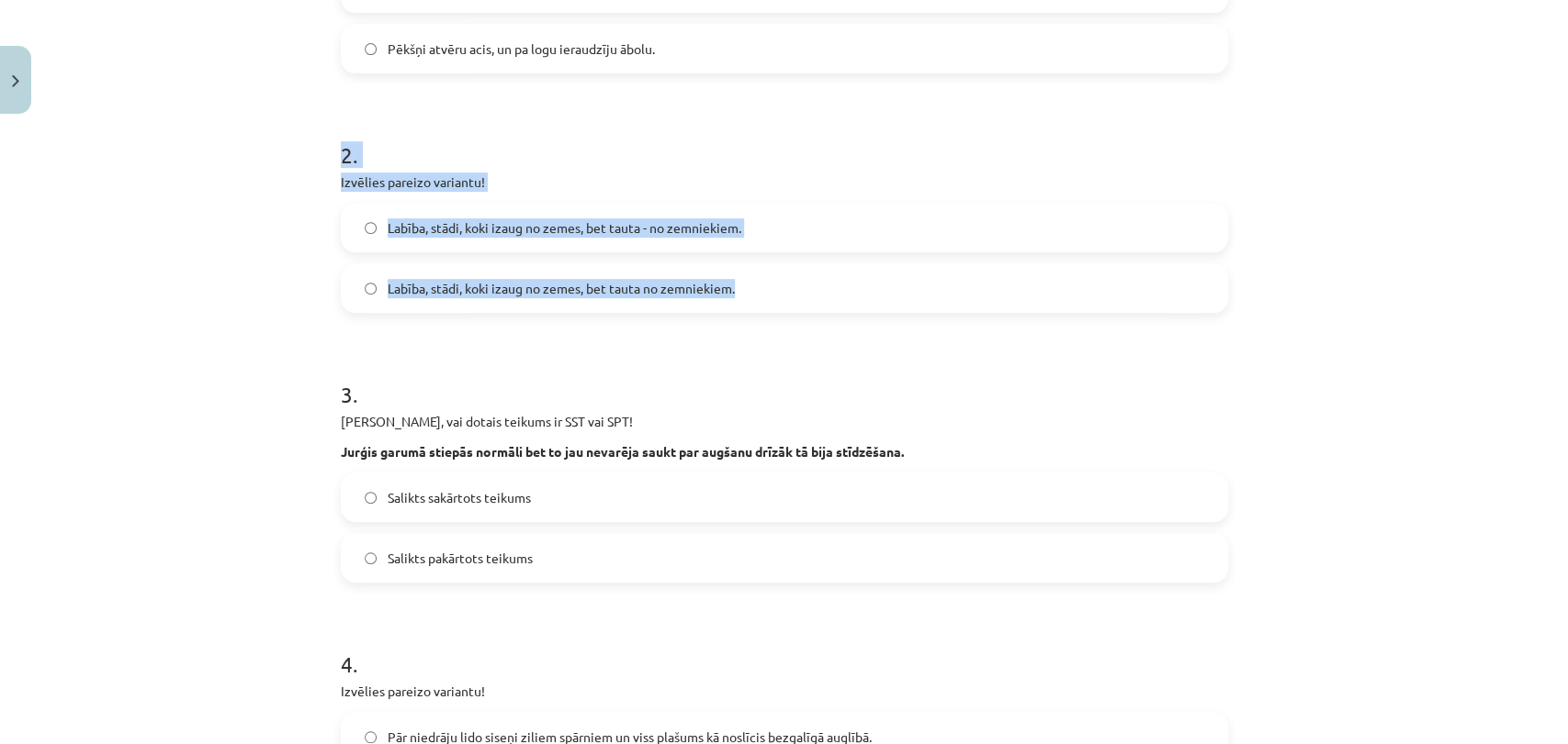
drag, startPoint x: 330, startPoint y: 138, endPoint x: 756, endPoint y: 284, distance: 450.3
click at [845, 285] on div "12 XP Saņemsi Grūts 84 pilda Apraksts Uzdevums Palīdzība 1 . Izvēlies pareizo v…" at bounding box center [784, 622] width 909 height 1991
copy div "2 . Izvēlies pareizo variantu! Labība, stādi, koki izaug no zemes, bet tauta - …"
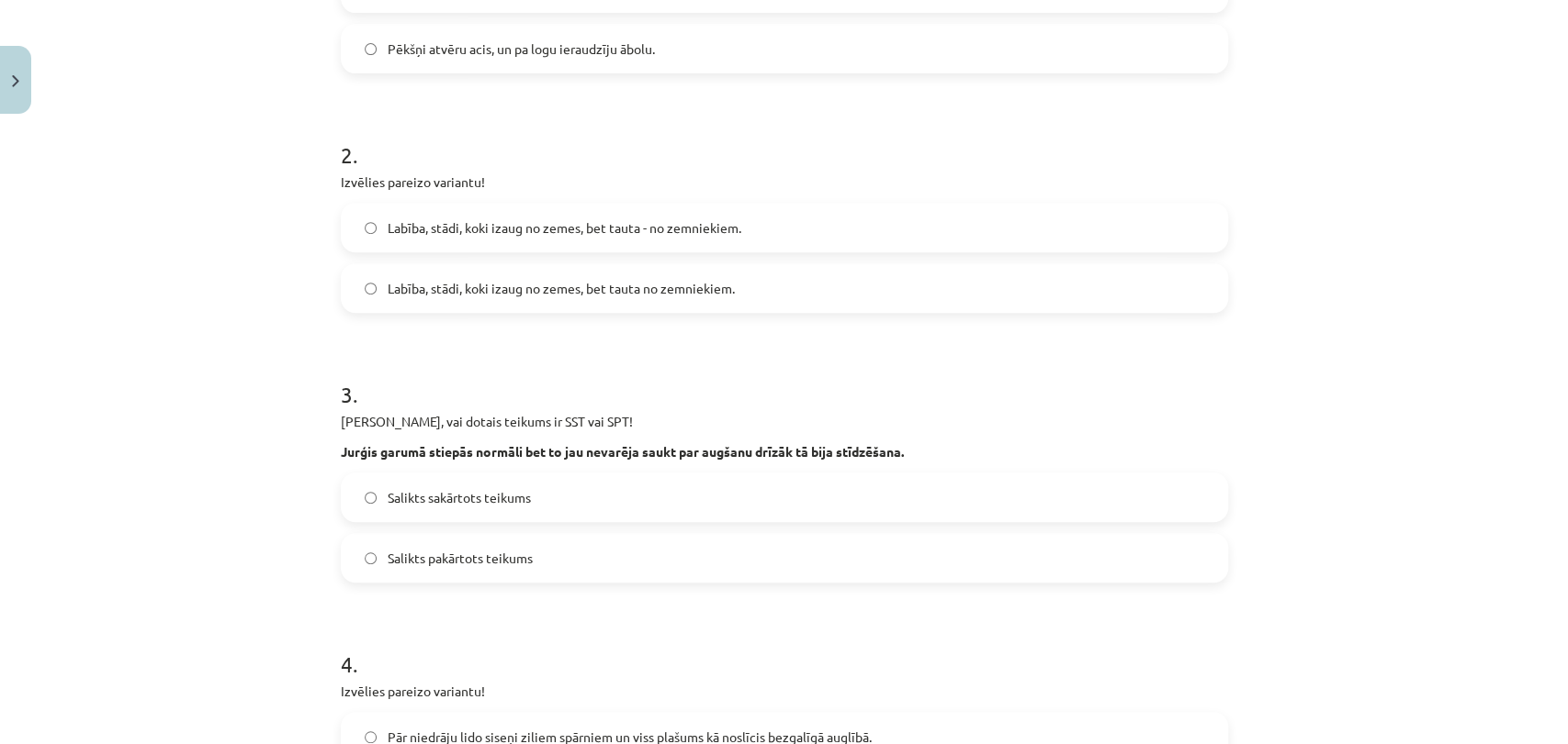
click at [97, 491] on div "Mācību tēma: Latviešu valodas 9. klases 1. ieskaites mācību materiāls #7 6. tēm…" at bounding box center [784, 372] width 1568 height 744
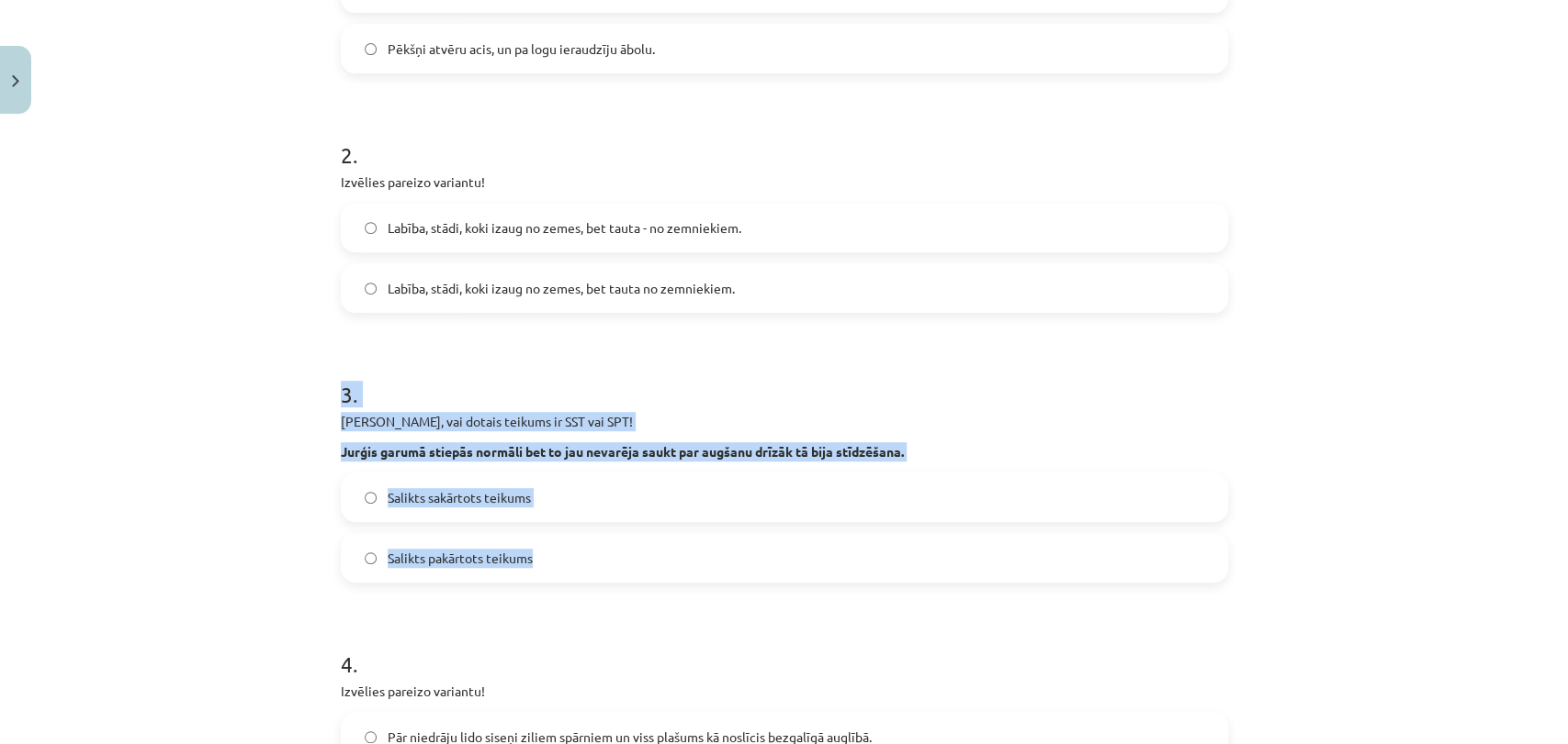
drag, startPoint x: 282, startPoint y: 373, endPoint x: 949, endPoint y: 578, distance: 697.8
click at [949, 578] on div "Mācību tēma: Latviešu valodas 9. klases 1. ieskaites mācību materiāls #7 6. tēm…" at bounding box center [784, 372] width 1568 height 744
copy div "3 . [PERSON_NAME], vai dotais teikums ir SST vai SPT! Jurģis garumā stiepās nor…"
click at [121, 494] on div "Mācību tēma: Latviešu valodas 9. klases 1. ieskaites mācību materiāls #7 6. tēm…" at bounding box center [784, 372] width 1568 height 744
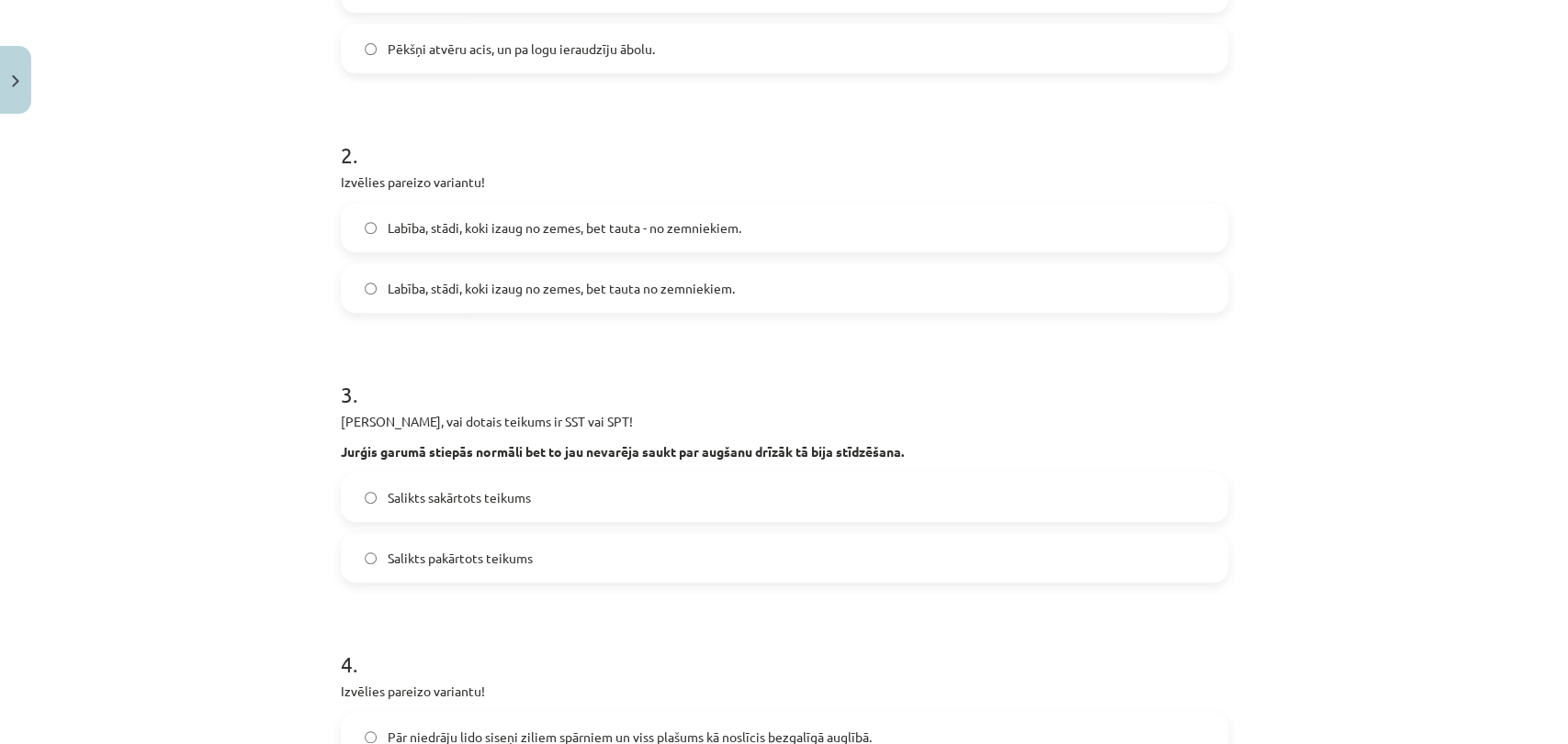
click at [511, 578] on label "Salikts pakārtots teikums" at bounding box center [784, 558] width 883 height 46
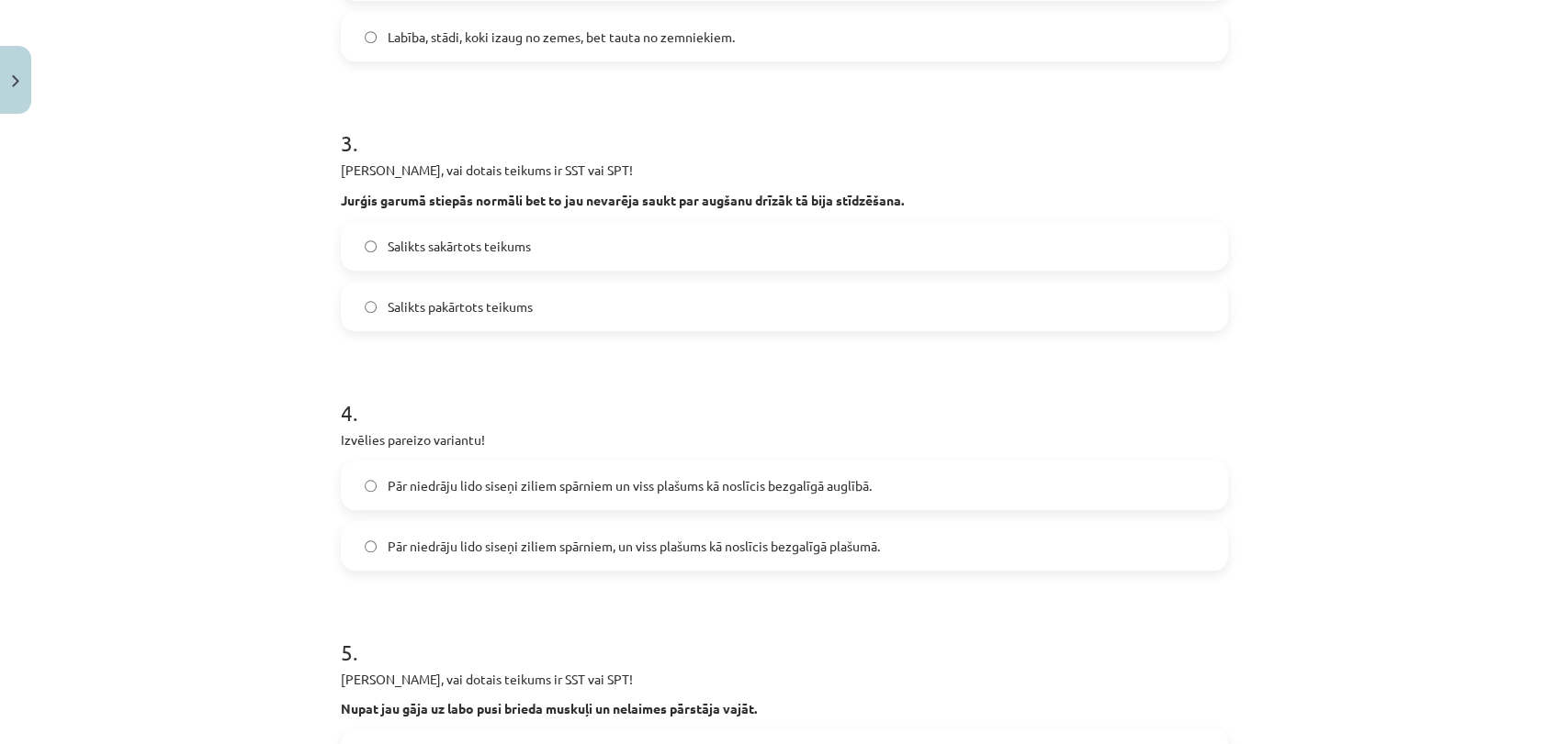
scroll to position [749, 0]
click at [641, 233] on label "Salikts sakārtots teikums" at bounding box center [784, 243] width 883 height 46
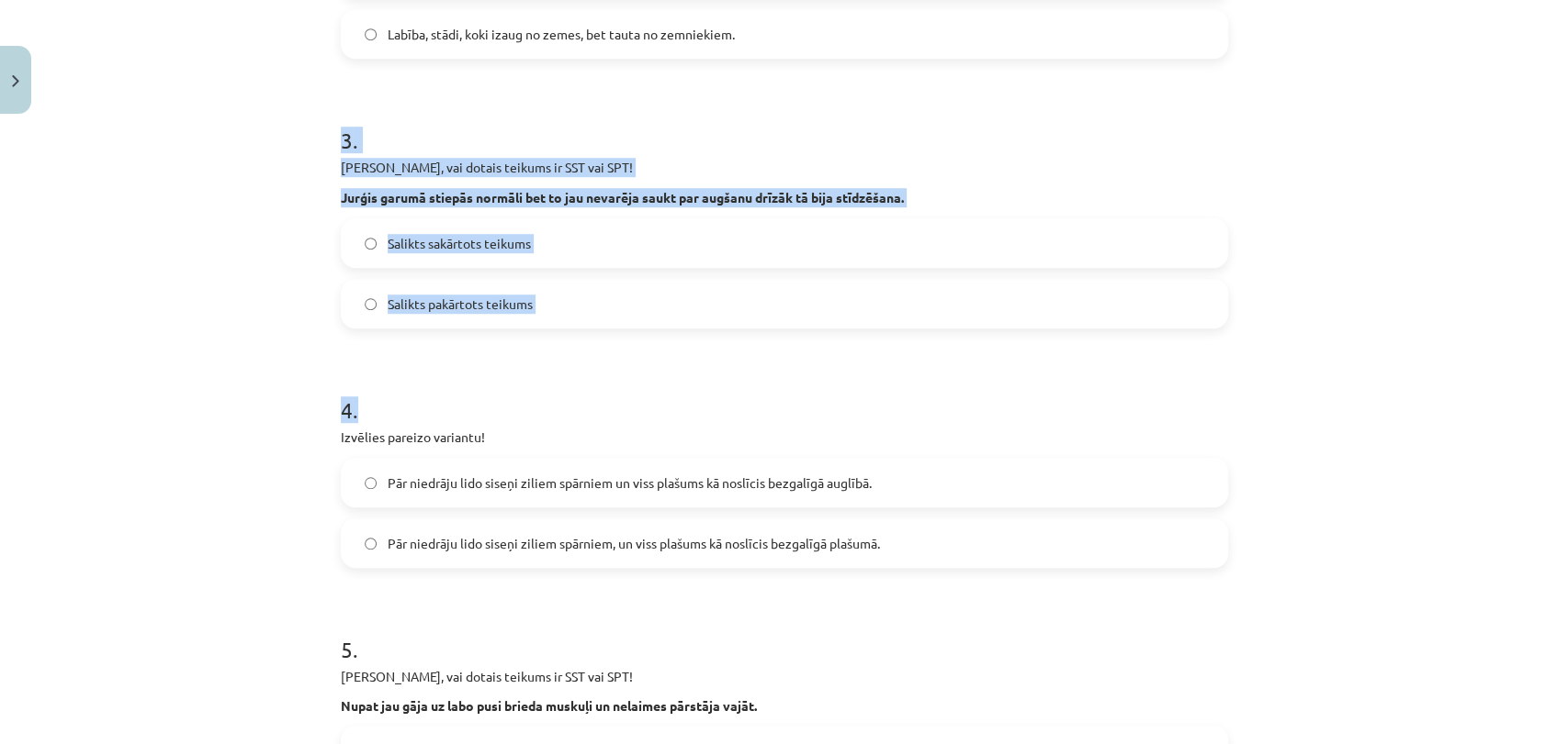
drag, startPoint x: 324, startPoint y: 132, endPoint x: 939, endPoint y: 395, distance: 668.9
click at [969, 413] on div "12 XP Saņemsi Grūts 84 pilda Apraksts Uzdevums Palīdzība 1 . Izvēlies pareizo v…" at bounding box center [784, 368] width 909 height 1991
click at [267, 161] on div "Mācību tēma: Latviešu valodas 9. klases 1. ieskaites mācību materiāls #7 6. tēm…" at bounding box center [784, 372] width 1568 height 744
drag, startPoint x: 316, startPoint y: 117, endPoint x: 871, endPoint y: 323, distance: 592.0
click at [871, 323] on div "Mācību tēma: Latviešu valodas 9. klases 1. ieskaites mācību materiāls #7 6. tēm…" at bounding box center [784, 372] width 1568 height 744
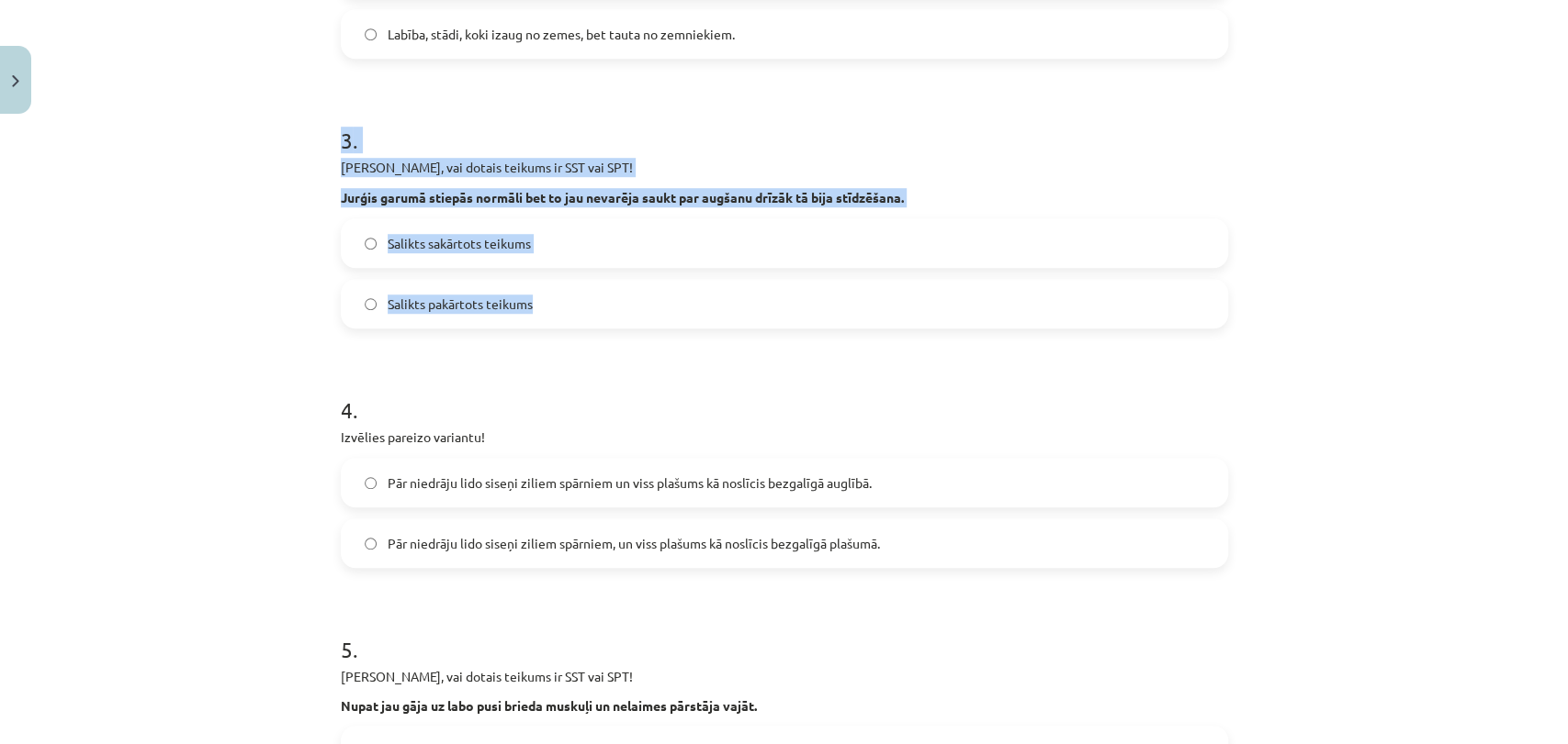
copy div "3 . [PERSON_NAME], vai dotais teikums ir SST vai SPT! Jurģis garumā stiepās nor…"
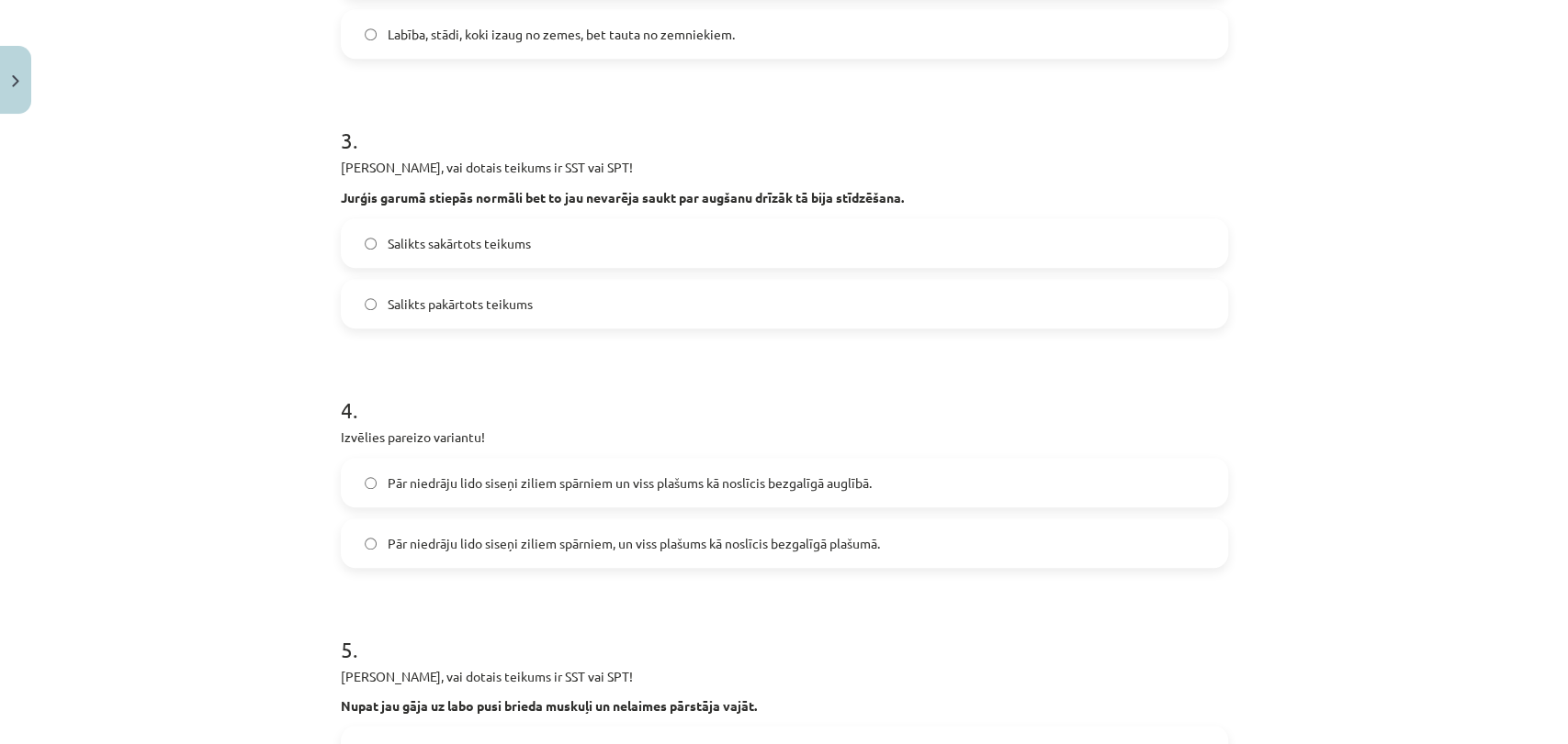
click at [148, 364] on div "Mācību tēma: Latviešu valodas 9. klases 1. ieskaites mācību materiāls #7 6. tēm…" at bounding box center [784, 372] width 1568 height 744
click at [659, 545] on span "Pār niedrāju lido siseņi ziliem spārniem, un viss plašums kā noslīcis bezgalīgā…" at bounding box center [634, 544] width 492 height 19
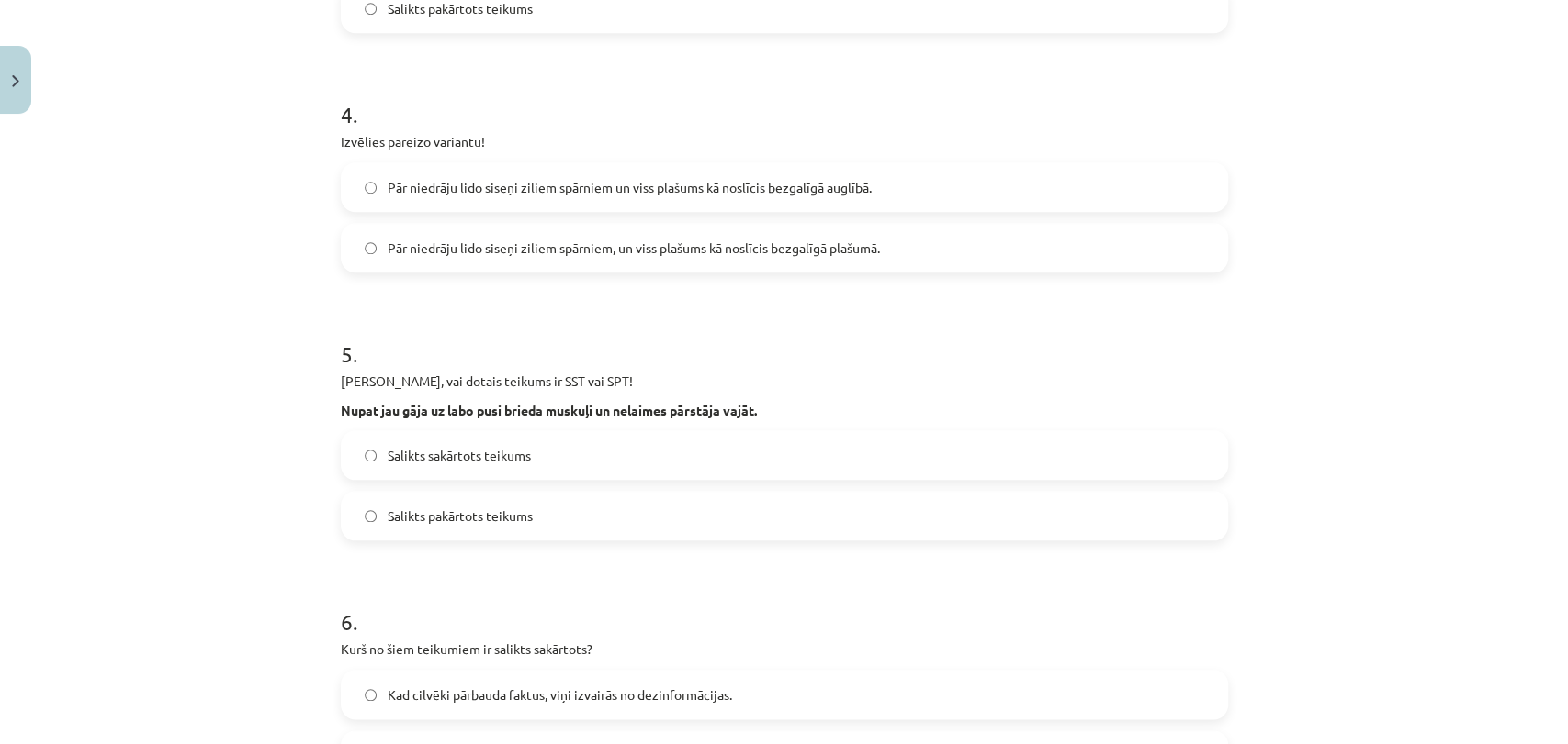
scroll to position [1043, 0]
click at [553, 449] on label "Salikts sakārtots teikums" at bounding box center [784, 456] width 883 height 46
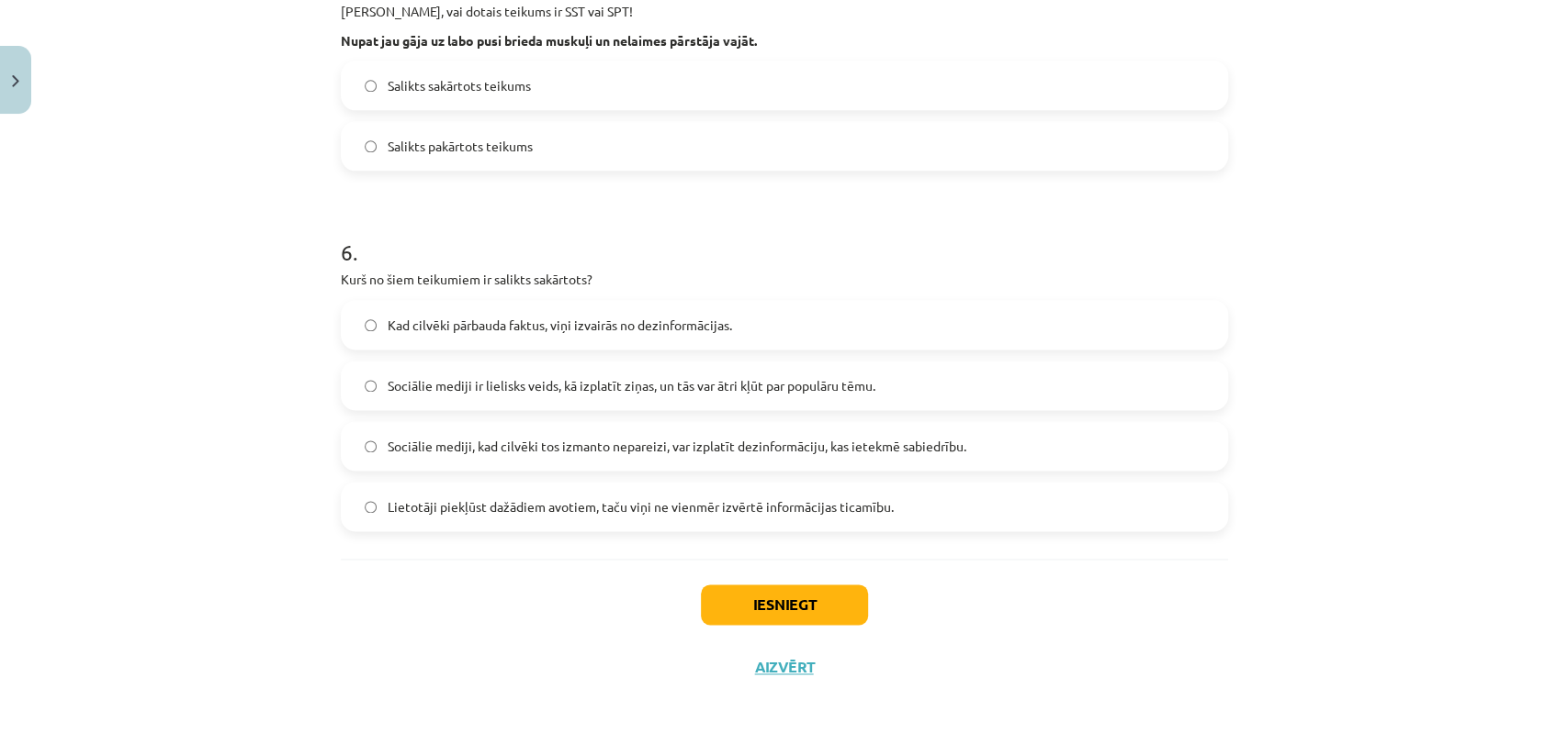
click at [853, 521] on label "Lietotāji piekļūst dažādiem avotiem, taču viņi ne vienmēr izvērtē informācijas …" at bounding box center [784, 506] width 883 height 46
click at [814, 596] on button "Iesniegt" at bounding box center [784, 604] width 167 height 41
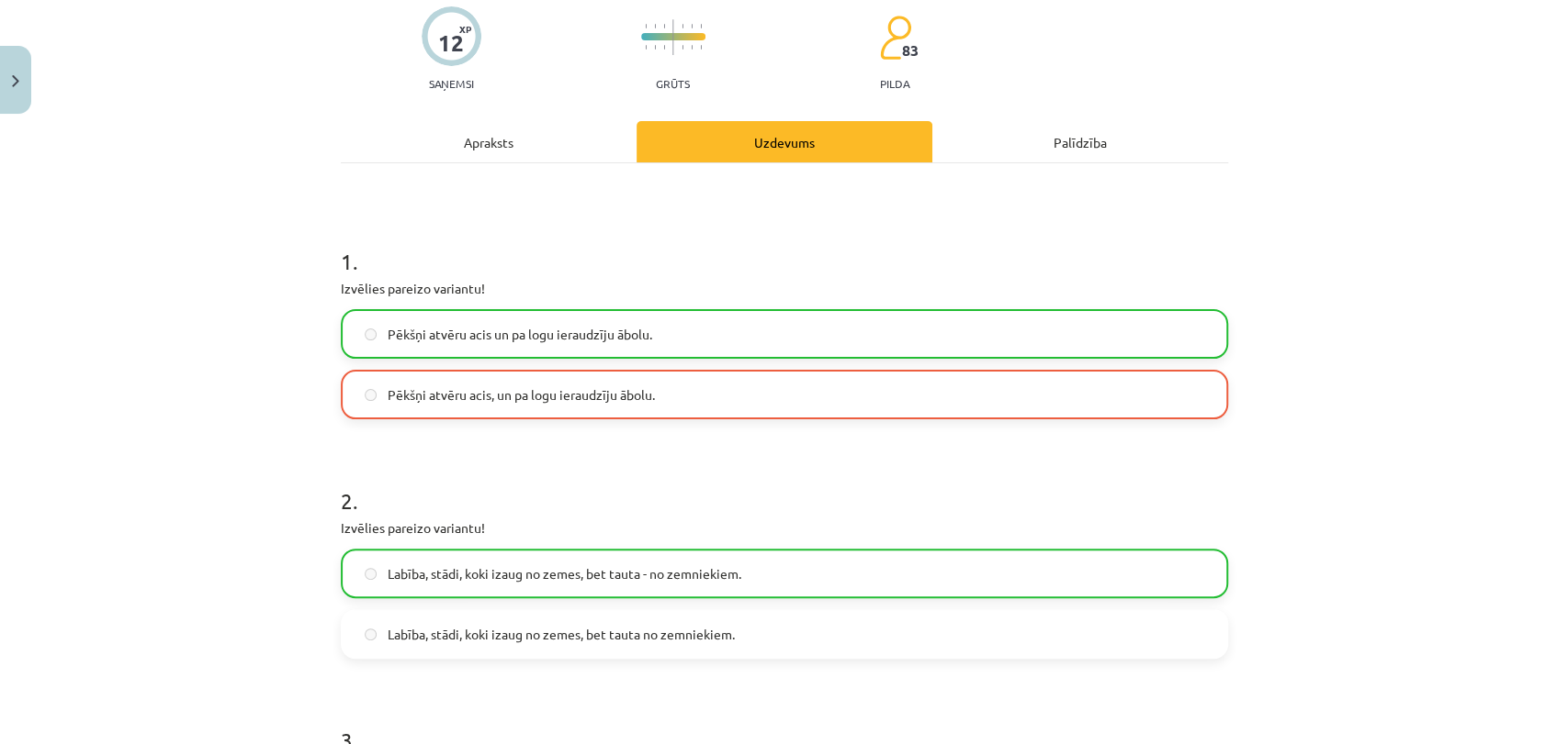
scroll to position [112, 0]
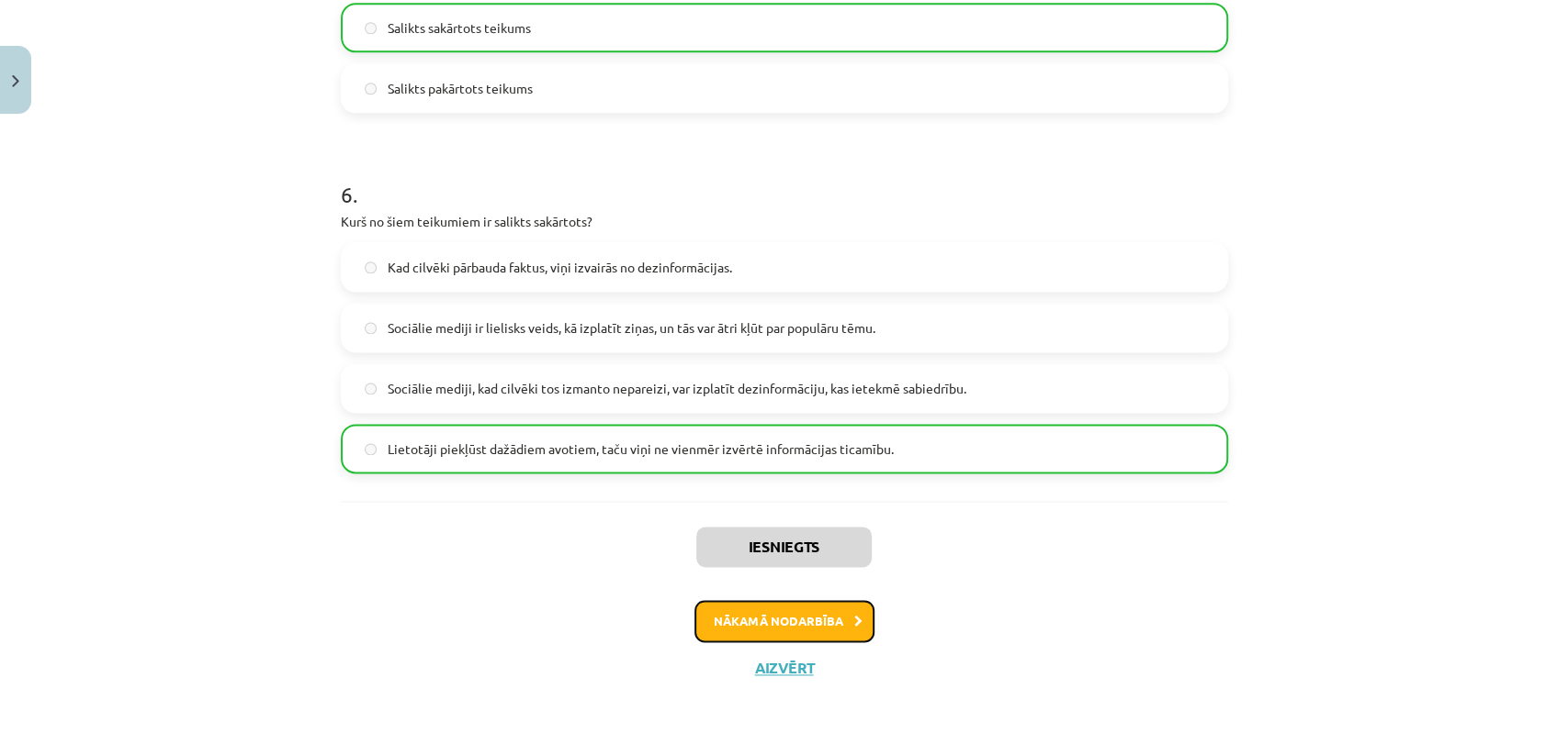
click at [736, 603] on button "Nākamā nodarbība" at bounding box center [784, 621] width 180 height 42
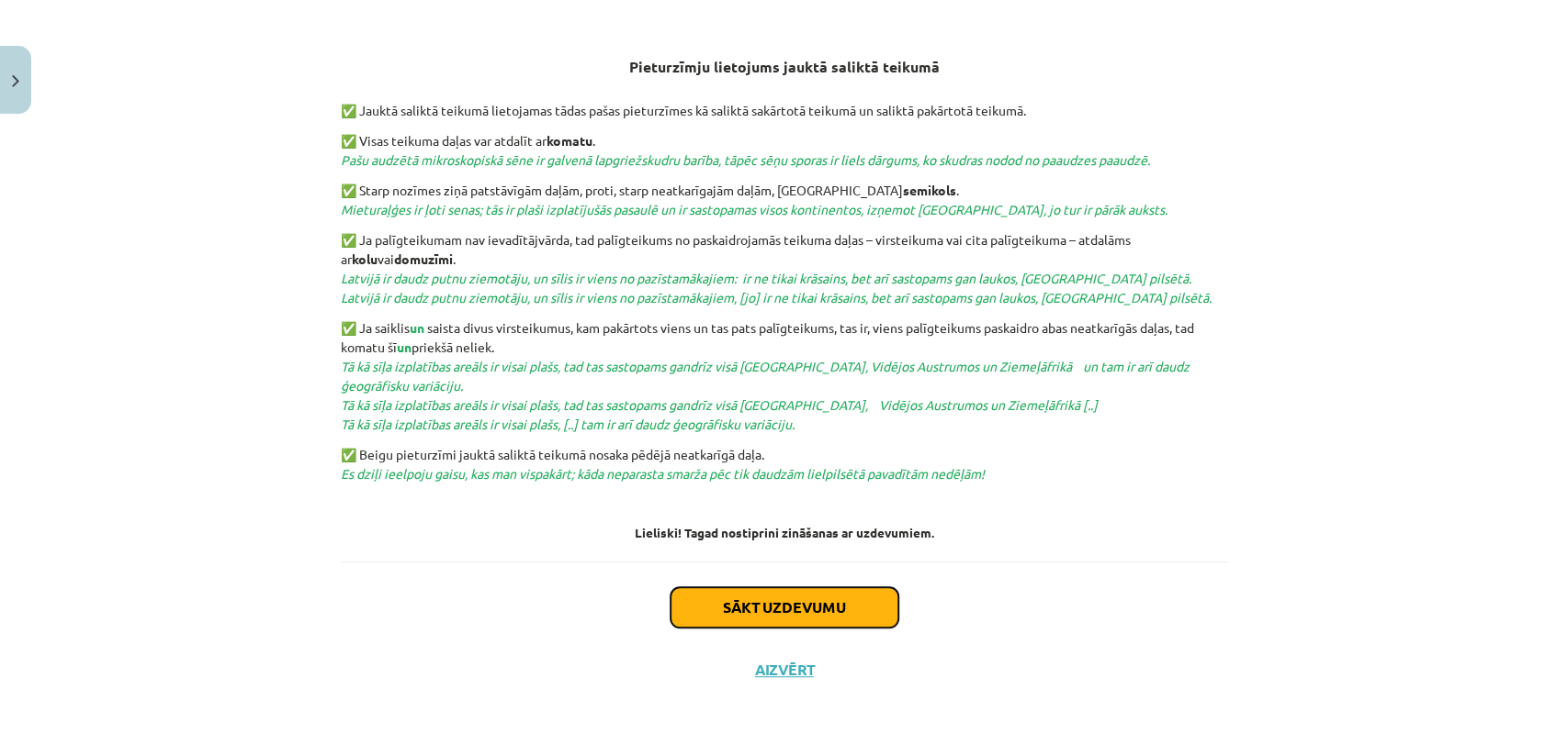
click at [776, 604] on button "Sākt uzdevumu" at bounding box center [784, 607] width 227 height 41
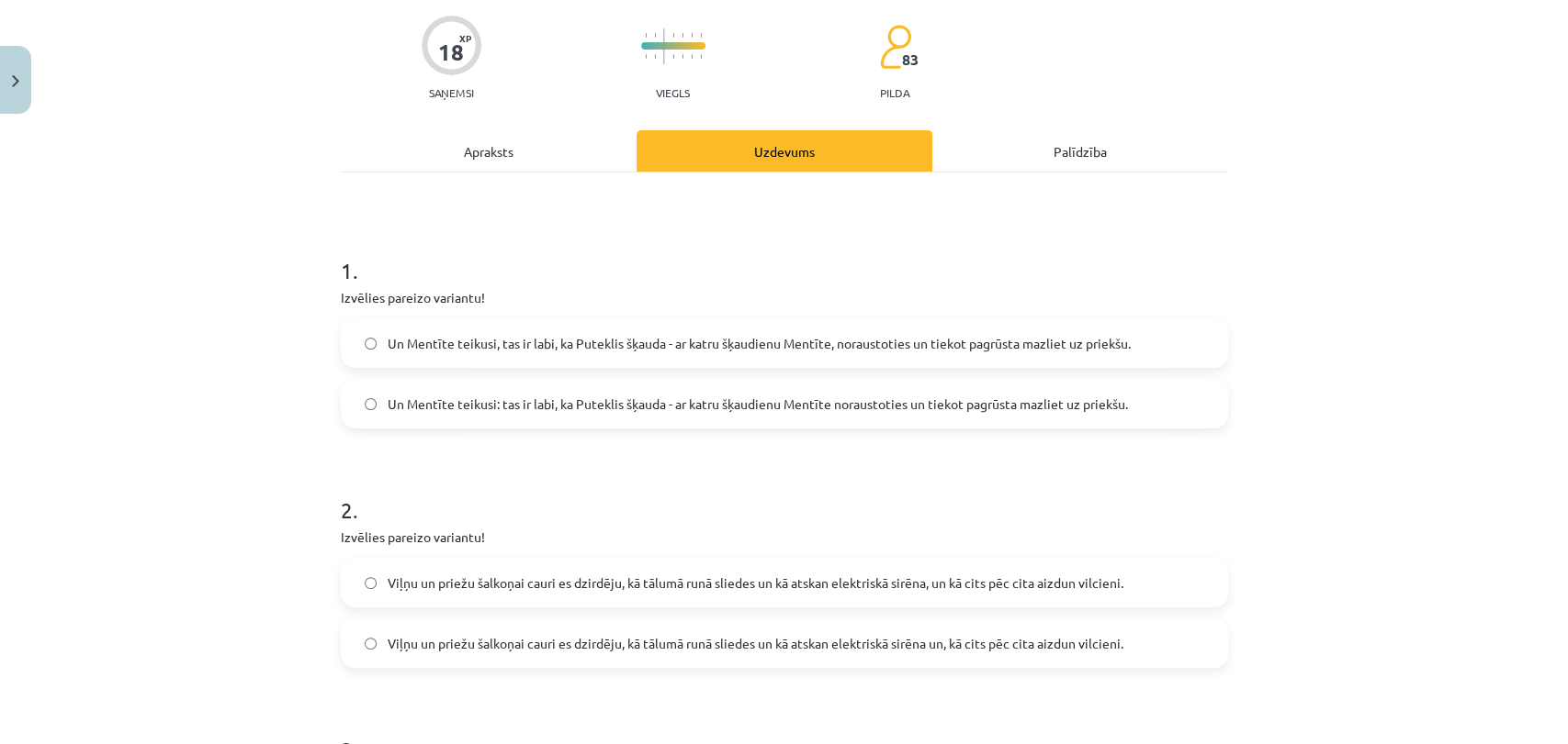
scroll to position [45, 0]
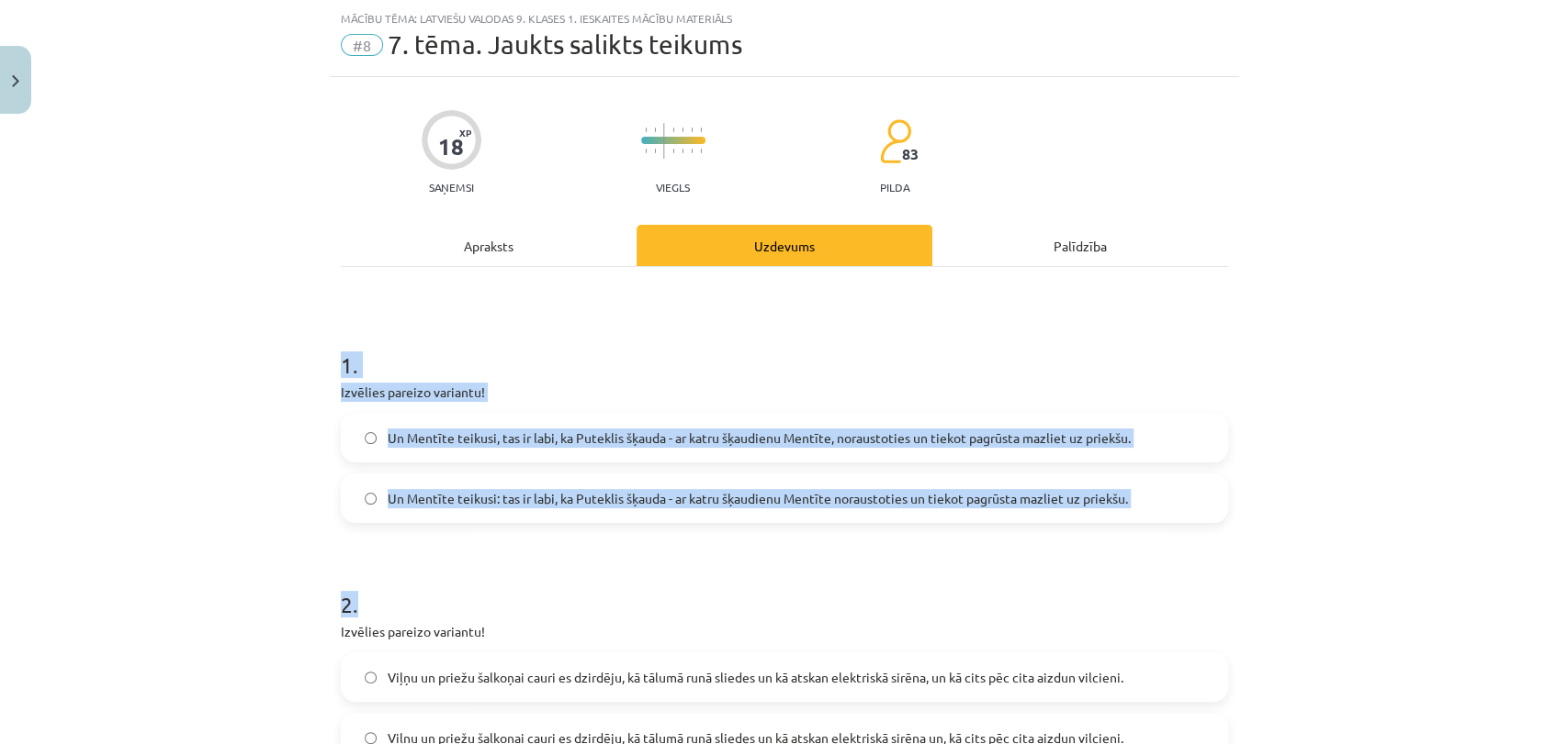
drag, startPoint x: 263, startPoint y: 332, endPoint x: 1199, endPoint y: 537, distance: 958.2
click at [1199, 537] on div "Mācību tēma: Latviešu valodas 9. klases 1. ieskaites mācību materiāls #8 7. tēm…" at bounding box center [784, 372] width 1568 height 744
click at [27, 560] on div "Mācību tēma: Latviešu valodas 9. klases 1. ieskaites mācību materiāls #8 7. tēm…" at bounding box center [784, 372] width 1568 height 744
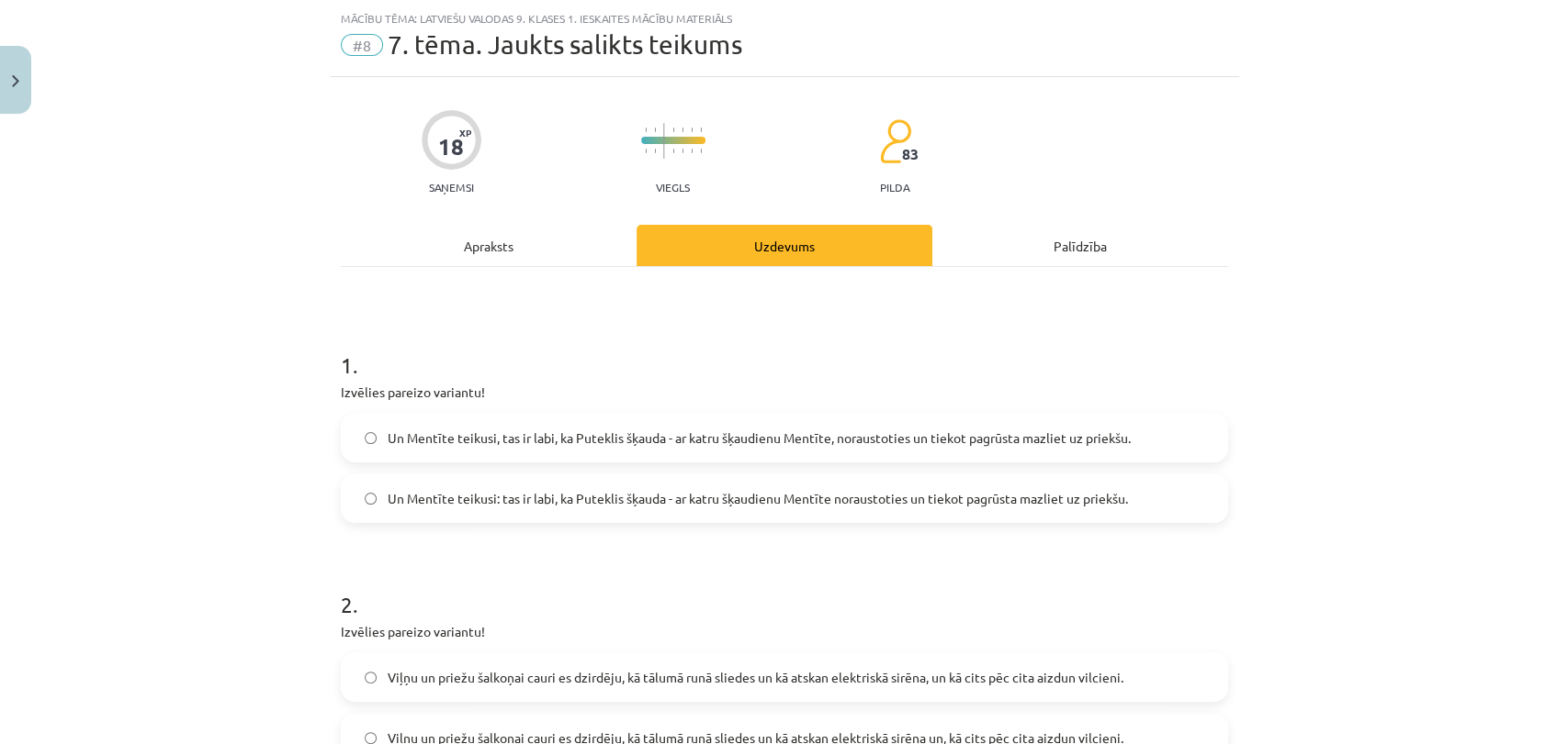
click at [486, 507] on label "Un Mentīte teikusi: tas ir labi, ka Puteklis šķauda - ar katru šķaudienu Mentīt…" at bounding box center [784, 498] width 883 height 46
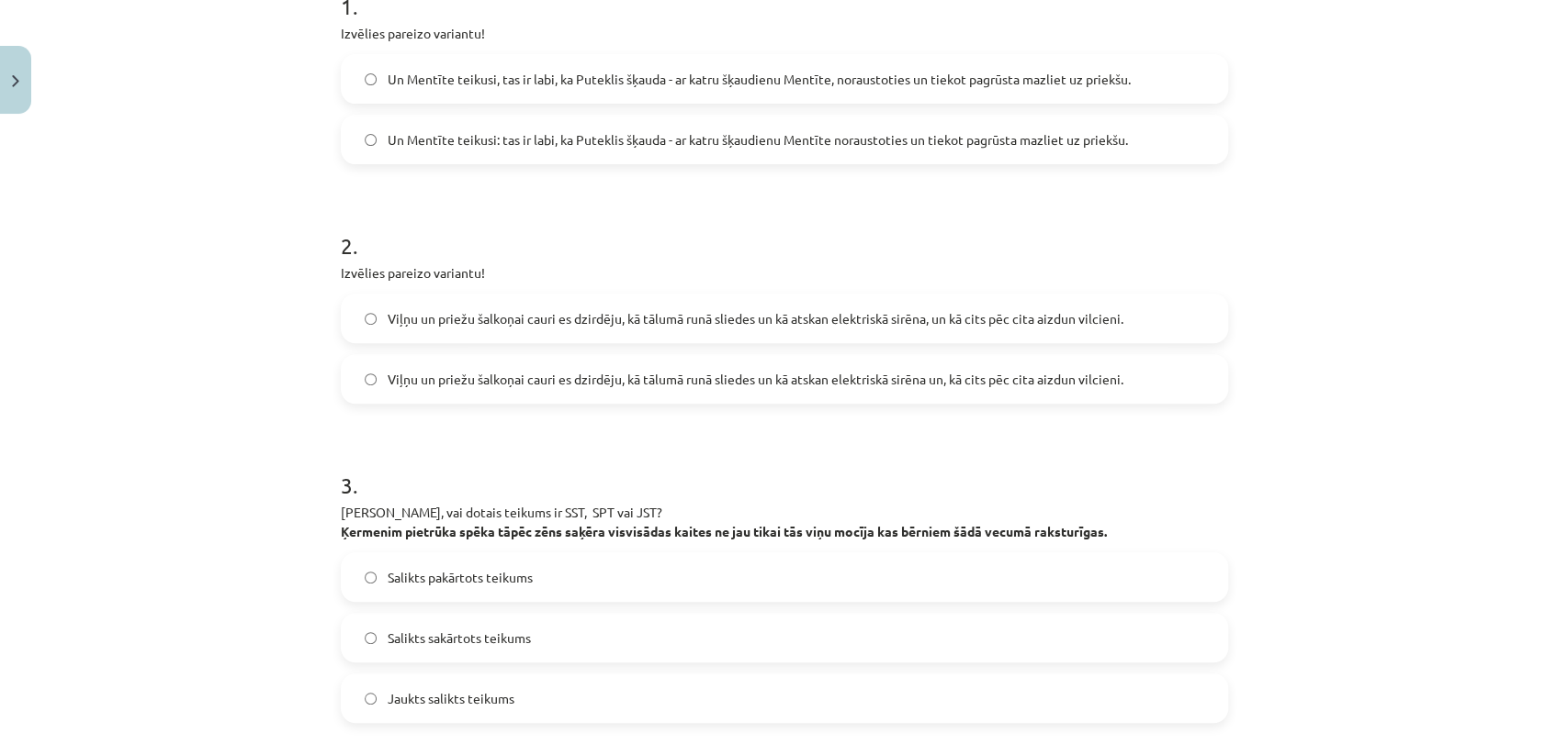
scroll to position [390, 0]
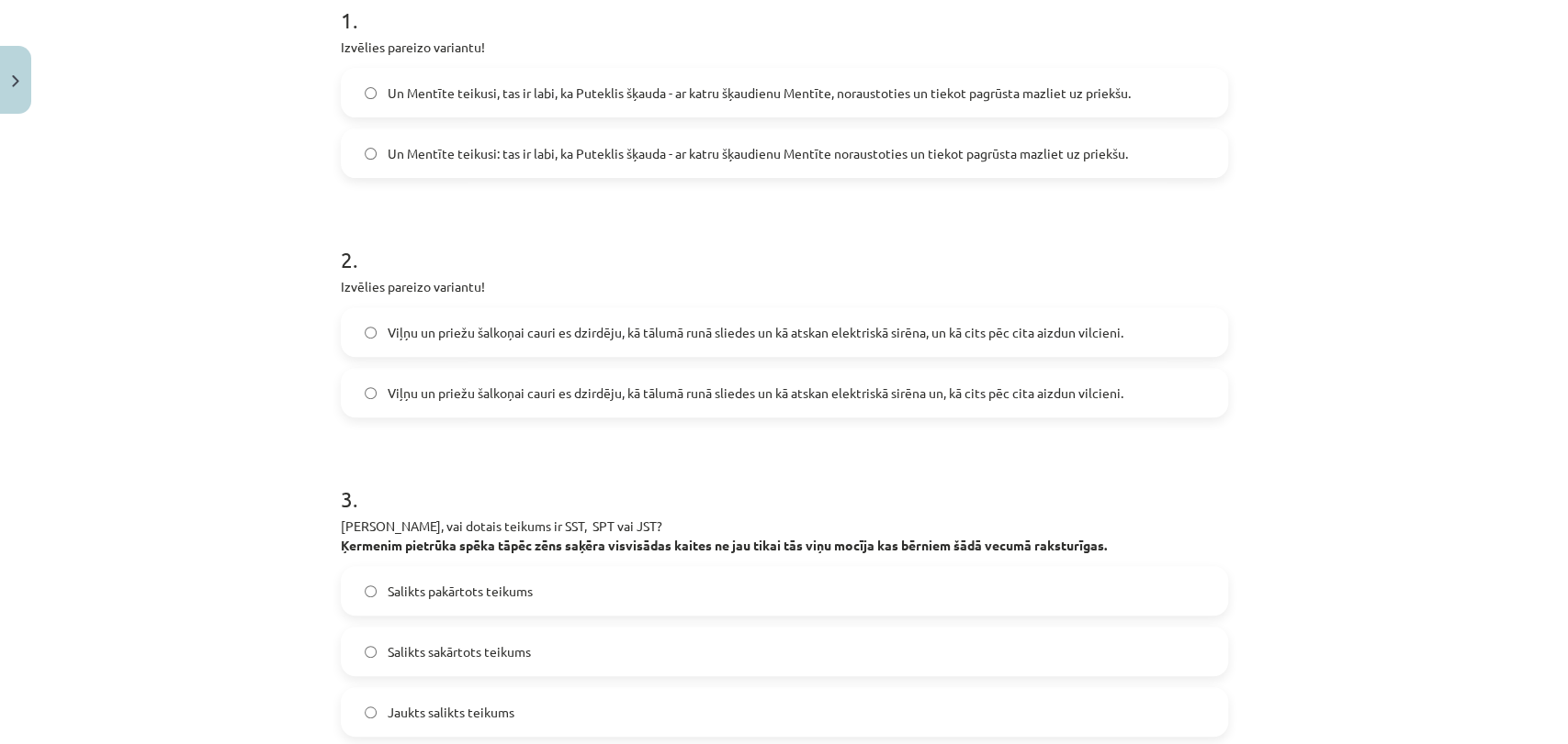
click at [979, 339] on span "Viļņu un priežu šalkoņai cauri es dzirdēju, kā tālumā runā sliedes un kā atskan…" at bounding box center [756, 333] width 736 height 19
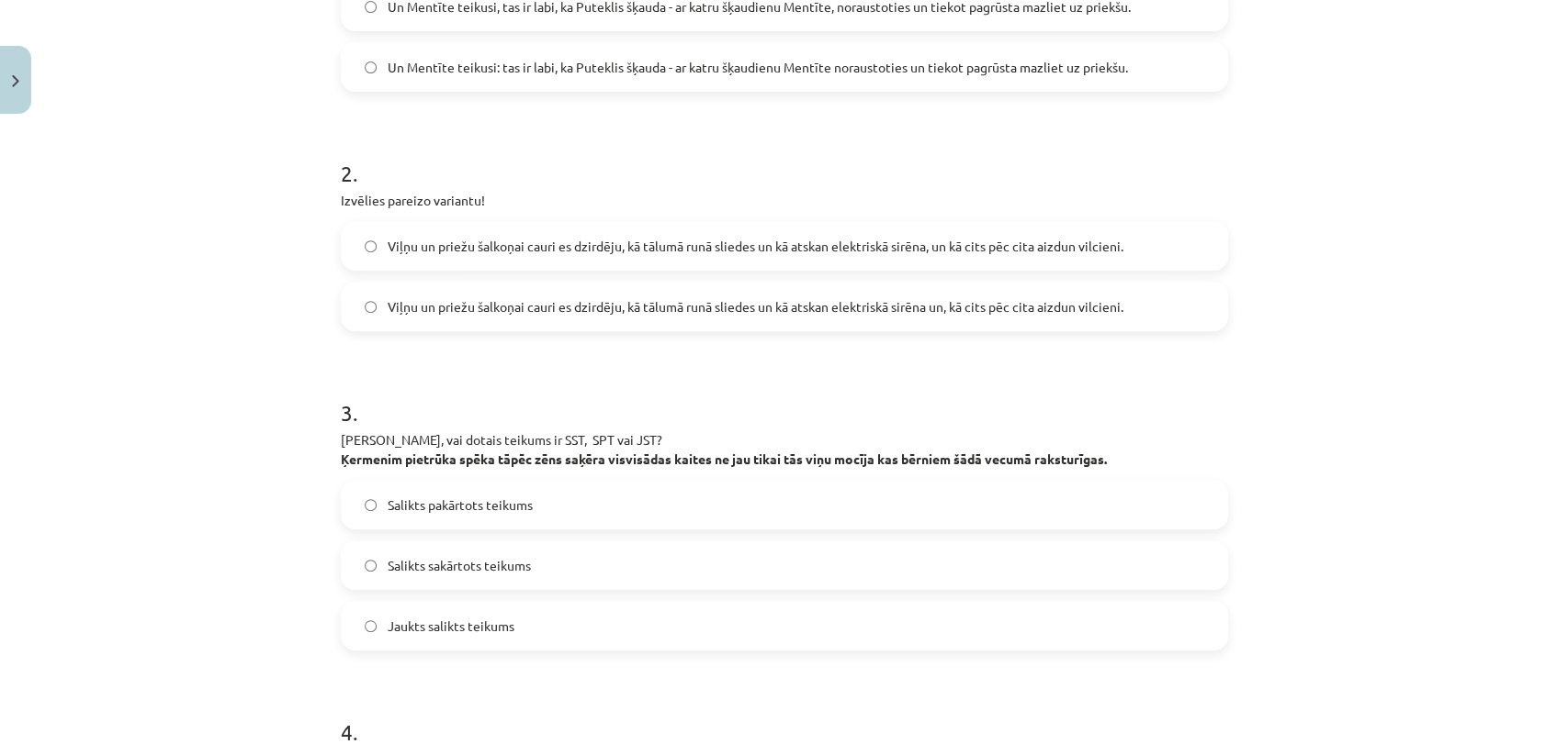
scroll to position [545, 0]
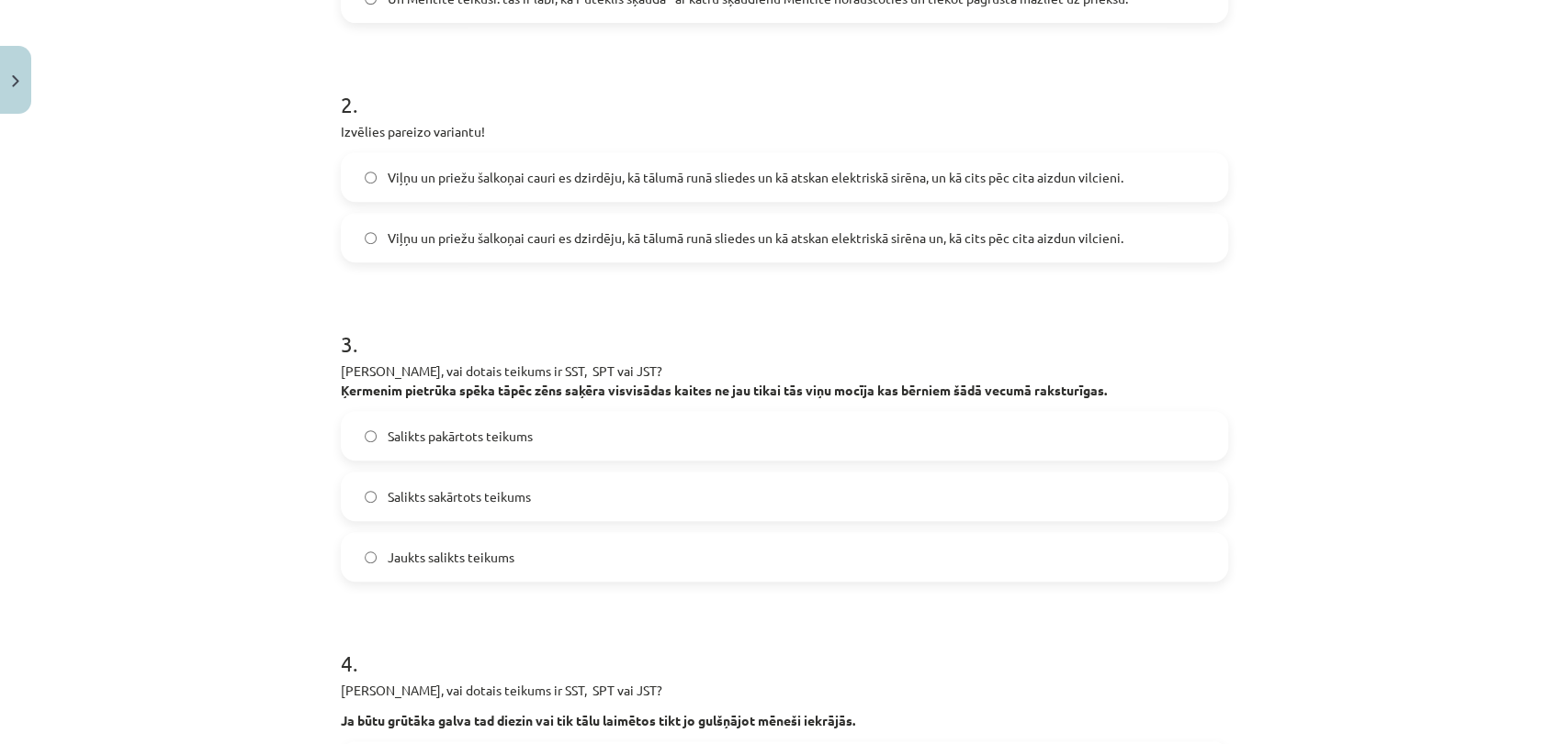
click at [510, 488] on span "Salikts sakārtots teikums" at bounding box center [459, 497] width 143 height 19
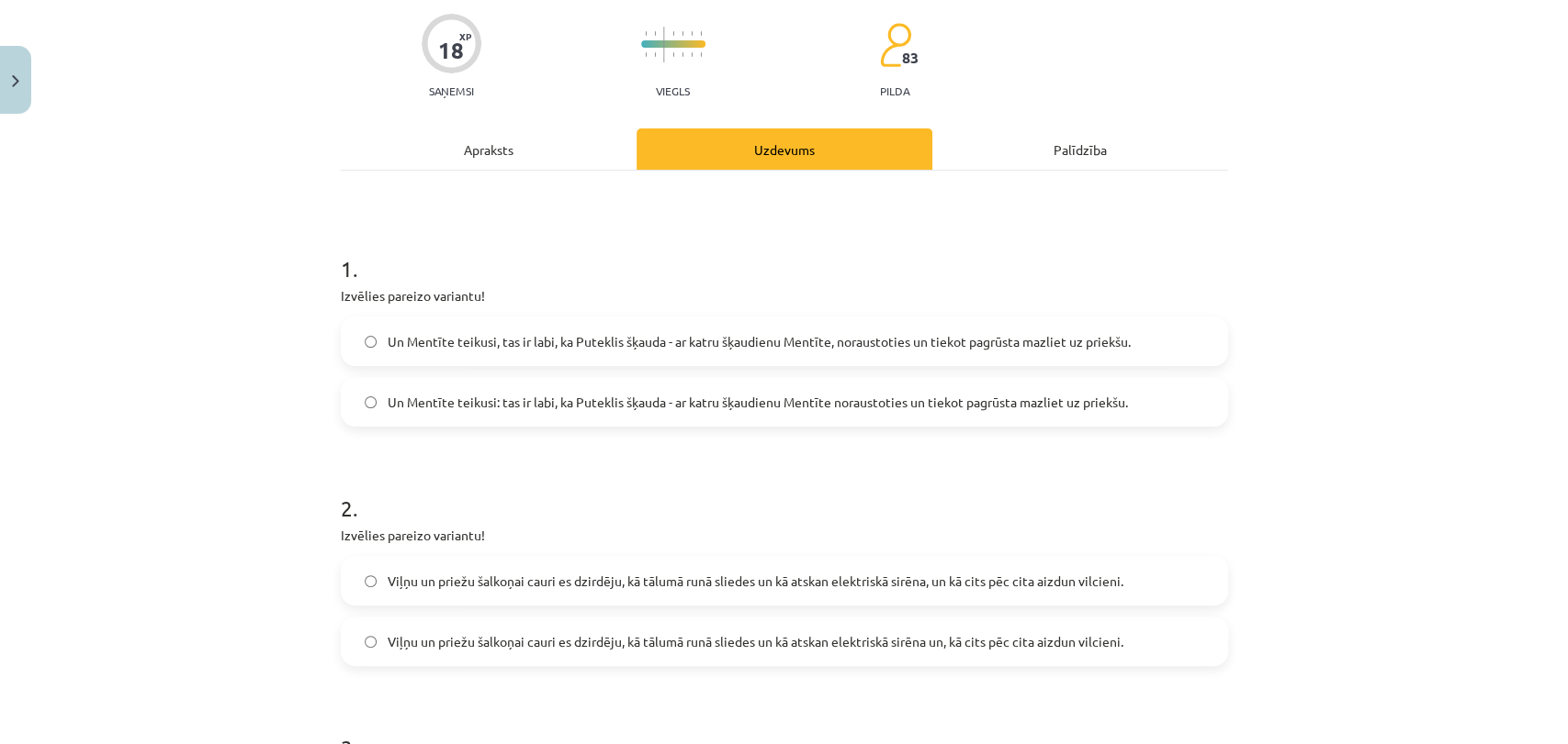
scroll to position [793, 0]
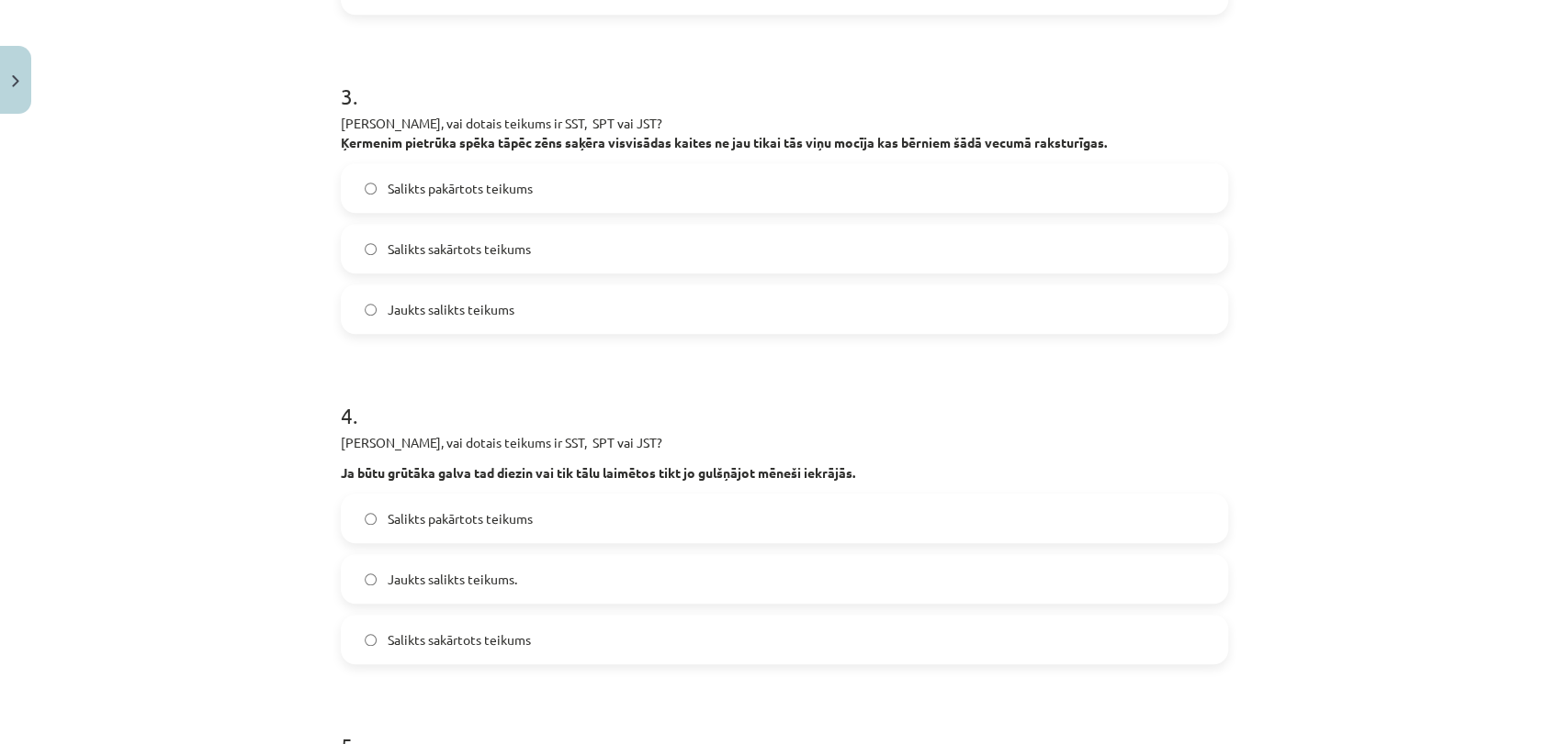
click at [440, 526] on span "Salikts pakārtots teikums" at bounding box center [460, 519] width 145 height 19
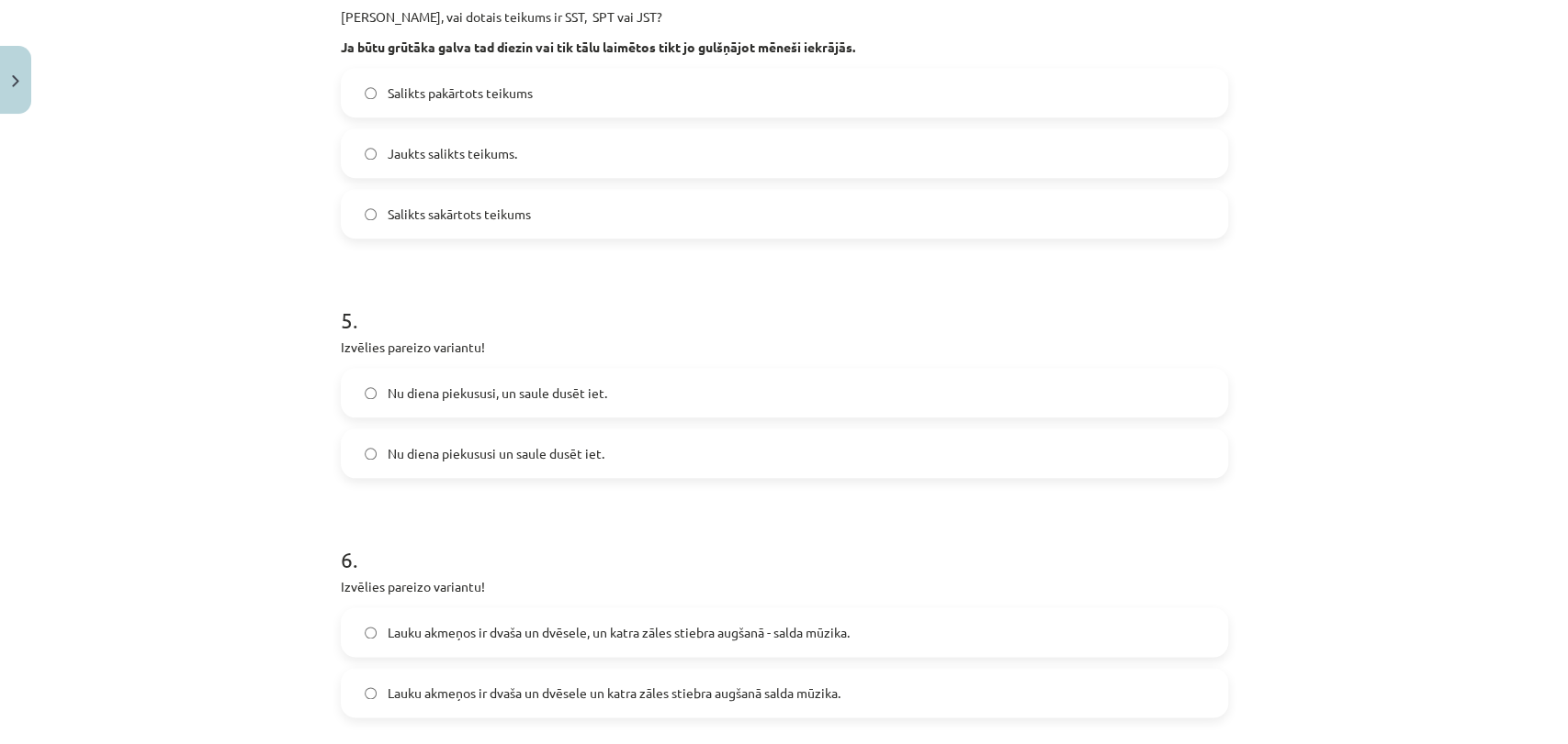
scroll to position [1223, 0]
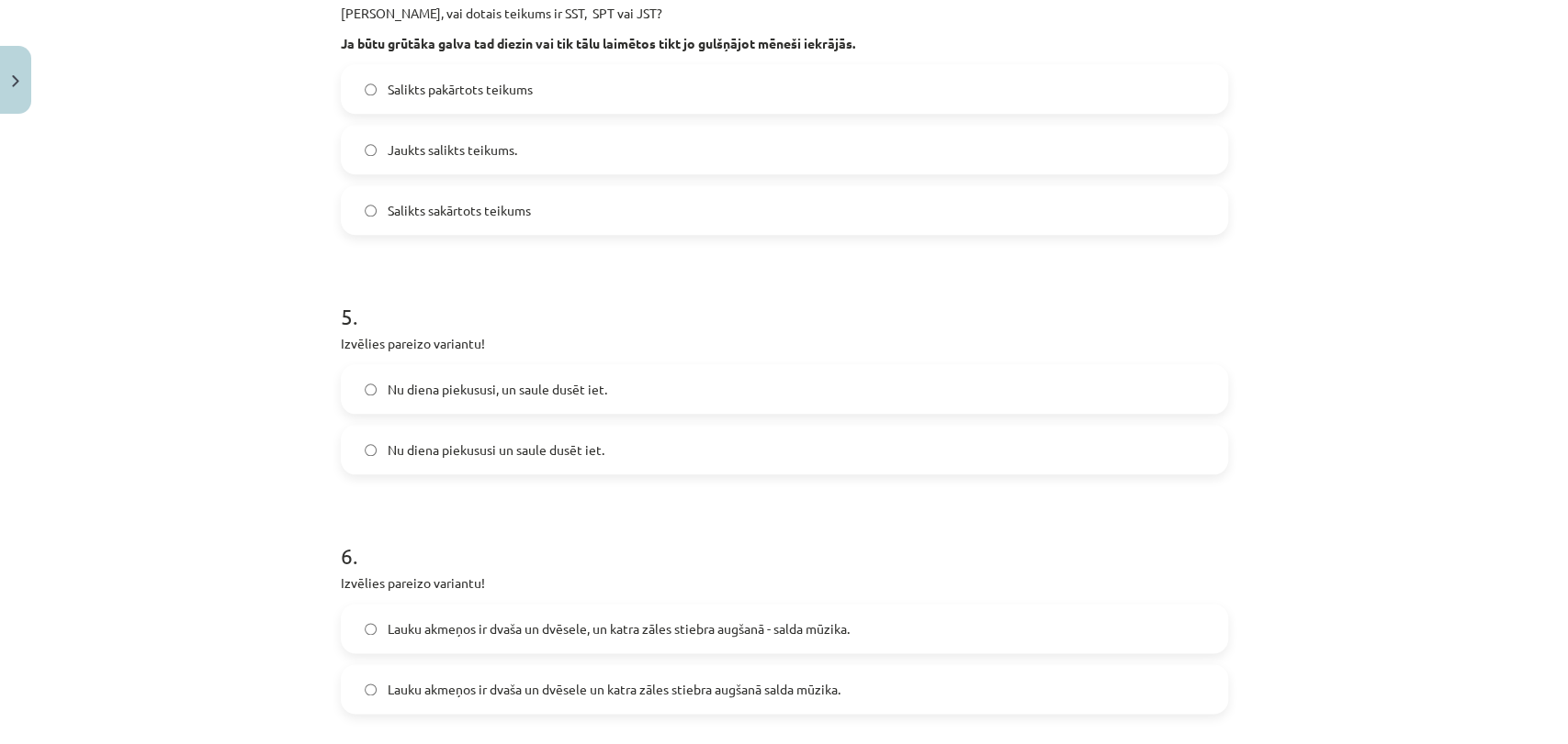
click at [542, 456] on span "Nu diena piekususi un saule dusēt iet." at bounding box center [496, 450] width 217 height 19
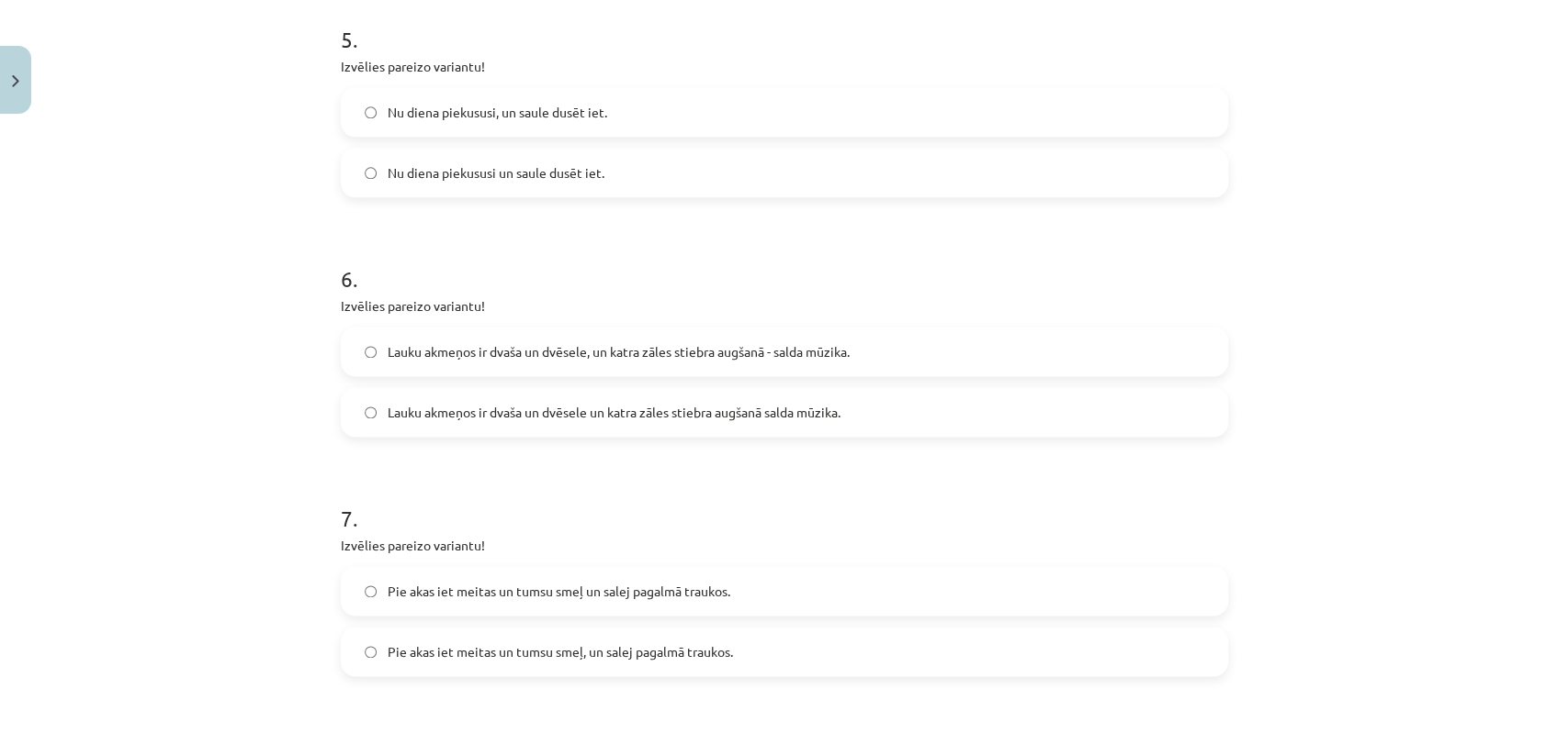
scroll to position [1510, 0]
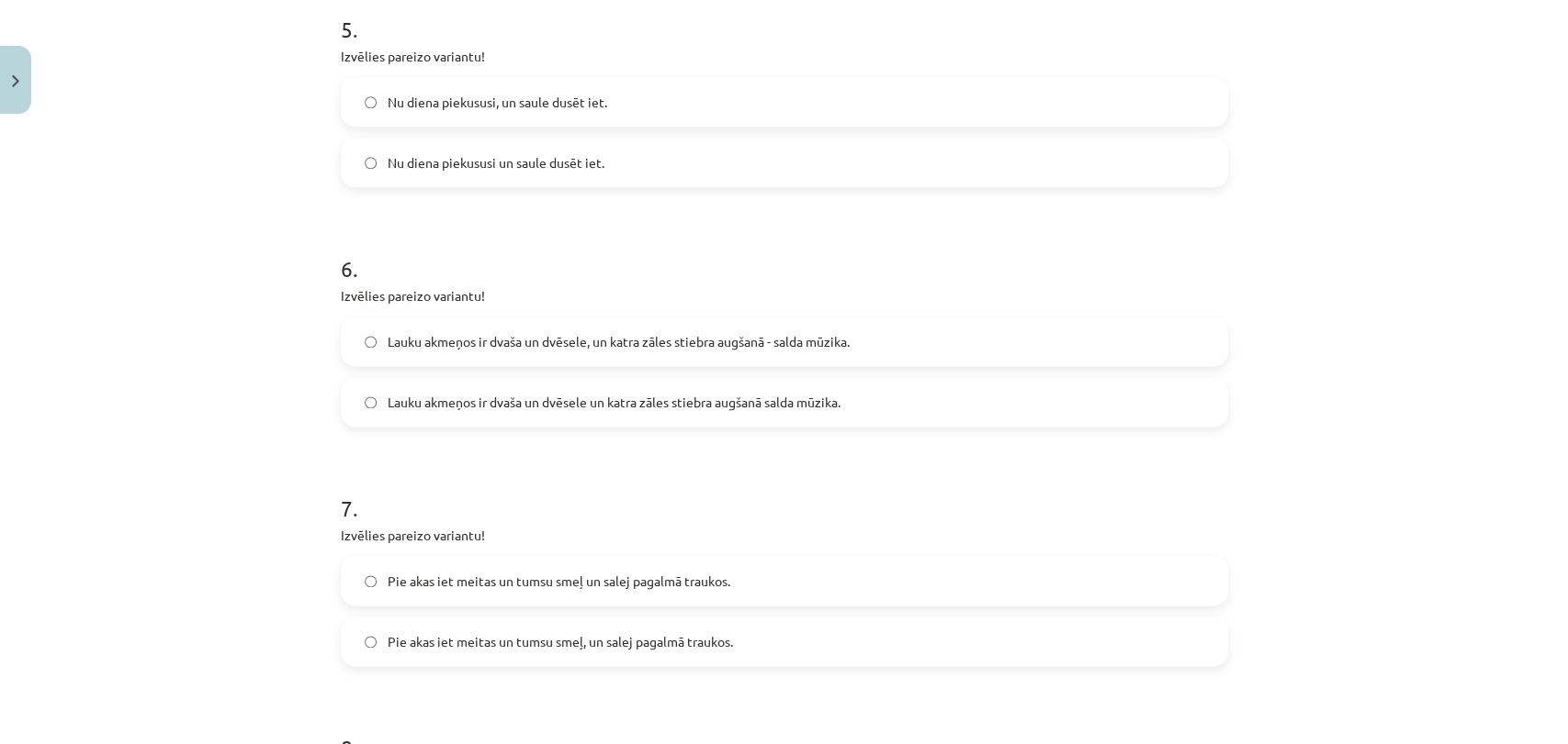
click at [668, 343] on span "Lauku akmeņos ir dvaša un dvēsele, un katra zāles stiebra augšanā - salda mūzik…" at bounding box center [619, 341] width 462 height 19
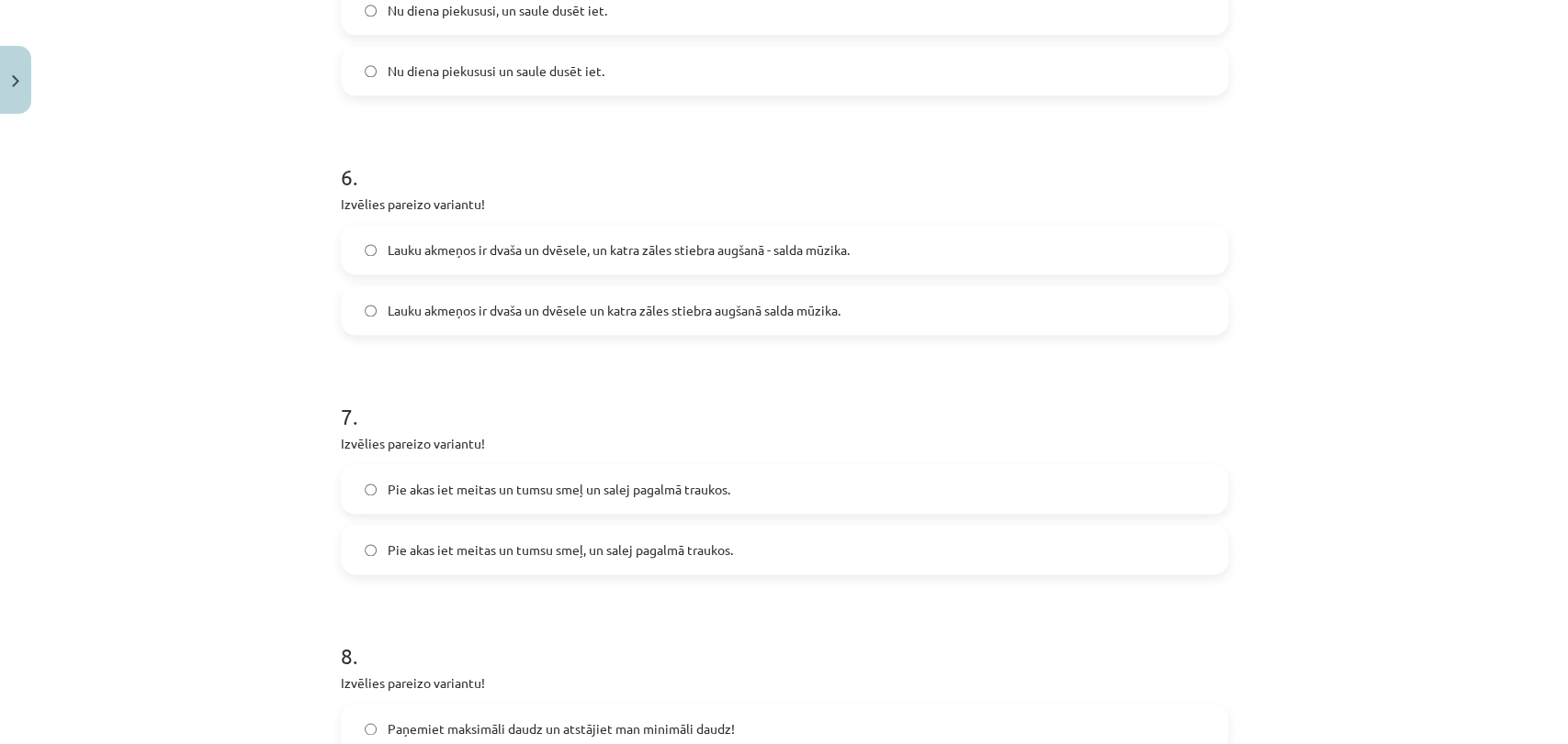
scroll to position [1615, 0]
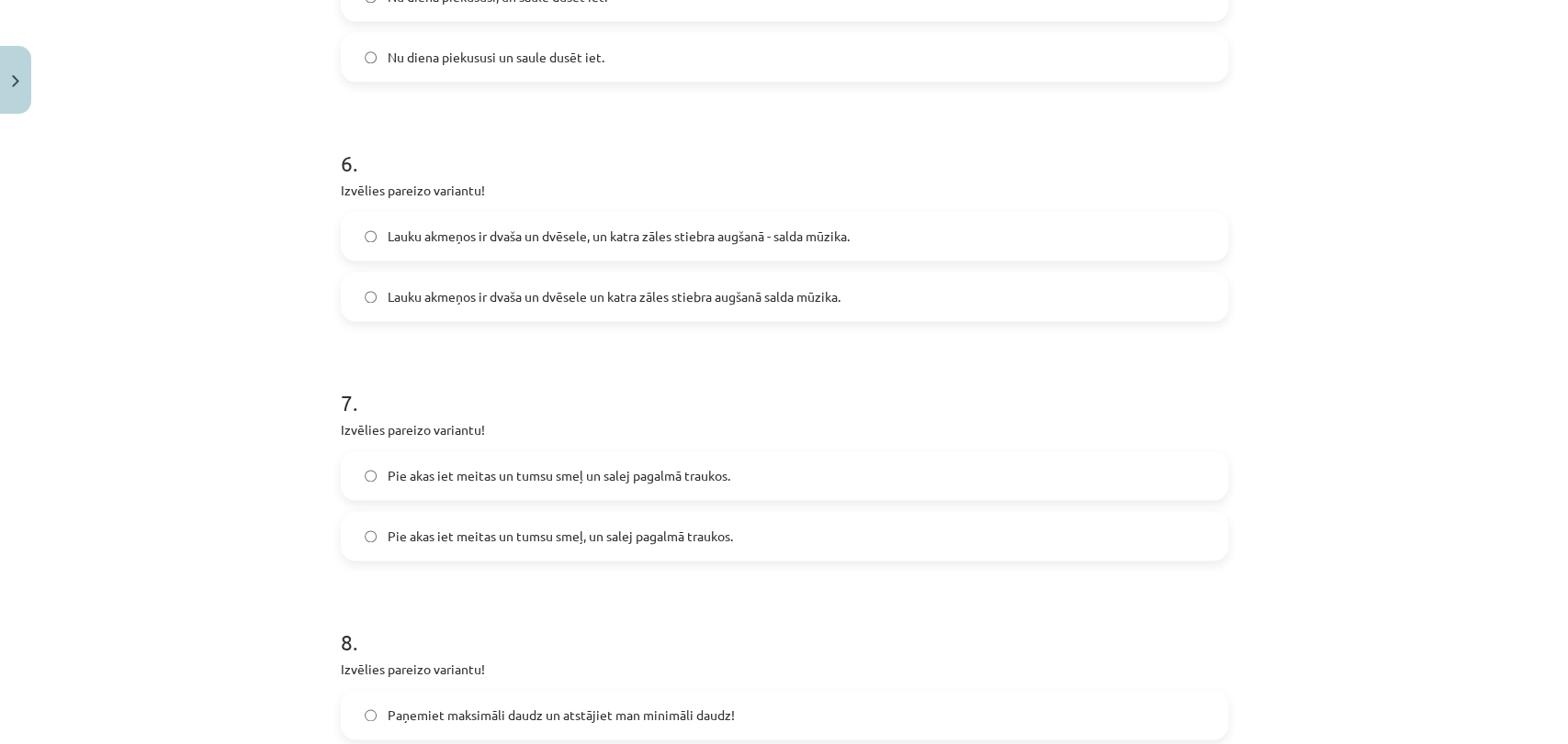
click at [744, 539] on label "Pie akas iet meitas un tumsu smeļ, un salej pagalmā traukos." at bounding box center [784, 536] width 883 height 46
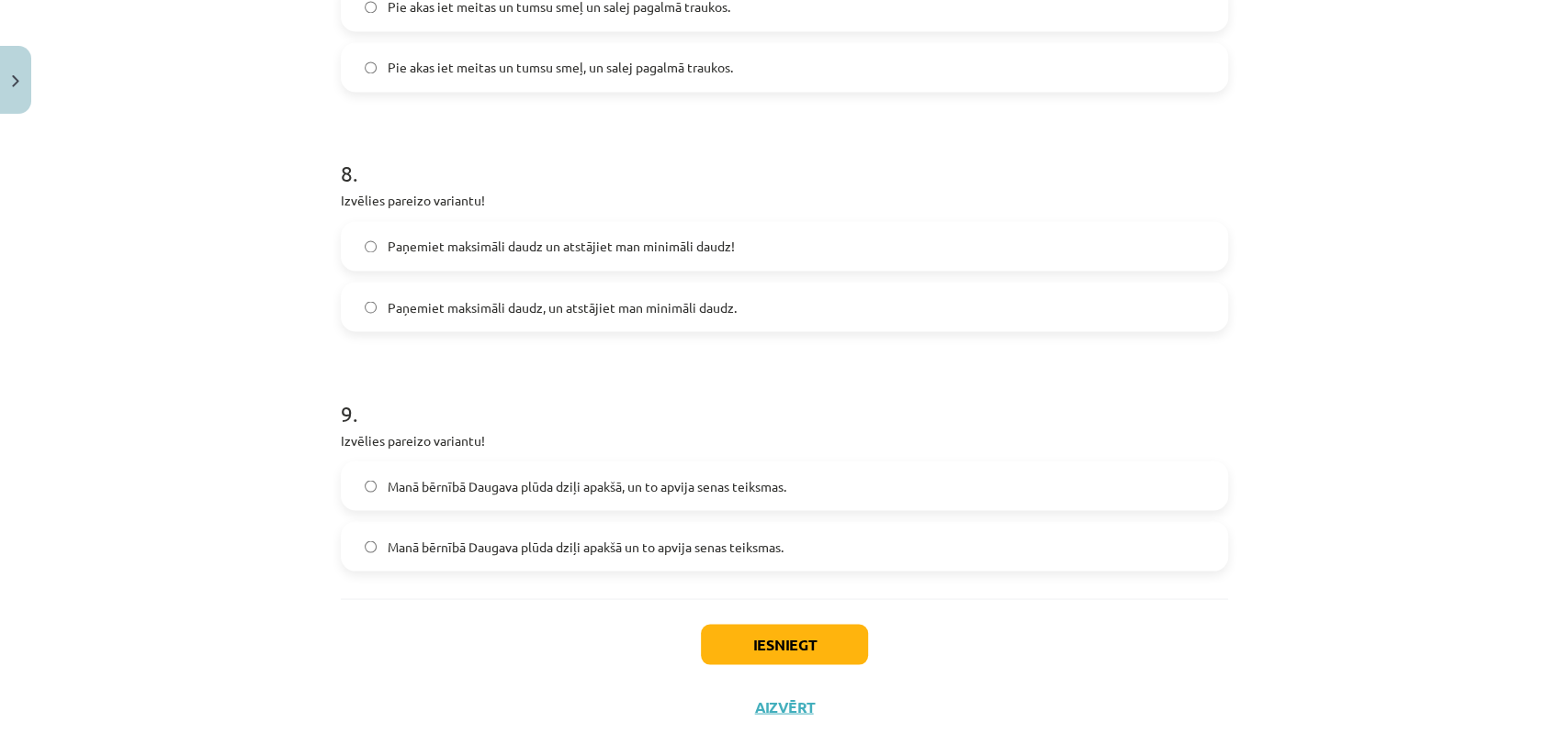
scroll to position [2118, 0]
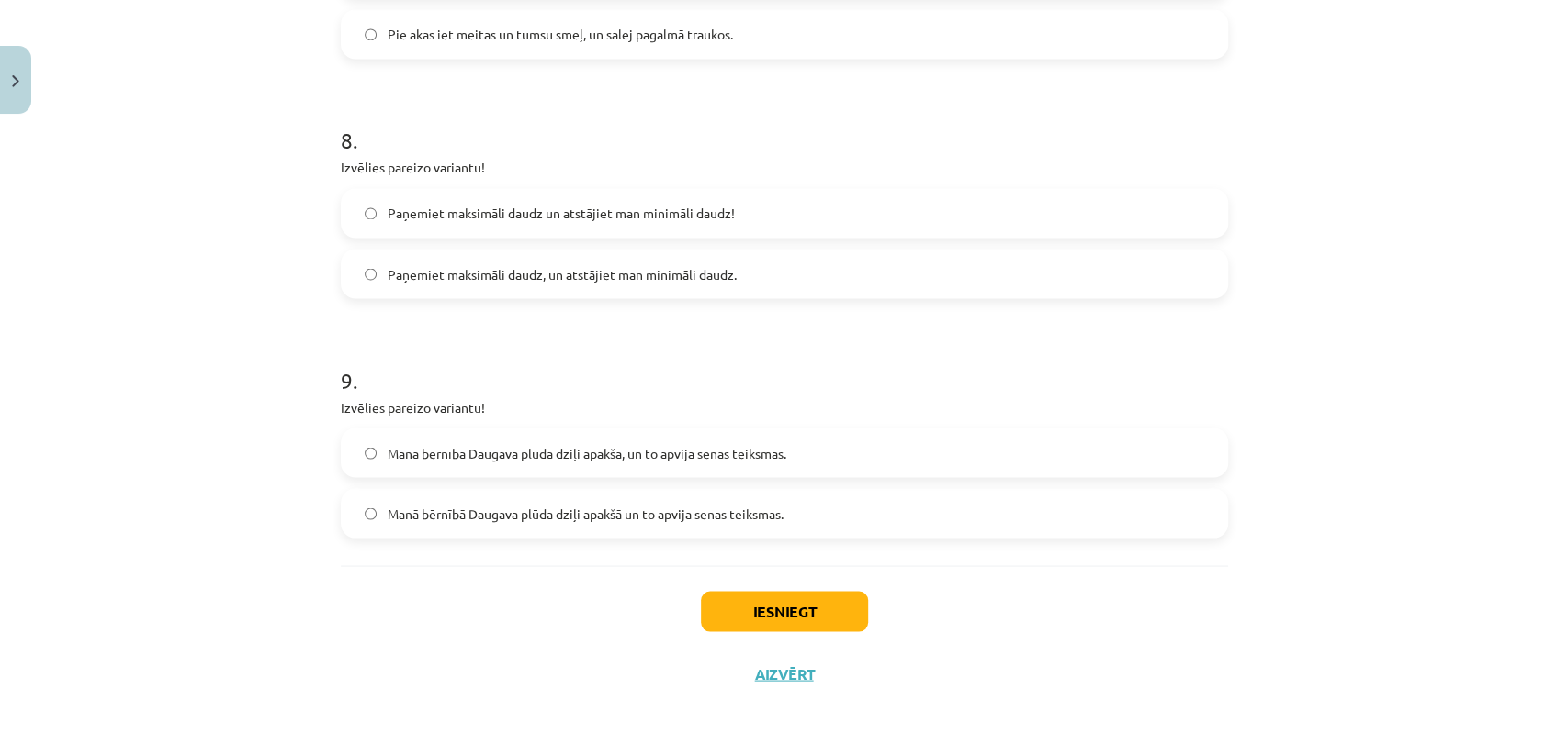
click at [696, 271] on span "Paņemiet maksimāli daudz, un atstājiet man minimāli daudz." at bounding box center [562, 273] width 349 height 19
click at [662, 451] on span "Manā bērnībā Daugava plūda dziļi apakšā, un to apvija senas teiksmas." at bounding box center [587, 453] width 398 height 19
click at [776, 607] on button "Iesniegt" at bounding box center [784, 611] width 167 height 41
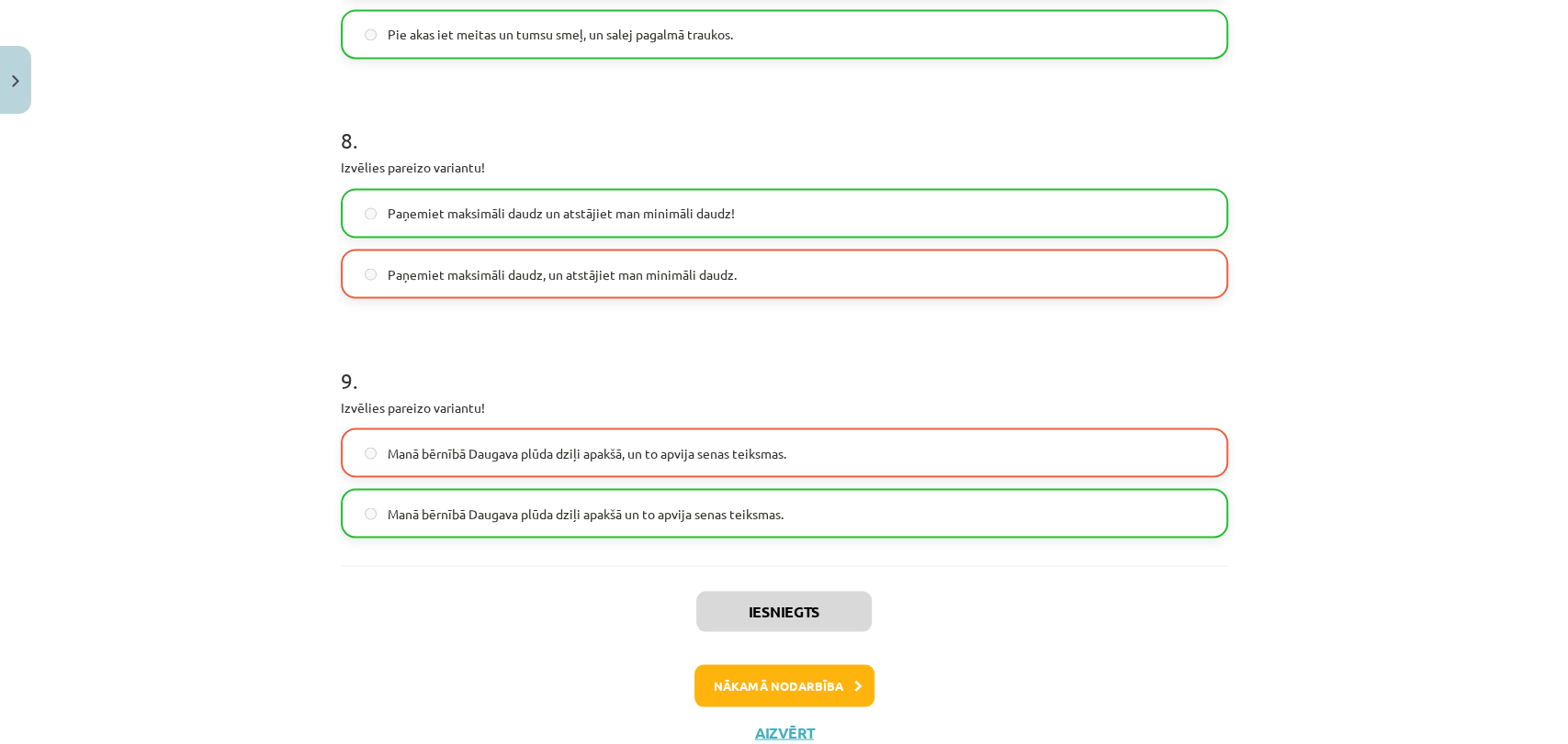
click at [826, 662] on div "Iesniegts Nākamā nodarbība Aizvērt" at bounding box center [784, 659] width 887 height 188
click at [807, 672] on button "Nākamā nodarbība" at bounding box center [784, 686] width 180 height 42
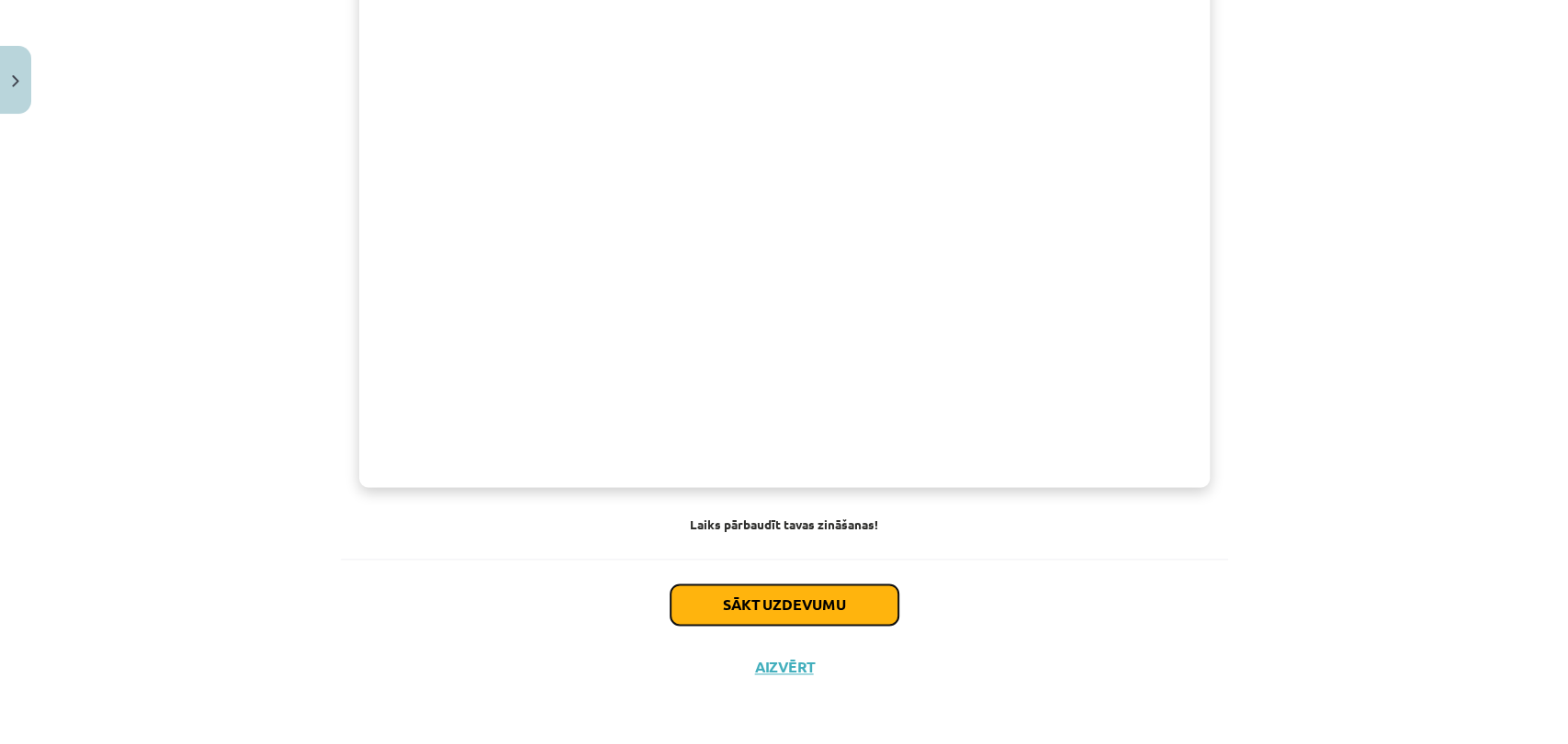
click at [813, 597] on button "Sākt uzdevumu" at bounding box center [784, 604] width 227 height 41
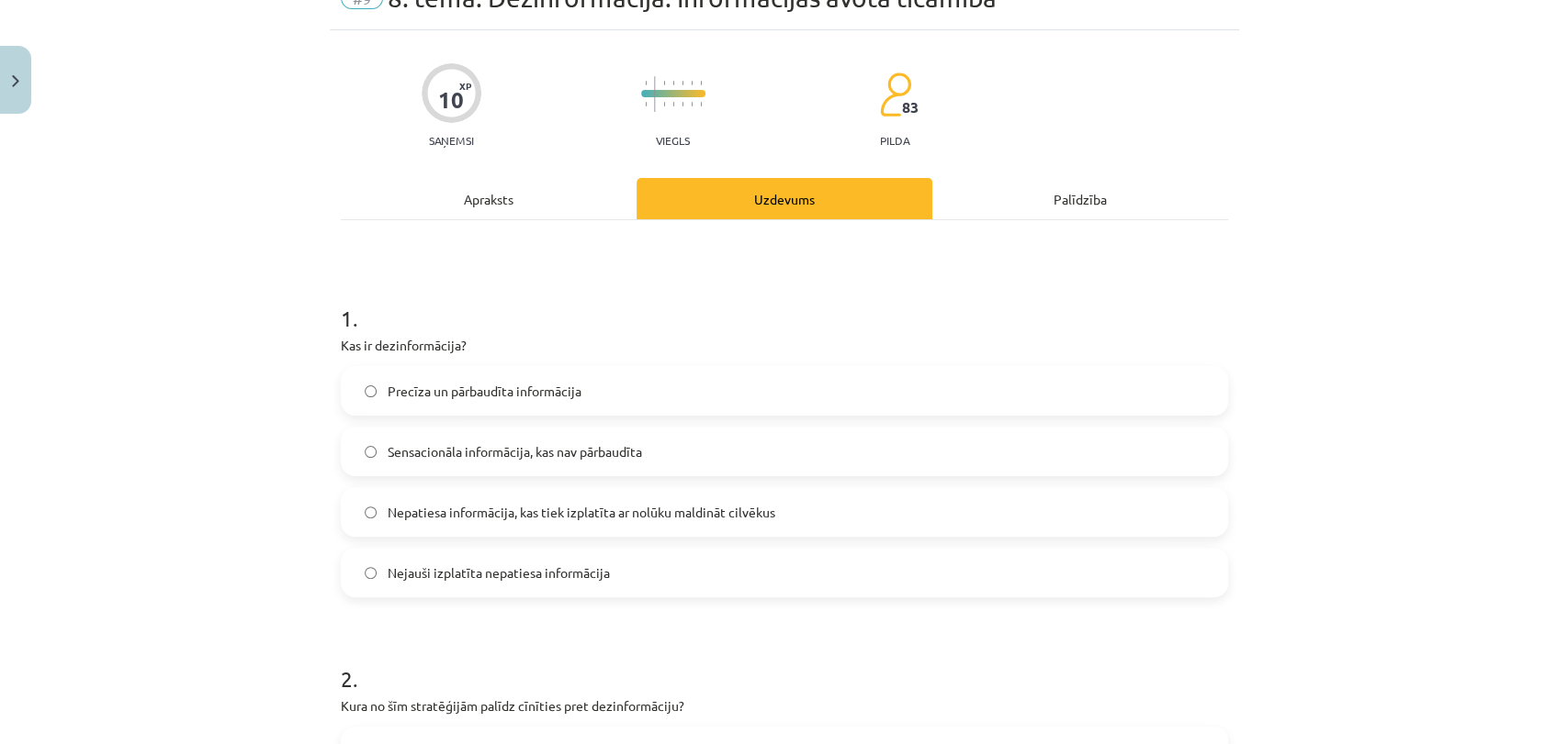
scroll to position [45, 0]
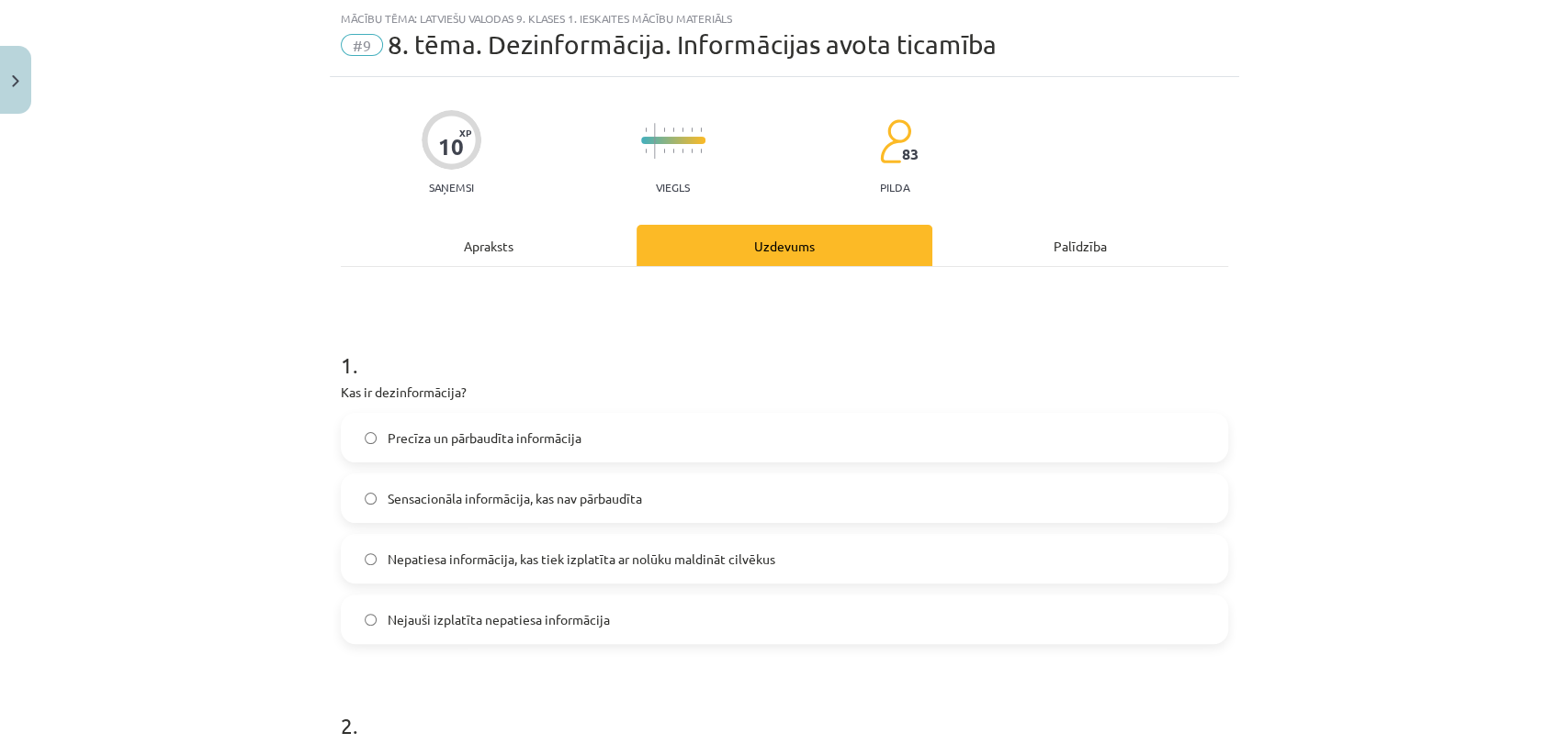
click at [509, 560] on span "Nepatiesa informācija, kas tiek izplatīta ar nolūku maldināt cilvēkus" at bounding box center [581, 559] width 388 height 19
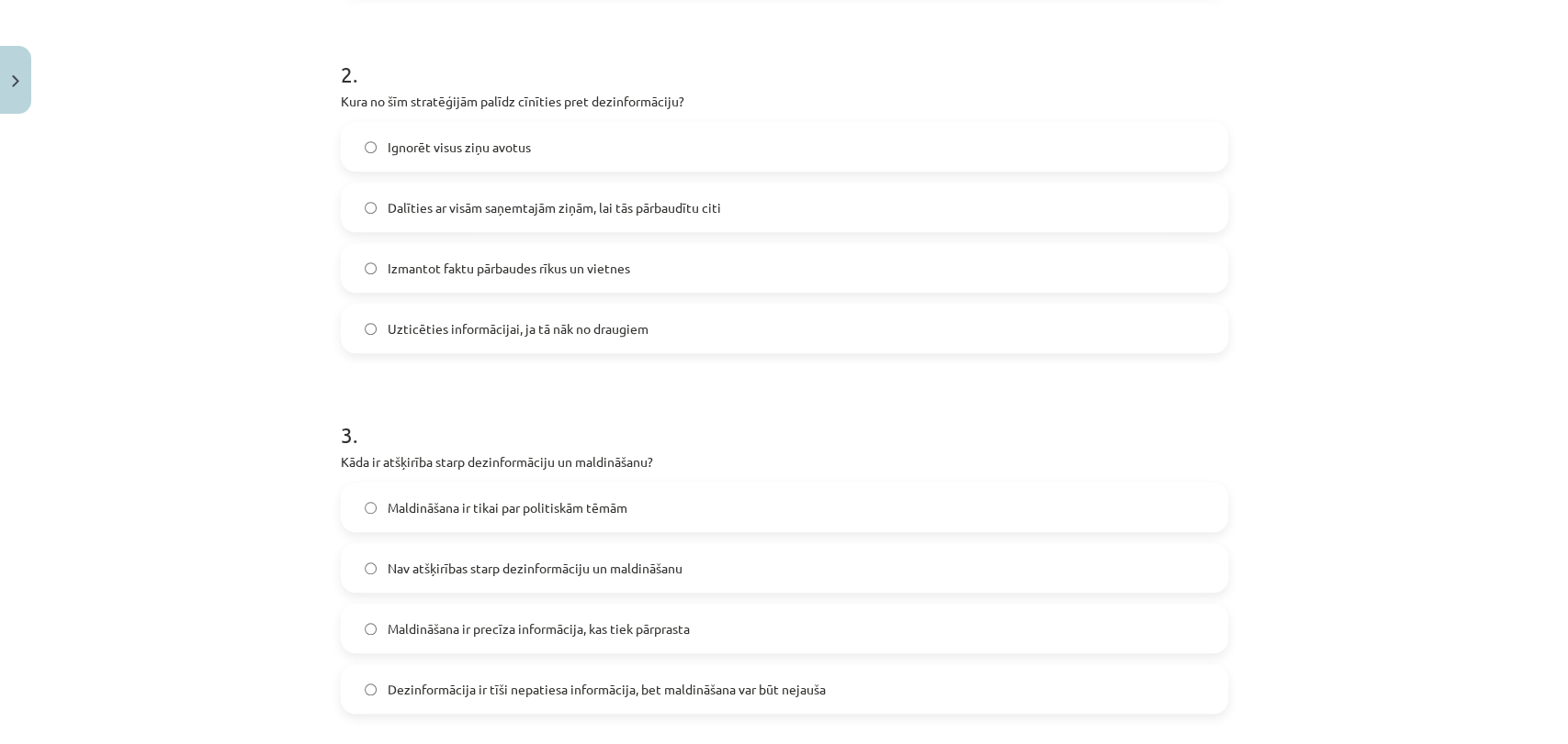
click at [661, 271] on label "Izmantot faktu pārbaudes rīkus un vietnes" at bounding box center [784, 268] width 883 height 46
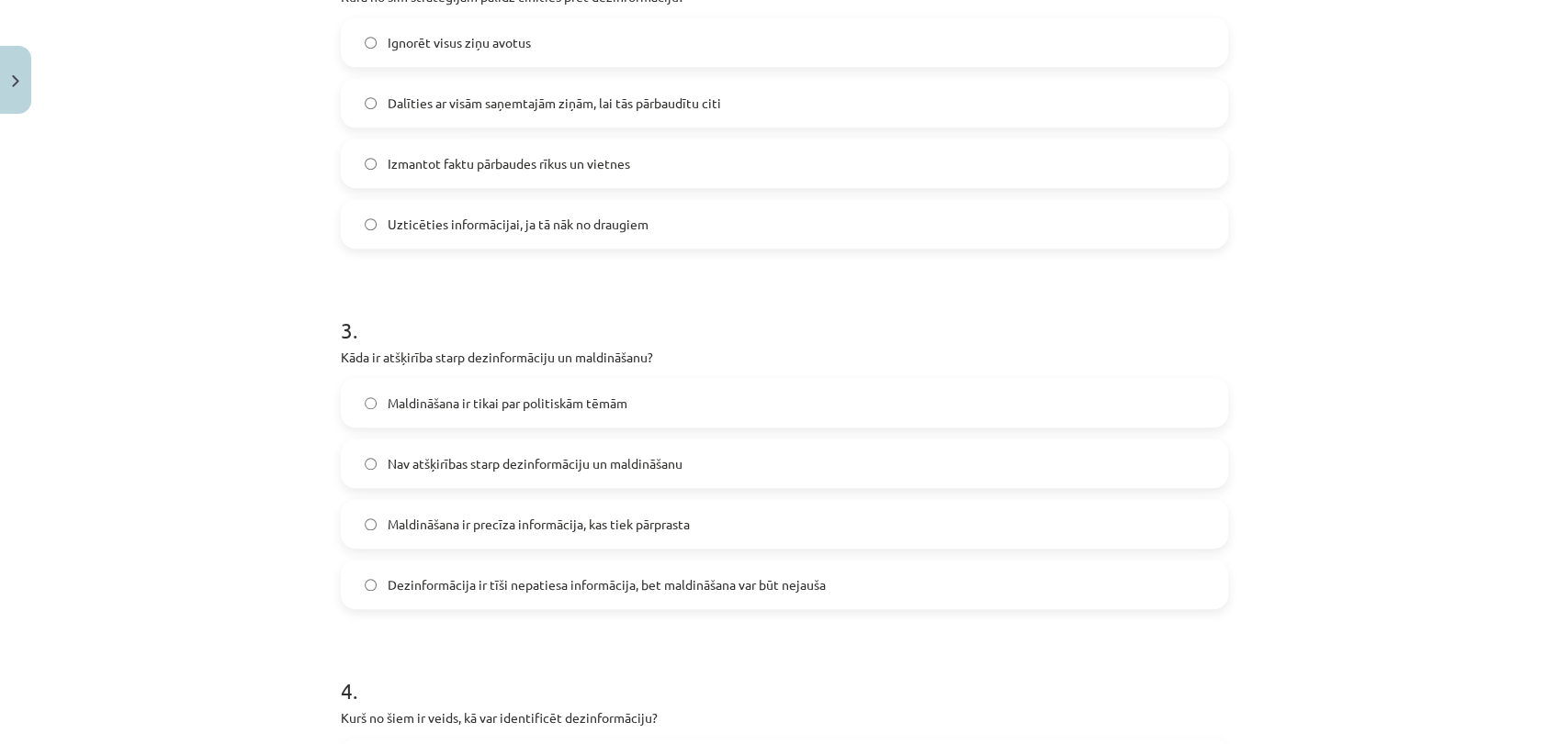
scroll to position [813, 0]
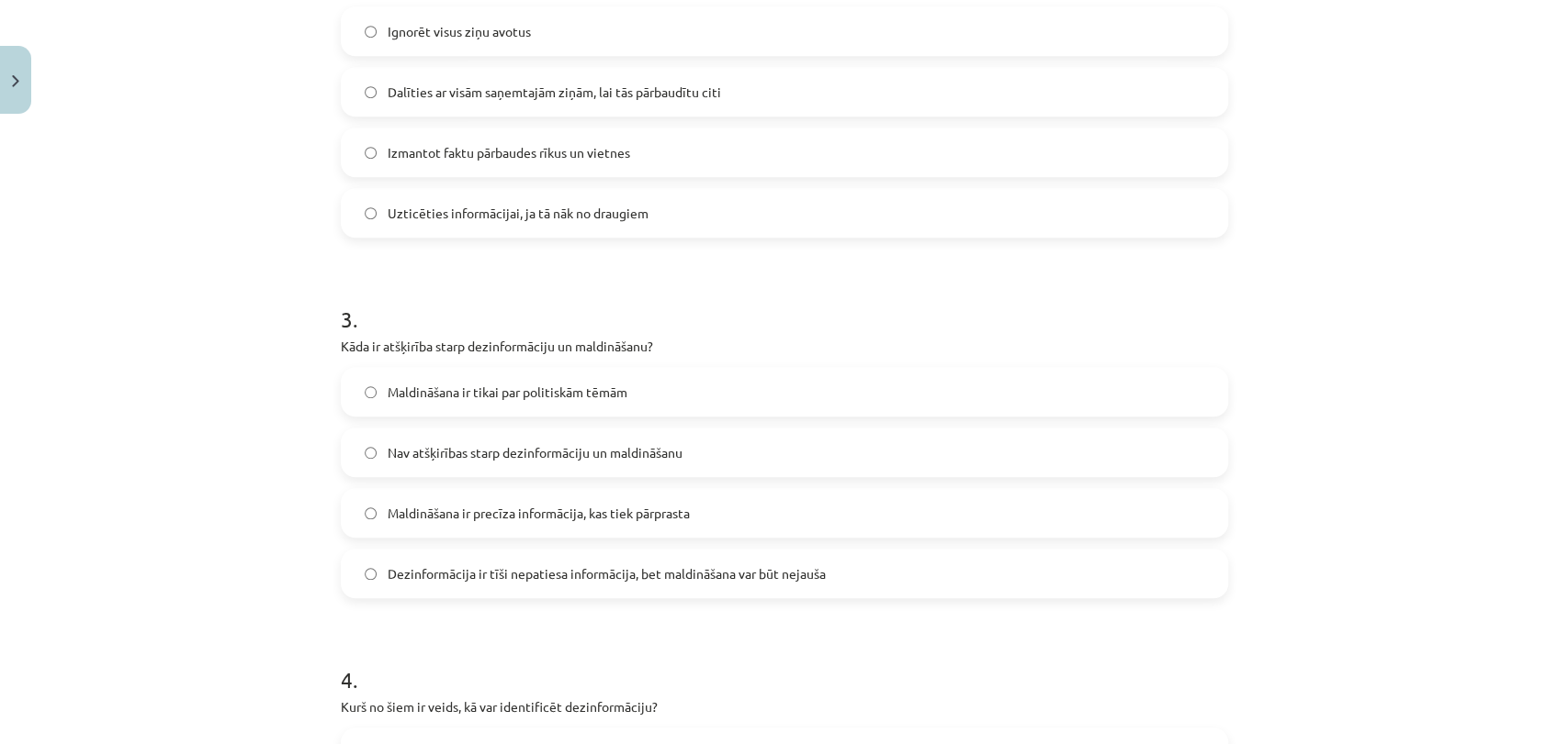
click at [682, 563] on label "Dezinformācija ir tīši nepatiesa informācija, bet maldināšana var būt nejauša" at bounding box center [784, 573] width 883 height 46
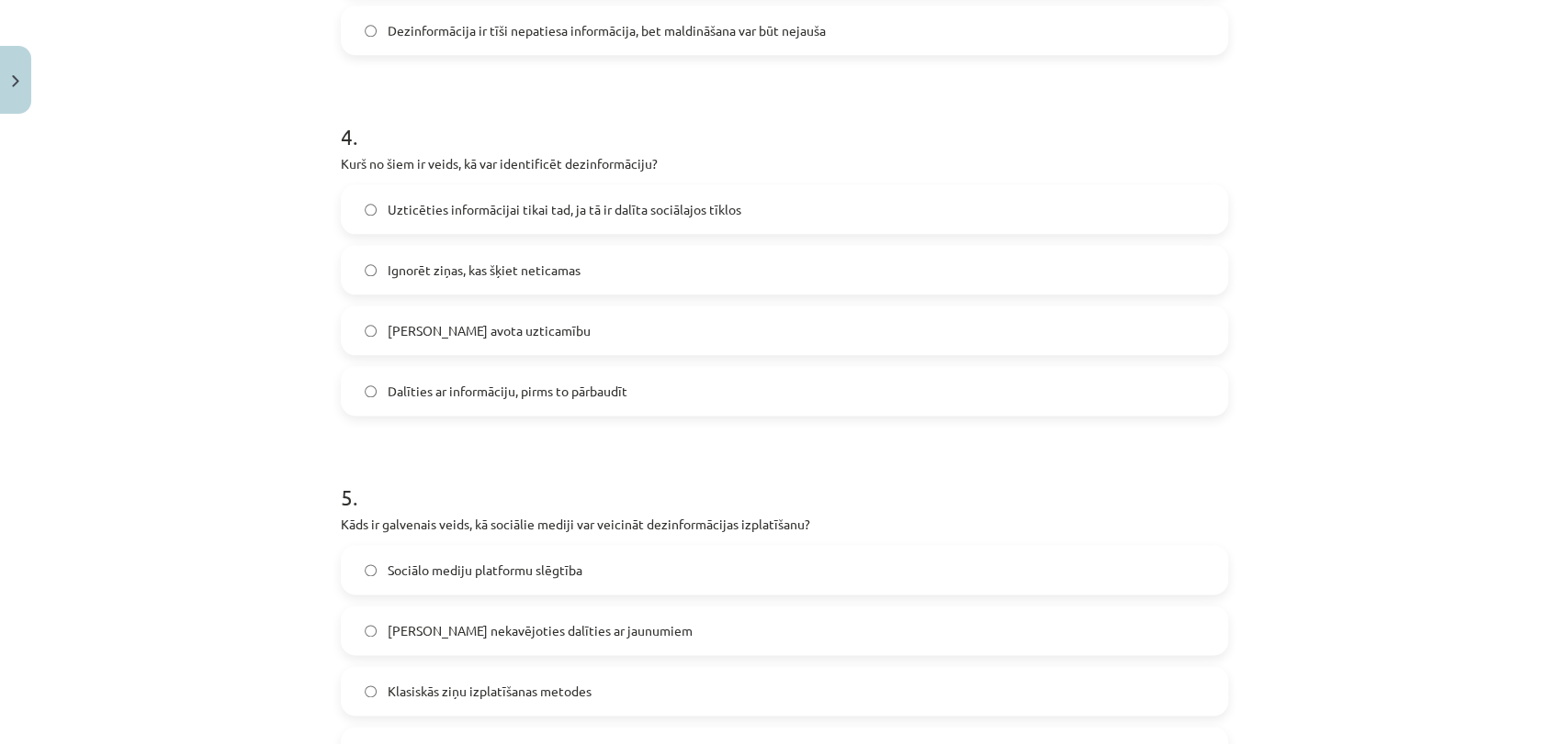
scroll to position [1362, 0]
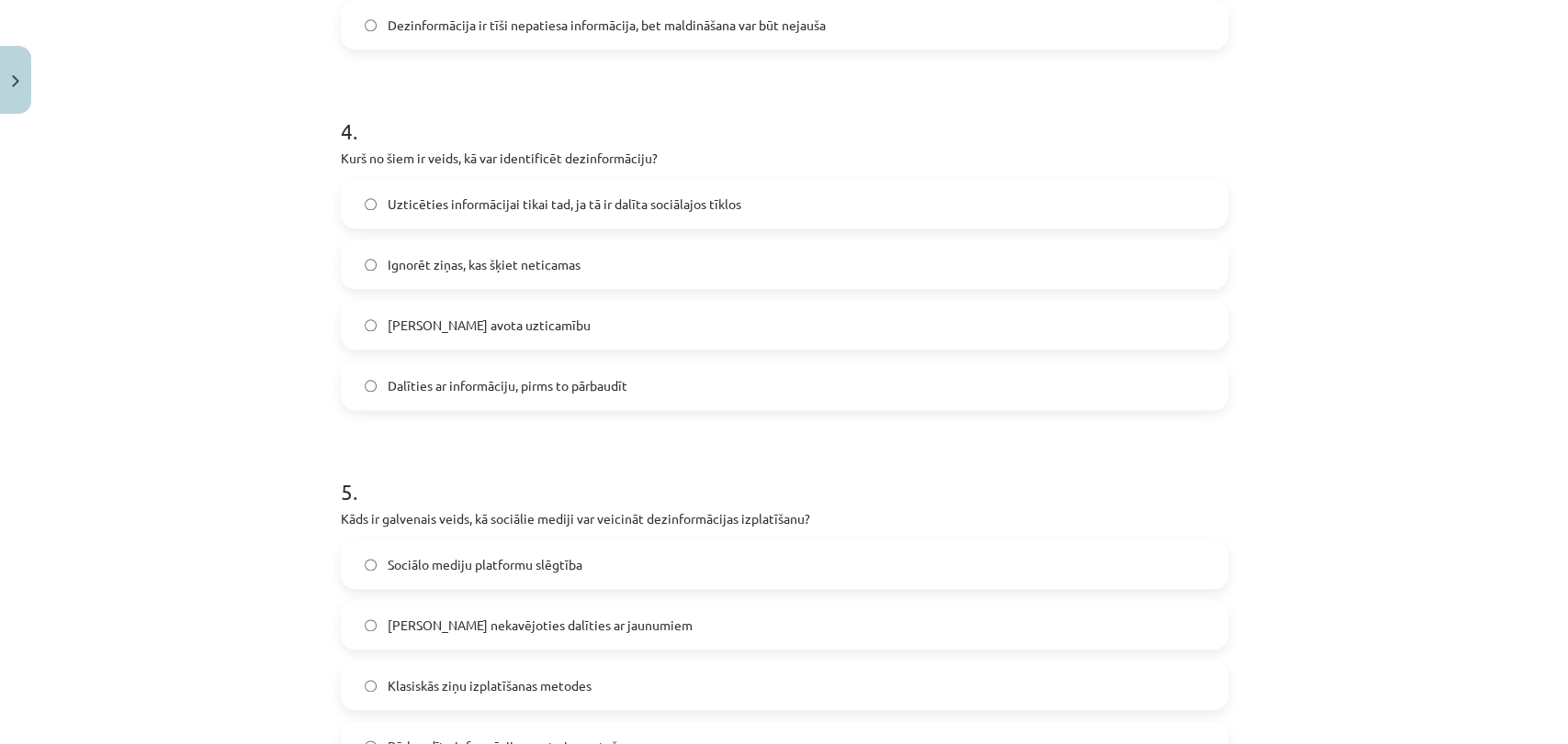
click at [573, 318] on label "[PERSON_NAME] avota uzticamību" at bounding box center [784, 324] width 883 height 46
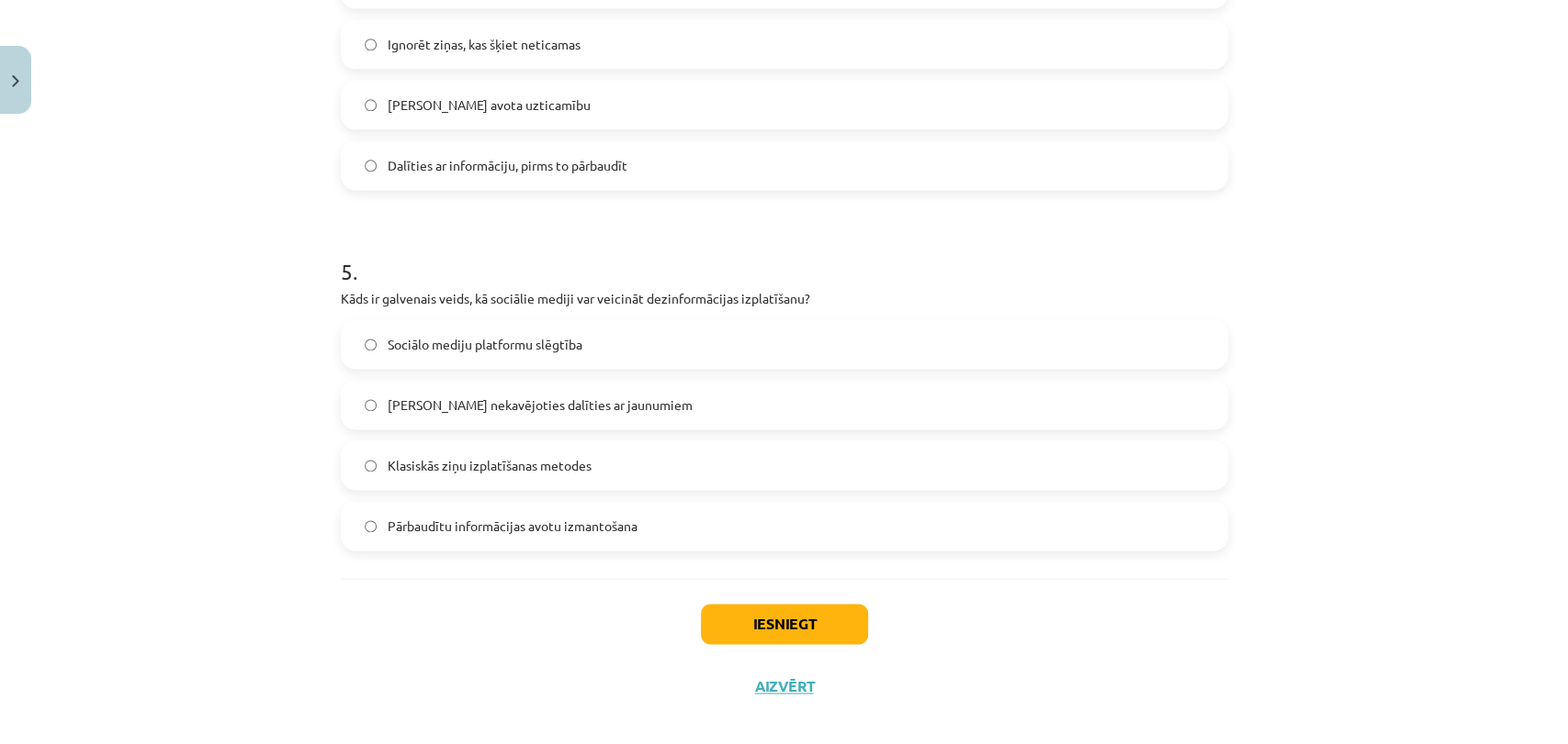
scroll to position [1601, 0]
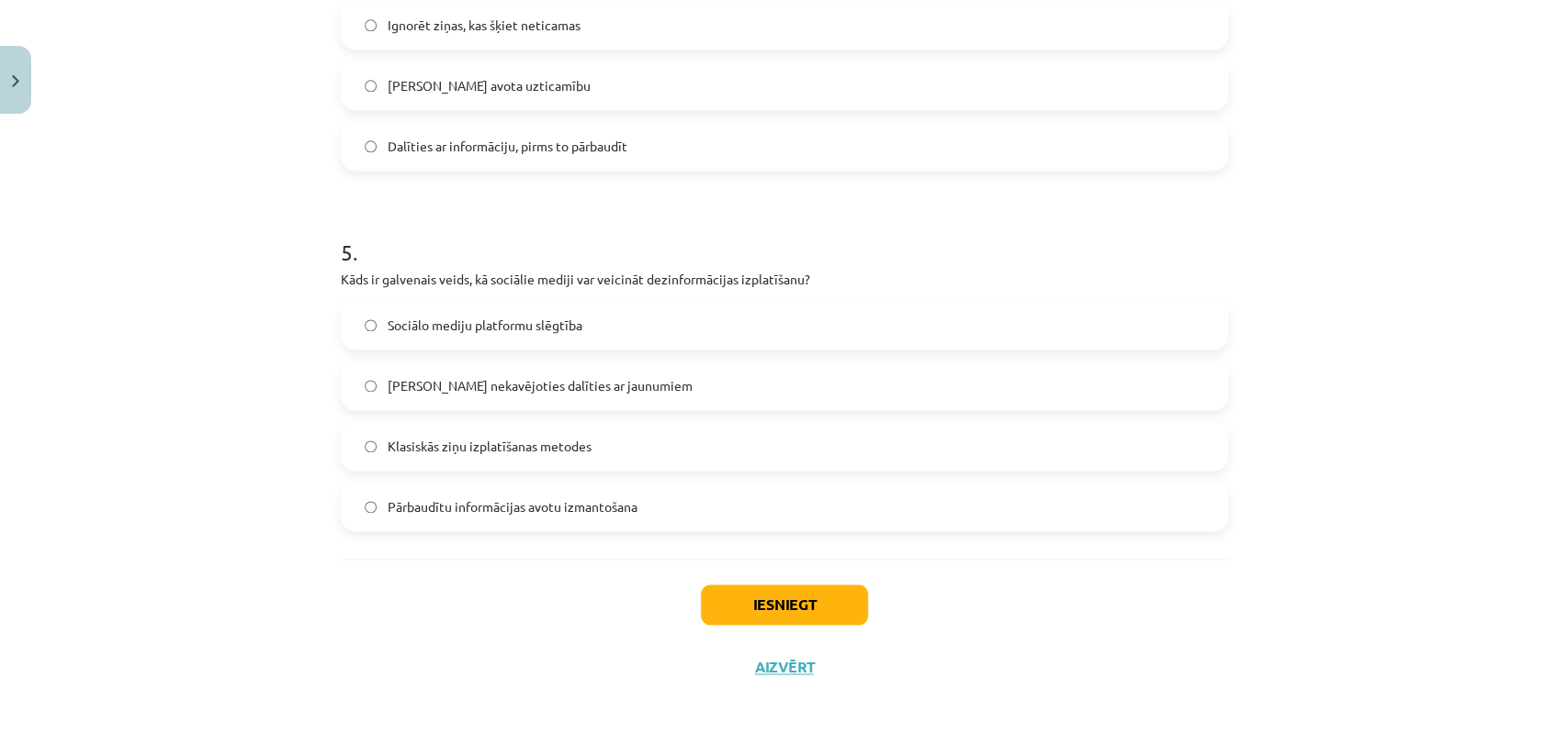
click at [639, 391] on label "[PERSON_NAME] nekavējoties dalīties ar jaunumiem" at bounding box center [784, 386] width 883 height 46
click at [759, 605] on button "Iesniegt" at bounding box center [784, 604] width 167 height 41
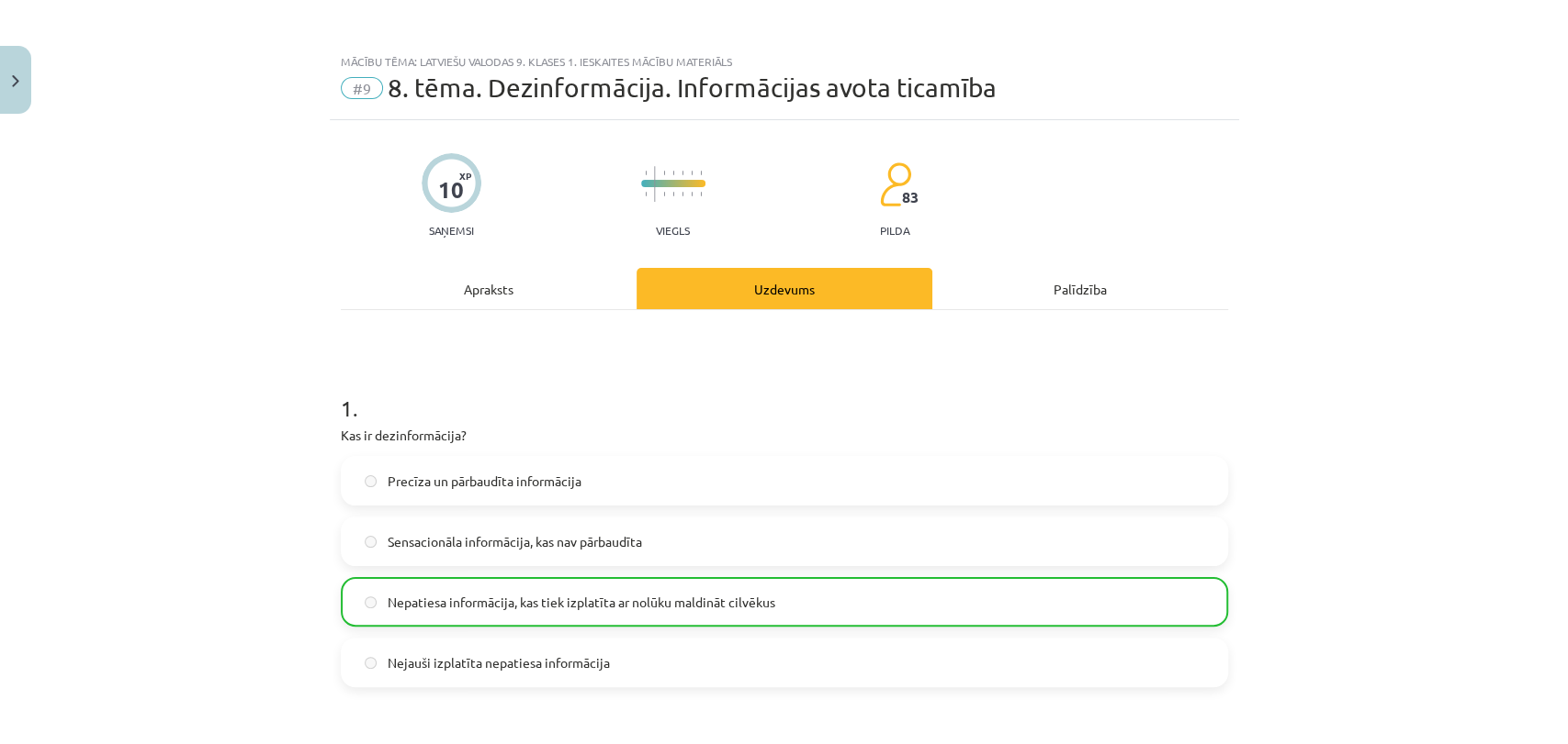
scroll to position [0, 0]
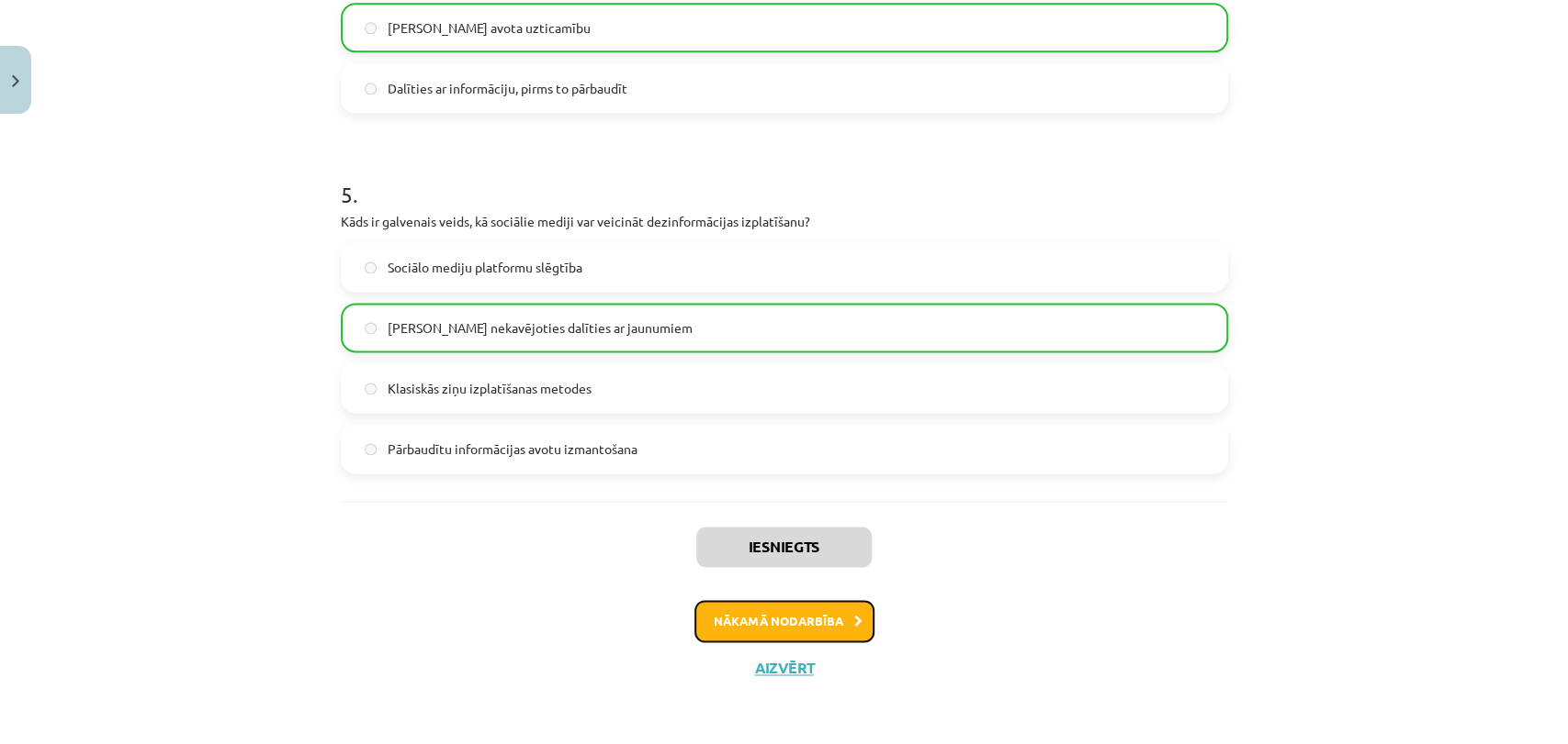
click at [812, 627] on button "Nākamā nodarbība" at bounding box center [784, 621] width 180 height 42
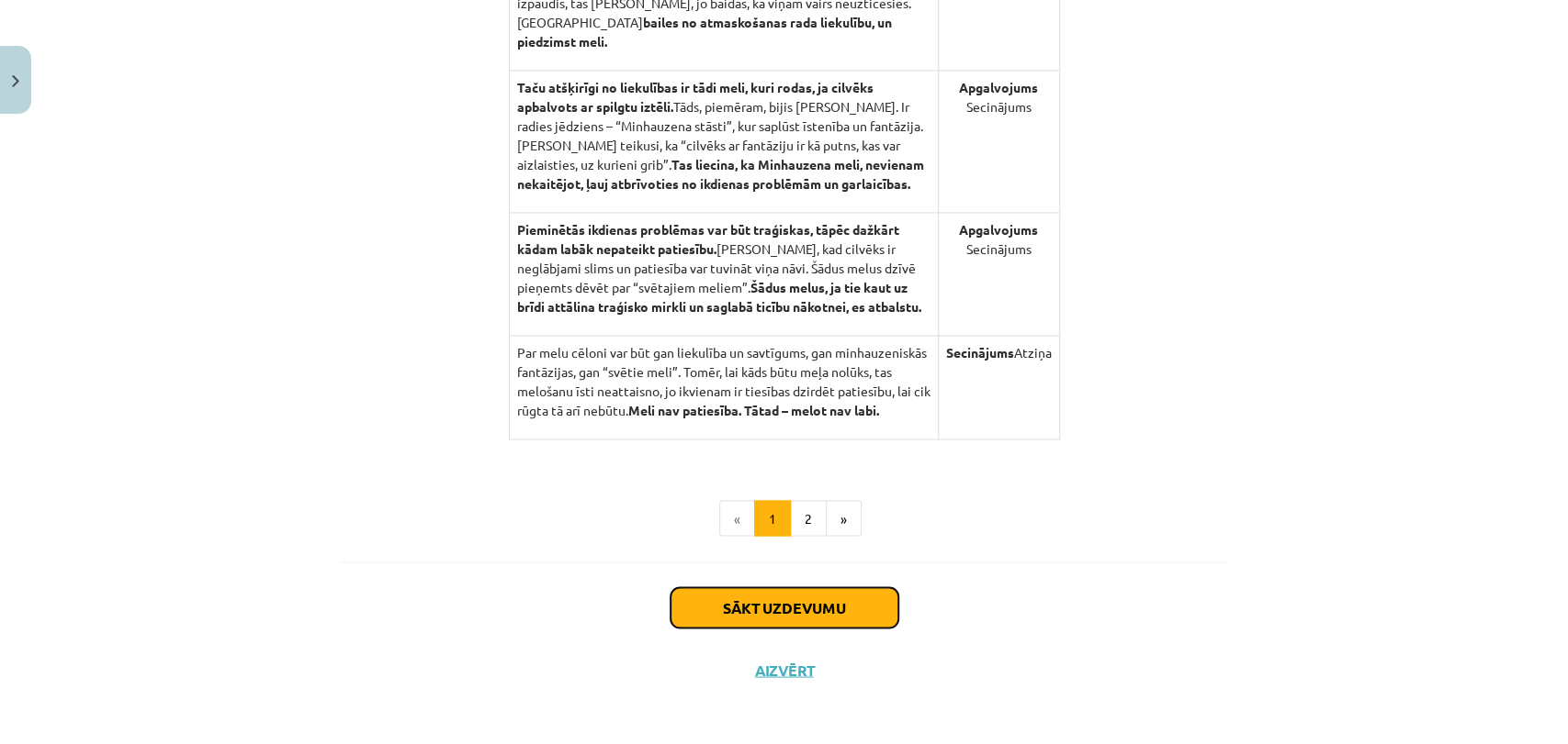
click at [809, 590] on button "Sākt uzdevumu" at bounding box center [784, 607] width 227 height 41
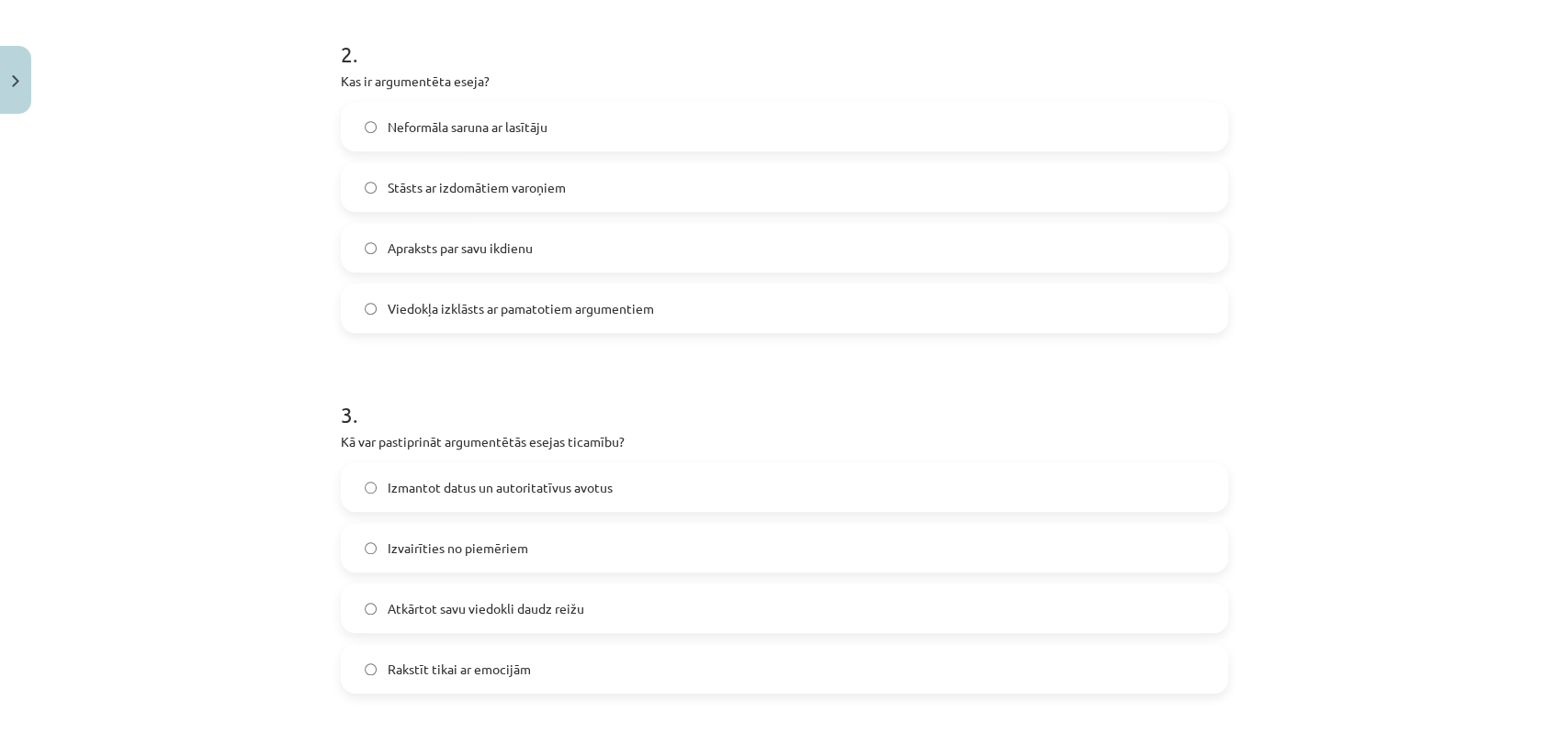
scroll to position [1601, 0]
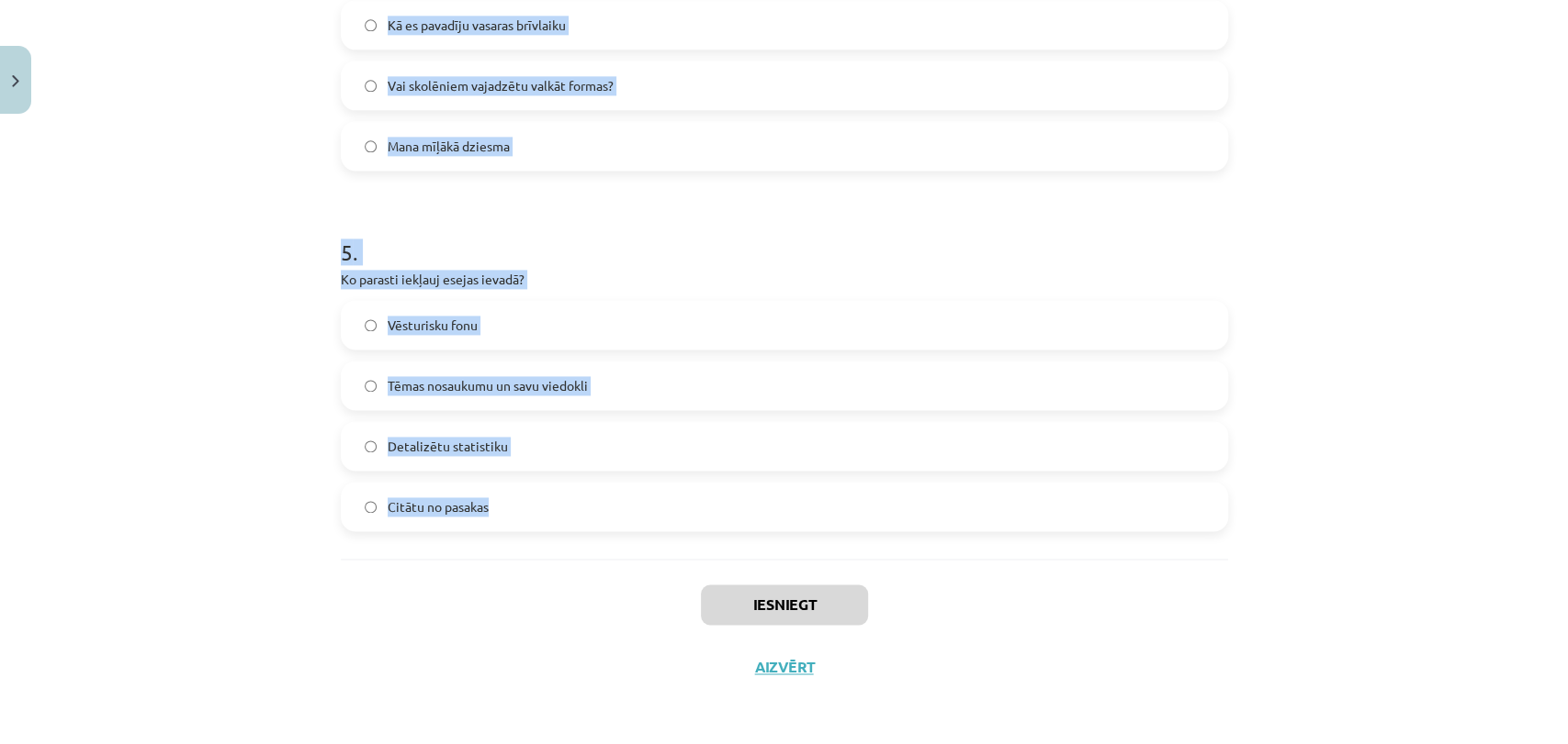
drag, startPoint x: 256, startPoint y: 332, endPoint x: 516, endPoint y: 530, distance: 326.8
click at [516, 530] on div "Mācību tēma: Latviešu valodas 9. klases 1. ieskaites mācību materiāls #10 9. tē…" at bounding box center [784, 372] width 1568 height 744
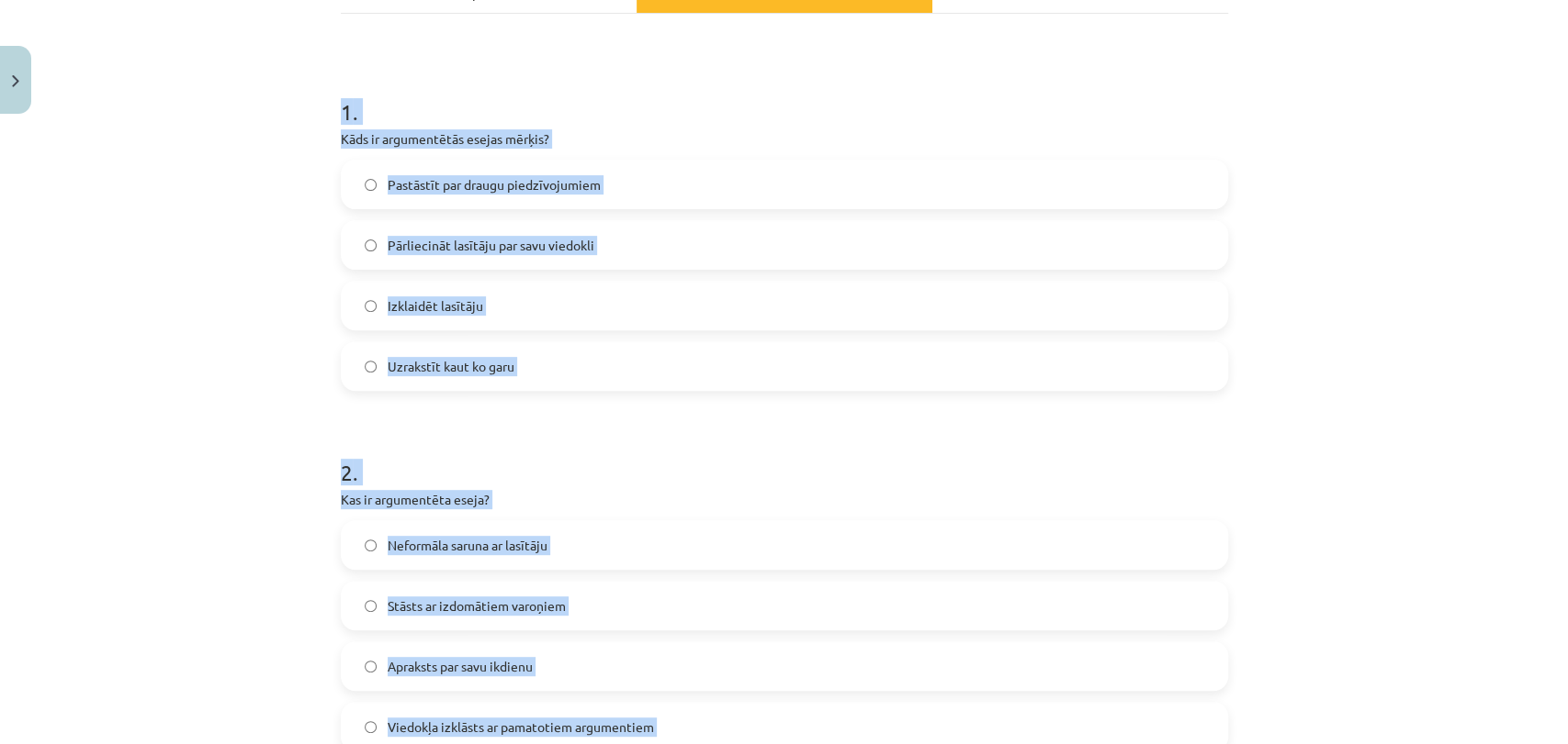
click at [250, 440] on div "Mācību tēma: Latviešu valodas 9. klases 1. ieskaites mācību materiāls #10 9. tē…" at bounding box center [784, 372] width 1568 height 744
click at [954, 153] on div "1 . Kāds ir argumentētās esejas mērķis? Pastāstīt par draugu piedzīvojumiem Pār…" at bounding box center [784, 229] width 887 height 324
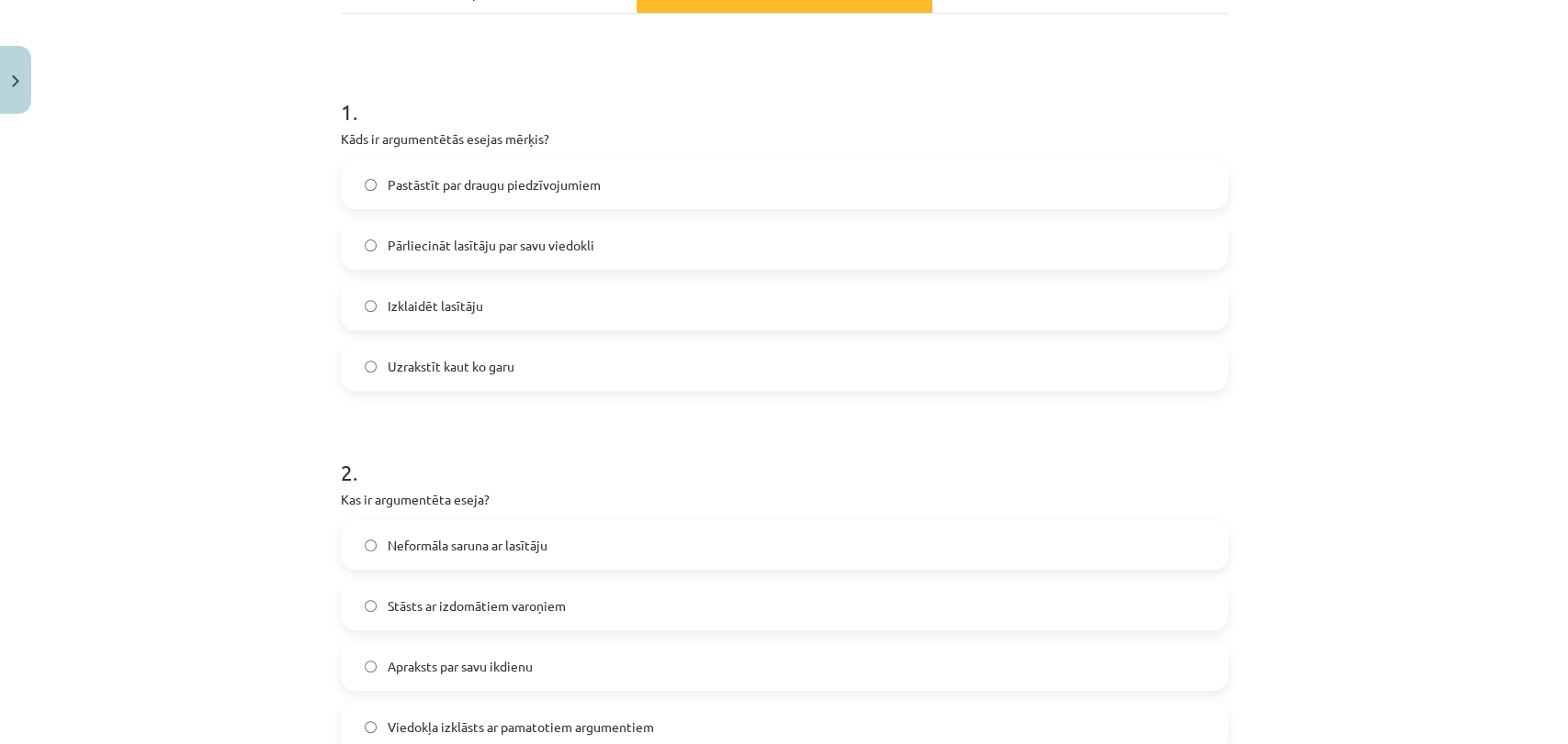
click at [556, 237] on span "Pārliecināt lasītāju par savu viedokli" at bounding box center [491, 245] width 207 height 19
click at [425, 725] on span "Viedokļa izklāsts ar pamatotiem argumentiem" at bounding box center [521, 727] width 266 height 19
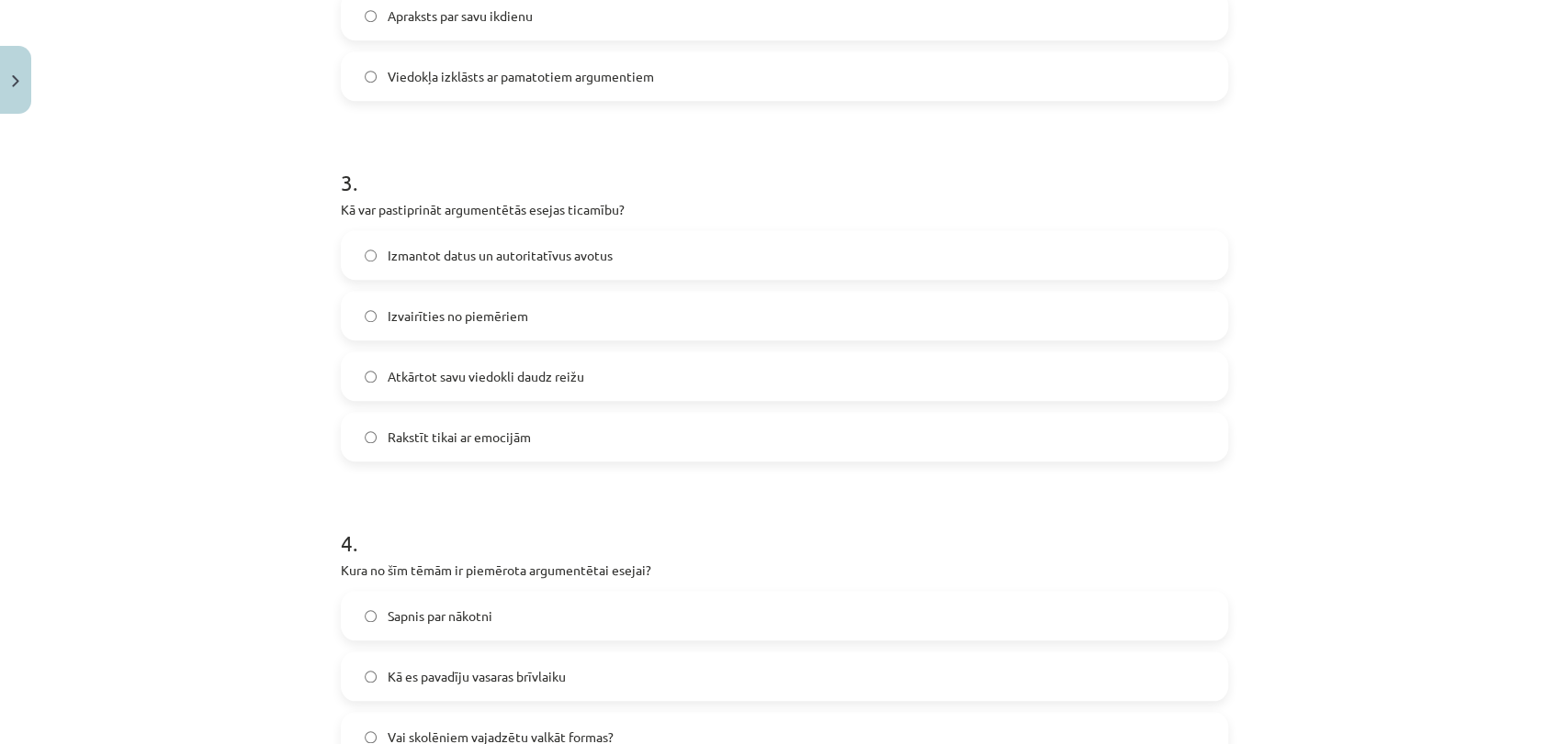
click at [475, 384] on span "Atkārtot savu viedokli daudz reižu" at bounding box center [486, 376] width 196 height 19
click at [519, 273] on label "Izmantot datus un autoritatīvus avotus" at bounding box center [784, 255] width 883 height 46
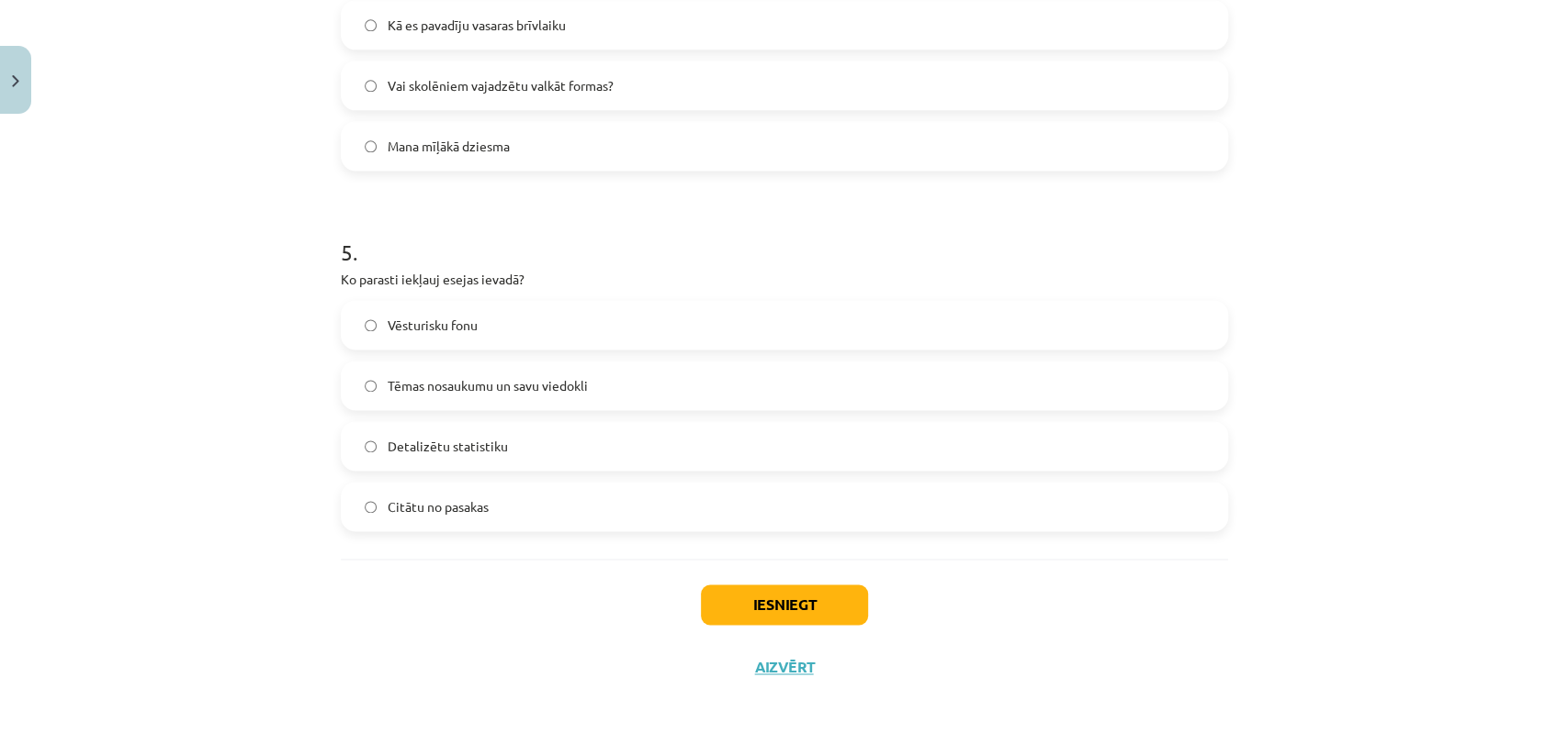
click at [468, 90] on span "Vai skolēniem vajadzētu valkāt formas?" at bounding box center [500, 86] width 225 height 19
click at [498, 381] on span "Tēmas nosaukumu un savu viedokli" at bounding box center [488, 386] width 200 height 19
click at [784, 609] on button "Iesniegt" at bounding box center [784, 604] width 167 height 41
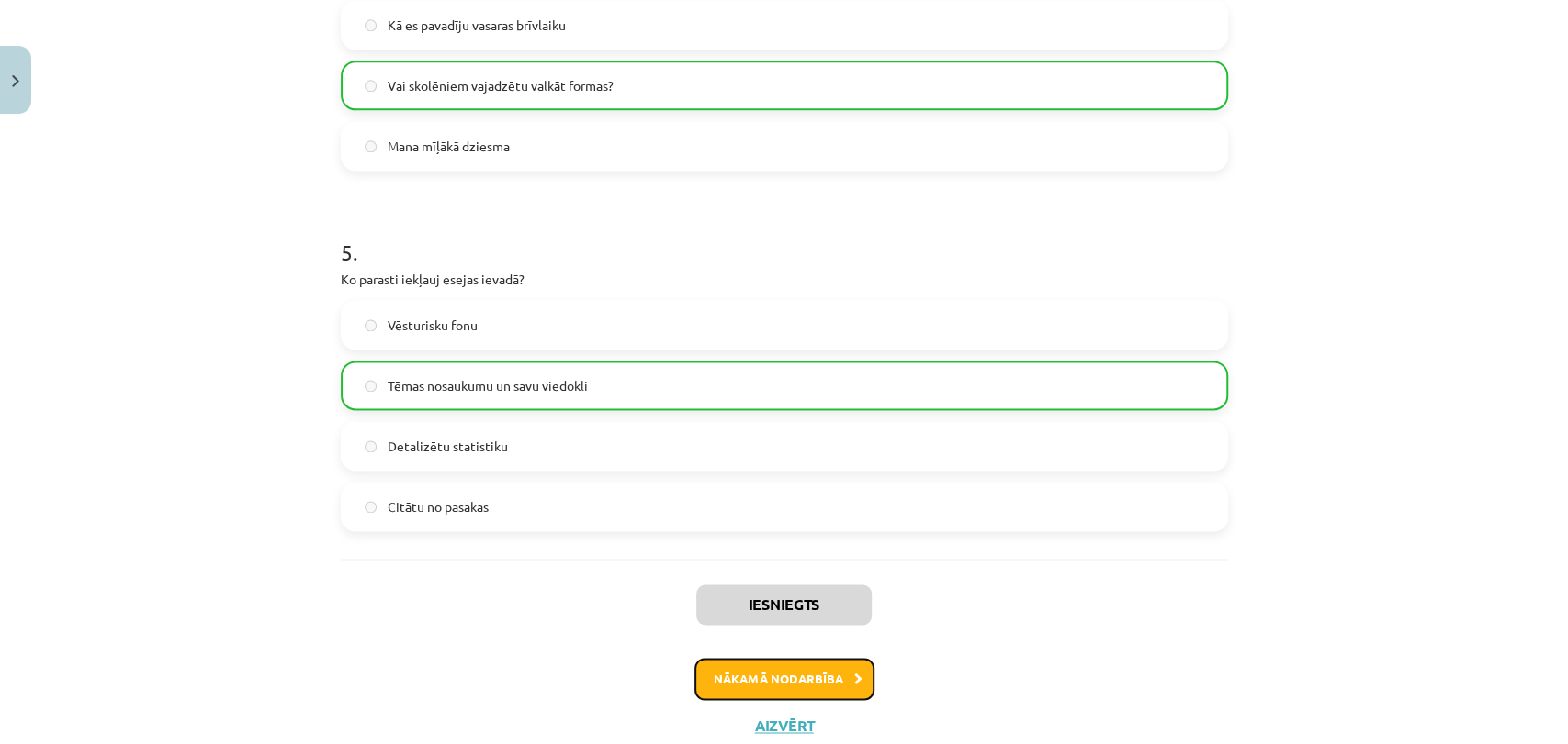
click at [792, 689] on button "Nākamā nodarbība" at bounding box center [784, 679] width 180 height 42
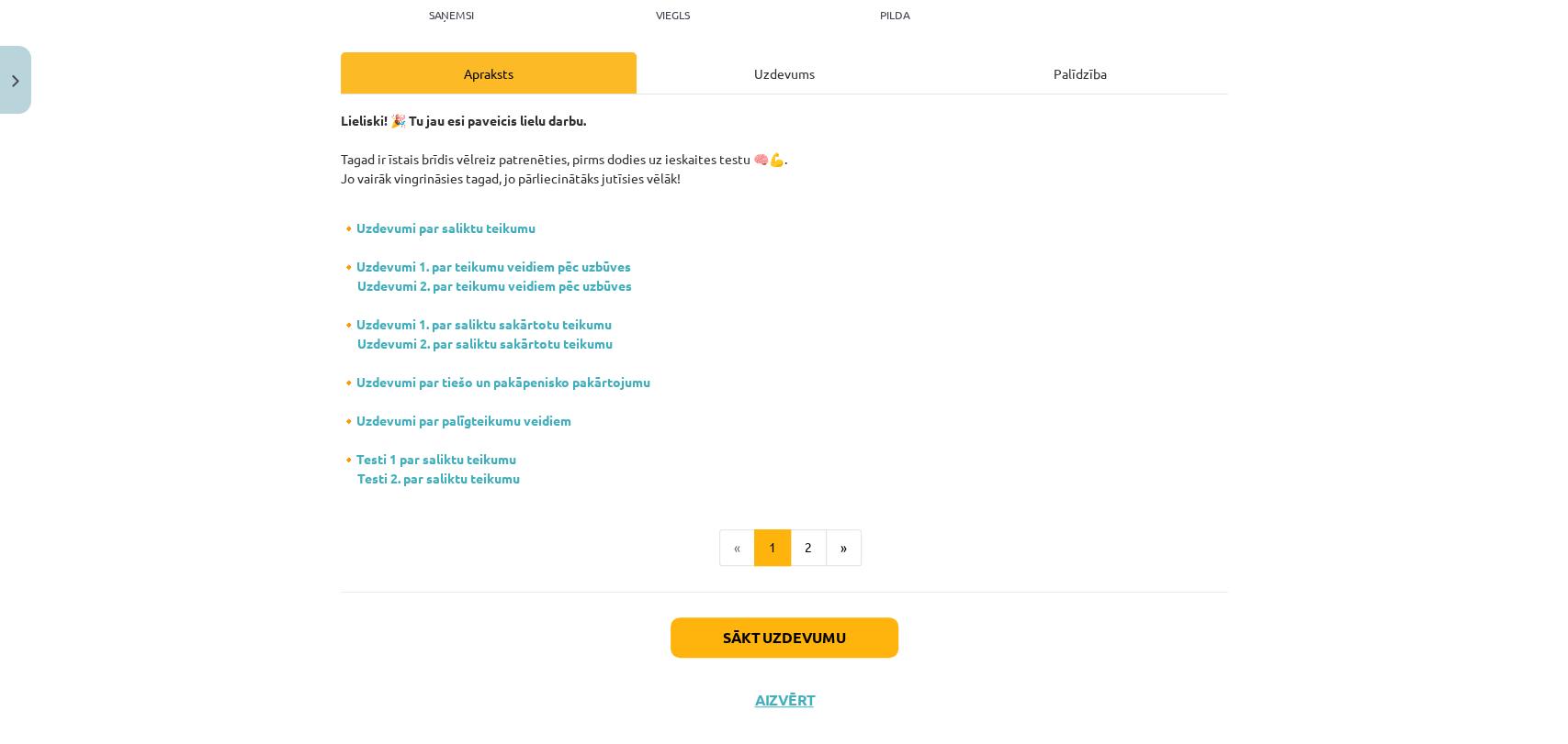
scroll to position [250, 0]
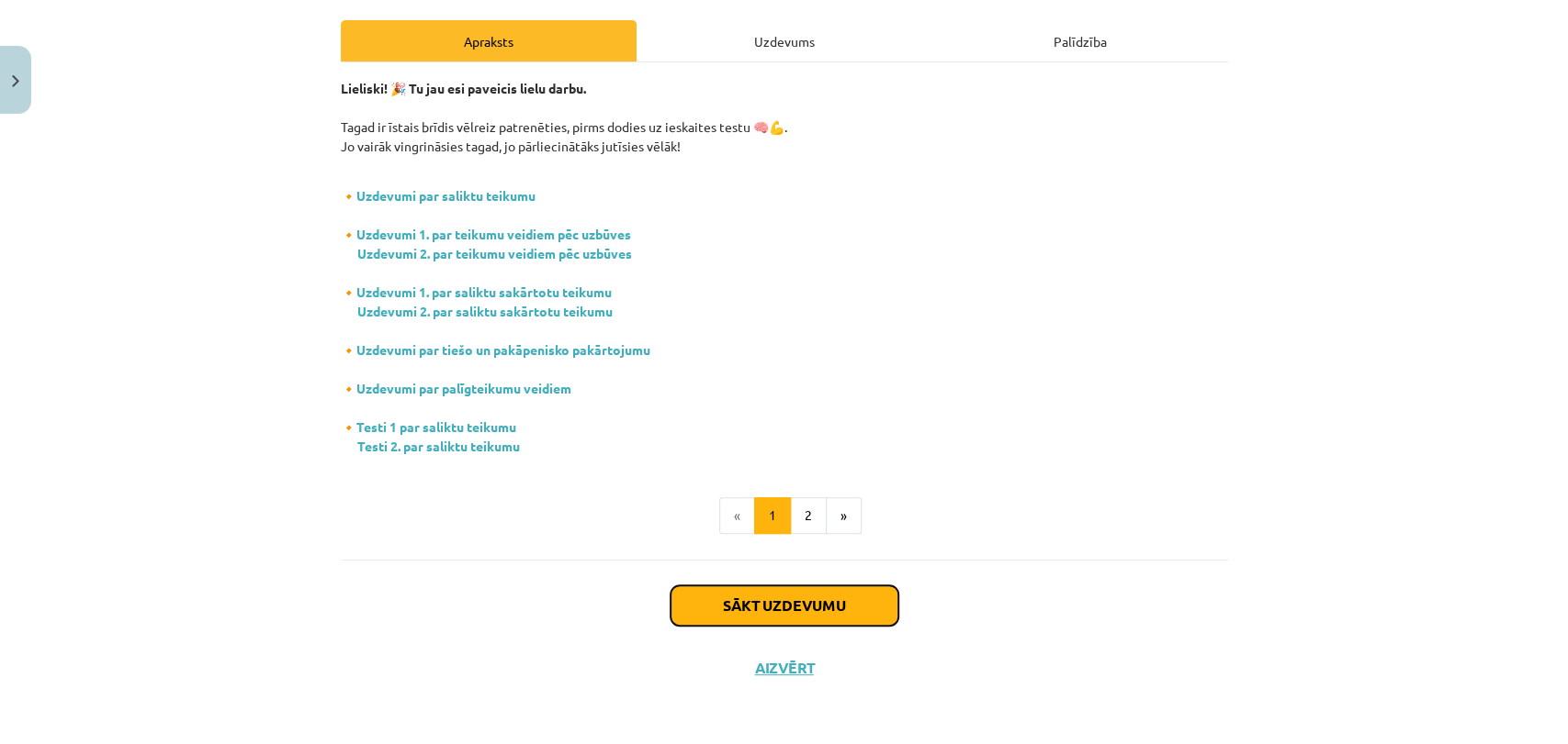
click at [759, 610] on button "Sākt uzdevumu" at bounding box center [784, 605] width 227 height 41
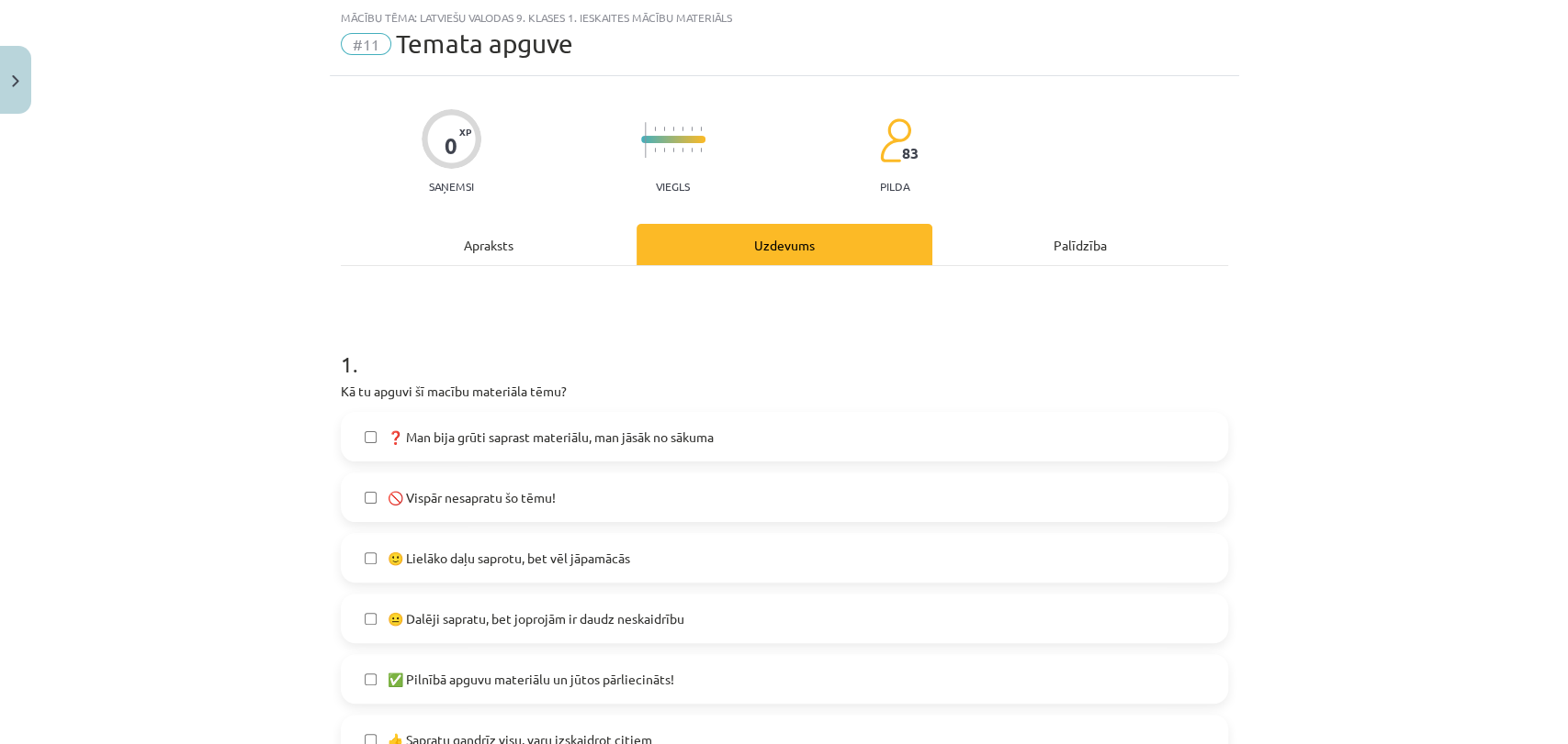
scroll to position [45, 0]
click at [525, 568] on label "🙂 Lielāko daļu saprotu, bet vēl jāpamācās" at bounding box center [784, 559] width 883 height 46
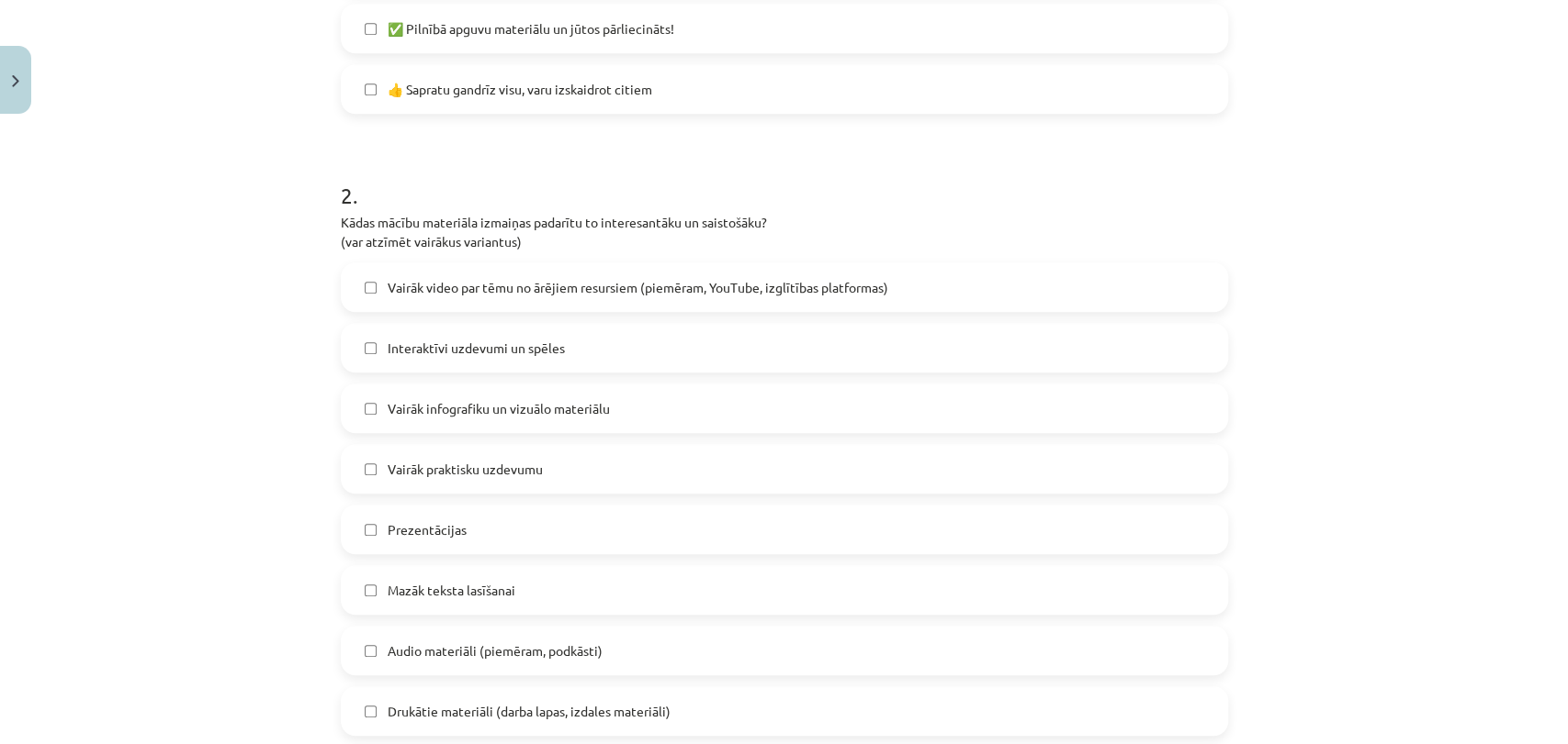
click at [488, 101] on label "👍 Sapratu gandrīz visu, varu izskaidrot citiem" at bounding box center [784, 89] width 883 height 46
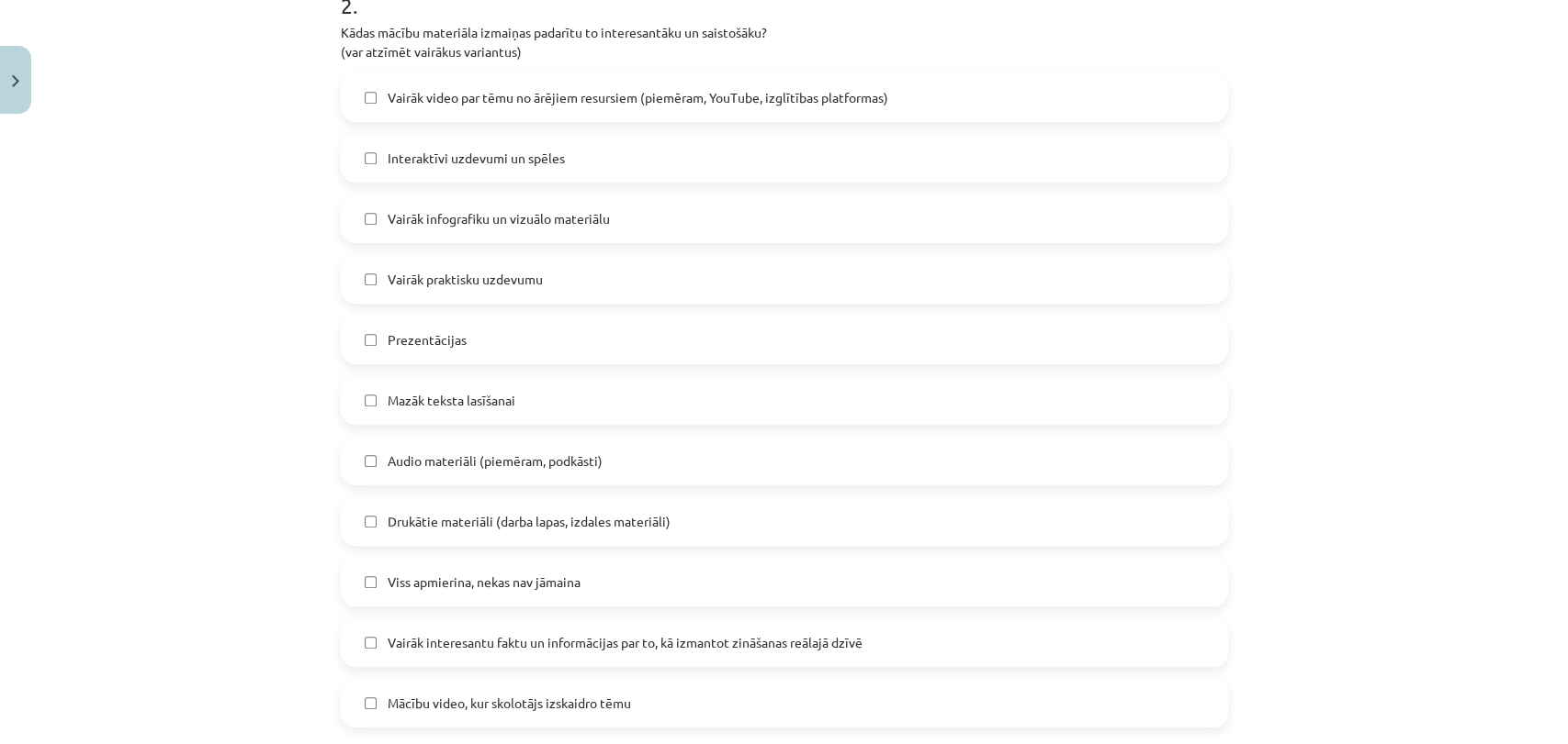
scroll to position [867, 0]
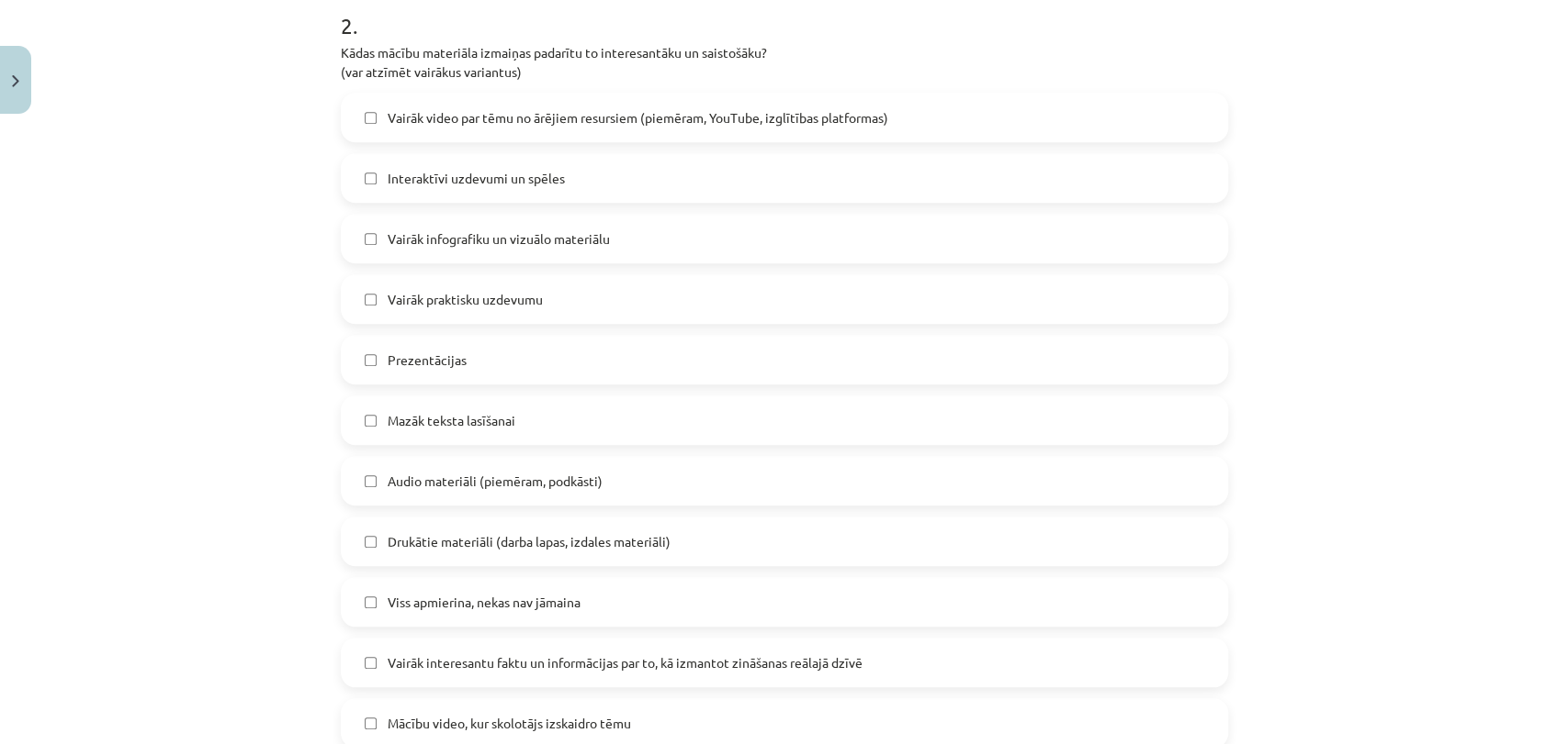
click at [561, 238] on span "Vairāk infografiku un vizuālo materiālu" at bounding box center [499, 239] width 223 height 19
click at [398, 291] on span "Vairāk praktisku uzdevumu" at bounding box center [465, 300] width 156 height 19
click at [516, 419] on label "Mazāk teksta lasīšanai" at bounding box center [784, 421] width 883 height 46
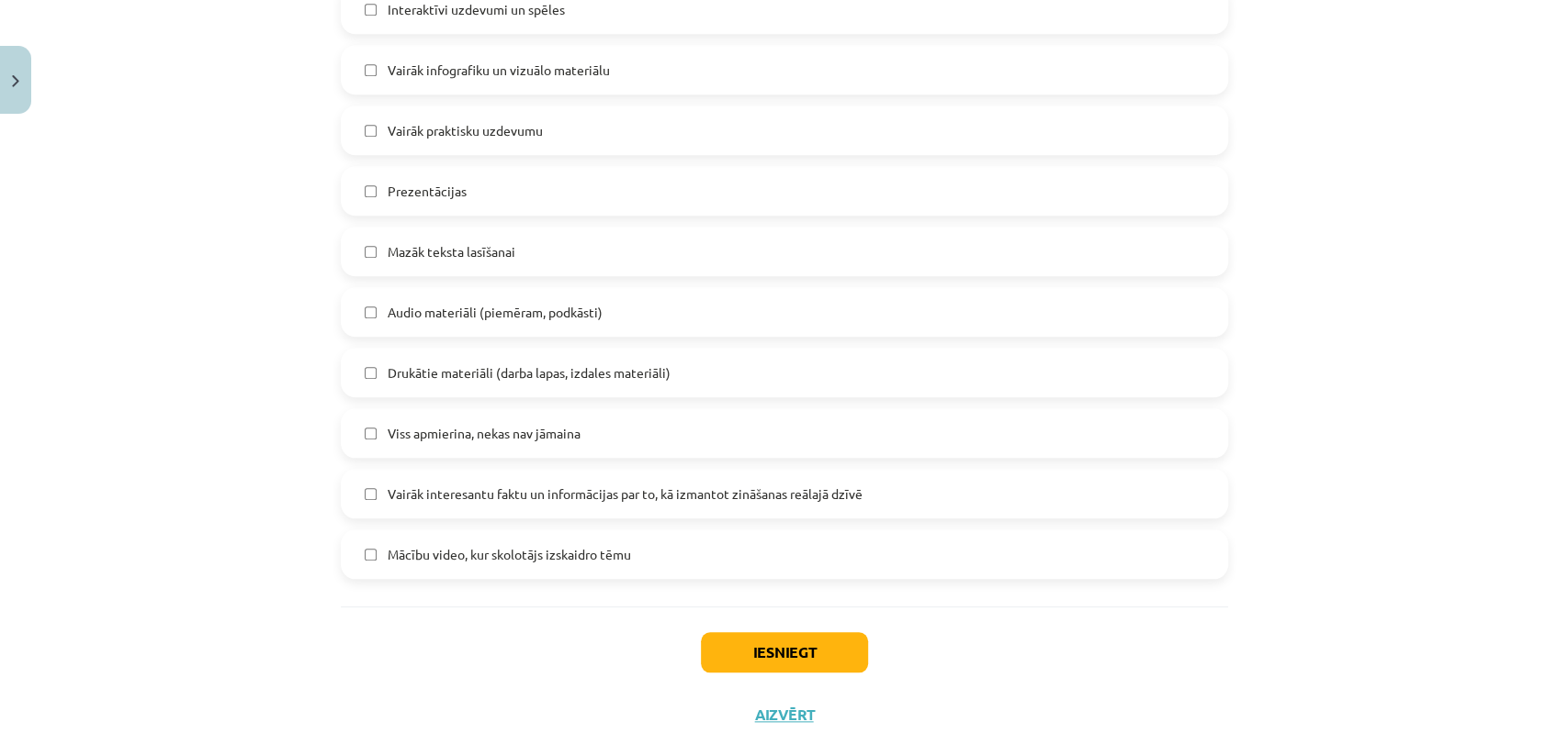
scroll to position [1083, 0]
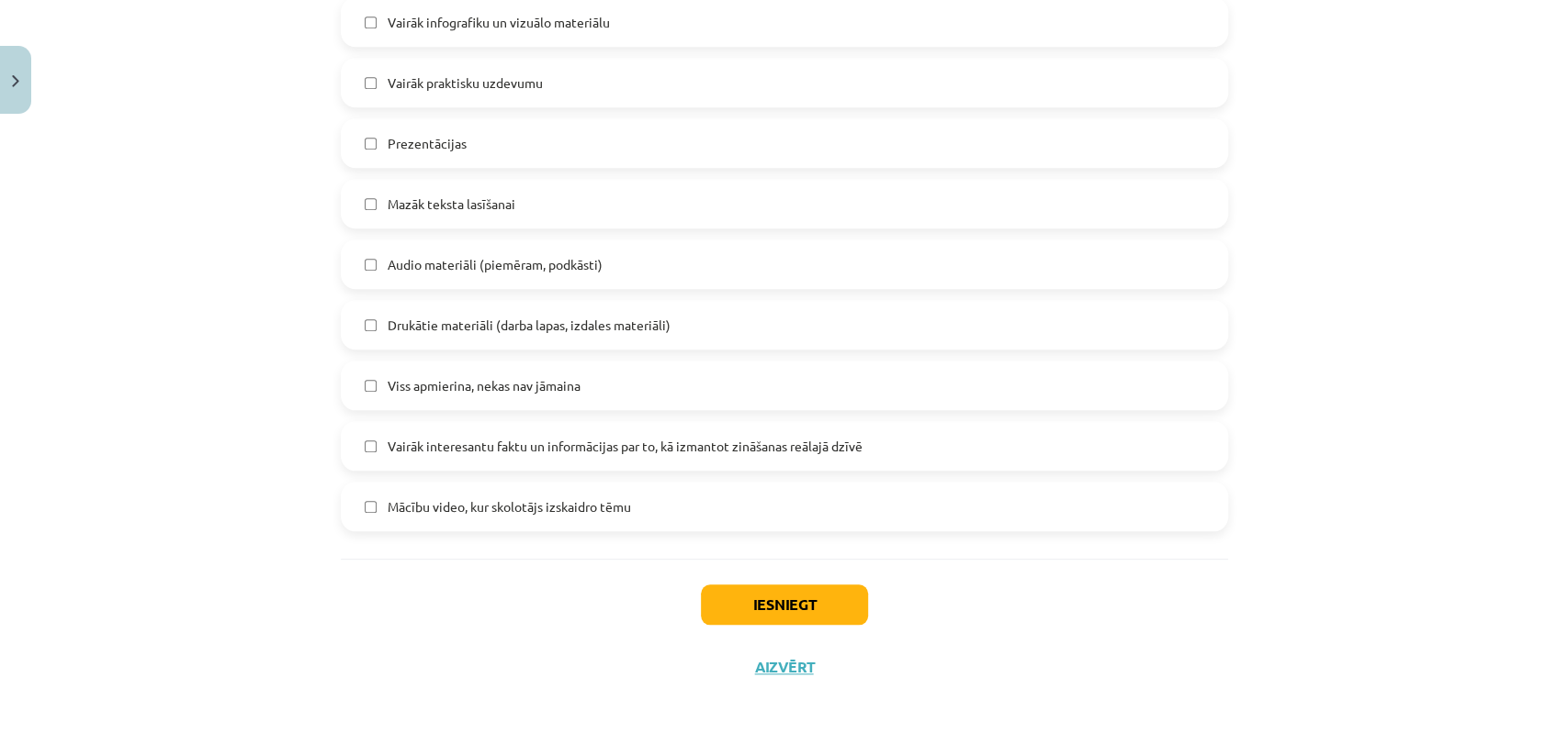
click at [581, 391] on label "Viss apmierina, nekas nav jāmaina" at bounding box center [784, 386] width 883 height 46
click at [794, 602] on button "Iesniegt" at bounding box center [784, 604] width 167 height 41
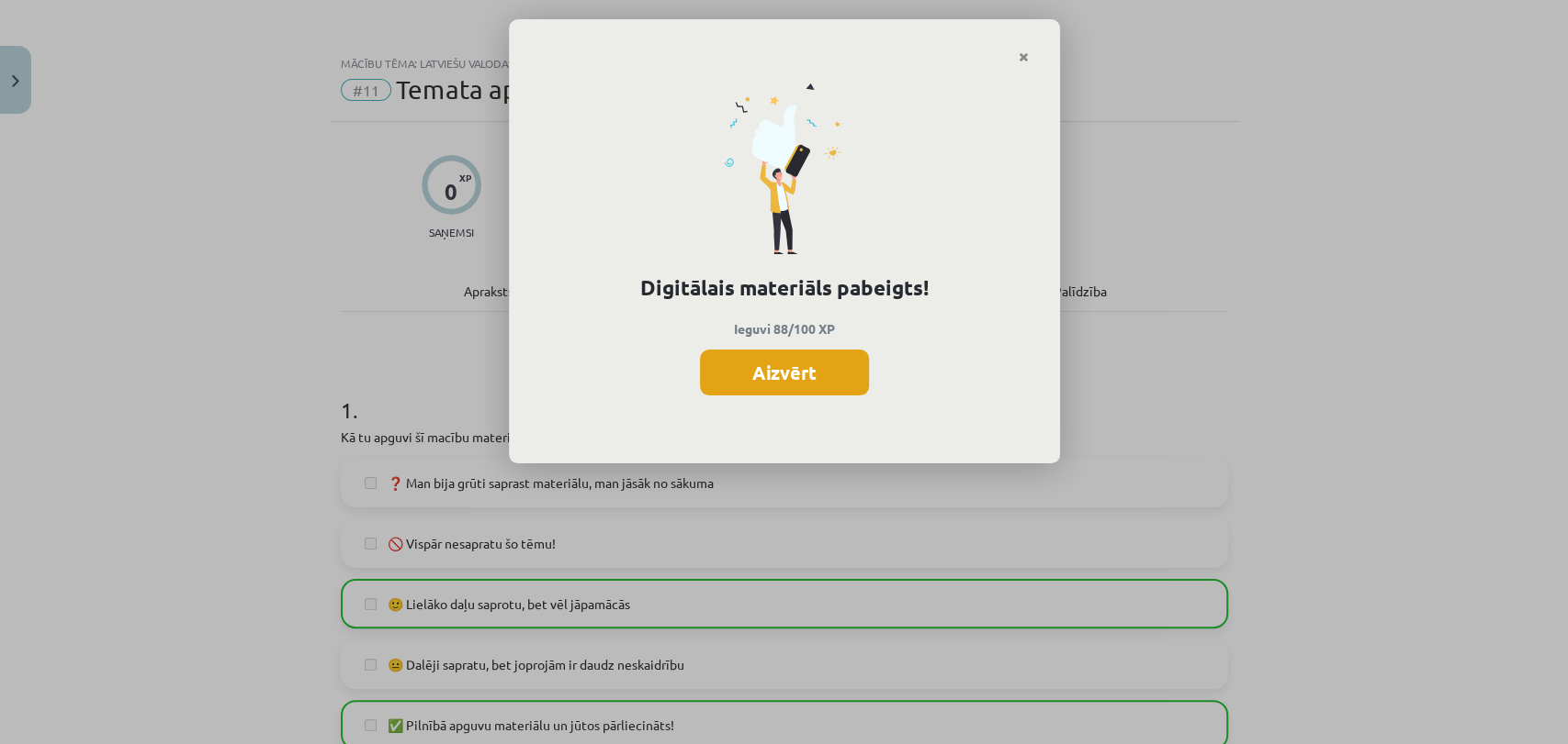
click at [840, 375] on button "Aizvērt" at bounding box center [784, 372] width 169 height 46
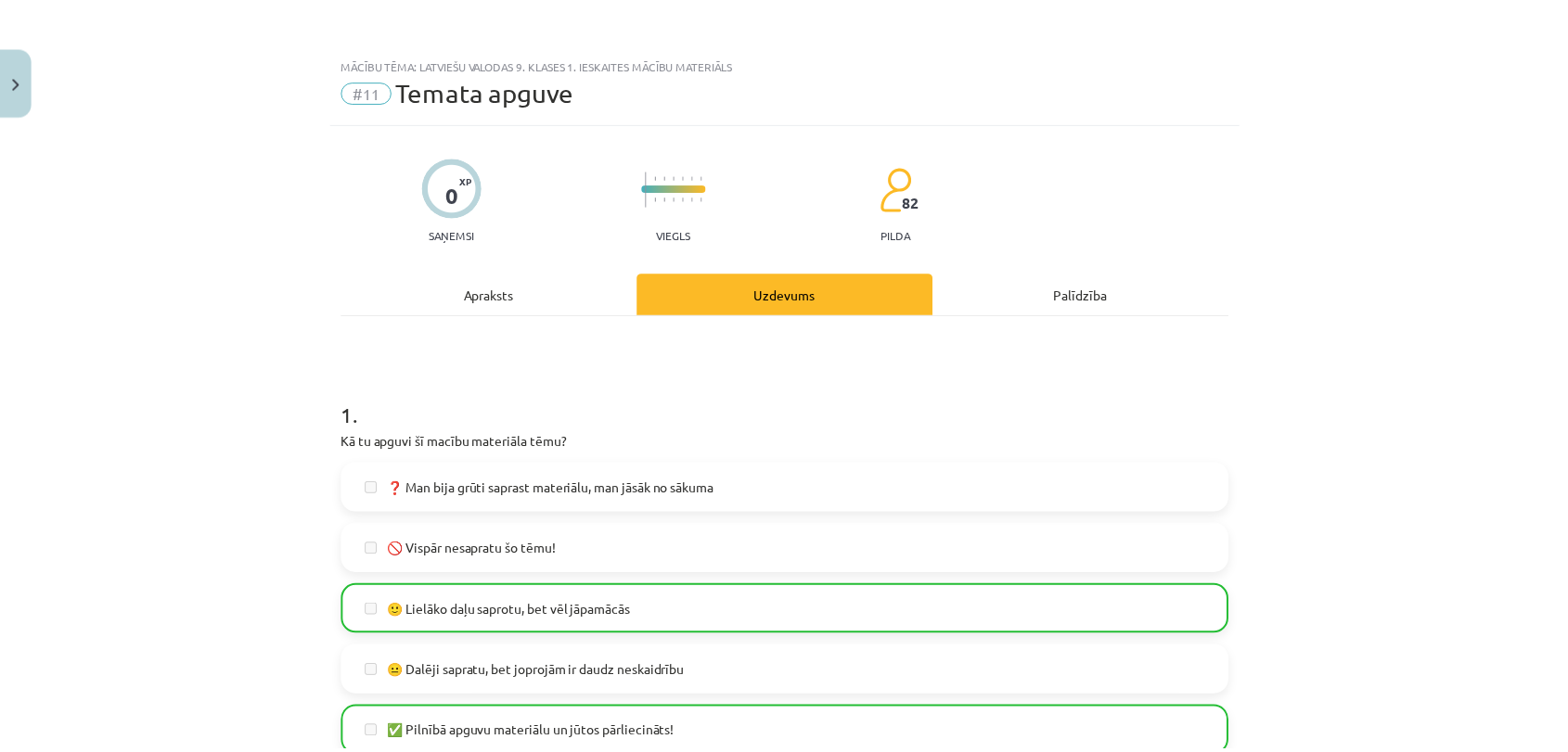
scroll to position [1095, 0]
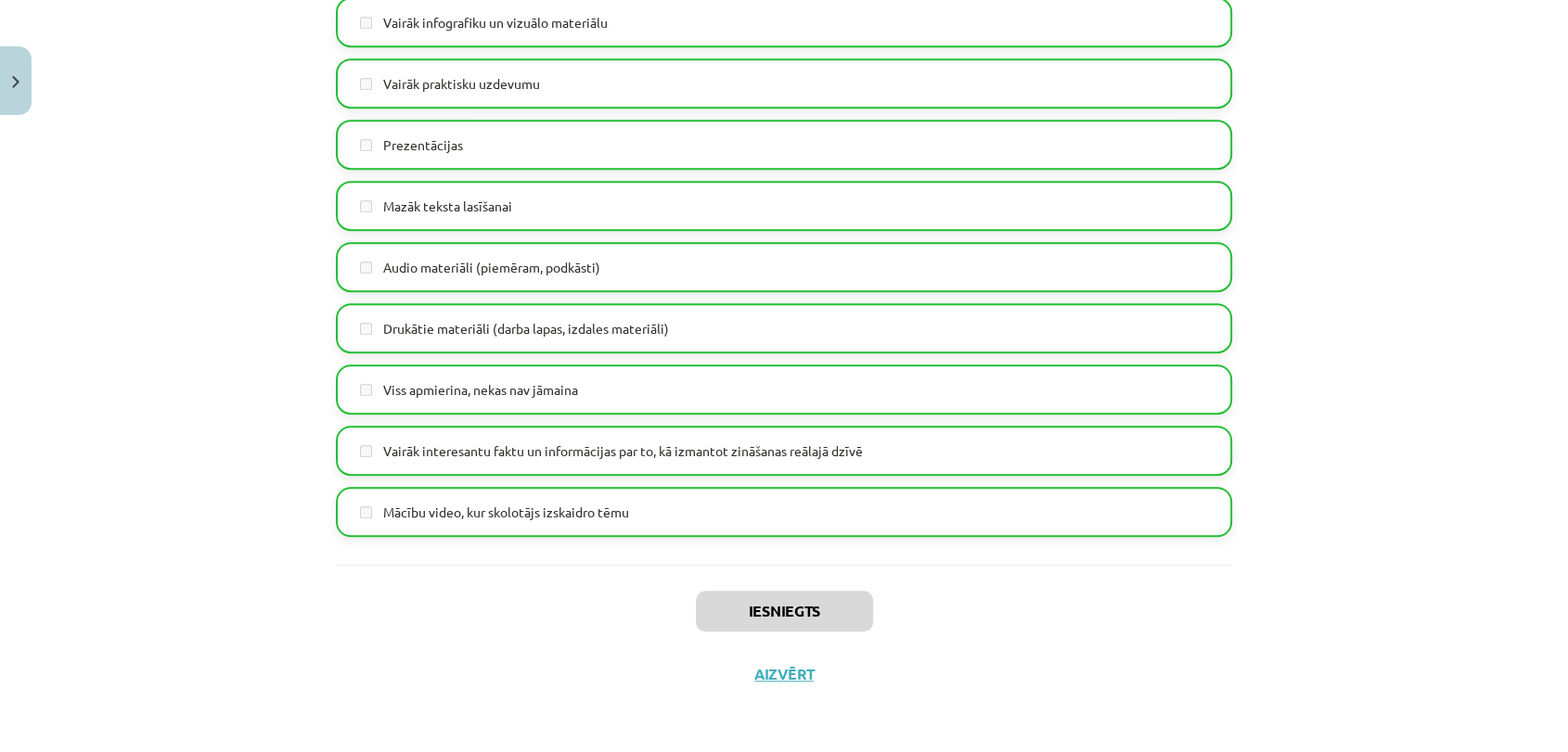
click at [791, 684] on div "Iesniegts Aizvērt" at bounding box center [784, 630] width 896 height 130
click at [786, 672] on button "Aizvērt" at bounding box center [784, 674] width 71 height 18
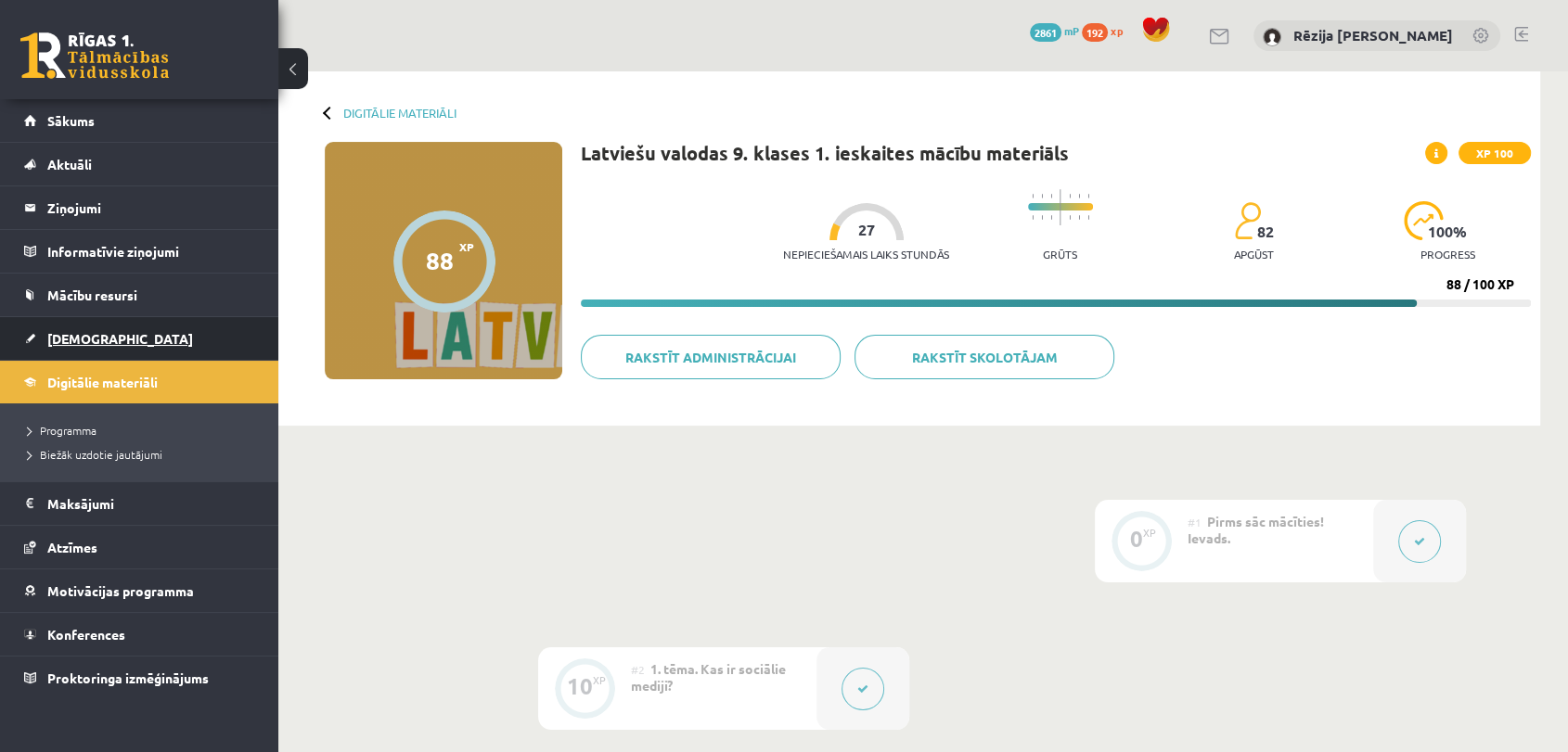
click at [146, 340] on link "[DEMOGRAPHIC_DATA]" at bounding box center [139, 338] width 231 height 43
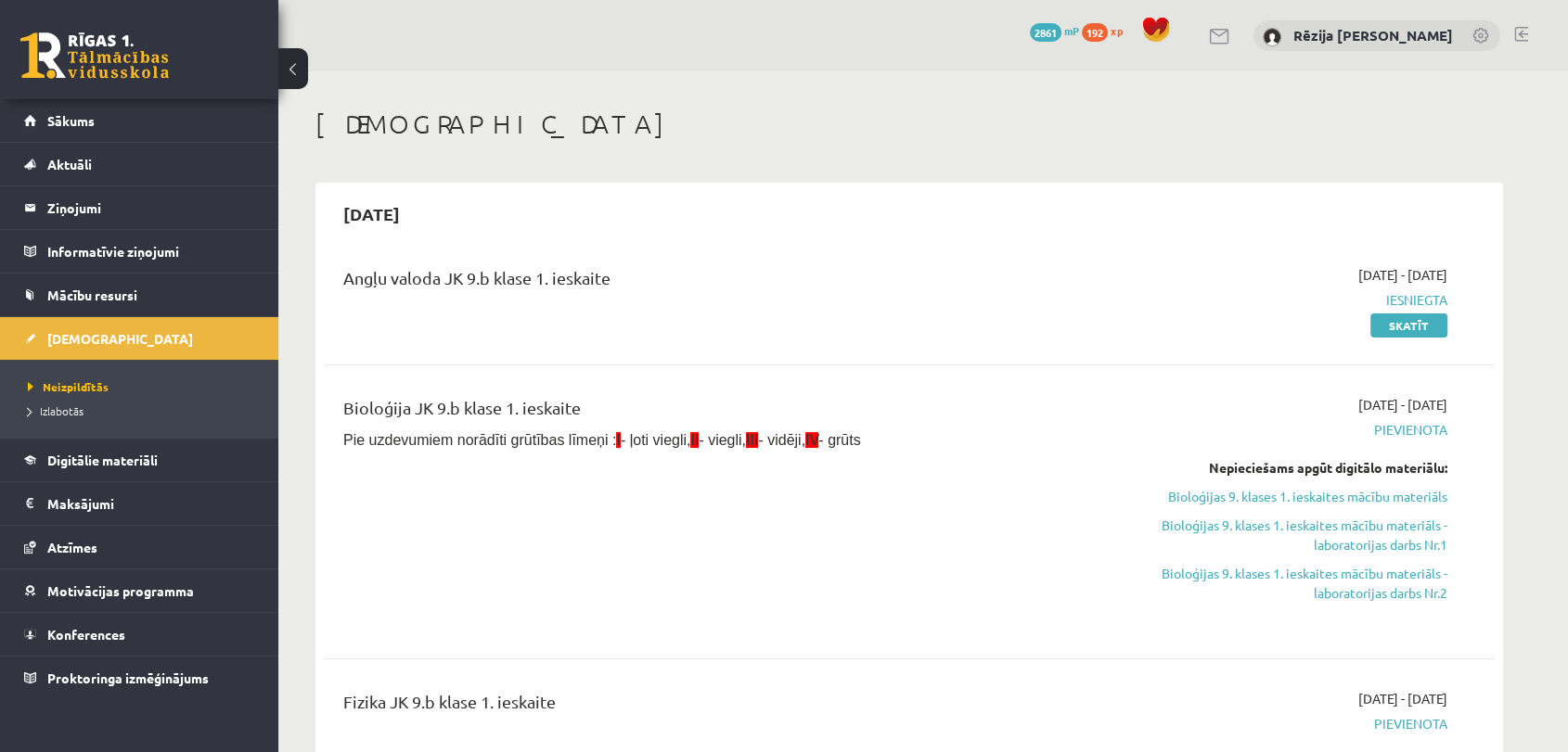
scroll to position [658, 0]
